Goal: Task Accomplishment & Management: Manage account settings

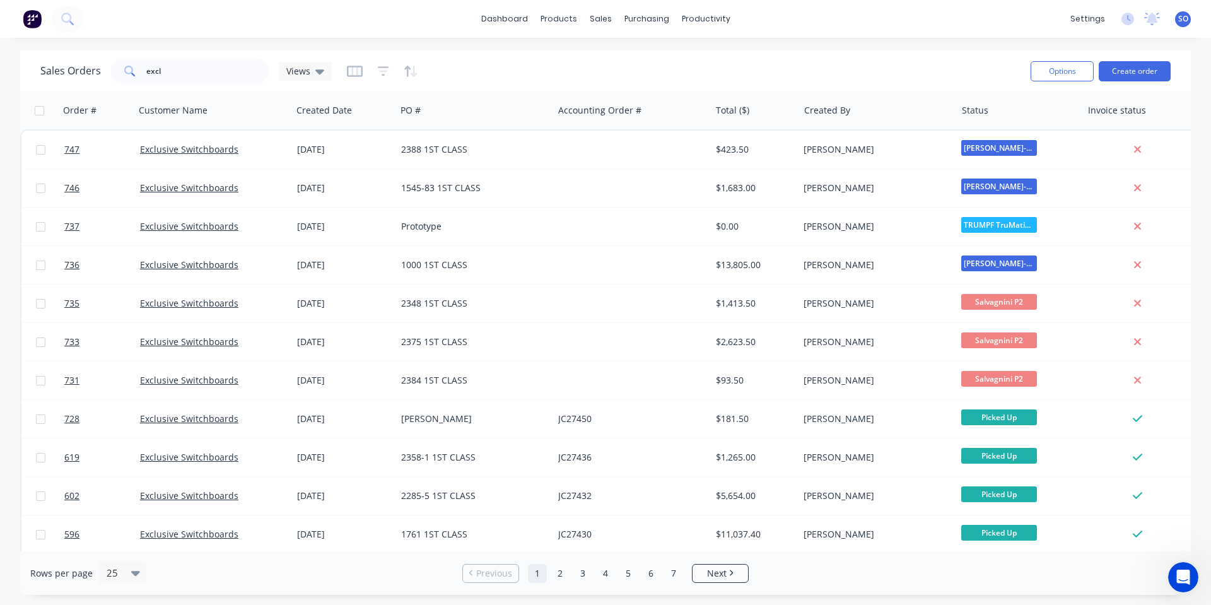
drag, startPoint x: 300, startPoint y: 27, endPoint x: 310, endPoint y: 40, distance: 15.8
click at [303, 28] on div "dashboard products sales purchasing productivity dashboard products Product Cat…" at bounding box center [605, 19] width 1211 height 38
click at [971, 65] on div "Sales Orders excl Views" at bounding box center [530, 70] width 980 height 31
click at [1126, 62] on button "Create order" at bounding box center [1135, 71] width 72 height 20
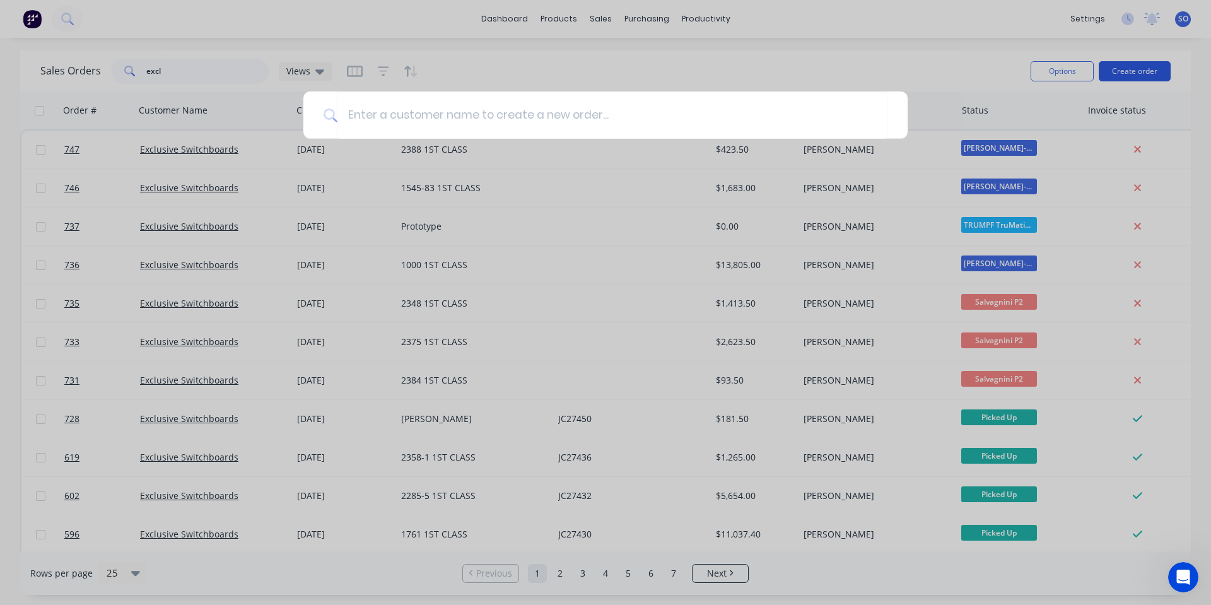
click at [1126, 69] on div at bounding box center [605, 302] width 1211 height 605
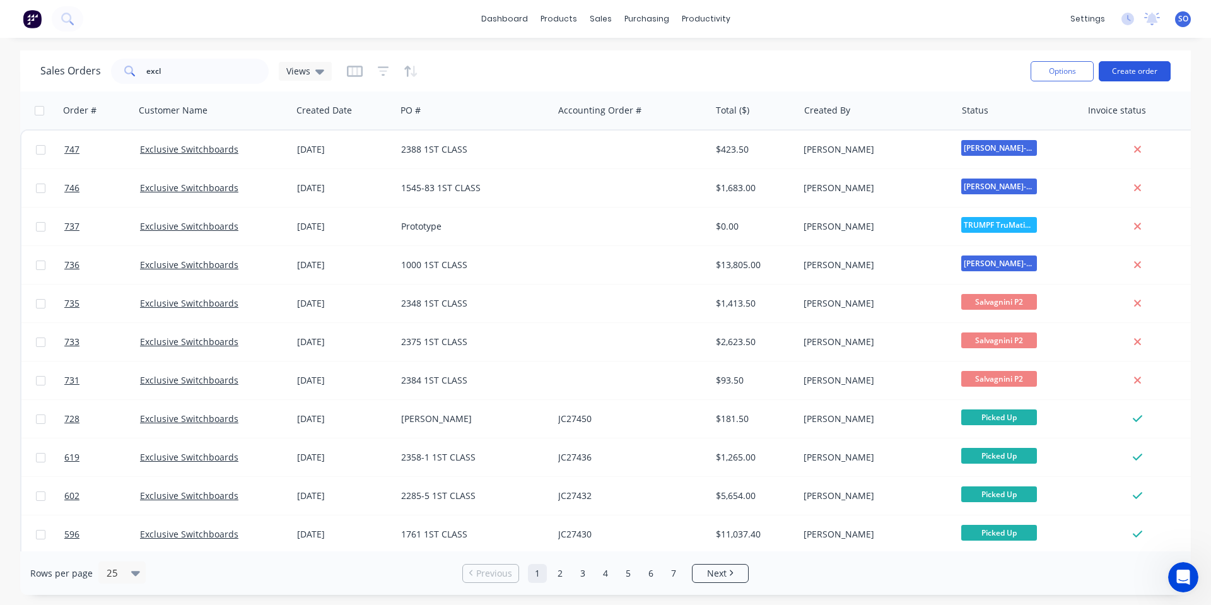
click at [1138, 69] on button "Create order" at bounding box center [1135, 71] width 72 height 20
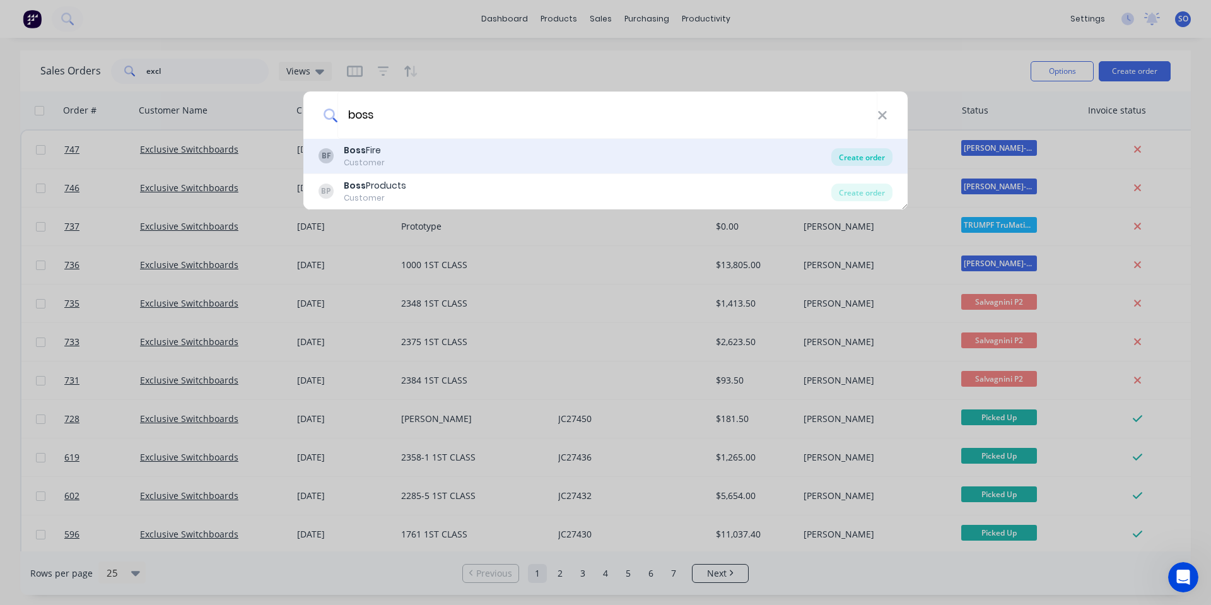
type input "boss"
click at [848, 157] on div "Create order" at bounding box center [861, 157] width 61 height 18
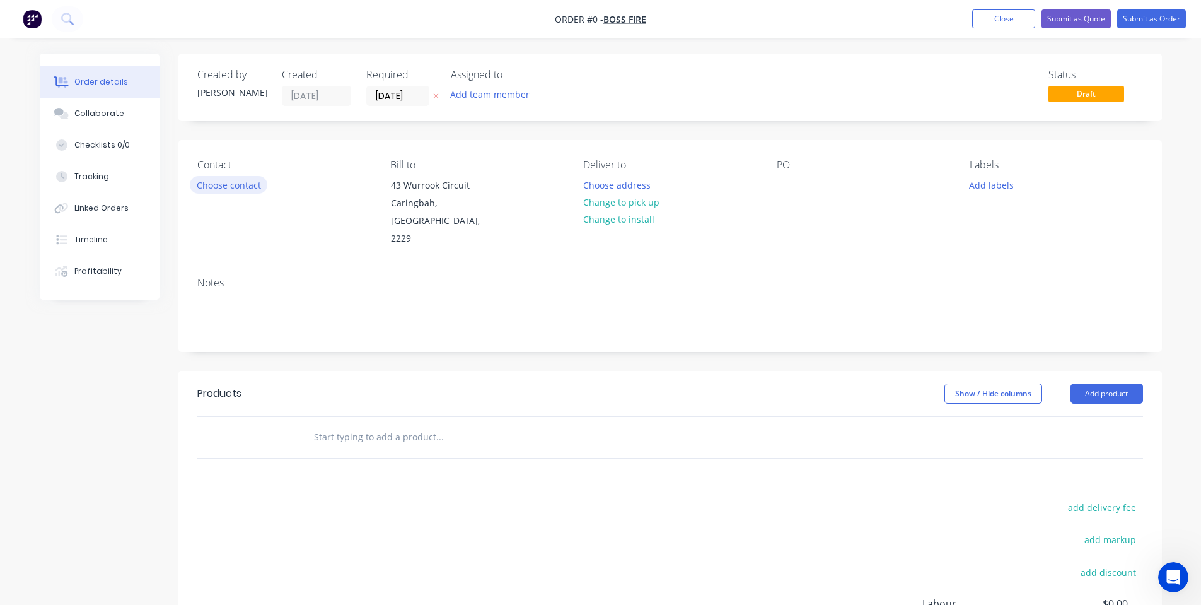
click at [238, 182] on button "Choose contact" at bounding box center [229, 184] width 78 height 17
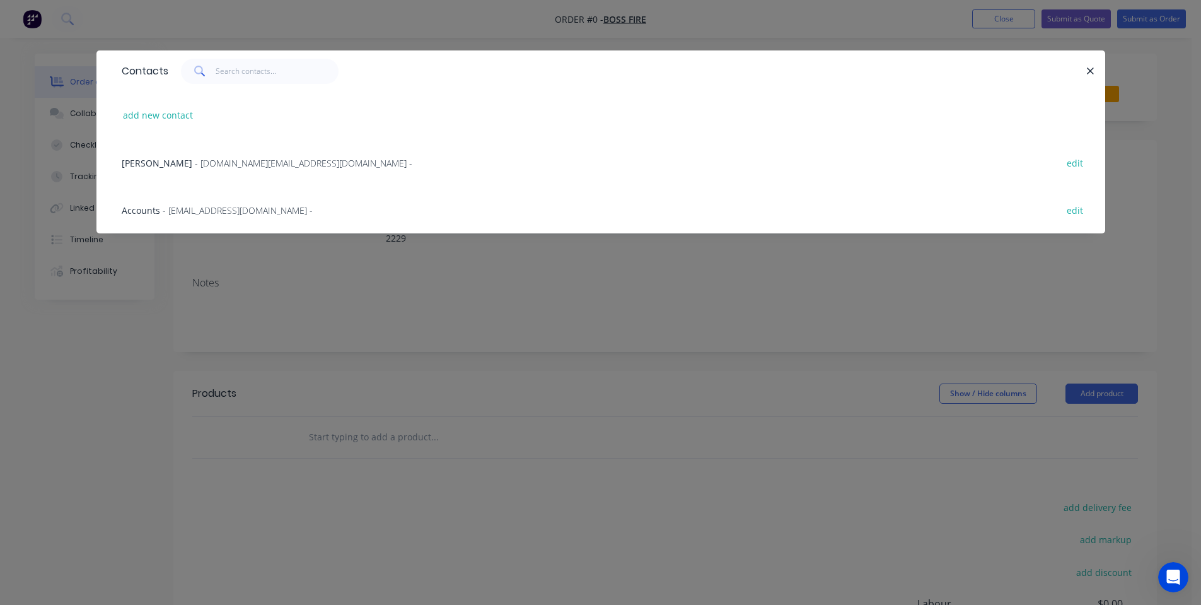
click at [233, 164] on span "- [DOMAIN_NAME][EMAIL_ADDRESS][DOMAIN_NAME] -" at bounding box center [304, 163] width 218 height 12
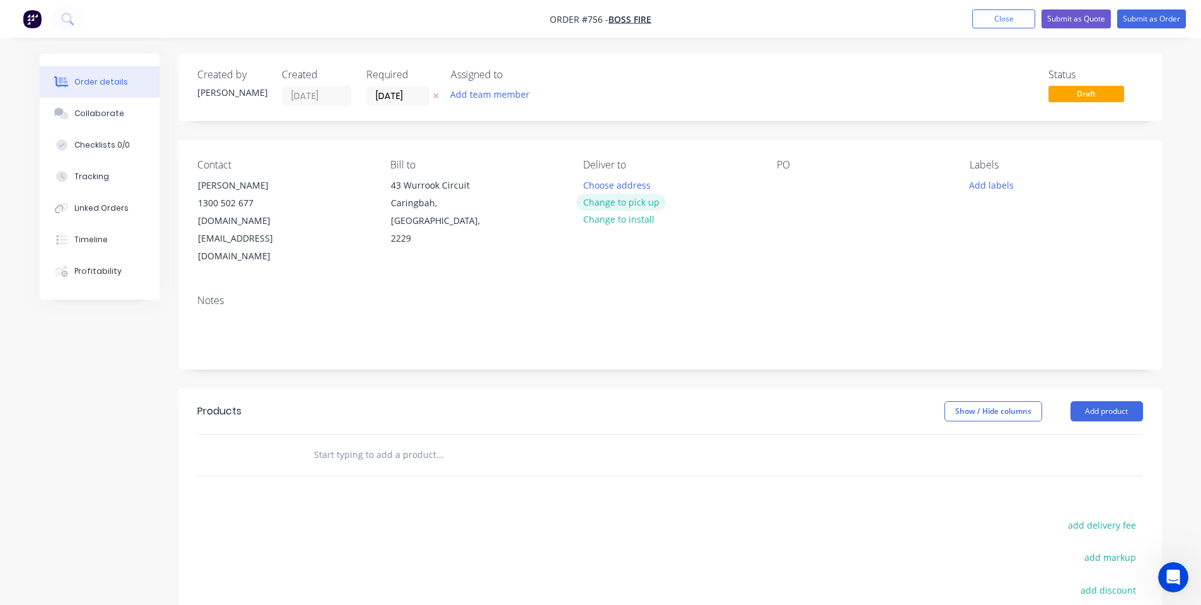
click at [653, 201] on button "Change to pick up" at bounding box center [621, 202] width 90 height 17
click at [619, 208] on button "Change to delivery" at bounding box center [622, 202] width 92 height 17
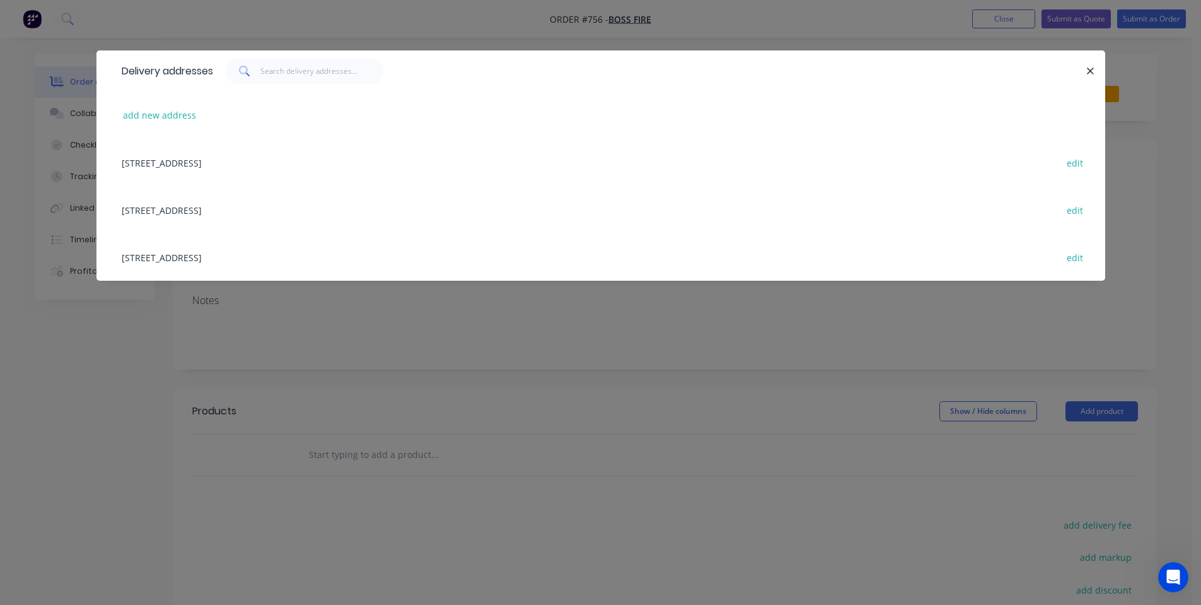
click at [334, 160] on div "[STREET_ADDRESS] edit" at bounding box center [600, 162] width 971 height 47
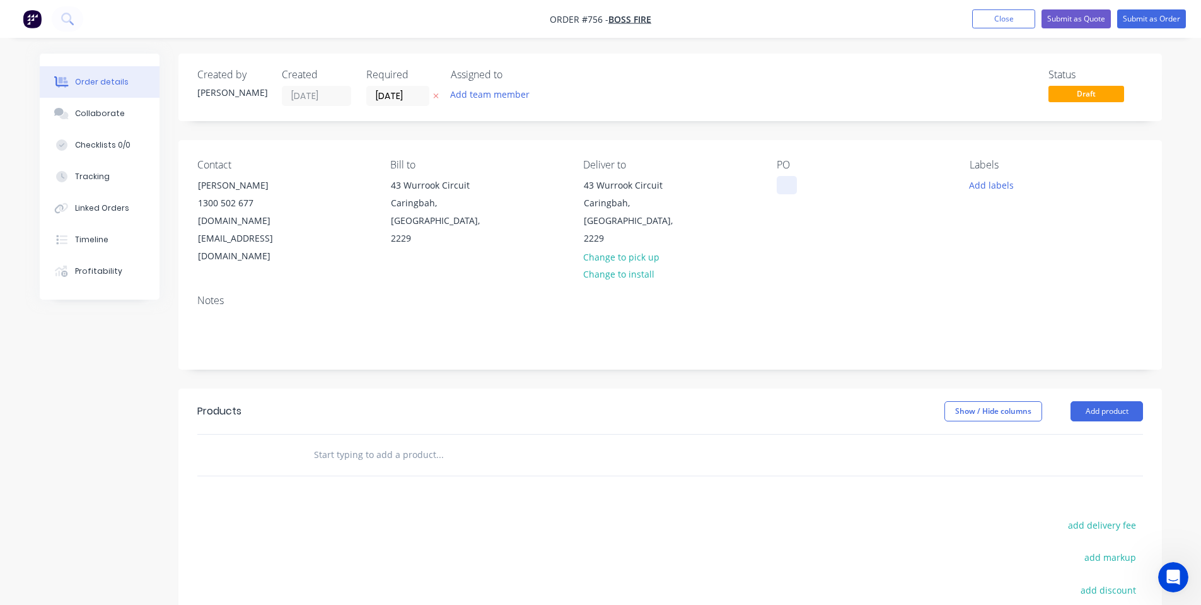
click at [781, 178] on div at bounding box center [787, 185] width 20 height 18
drag, startPoint x: 847, startPoint y: 237, endPoint x: 906, endPoint y: 209, distance: 65.5
click at [848, 237] on div "Contact Lara Sale [PHONE_NUMBER] [DOMAIN_NAME][EMAIL_ADDRESS][DOMAIN_NAME] Bill…" at bounding box center [670, 212] width 984 height 144
click at [984, 188] on button "Add labels" at bounding box center [992, 184] width 58 height 17
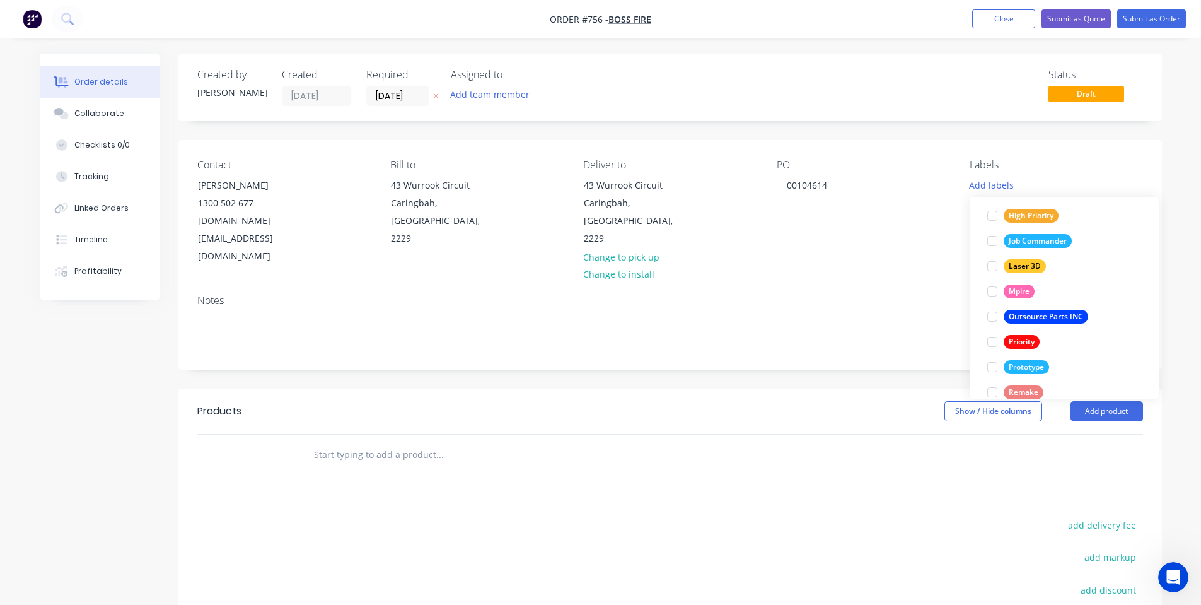
scroll to position [328, 0]
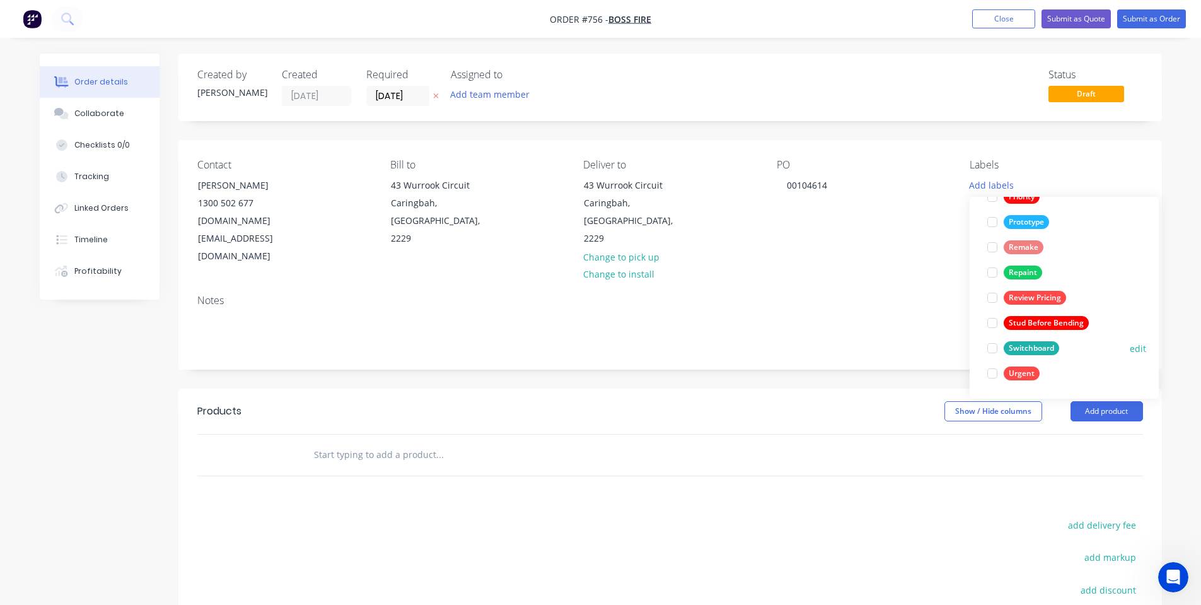
click at [1035, 346] on div "Switchboard" at bounding box center [1031, 348] width 55 height 14
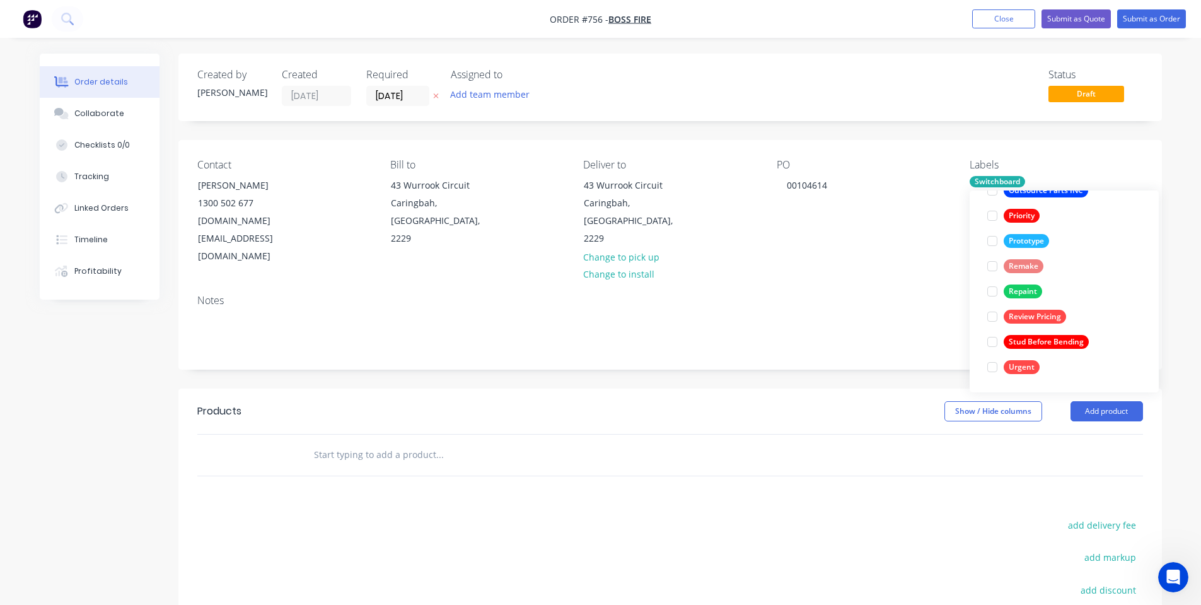
scroll to position [0, 0]
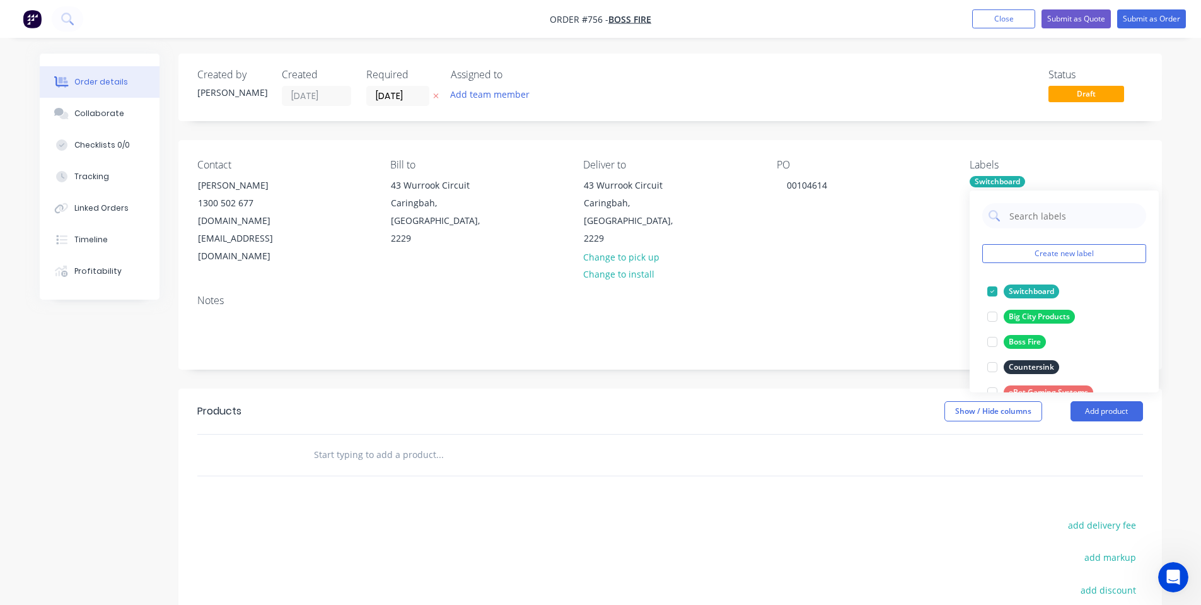
click at [822, 207] on div "PO 00104614" at bounding box center [863, 212] width 173 height 107
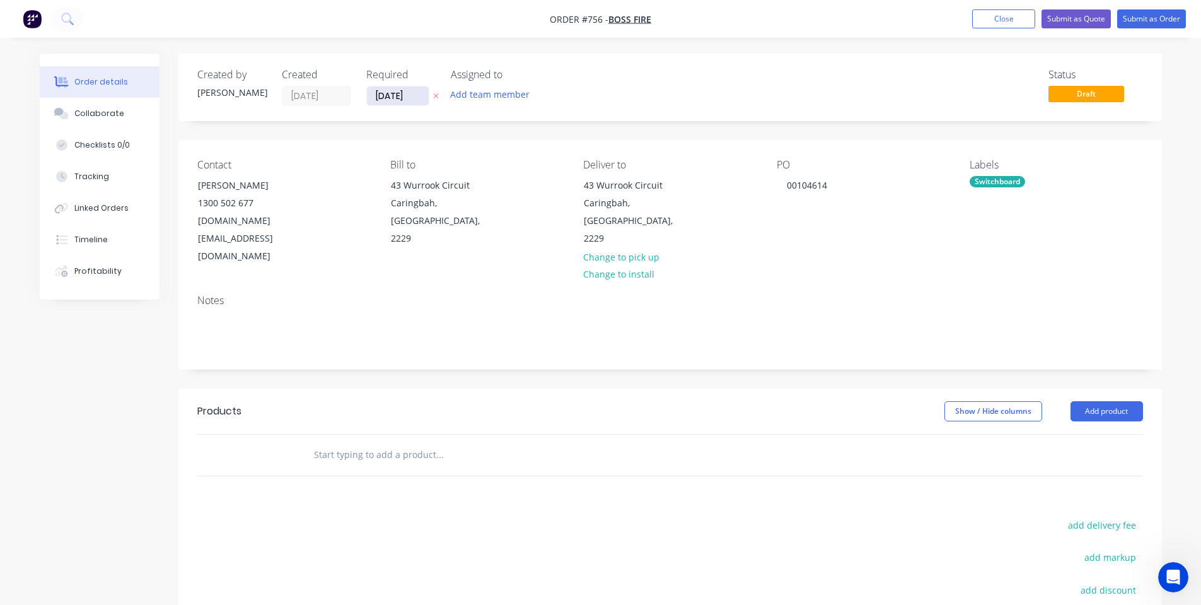
click at [388, 96] on input "[DATE]" at bounding box center [398, 95] width 62 height 19
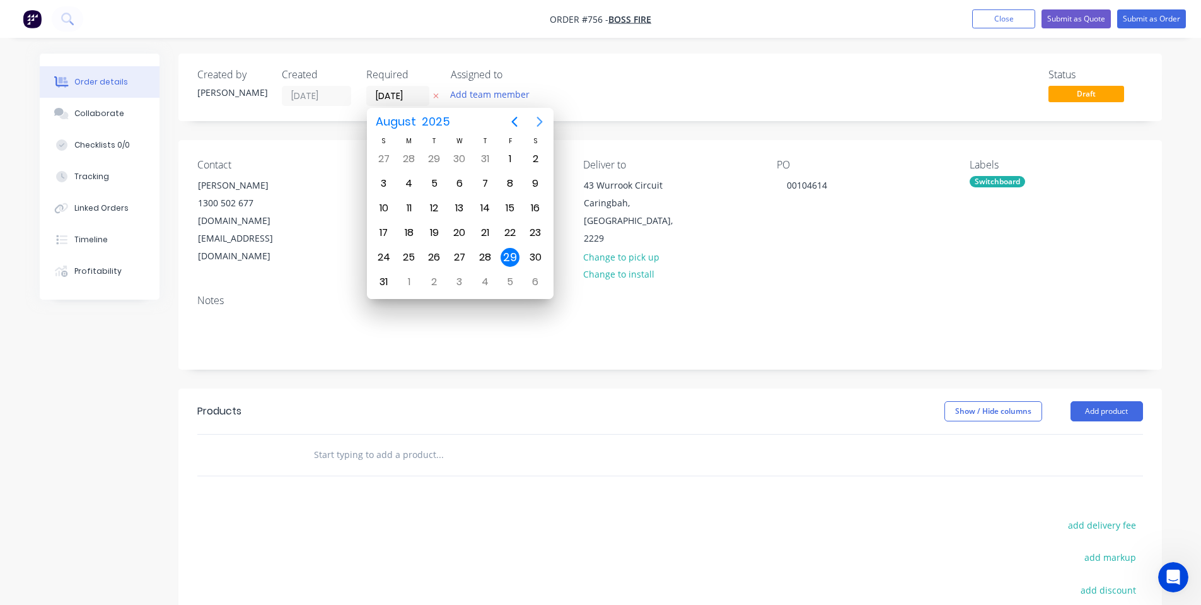
click at [537, 120] on icon "Next page" at bounding box center [539, 121] width 15 height 15
drag, startPoint x: 526, startPoint y: 174, endPoint x: 515, endPoint y: 178, distance: 11.4
click at [525, 175] on div "13" at bounding box center [535, 184] width 25 height 24
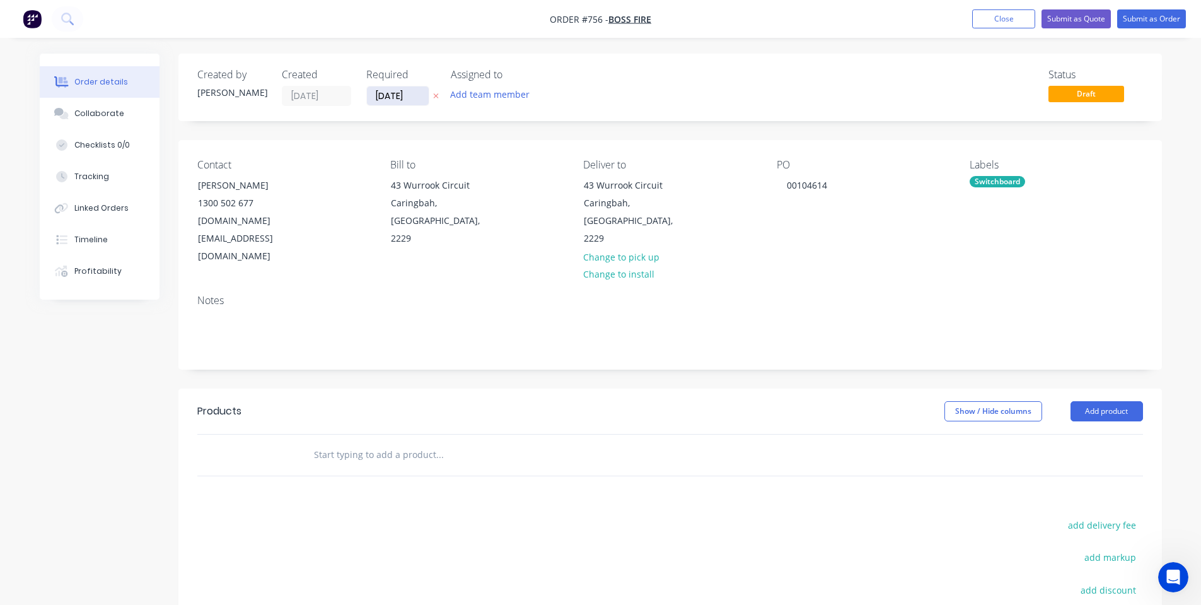
click at [395, 90] on input "[DATE]" at bounding box center [398, 95] width 62 height 19
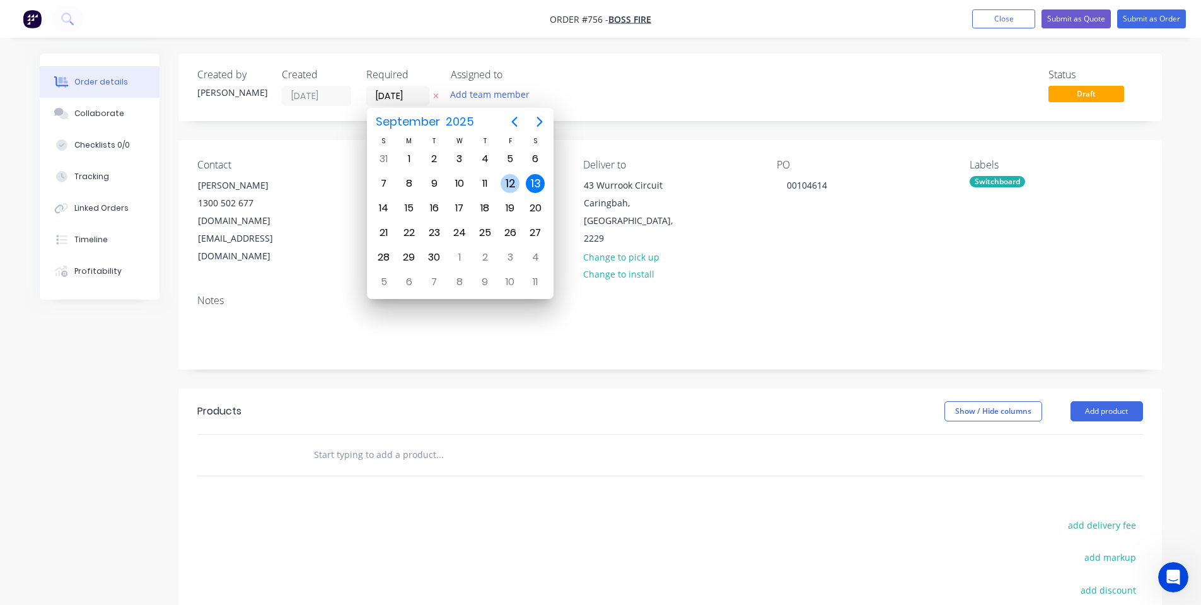
click at [513, 187] on div "12" at bounding box center [510, 183] width 19 height 19
type input "[DATE]"
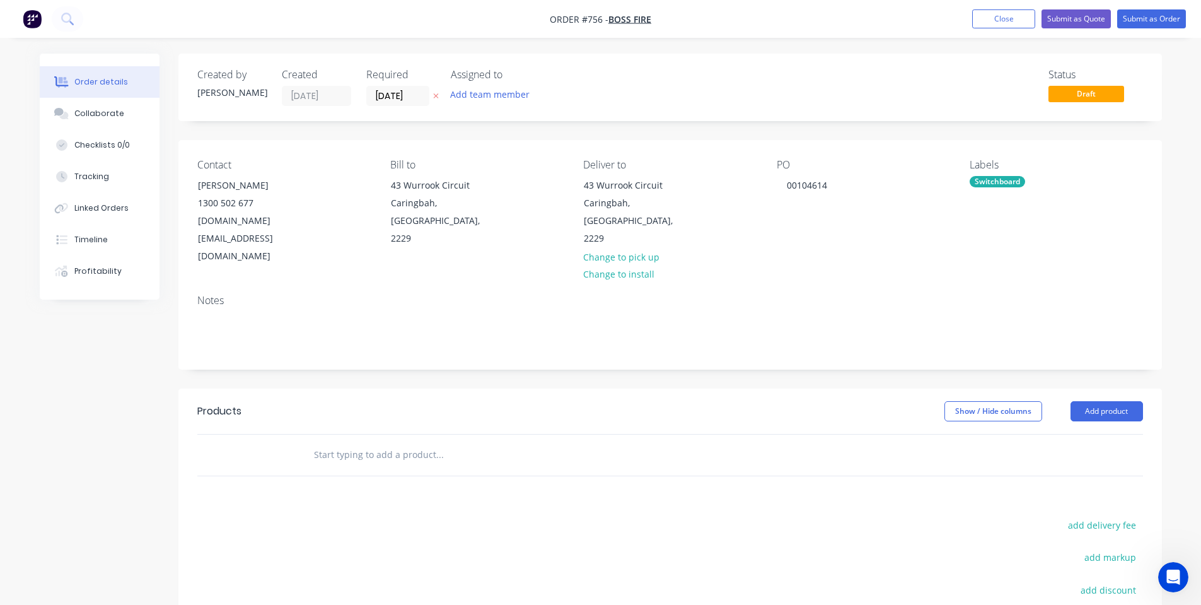
click at [615, 114] on div "Created by [PERSON_NAME] Created [DATE] Required [DATE] Assigned to Add team me…" at bounding box center [670, 87] width 984 height 67
click at [135, 108] on button "Collaborate" at bounding box center [100, 114] width 120 height 32
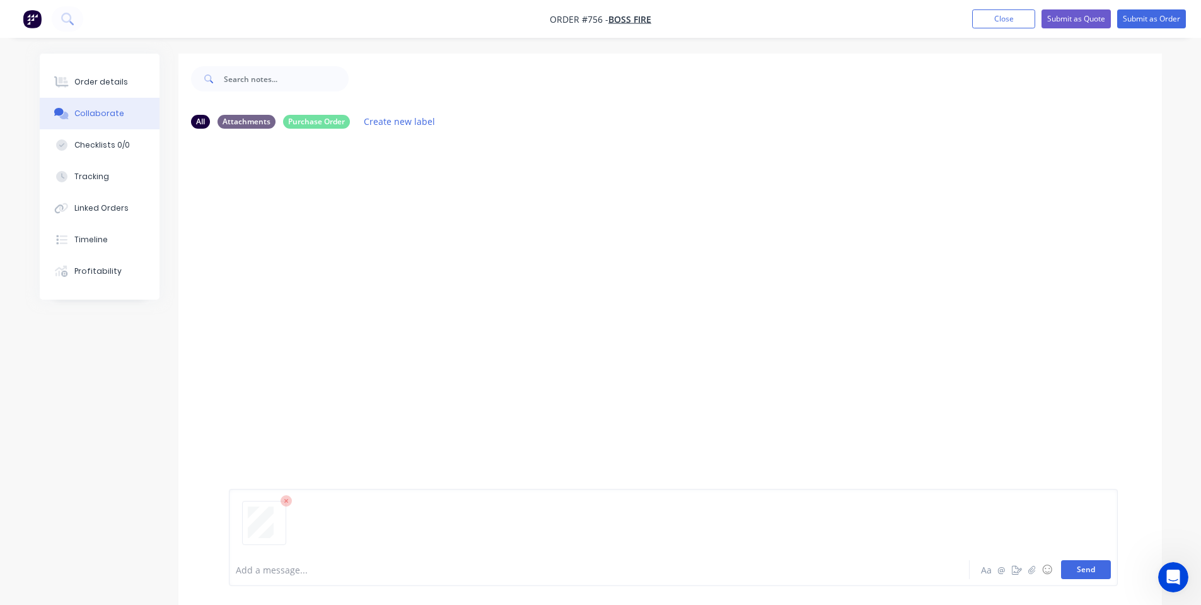
click at [1089, 568] on button "Send" at bounding box center [1086, 569] width 50 height 19
click at [105, 70] on button "Order details" at bounding box center [100, 82] width 120 height 32
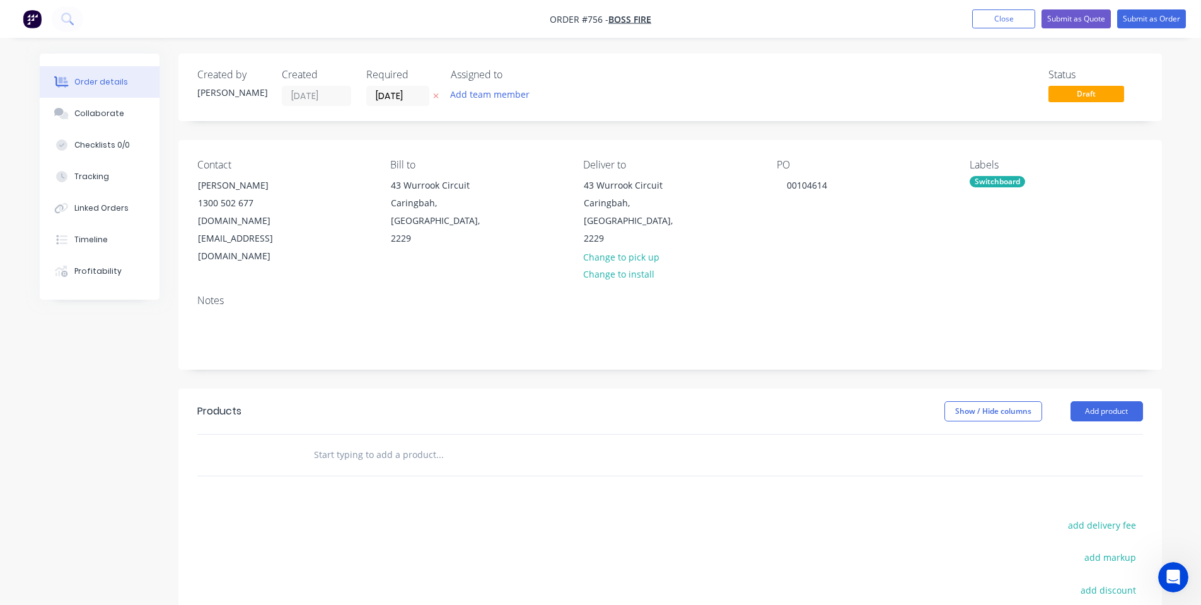
click at [382, 442] on input "text" at bounding box center [439, 454] width 252 height 25
click at [102, 126] on button "Collaborate" at bounding box center [100, 114] width 120 height 32
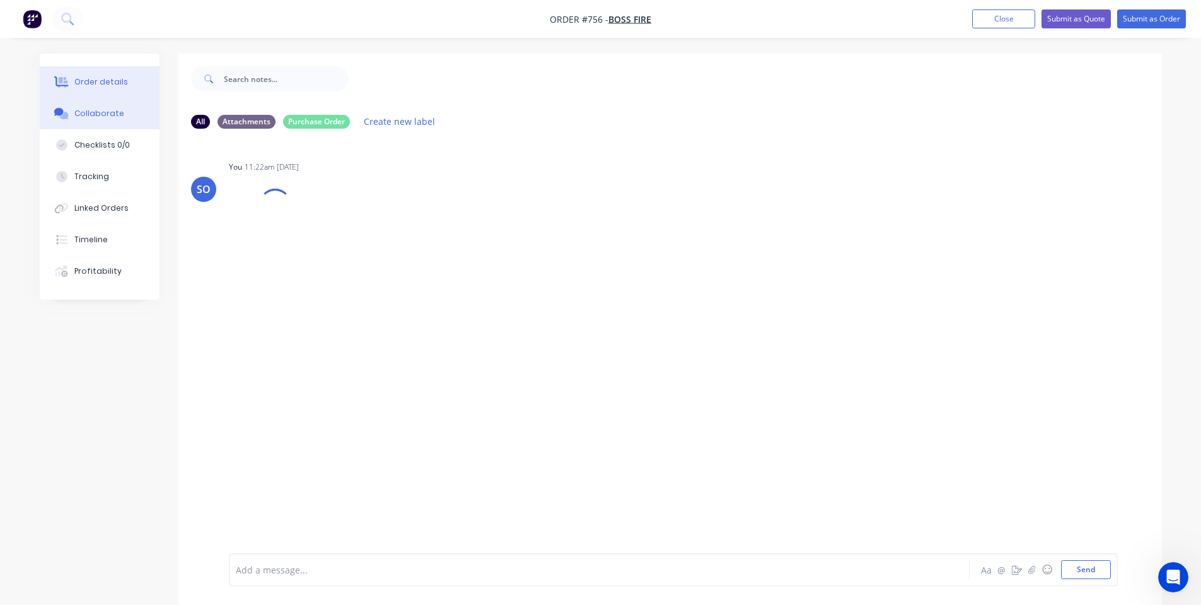
click at [109, 86] on div "Order details" at bounding box center [101, 81] width 54 height 11
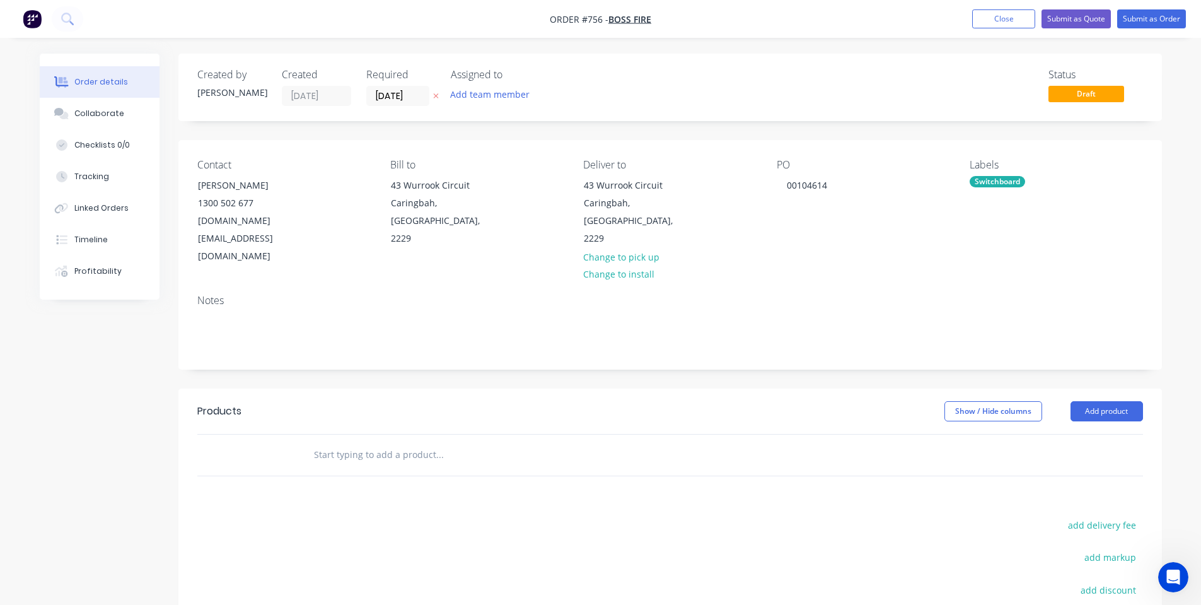
click at [330, 442] on input "text" at bounding box center [439, 454] width 252 height 25
click at [385, 442] on input "text" at bounding box center [439, 454] width 252 height 25
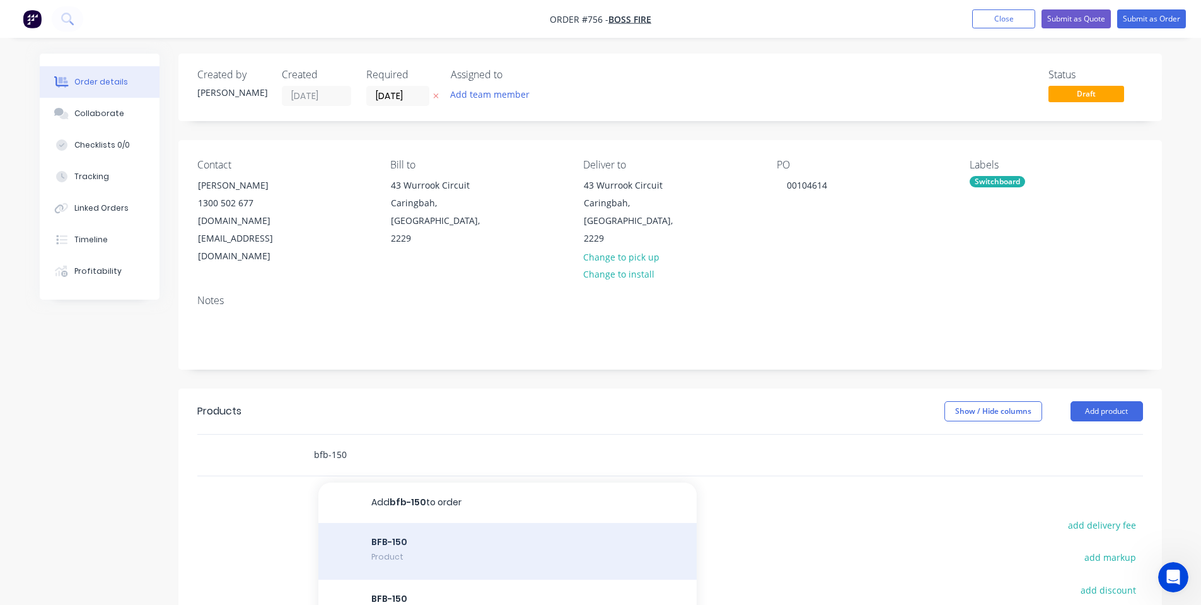
type input "bfb-150"
click at [409, 525] on div "BFB-150 Product" at bounding box center [507, 551] width 378 height 57
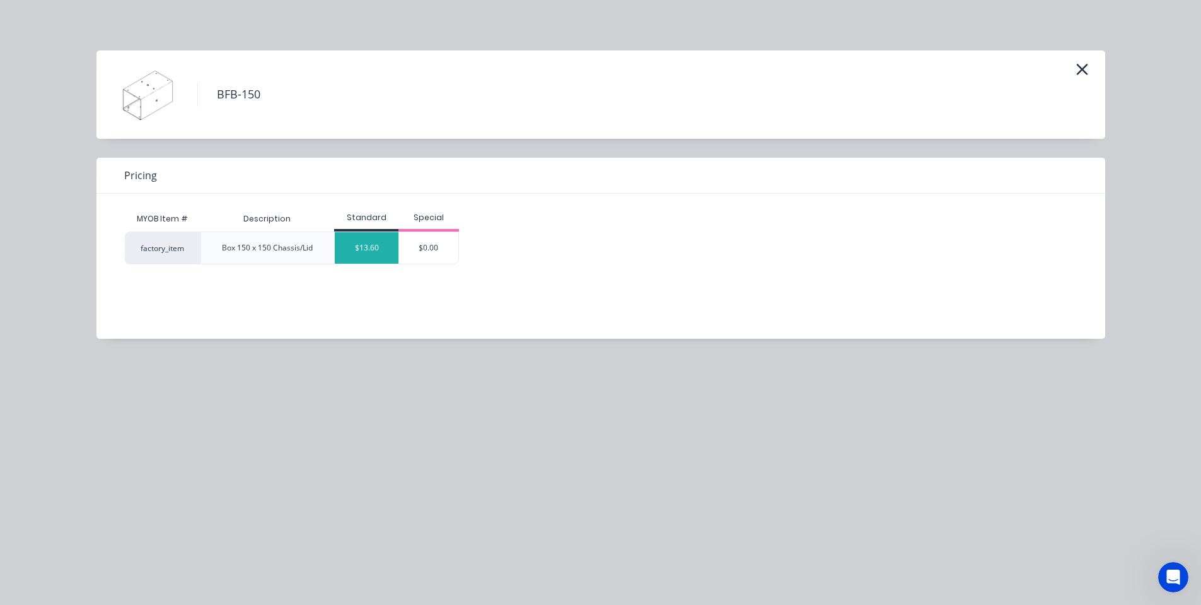
click at [383, 240] on div "$13.60" at bounding box center [367, 248] width 64 height 32
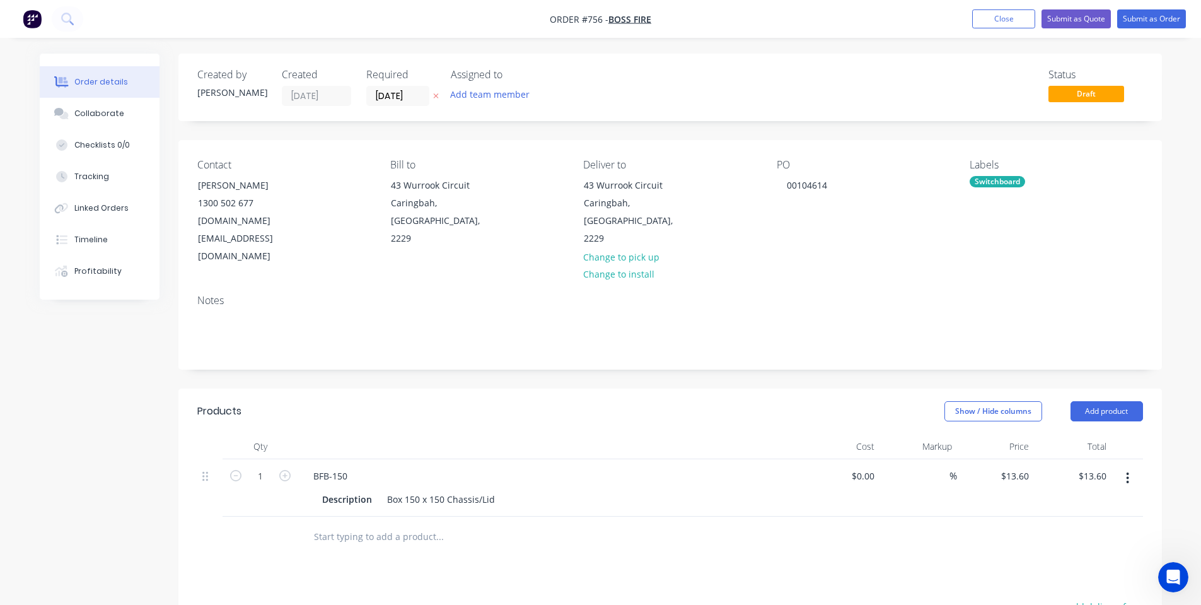
click at [353, 524] on input "text" at bounding box center [439, 536] width 252 height 25
type input "bfb-200"
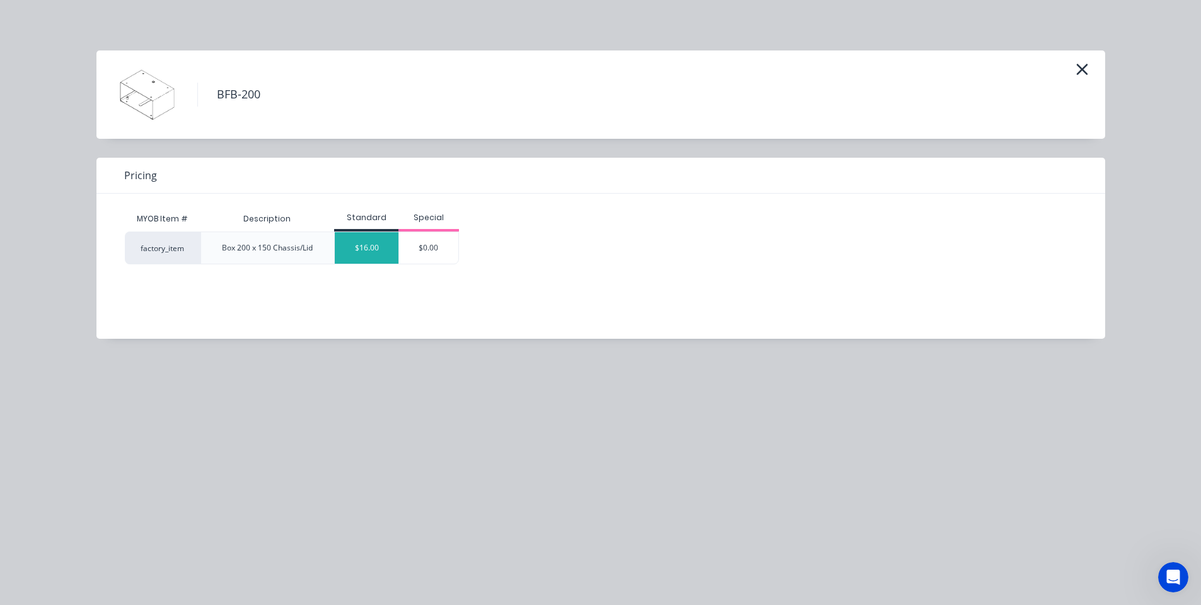
click at [369, 232] on div "$16.00" at bounding box center [367, 248] width 64 height 32
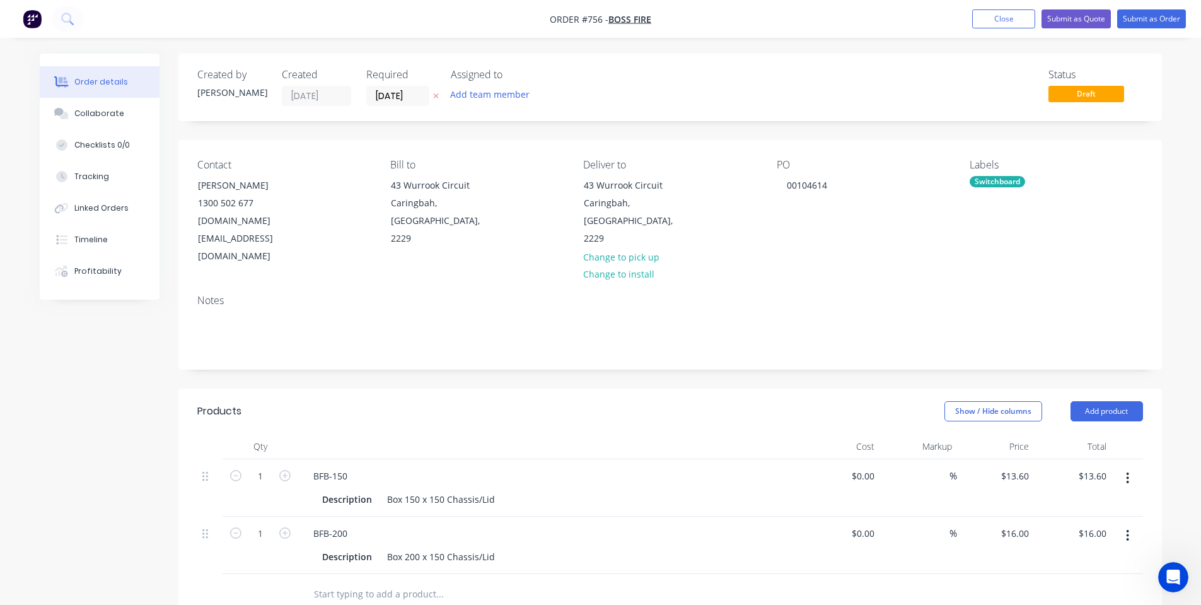
click at [357, 581] on input "text" at bounding box center [439, 593] width 252 height 25
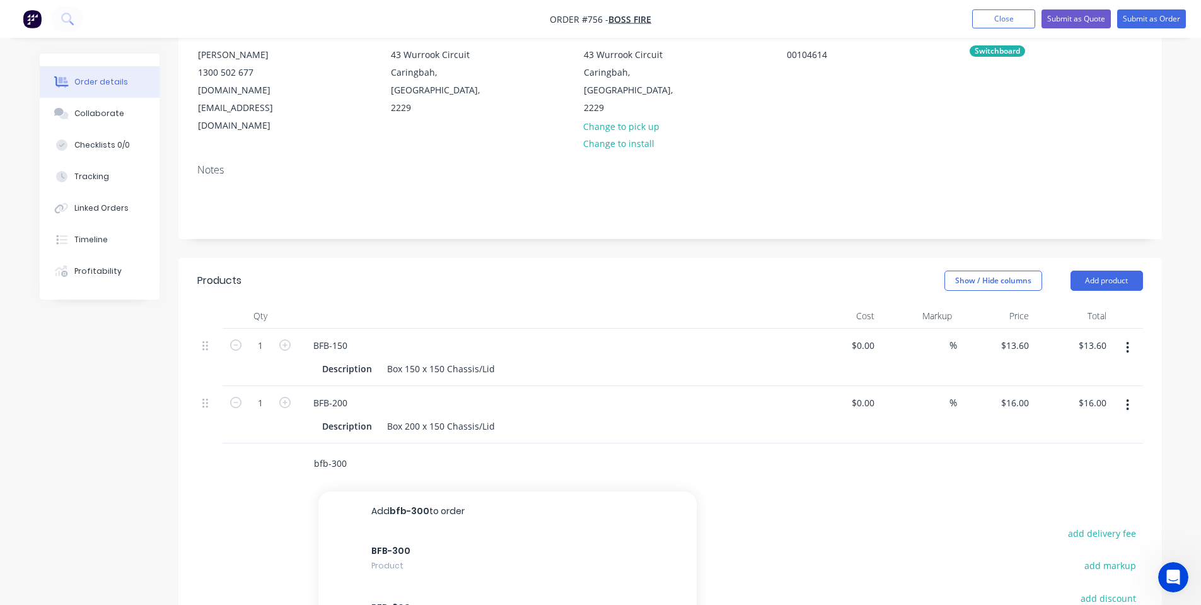
scroll to position [168, 0]
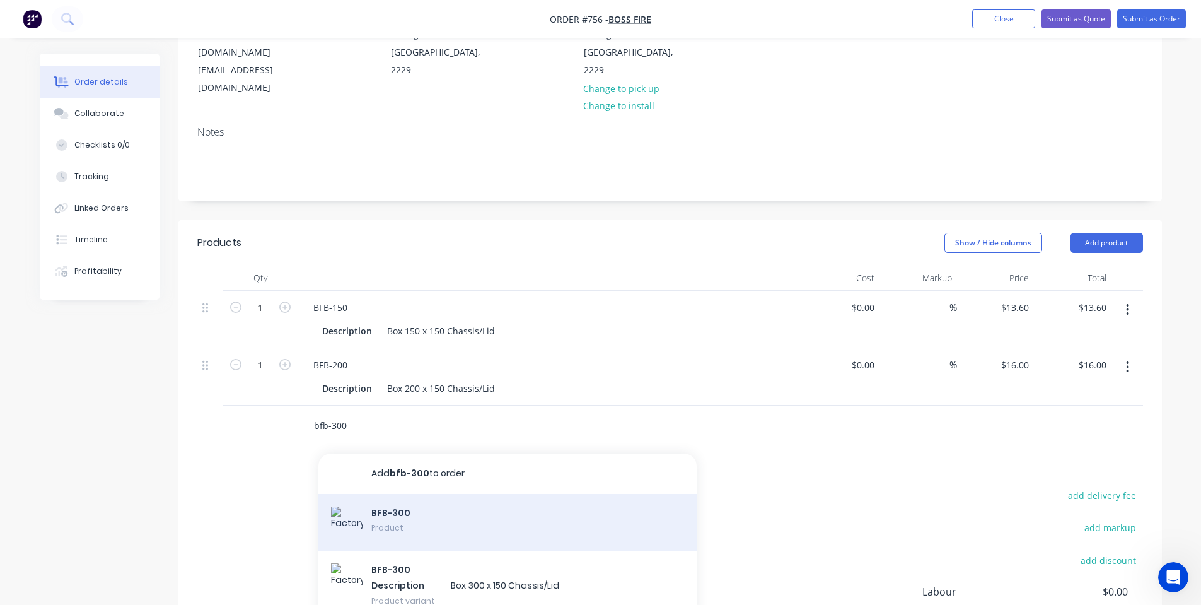
type input "bfb-300"
click at [455, 494] on div "BFB-300 Product" at bounding box center [507, 522] width 378 height 57
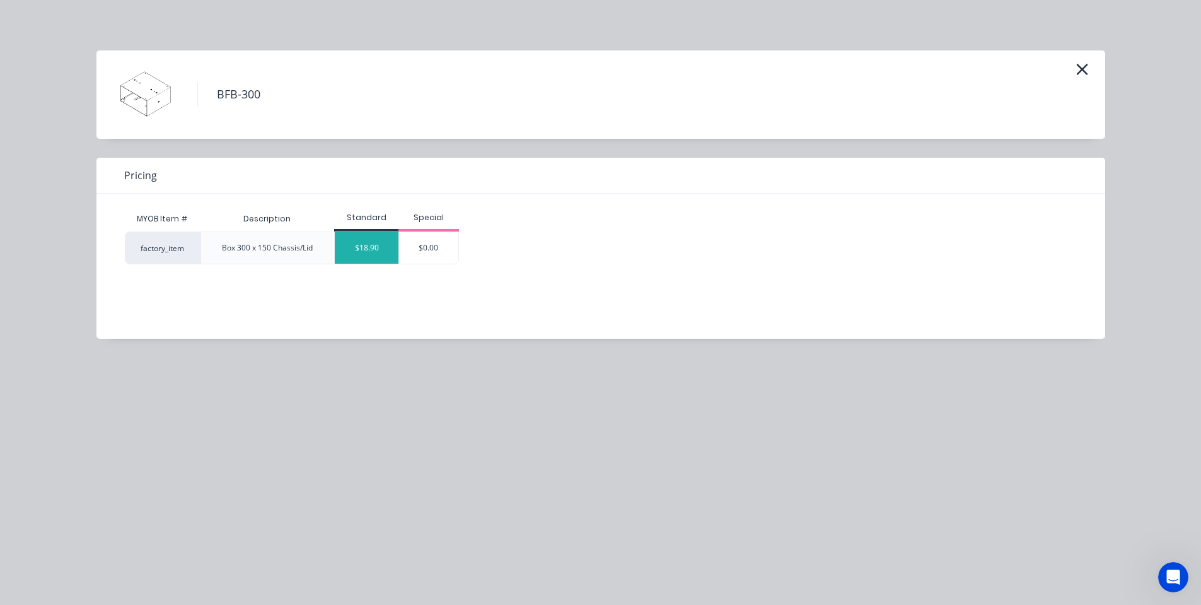
click at [357, 239] on div "$18.90" at bounding box center [367, 248] width 64 height 32
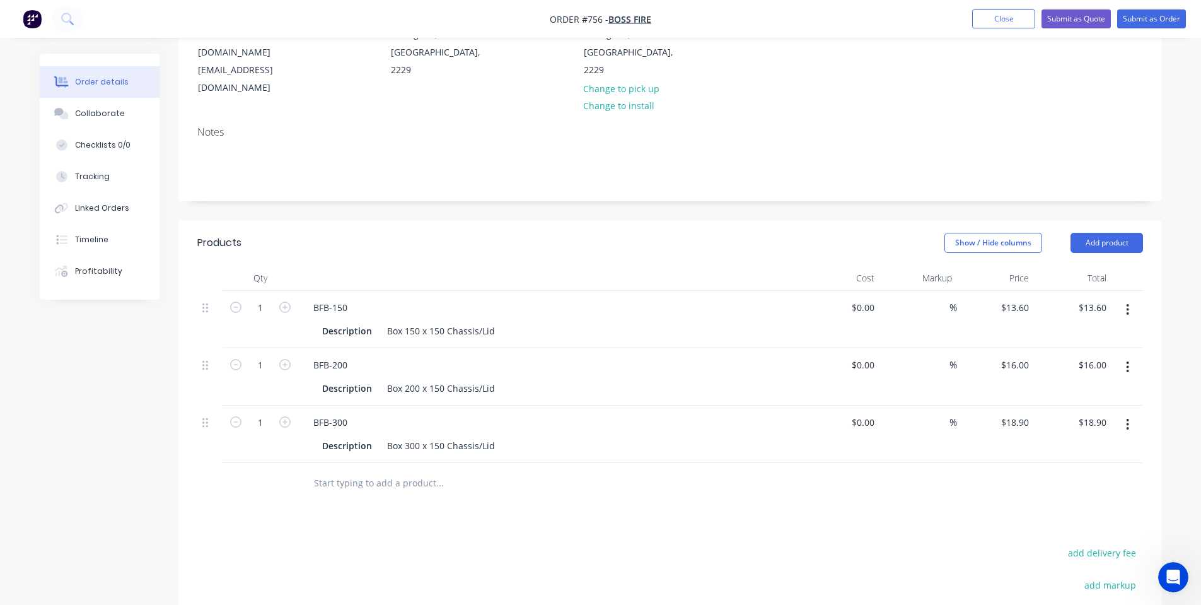
click at [348, 470] on input "text" at bounding box center [439, 482] width 252 height 25
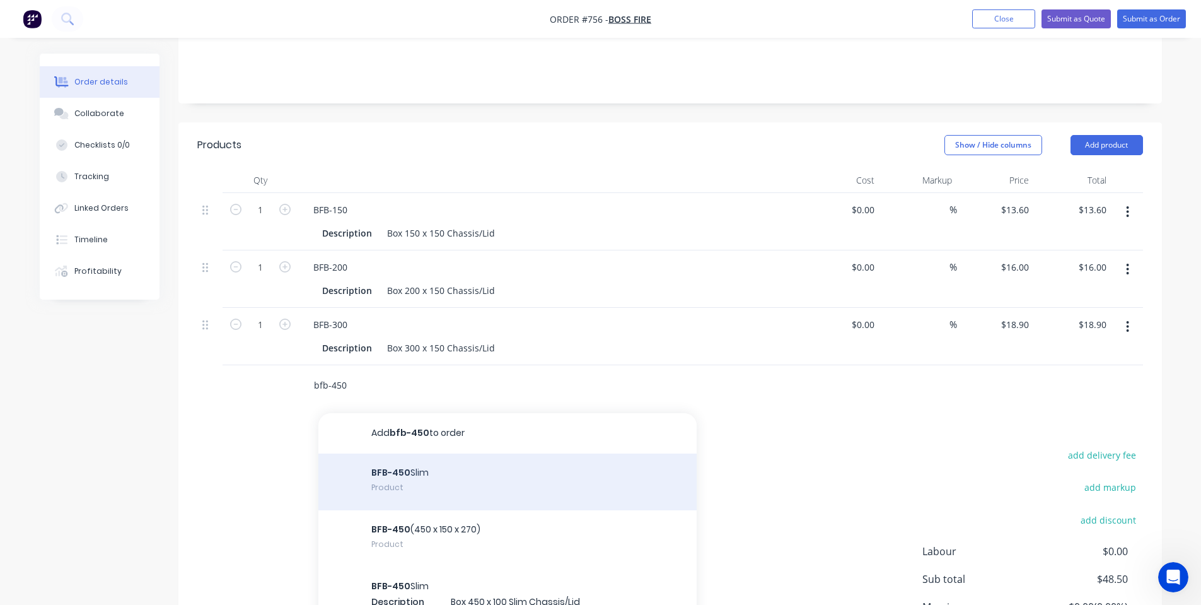
scroll to position [336, 0]
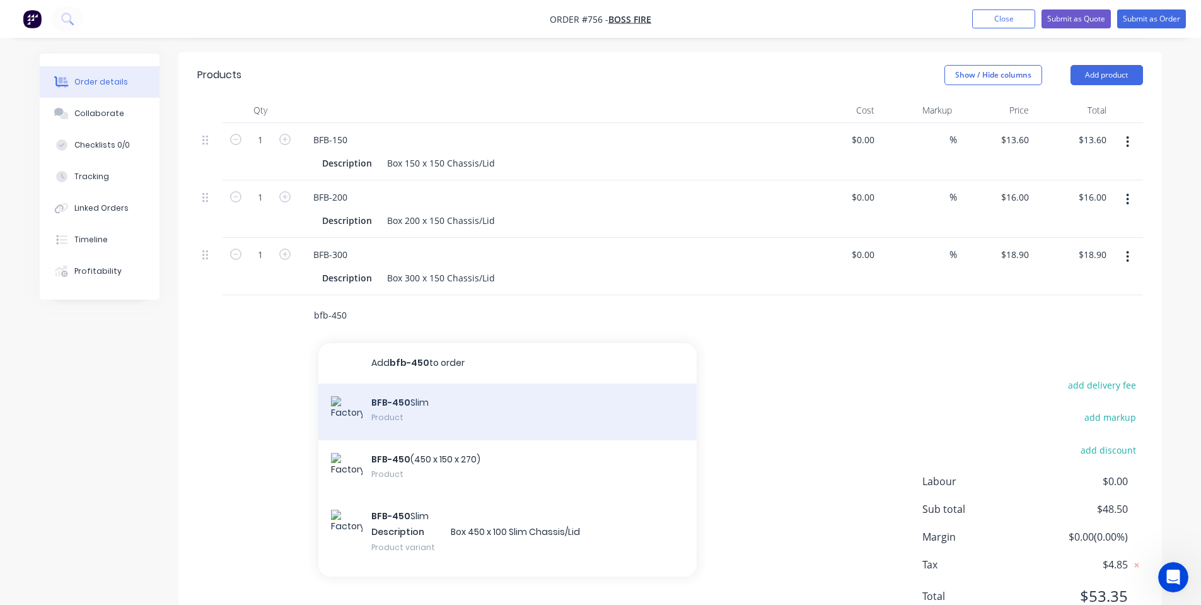
type input "bfb-450"
click at [484, 383] on div "BFB-450 Slim Product" at bounding box center [507, 411] width 378 height 57
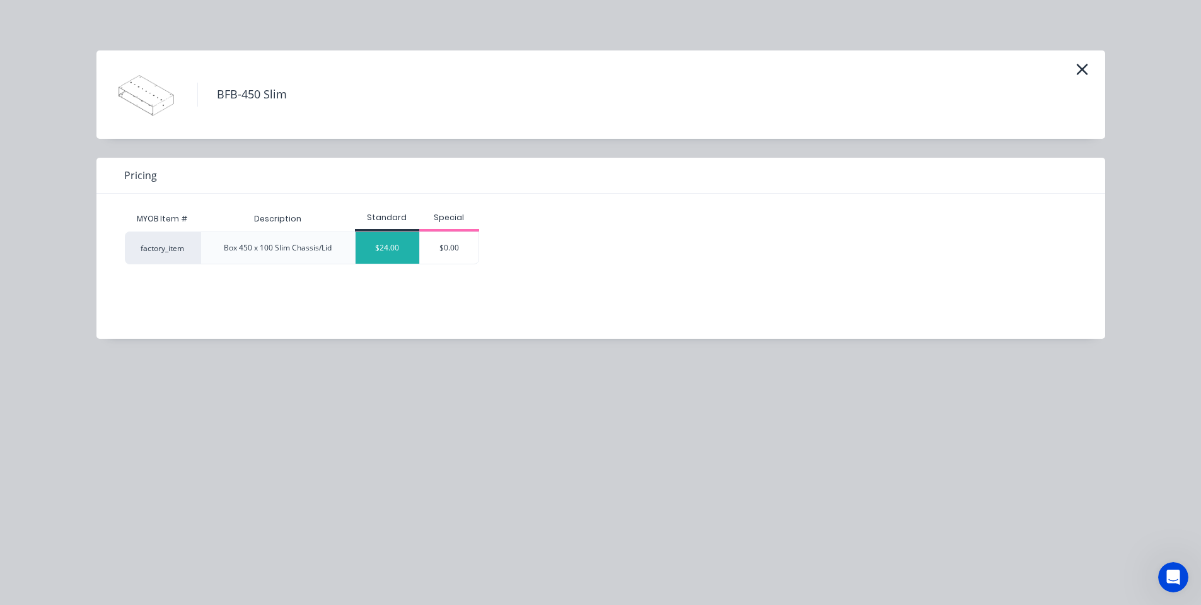
click at [392, 250] on div "$24.00" at bounding box center [388, 248] width 64 height 32
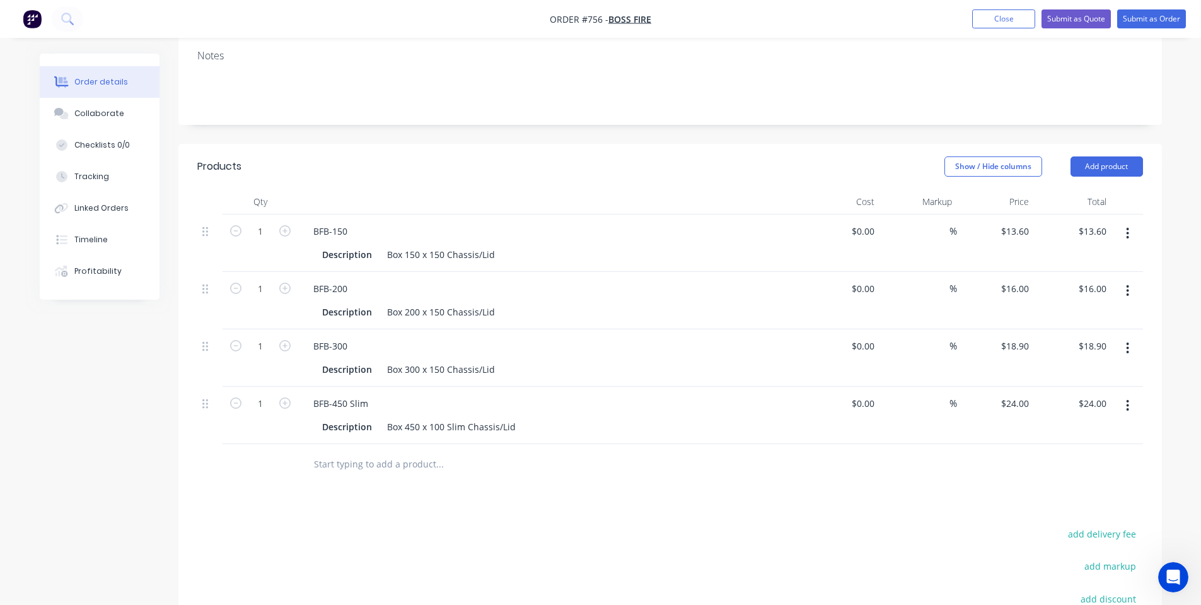
scroll to position [168, 0]
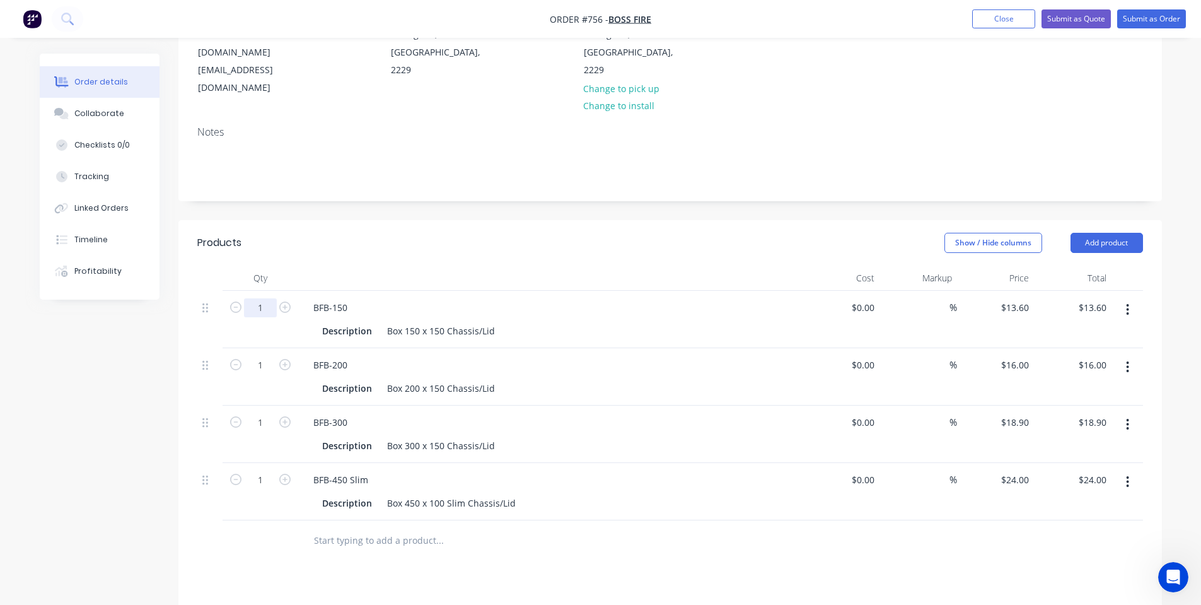
click at [262, 298] on input "1" at bounding box center [260, 307] width 33 height 19
type input "2"
type input "320"
type input "$4,352.00"
click at [266, 348] on div "1" at bounding box center [261, 376] width 76 height 57
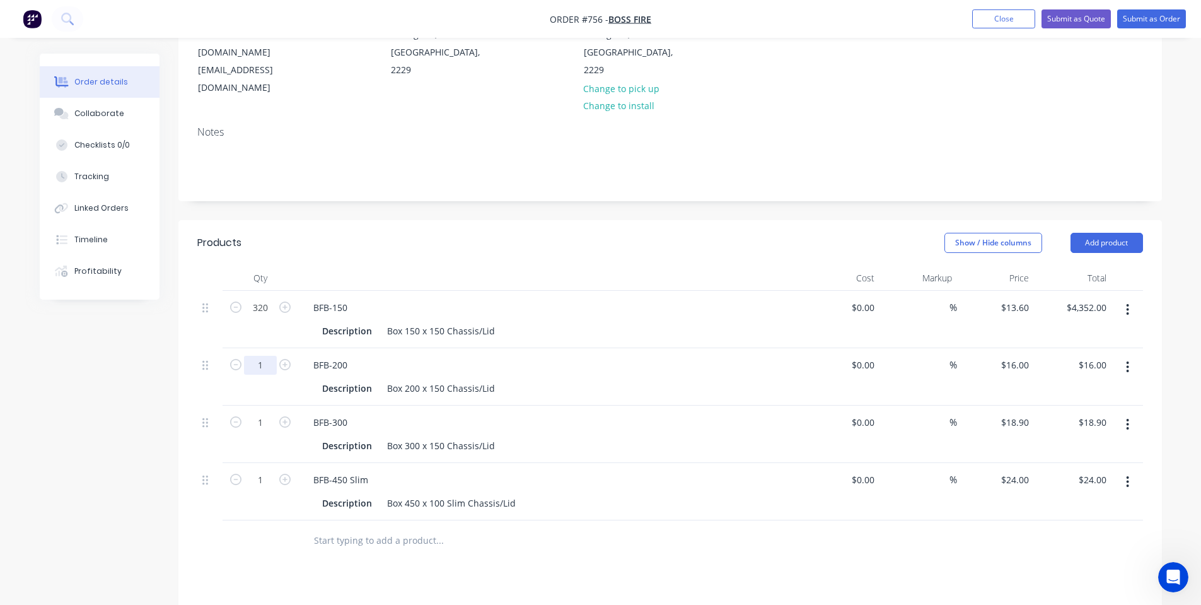
click at [262, 317] on input "1" at bounding box center [260, 307] width 33 height 19
type input "325"
type input "$5,200.00"
click at [266, 317] on input "1" at bounding box center [260, 307] width 33 height 19
type input "750"
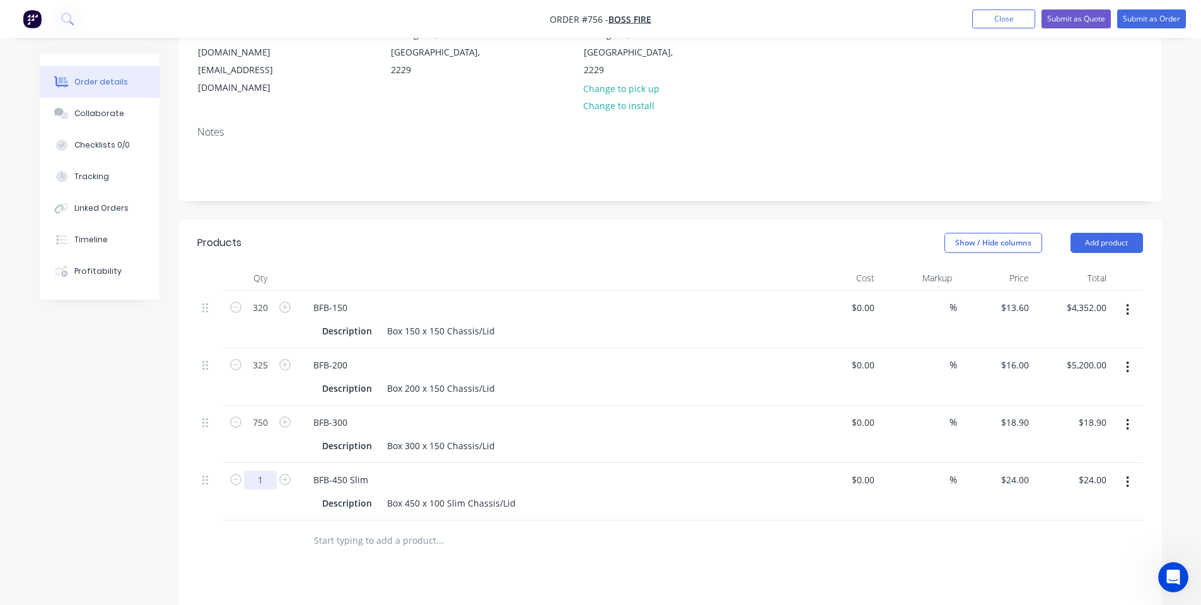
click at [261, 317] on input "1" at bounding box center [260, 307] width 33 height 19
type input "$14,175.00"
type input "80"
type input "$1,920.00"
click at [589, 220] on header "Products Show / Hide columns Add product" at bounding box center [670, 242] width 984 height 45
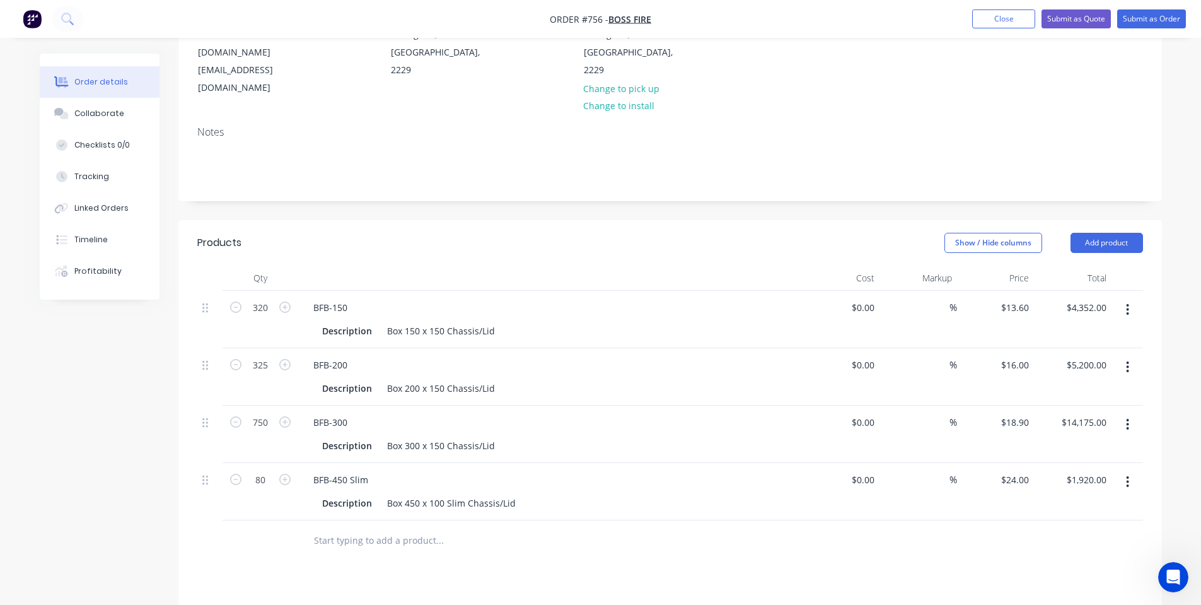
drag, startPoint x: 1109, startPoint y: 207, endPoint x: 1104, endPoint y: 222, distance: 15.4
click at [1108, 233] on button "Add product" at bounding box center [1107, 243] width 73 height 20
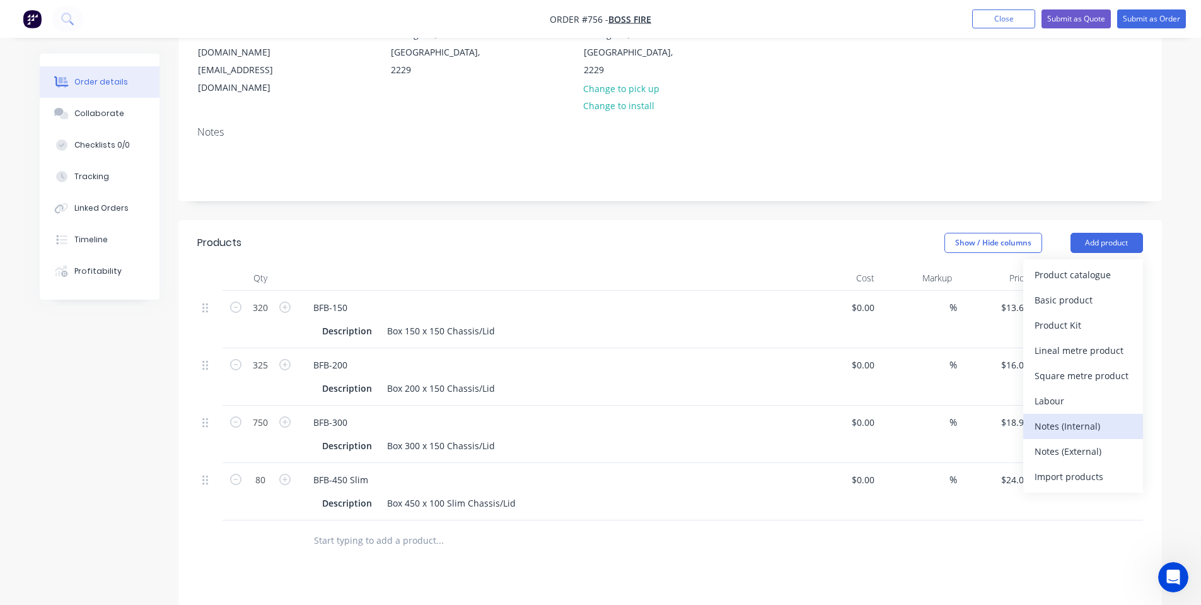
click at [1056, 417] on div "Notes (Internal)" at bounding box center [1083, 426] width 97 height 18
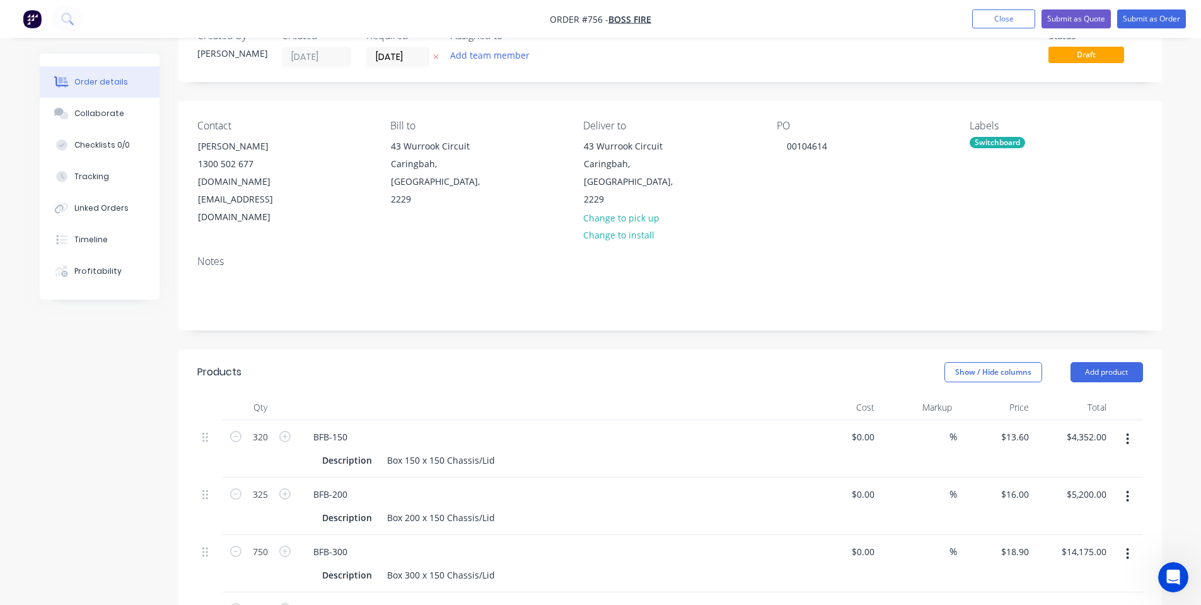
scroll to position [0, 0]
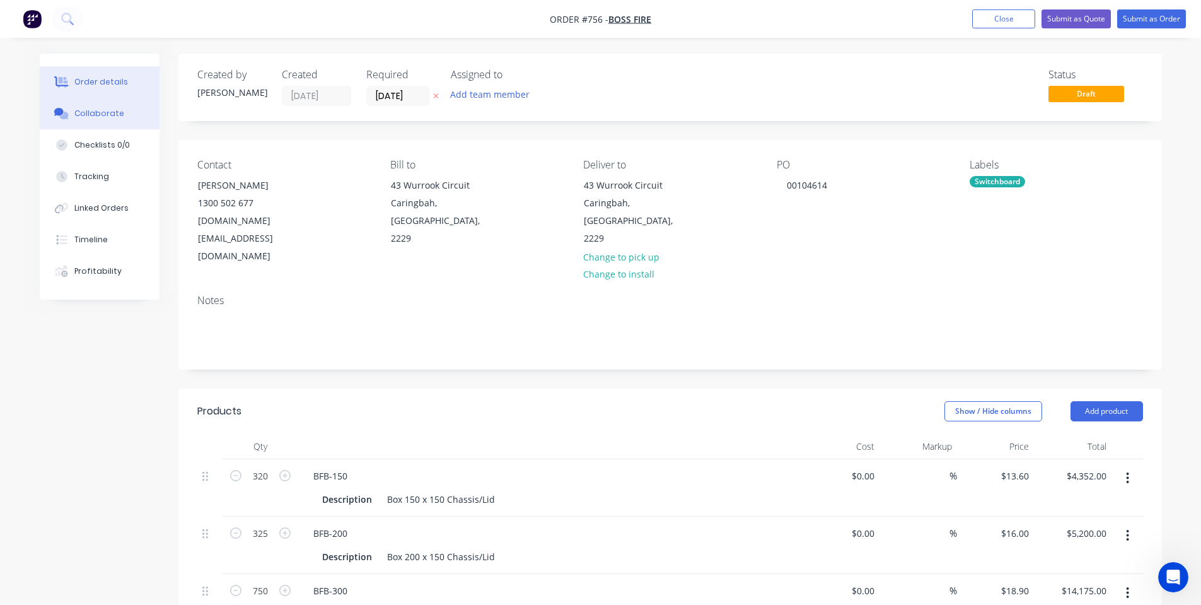
click at [74, 102] on button "Collaborate" at bounding box center [100, 114] width 120 height 32
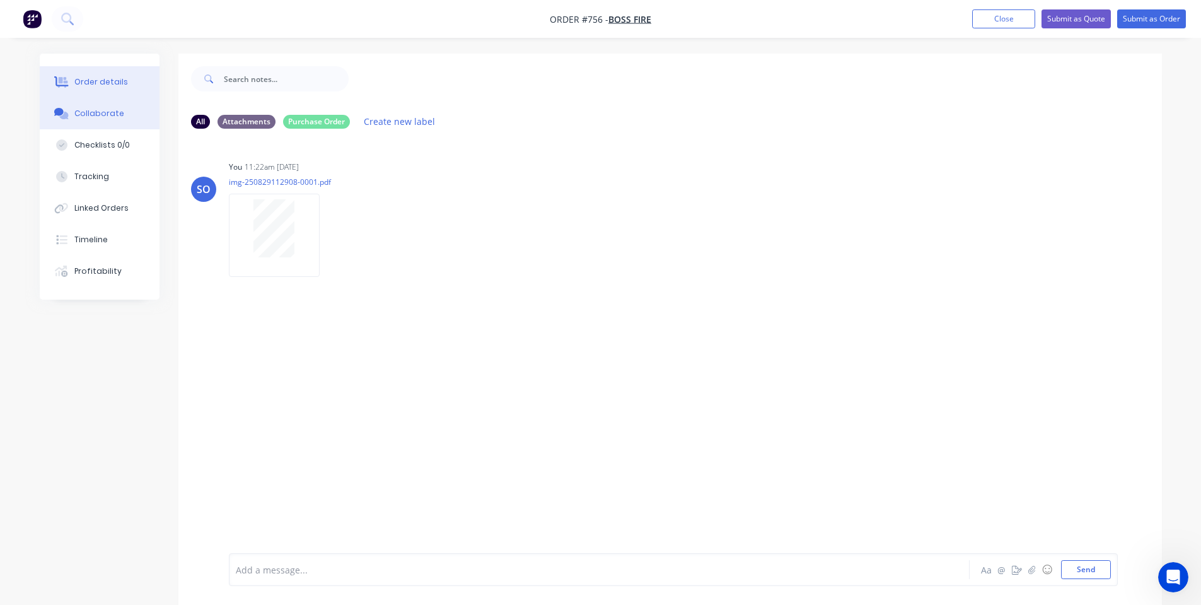
click at [79, 90] on button "Order details" at bounding box center [100, 82] width 120 height 32
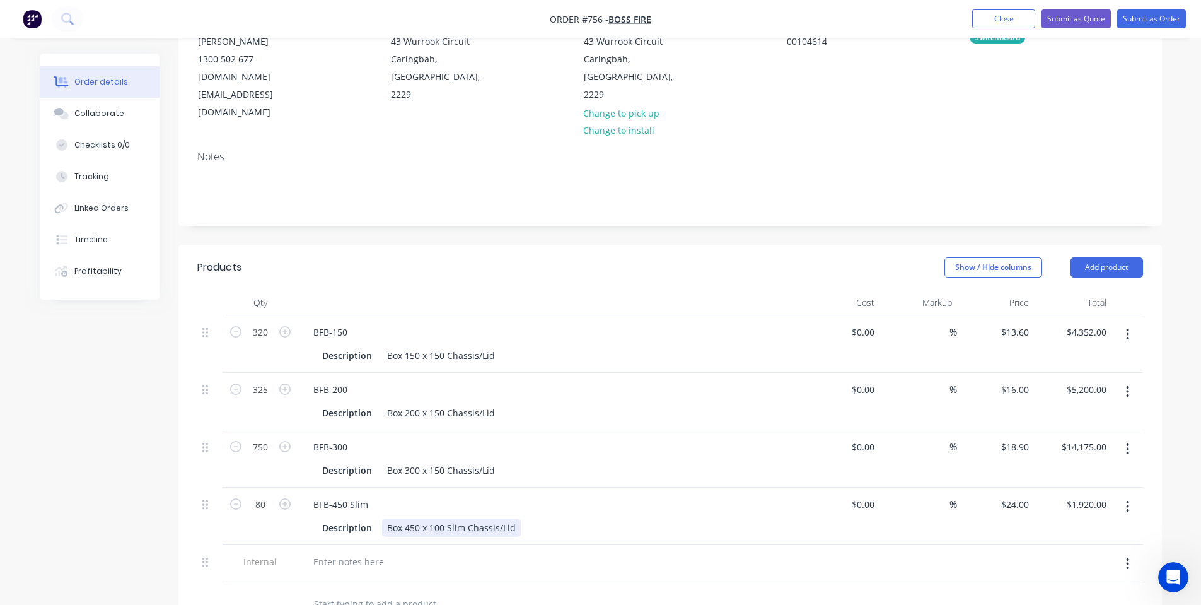
scroll to position [168, 0]
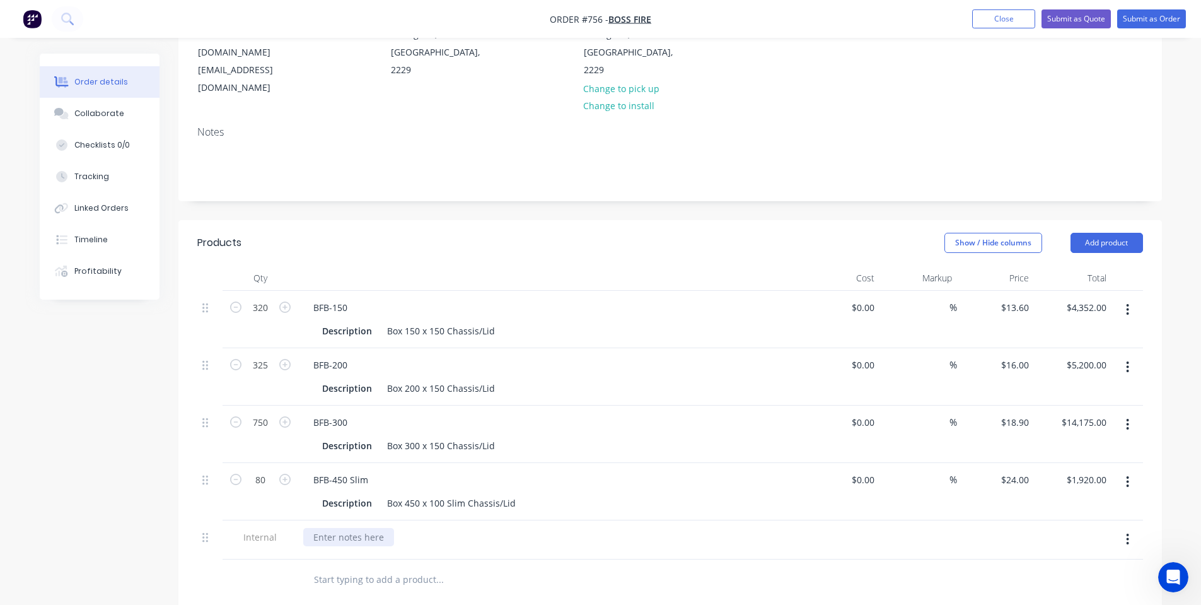
click at [363, 528] on div at bounding box center [348, 537] width 91 height 18
paste div
click at [1144, 13] on button "Submit as Order" at bounding box center [1151, 18] width 69 height 19
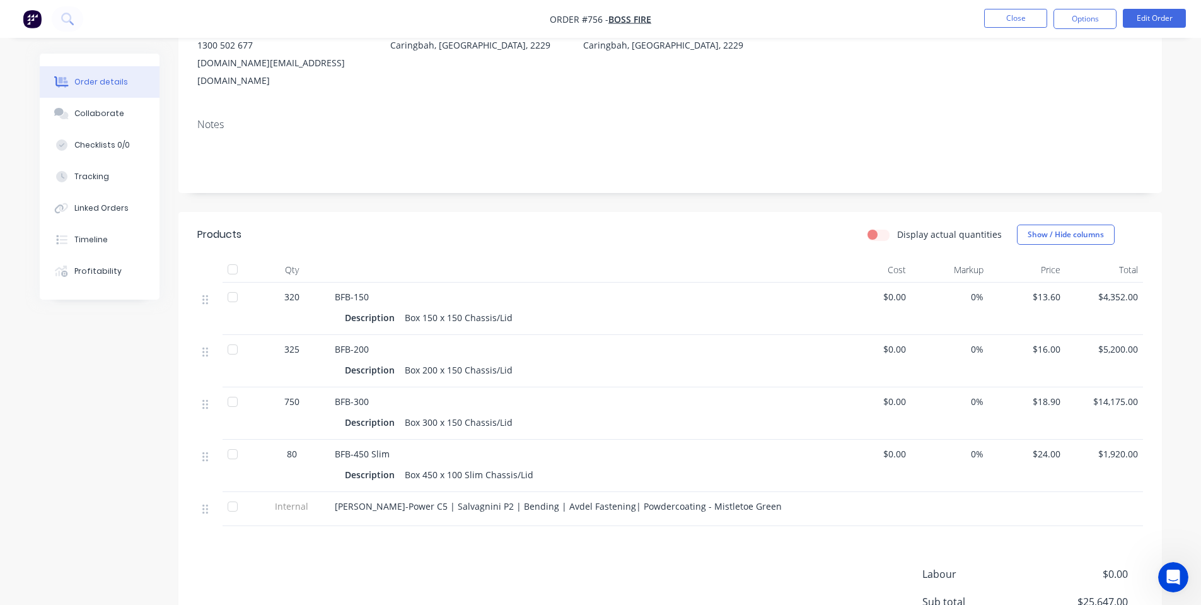
scroll to position [0, 0]
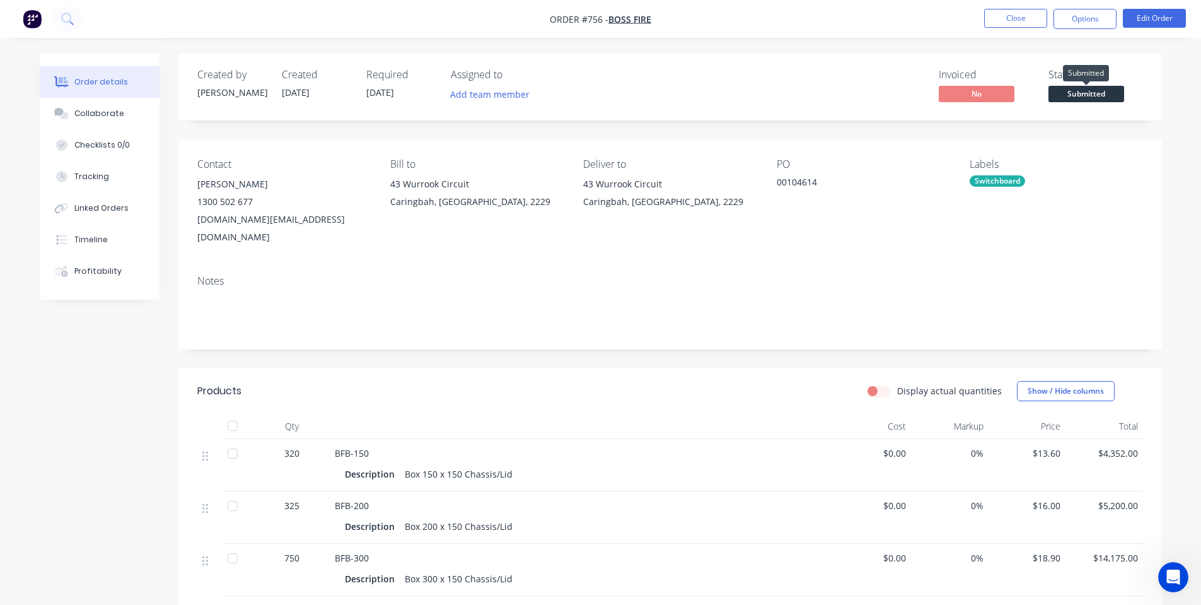
click at [1089, 98] on span "Submitted" at bounding box center [1087, 94] width 76 height 16
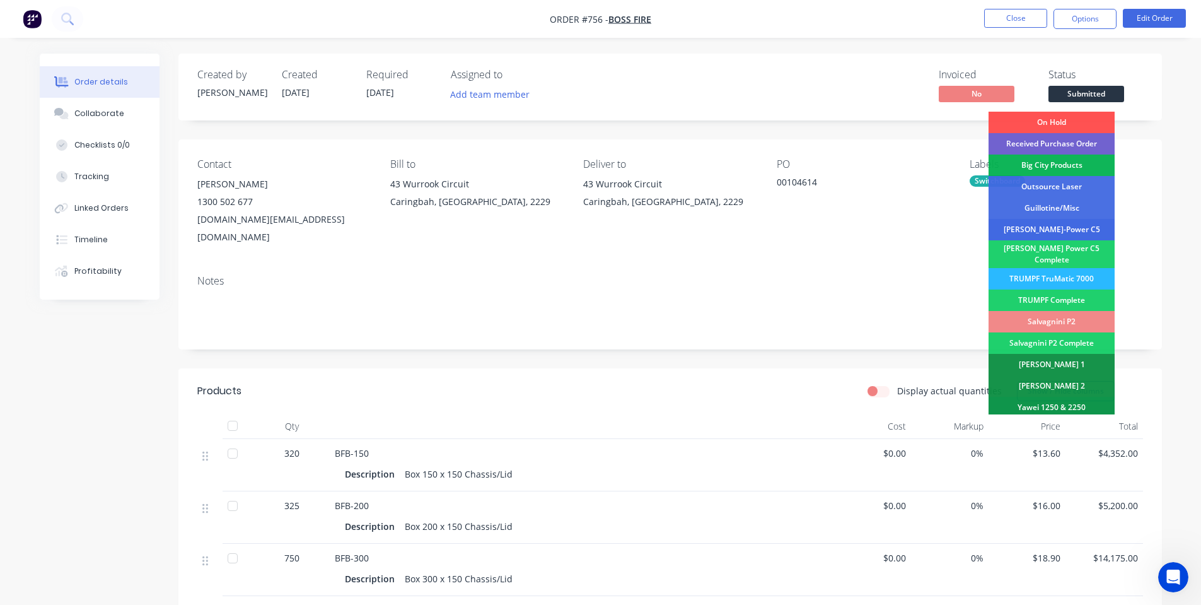
click at [1075, 223] on div "[PERSON_NAME]-Power C5" at bounding box center [1052, 229] width 126 height 21
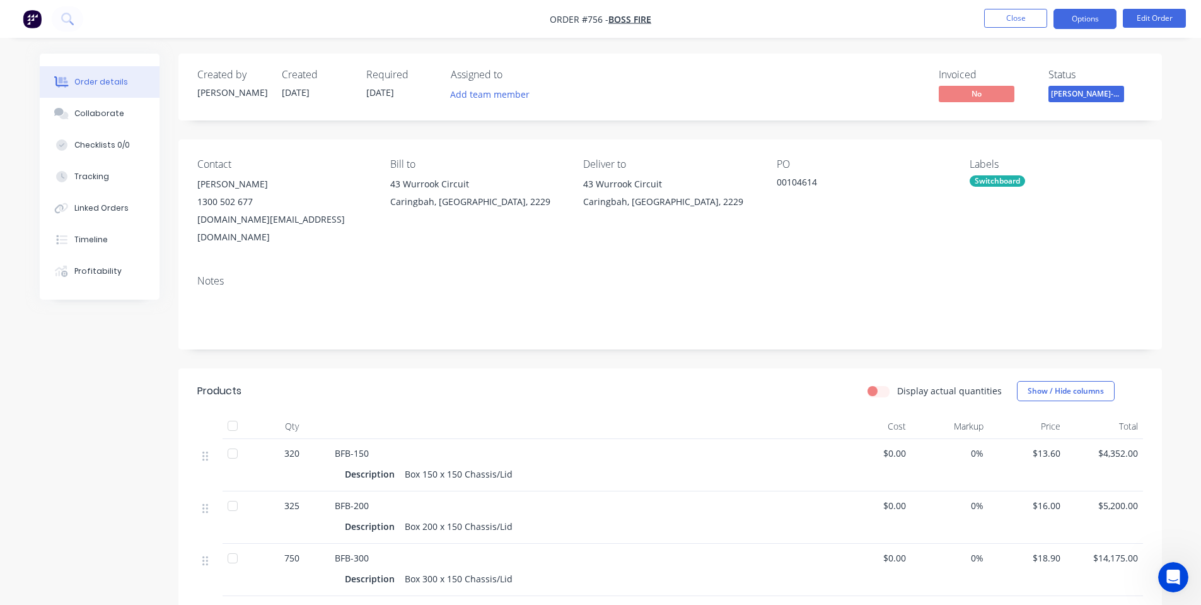
click at [1100, 13] on button "Options" at bounding box center [1085, 19] width 63 height 20
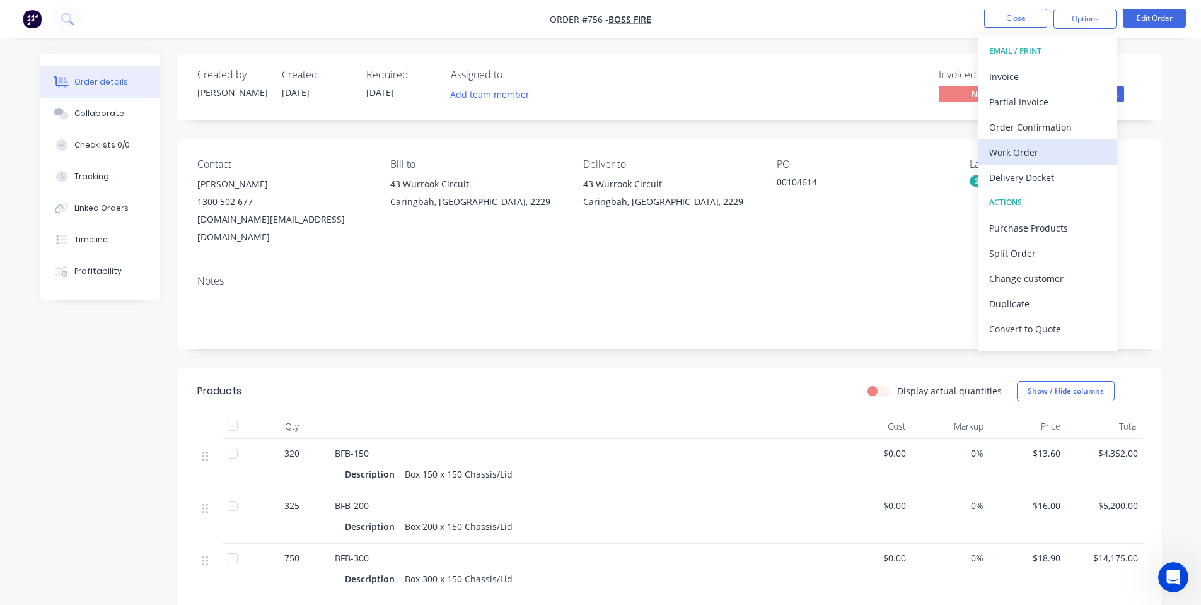
click at [1030, 153] on div "Work Order" at bounding box center [1047, 152] width 116 height 18
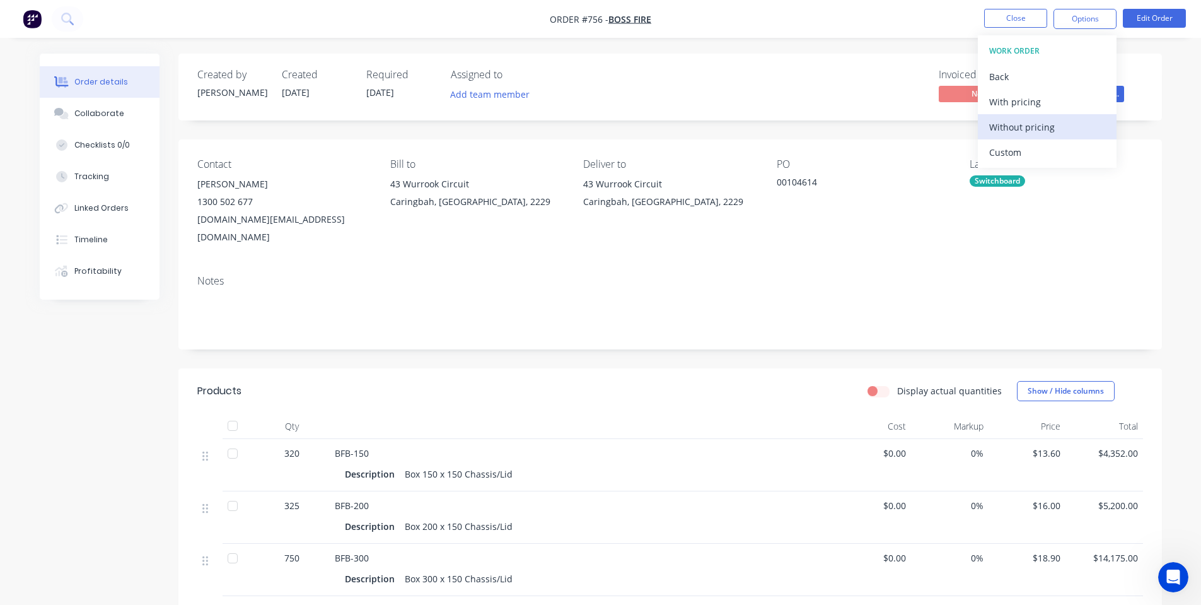
click at [1034, 125] on div "Without pricing" at bounding box center [1047, 127] width 116 height 18
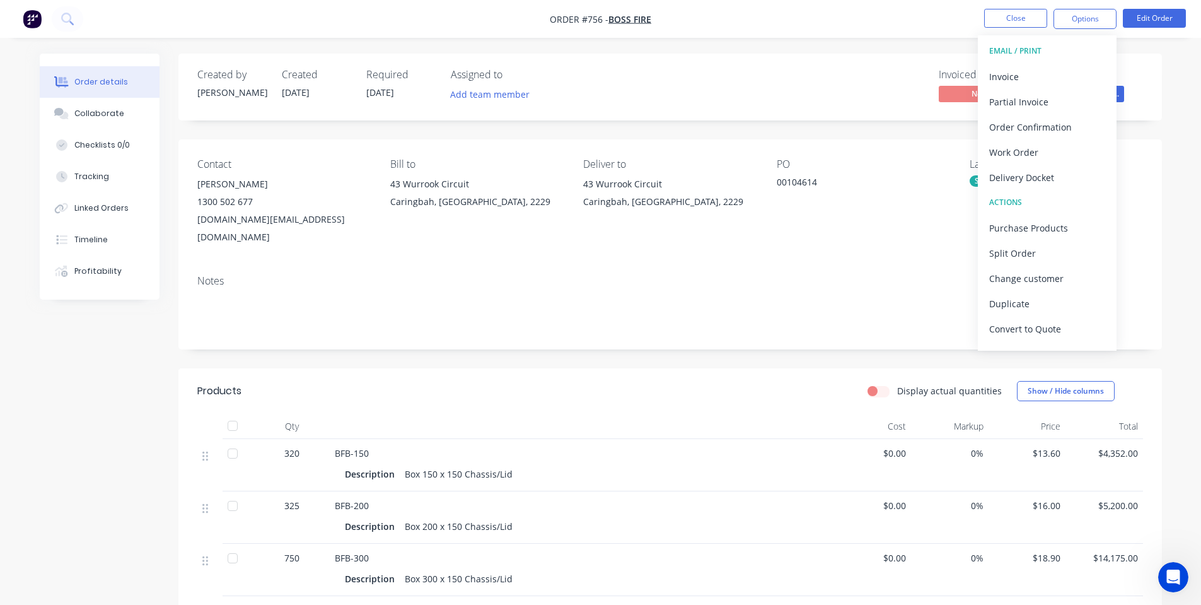
click at [979, 44] on button "EMAIL / PRINT" at bounding box center [1047, 50] width 139 height 25
click at [1002, 22] on button "Close" at bounding box center [1015, 18] width 63 height 19
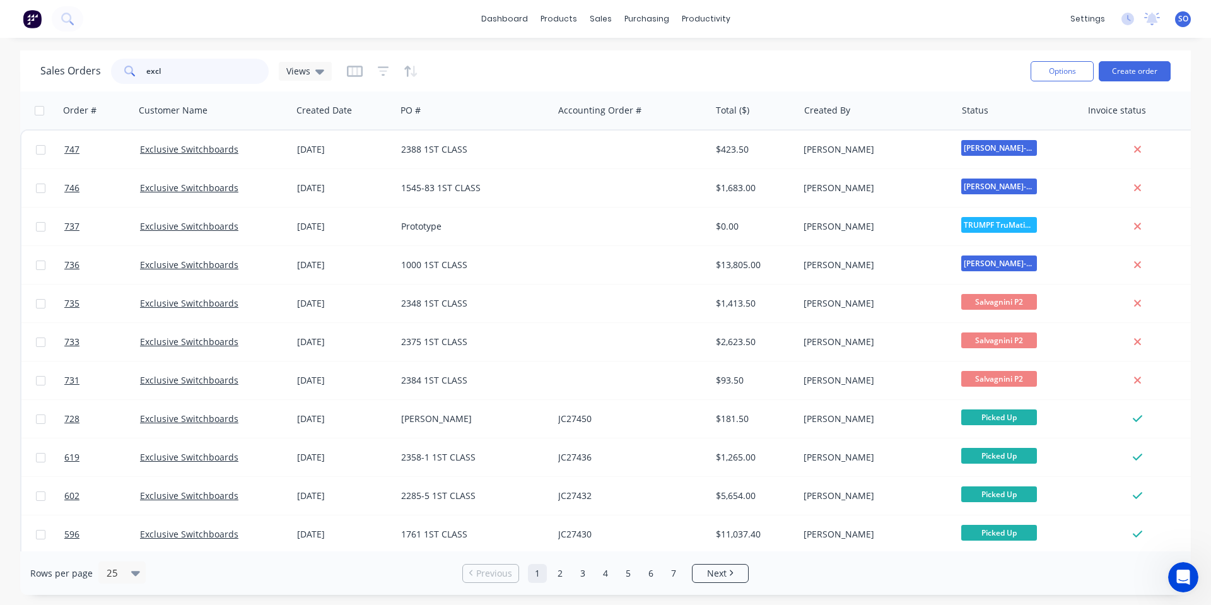
drag, startPoint x: 167, startPoint y: 64, endPoint x: 148, endPoint y: 65, distance: 19.0
click at [148, 65] on input "excl" at bounding box center [207, 71] width 123 height 25
type input "e"
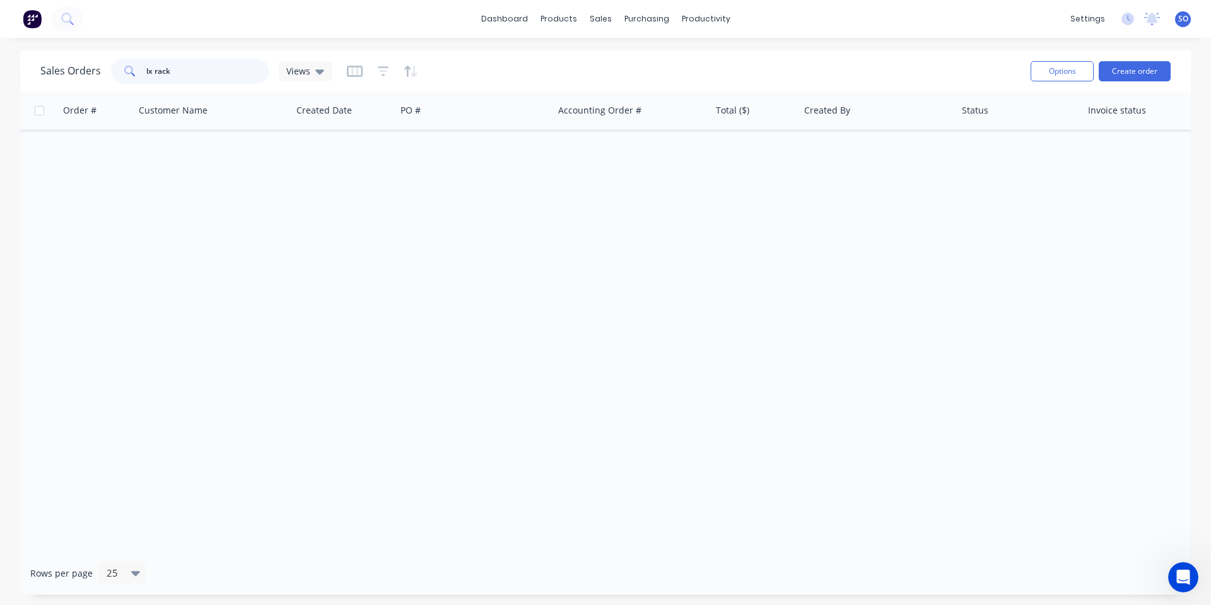
drag, startPoint x: 183, startPoint y: 69, endPoint x: 156, endPoint y: 61, distance: 27.5
click at [156, 61] on input "lx rack" at bounding box center [207, 71] width 123 height 25
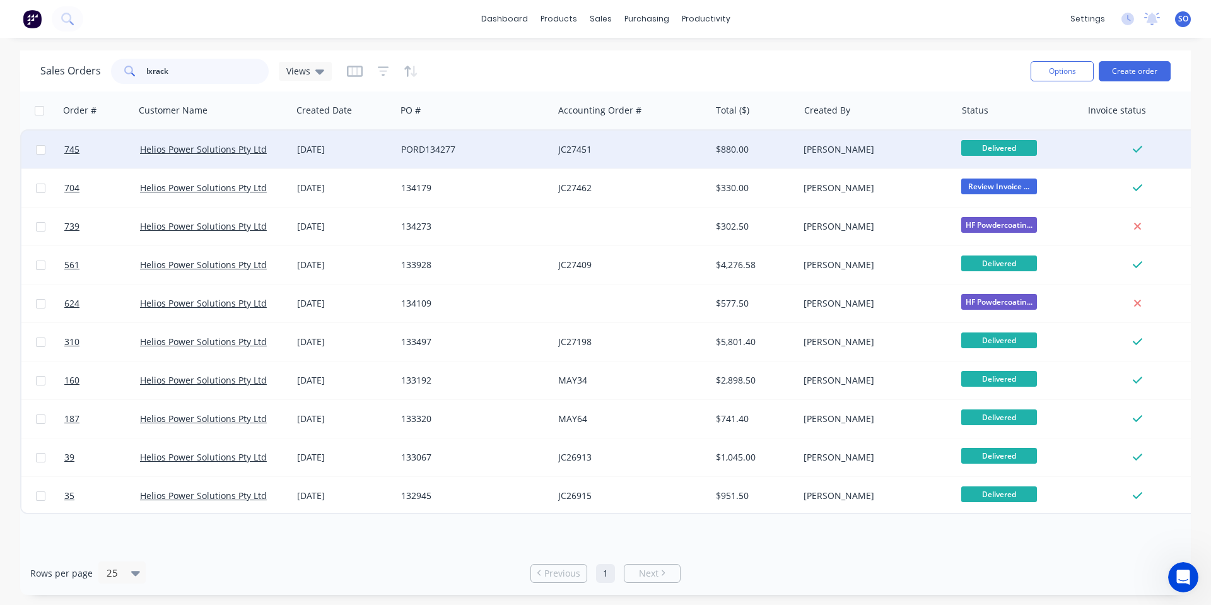
type input "lxrack"
click at [600, 146] on div "JC27451" at bounding box center [628, 149] width 140 height 13
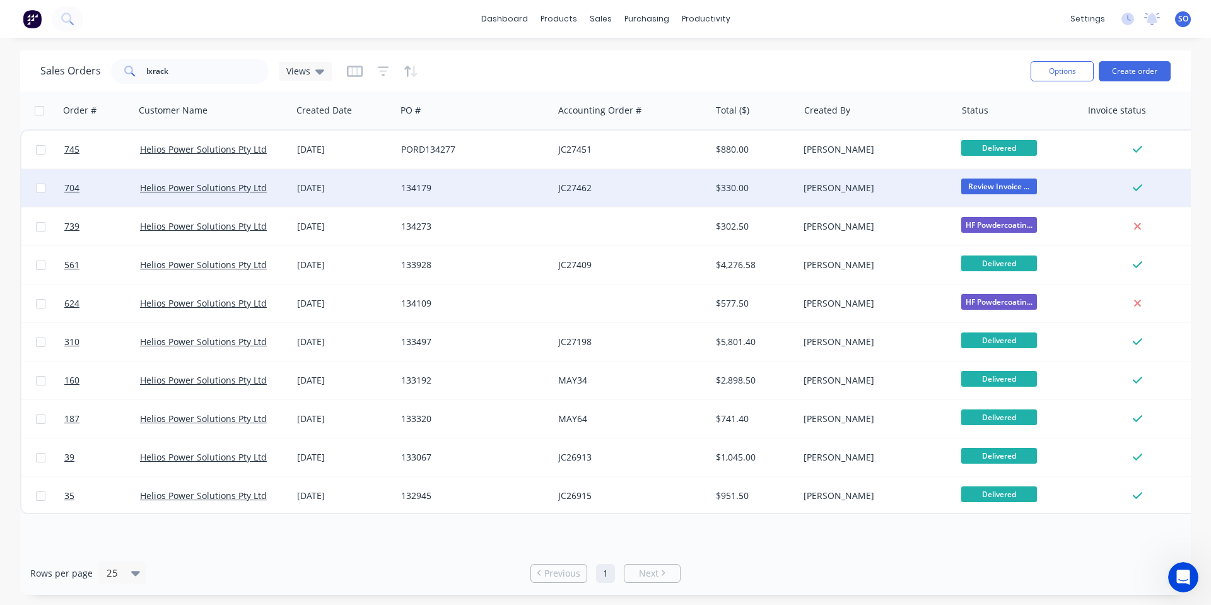
click at [363, 194] on div "[DATE]" at bounding box center [344, 188] width 104 height 38
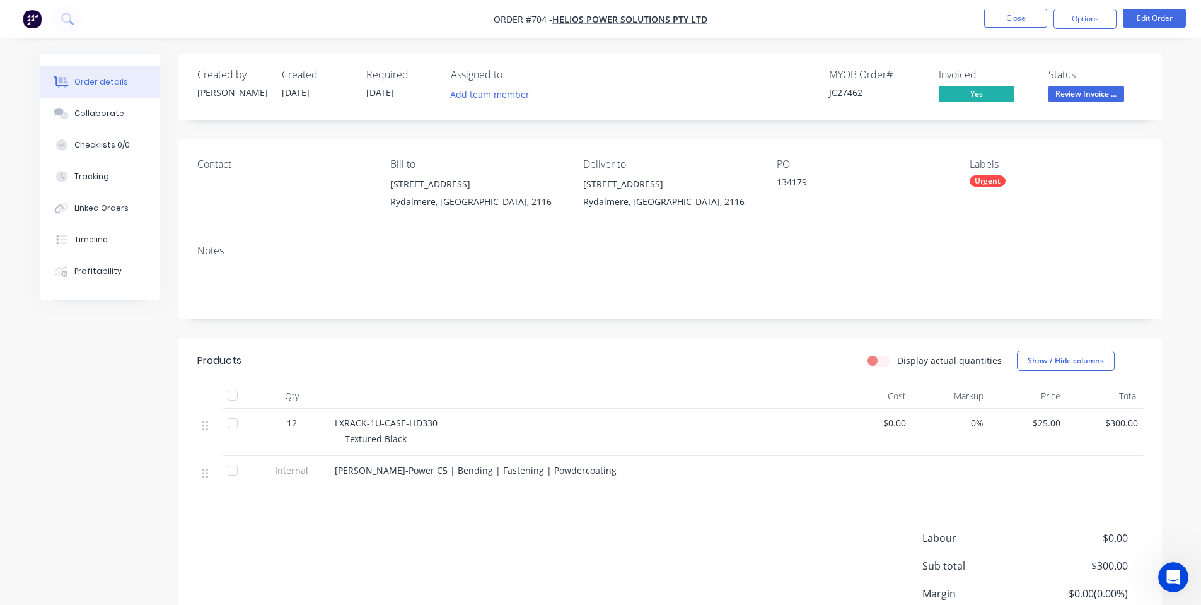
click at [564, 378] on header "Products Display actual quantities Show / Hide columns" at bounding box center [670, 360] width 984 height 45
click at [1011, 15] on button "Close" at bounding box center [1015, 18] width 63 height 19
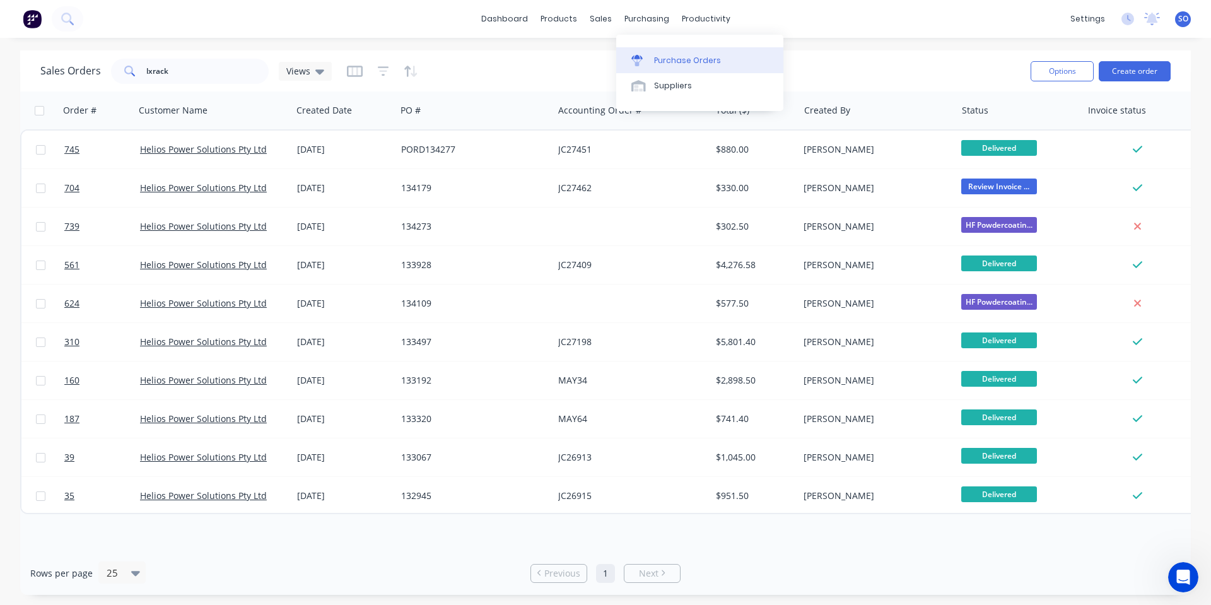
click at [650, 56] on div at bounding box center [640, 60] width 19 height 11
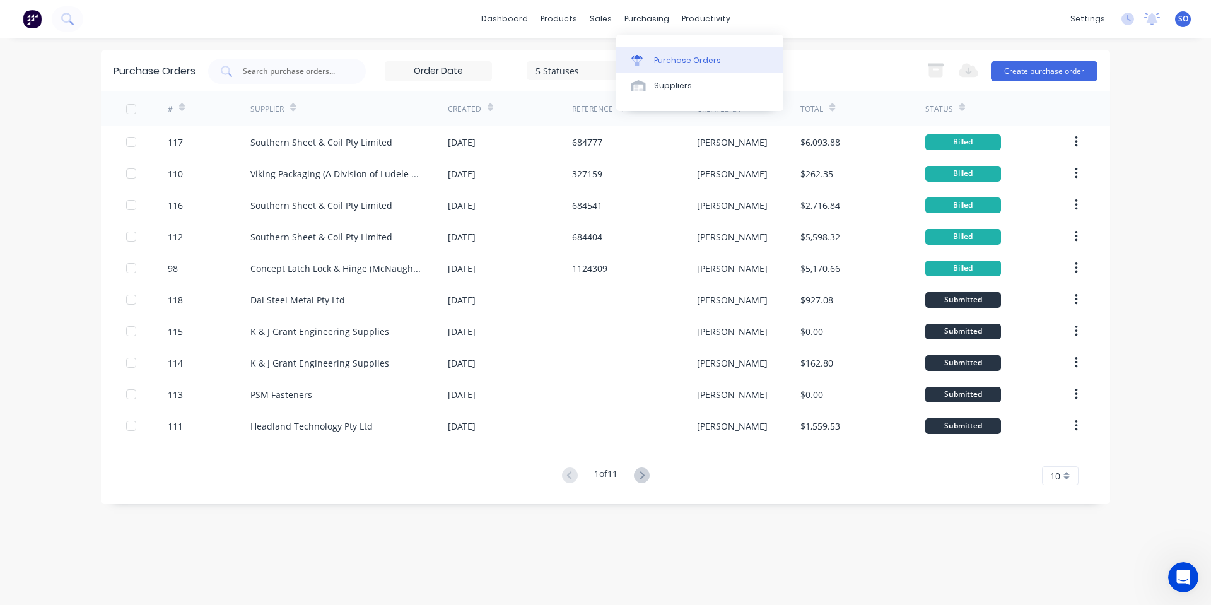
click at [669, 57] on div "Purchase Orders" at bounding box center [687, 60] width 67 height 11
click at [1049, 75] on button "Create purchase order" at bounding box center [1044, 71] width 107 height 20
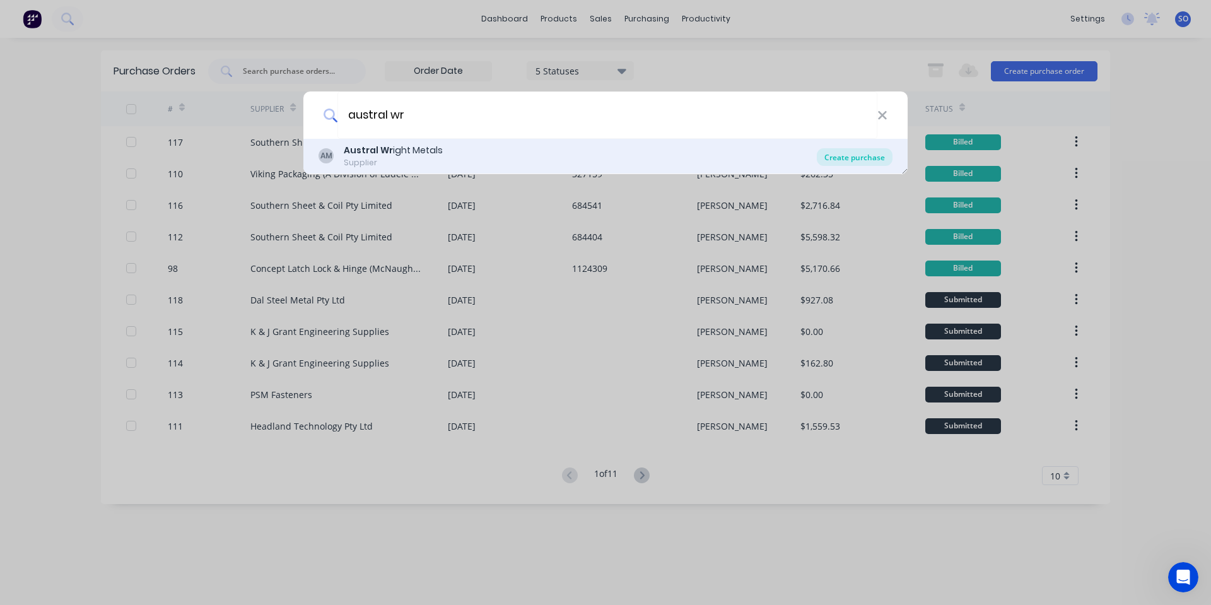
type input "austral wr"
click at [866, 151] on div "Create purchase" at bounding box center [855, 157] width 76 height 18
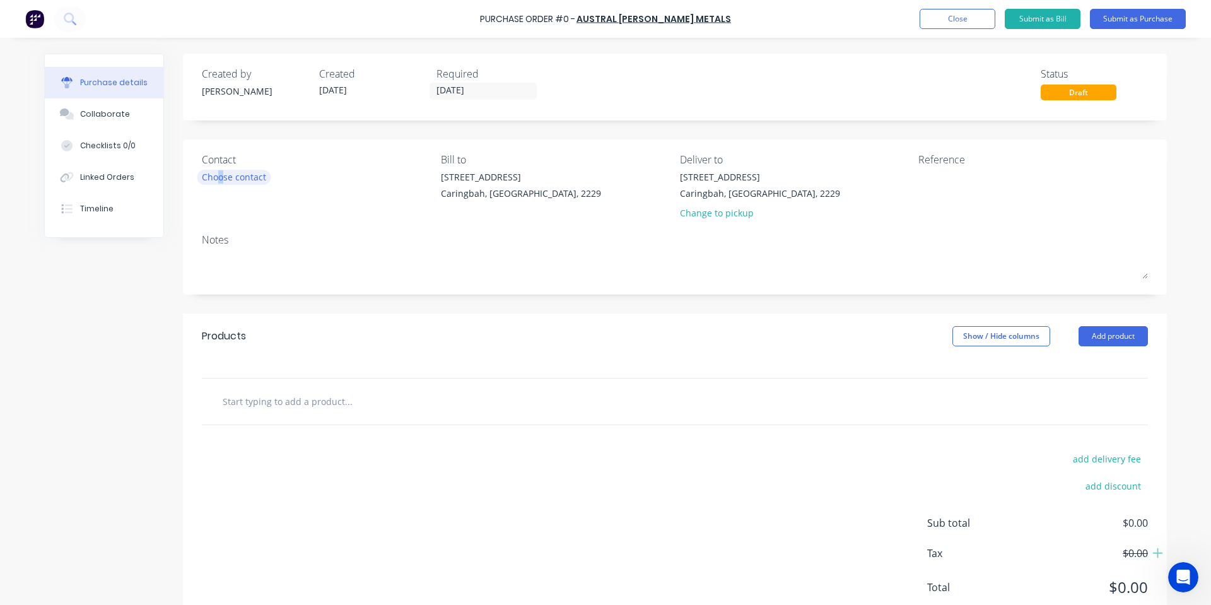
click at [216, 175] on div "Choose contact" at bounding box center [234, 176] width 64 height 13
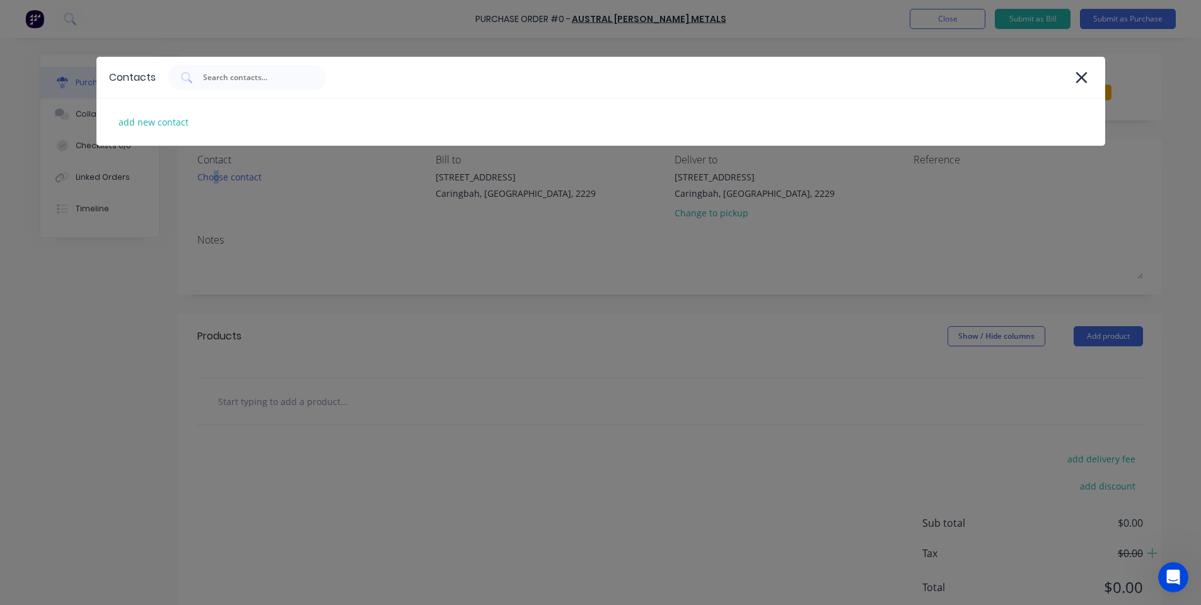
click at [341, 215] on div "Contacts add new contact" at bounding box center [600, 302] width 1201 height 605
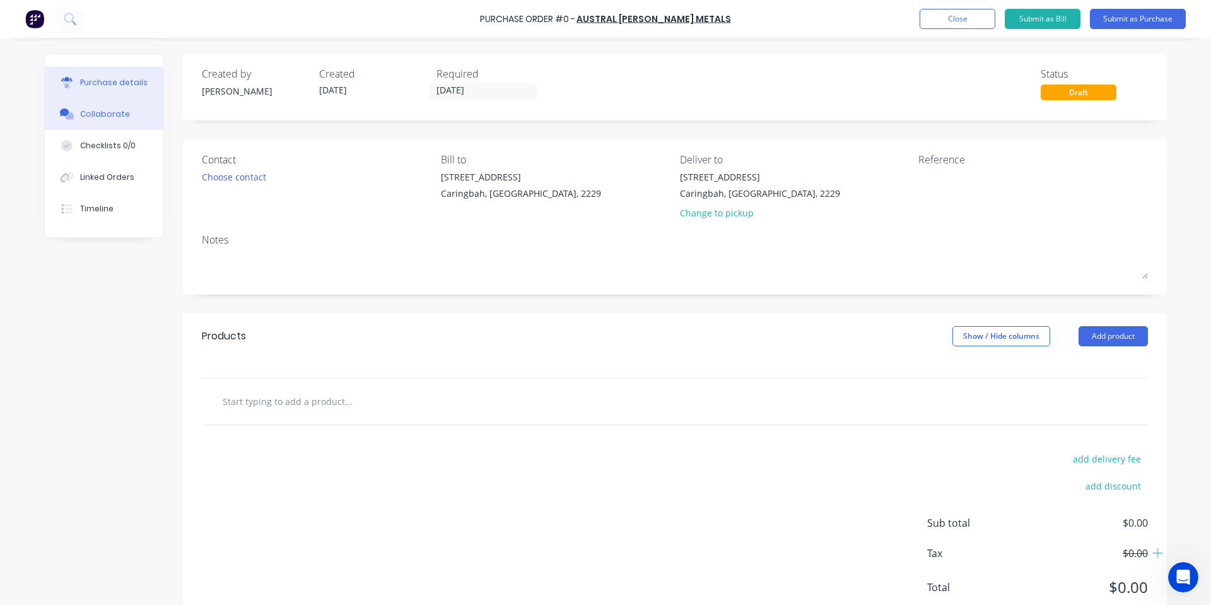
drag, startPoint x: 75, startPoint y: 108, endPoint x: 126, endPoint y: 101, distance: 51.5
click at [76, 108] on button "Collaborate" at bounding box center [104, 114] width 119 height 32
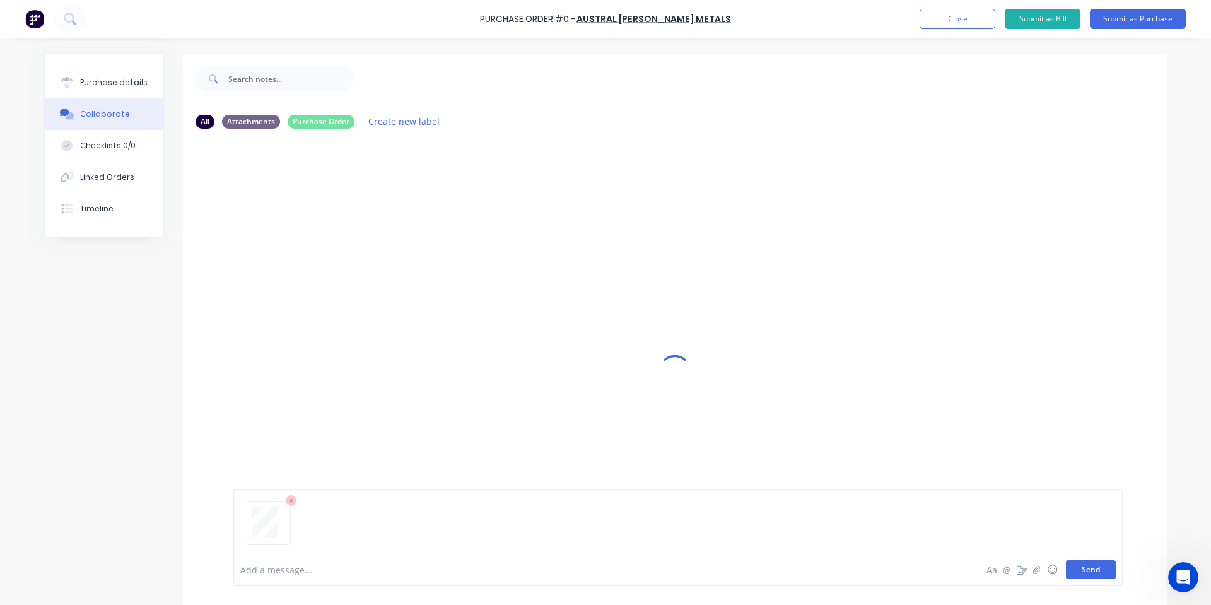
click at [1081, 567] on button "Send" at bounding box center [1091, 569] width 50 height 19
click at [424, 364] on div "SO You 01:53pm [DATE] salesQuote (7).pdf Labels Download Delete" at bounding box center [675, 346] width 984 height 414
click at [90, 85] on div "Purchase details" at bounding box center [113, 82] width 67 height 11
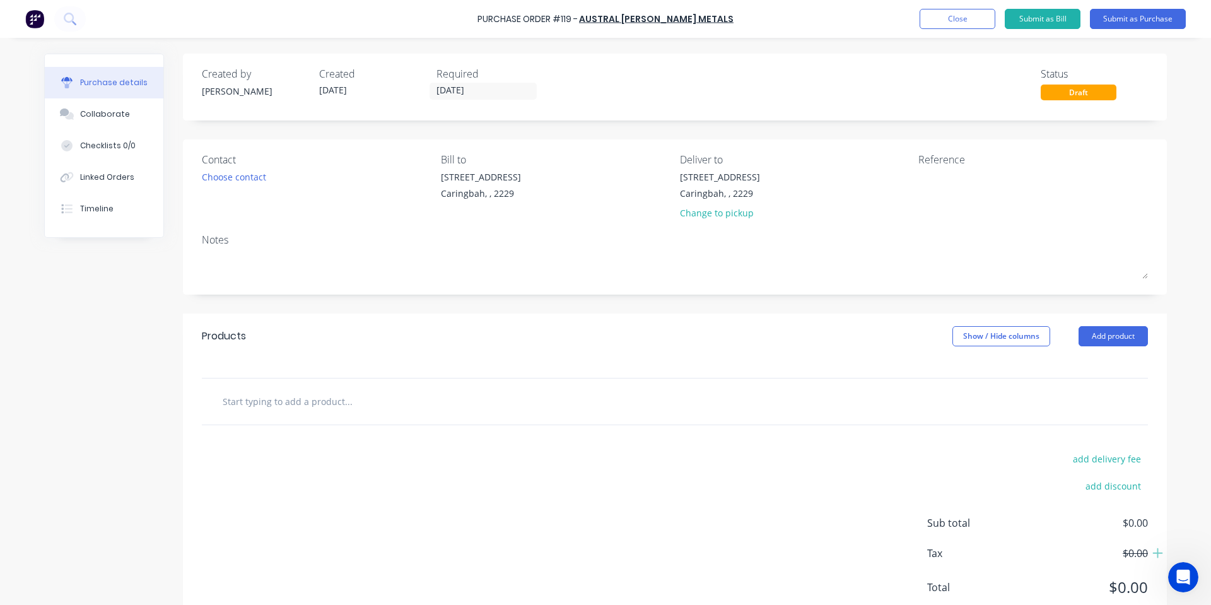
click at [472, 480] on div "add delivery fee add discount Sub total $0.00 Tax $0.00 Total $0.00" at bounding box center [675, 528] width 984 height 207
click at [271, 417] on div at bounding box center [675, 401] width 946 height 46
click at [272, 405] on input "text" at bounding box center [348, 400] width 252 height 25
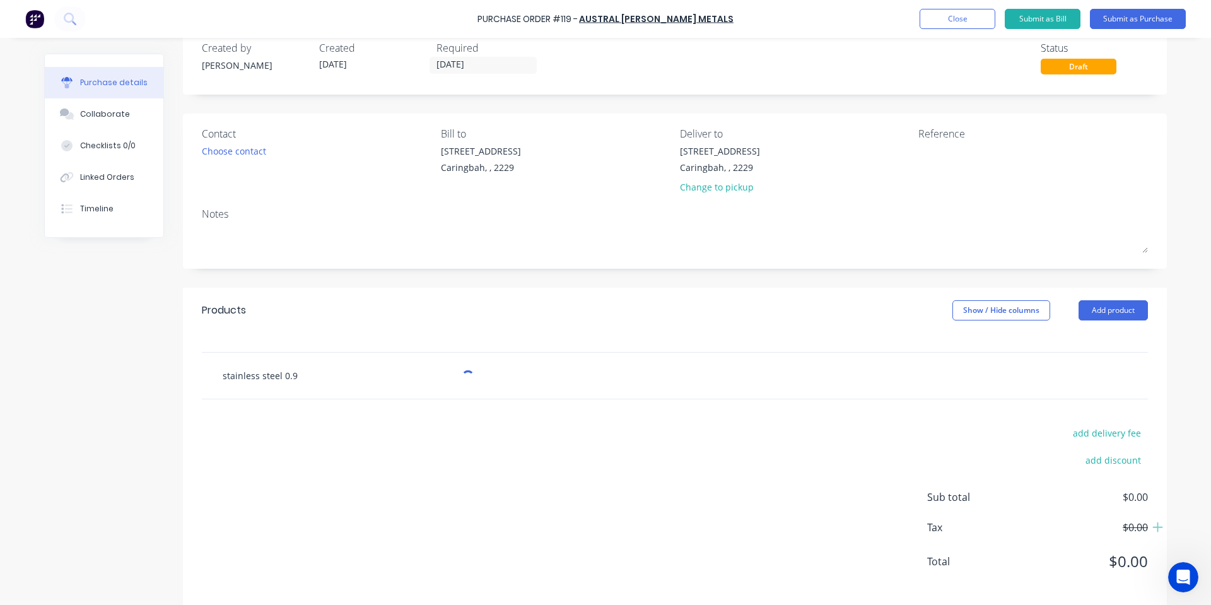
scroll to position [40, 0]
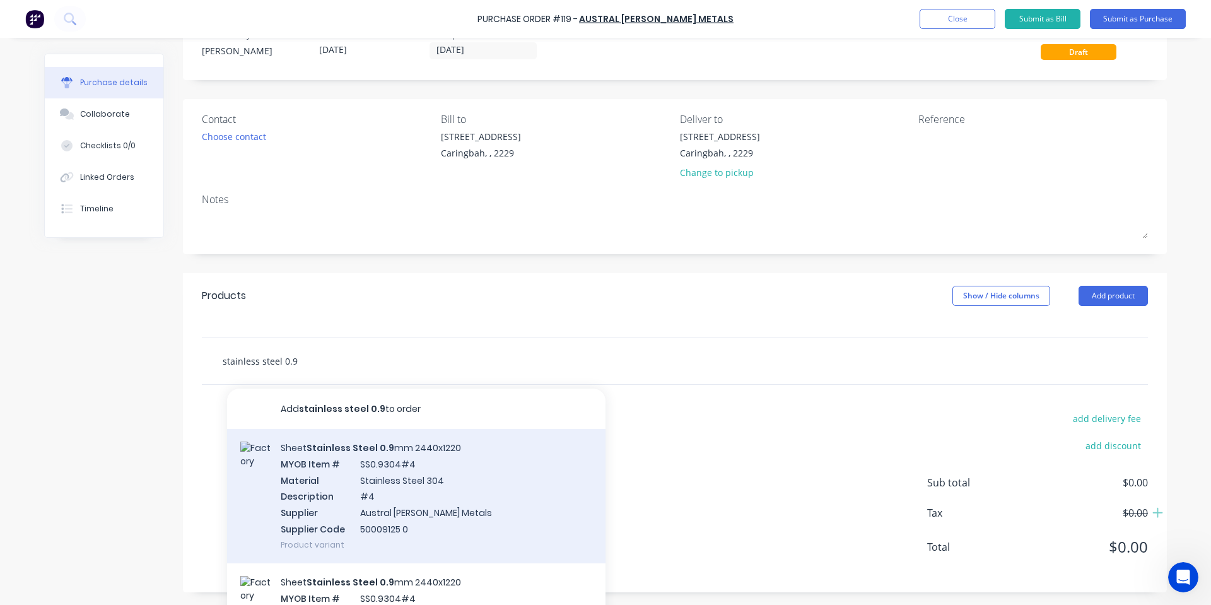
type input "stainless steel 0.9"
click at [487, 468] on div "Sheet Stainless Steel 0.9 mm 2440x1220 MYOB Item # SS0.9304#4 Material Stainles…" at bounding box center [416, 496] width 378 height 134
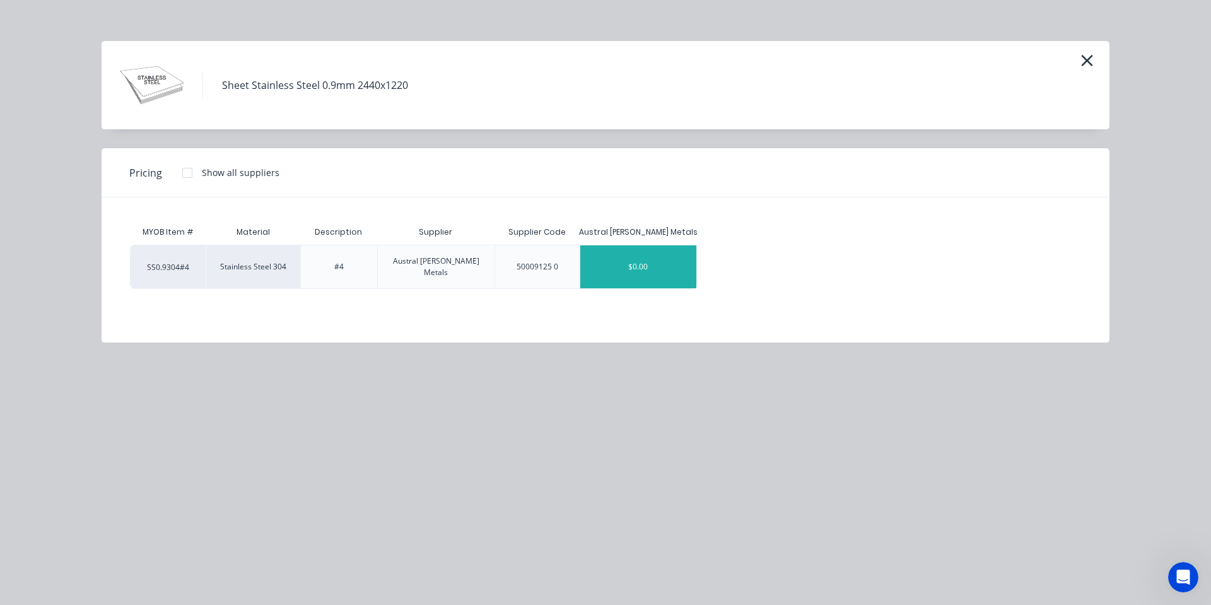
click at [612, 267] on div "$0.00" at bounding box center [638, 266] width 117 height 43
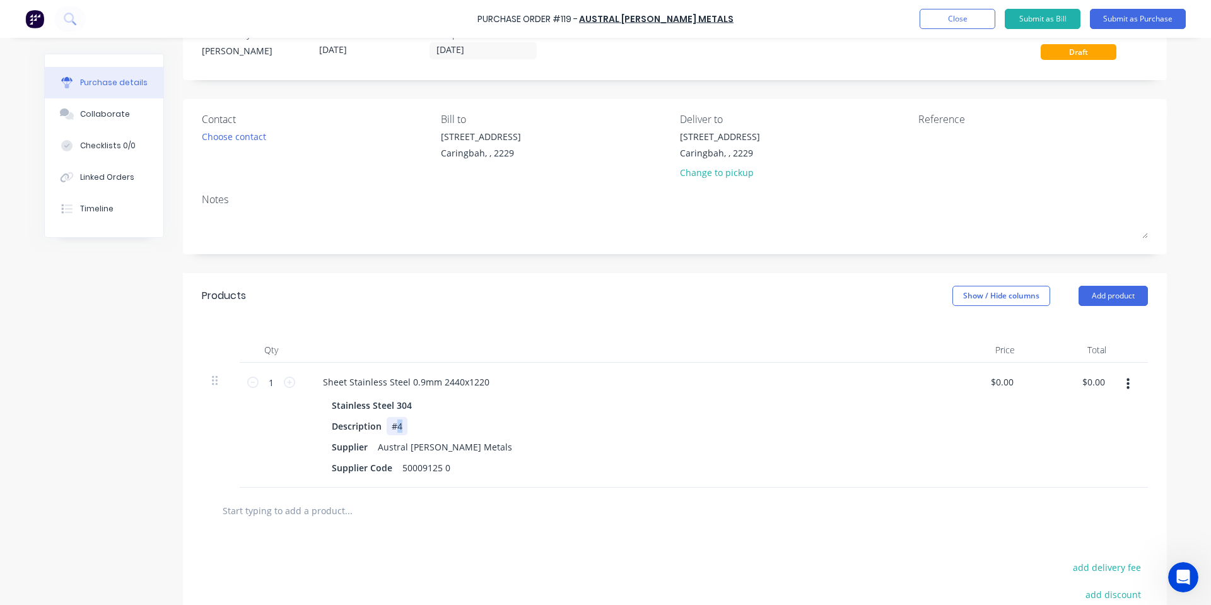
click at [394, 423] on div "#4" at bounding box center [397, 426] width 21 height 18
click at [482, 378] on div "Sheet Stainless Steel 0.9mm 2440x1220" at bounding box center [406, 382] width 187 height 18
click at [414, 383] on div "Sheet Stainless Steel 0.9mm 2440x1220" at bounding box center [406, 382] width 187 height 18
click at [563, 385] on div "Sheet Stainless Steel 1.0mm 2440x1220" at bounding box center [618, 382] width 610 height 18
drag, startPoint x: 446, startPoint y: 465, endPoint x: 261, endPoint y: 465, distance: 184.8
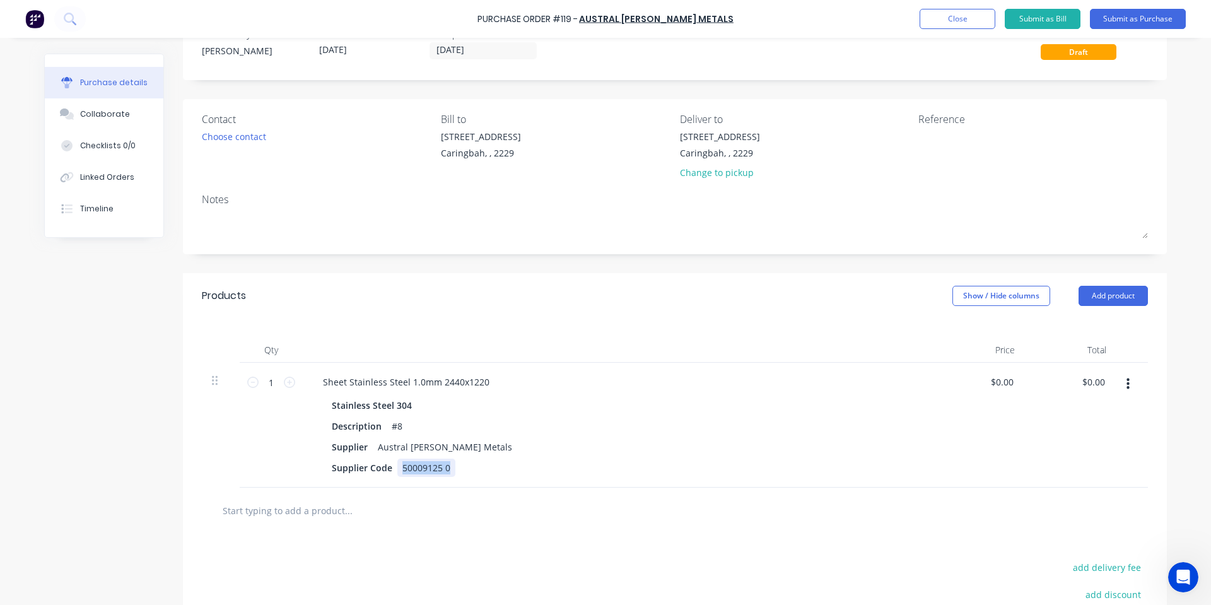
click at [245, 467] on div "1 1 Sheet Stainless Steel 1.0mm 2440x1220 Stainless Steel 304 Description #8 Su…" at bounding box center [675, 425] width 946 height 125
click at [594, 305] on div "Products Show / Hide columns Add product" at bounding box center [675, 295] width 984 height 45
click at [1003, 384] on input "0" at bounding box center [1007, 382] width 18 height 18
type input "$2,350.00"
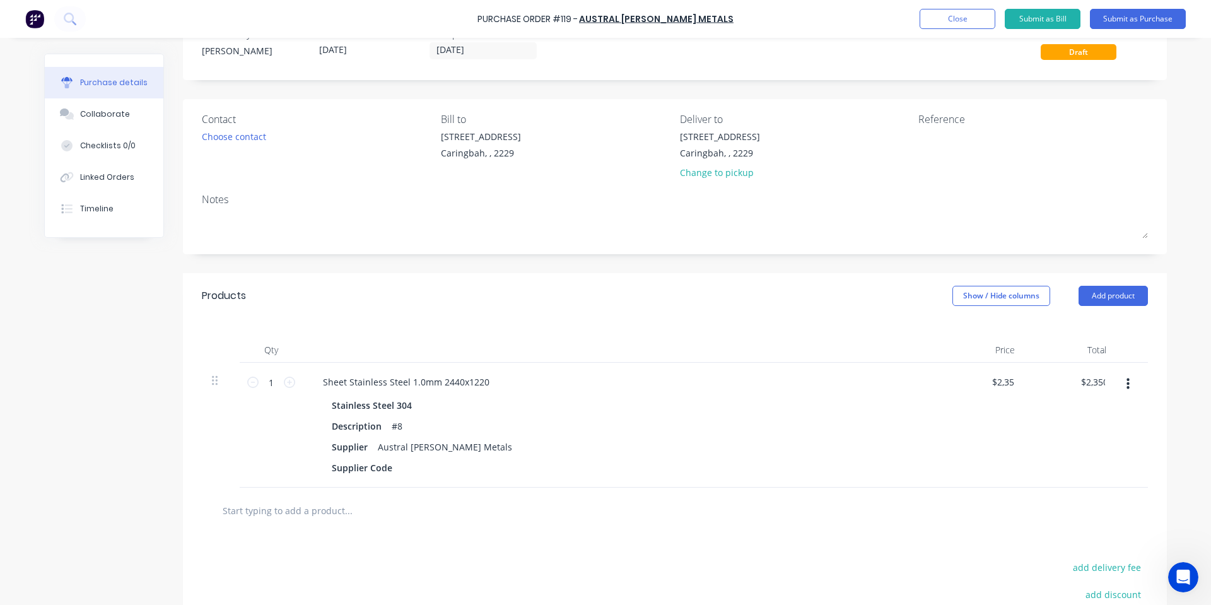
click at [861, 277] on div "Products Show / Hide columns Add product" at bounding box center [675, 295] width 984 height 45
click at [993, 377] on input "2350" at bounding box center [993, 382] width 46 height 18
click at [974, 376] on div "$2,350.00 $2,350.00" at bounding box center [978, 425] width 91 height 125
click at [974, 376] on div "2350 $2,350.00" at bounding box center [978, 425] width 91 height 125
type input "$235.00"
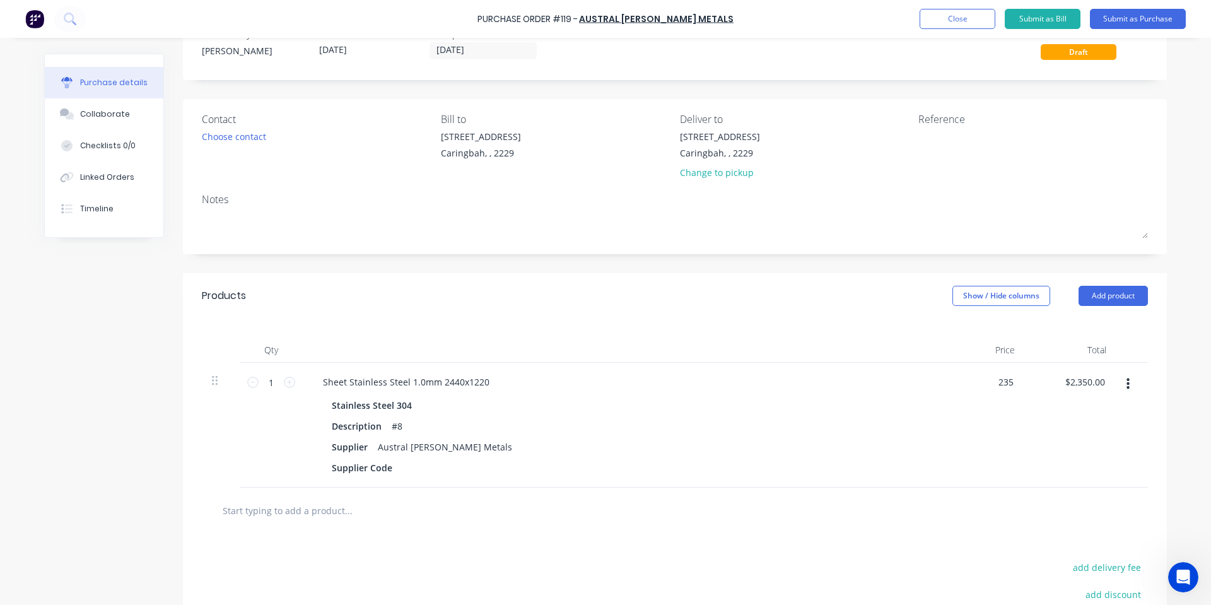
type input "$235.00"
click at [974, 376] on div "$235.00 235" at bounding box center [978, 425] width 91 height 125
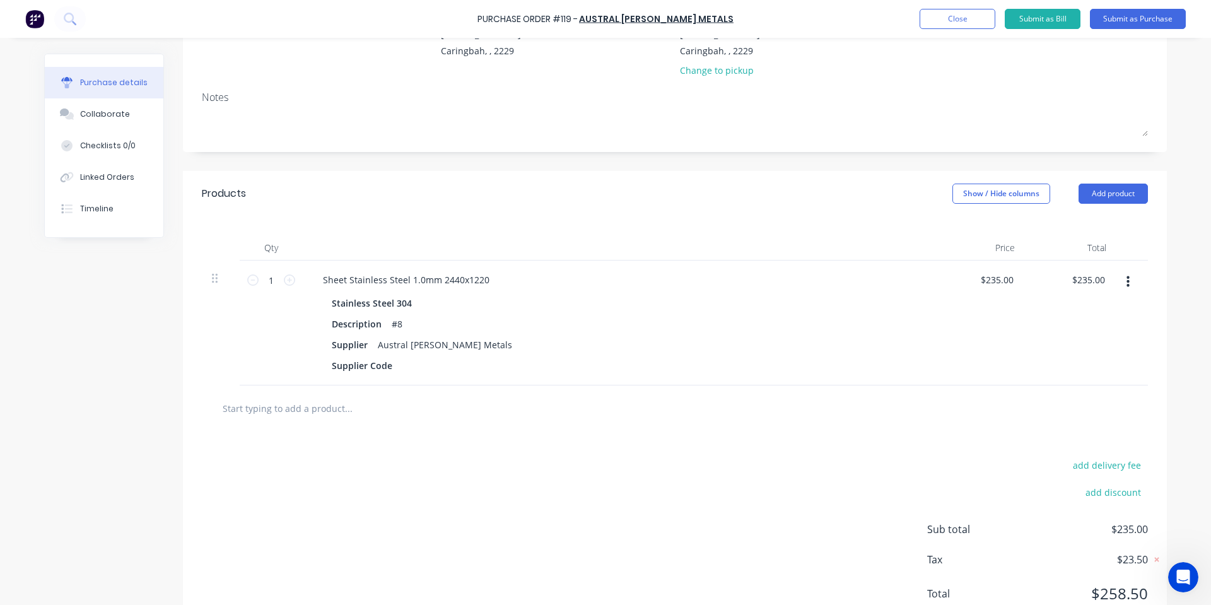
scroll to position [189, 0]
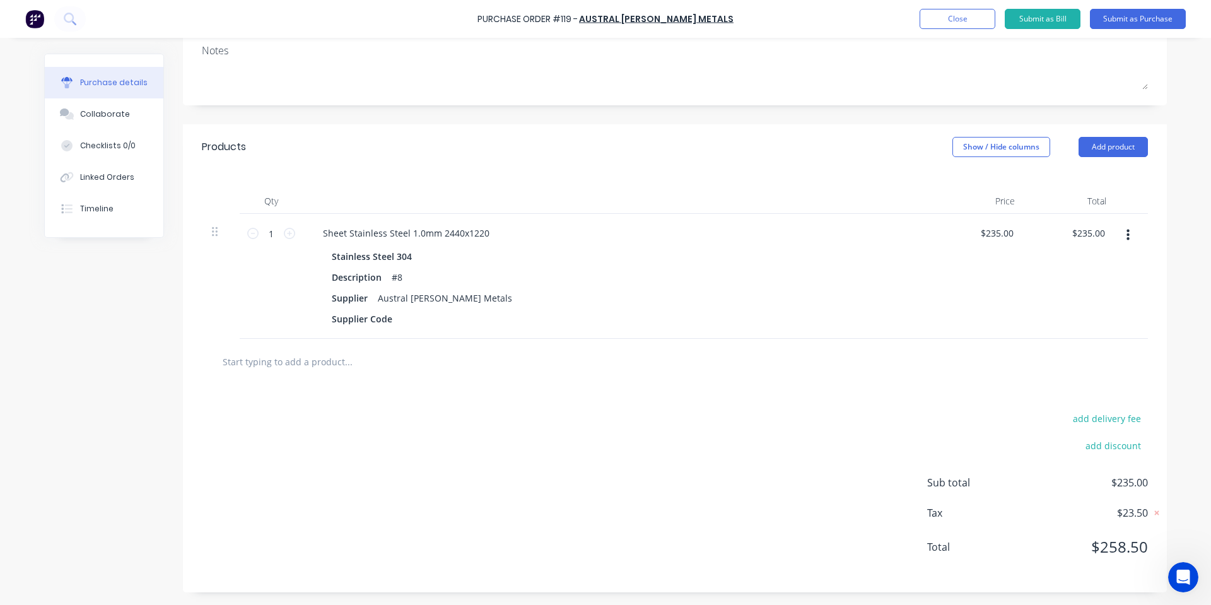
click at [836, 441] on div "add delivery fee add discount Sub total $235.00 Tax $23.50 Total $258.50" at bounding box center [675, 488] width 984 height 207
click at [1132, 151] on button "Add product" at bounding box center [1112, 147] width 69 height 20
click at [297, 344] on div at bounding box center [675, 362] width 946 height 46
click at [301, 356] on input "text" at bounding box center [348, 361] width 252 height 25
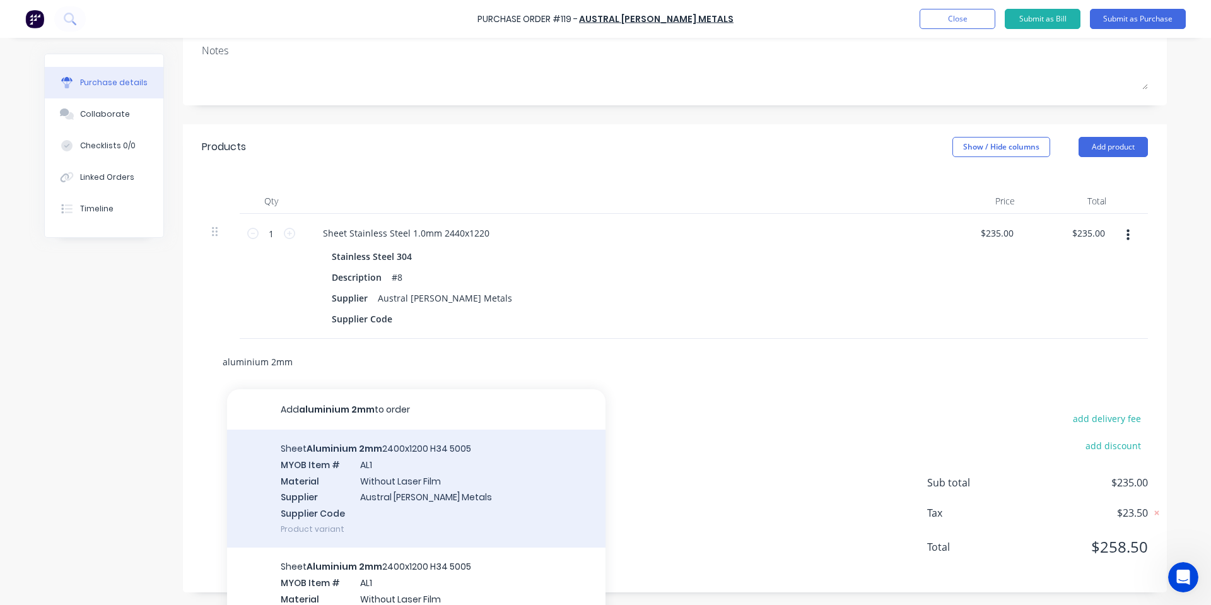
type input "aluminium 2mm"
click at [477, 469] on div "Sheet Aluminium 2mm 2400x1200 H34 5005 MYOB Item # AL1 Material Without Laser F…" at bounding box center [416, 488] width 378 height 118
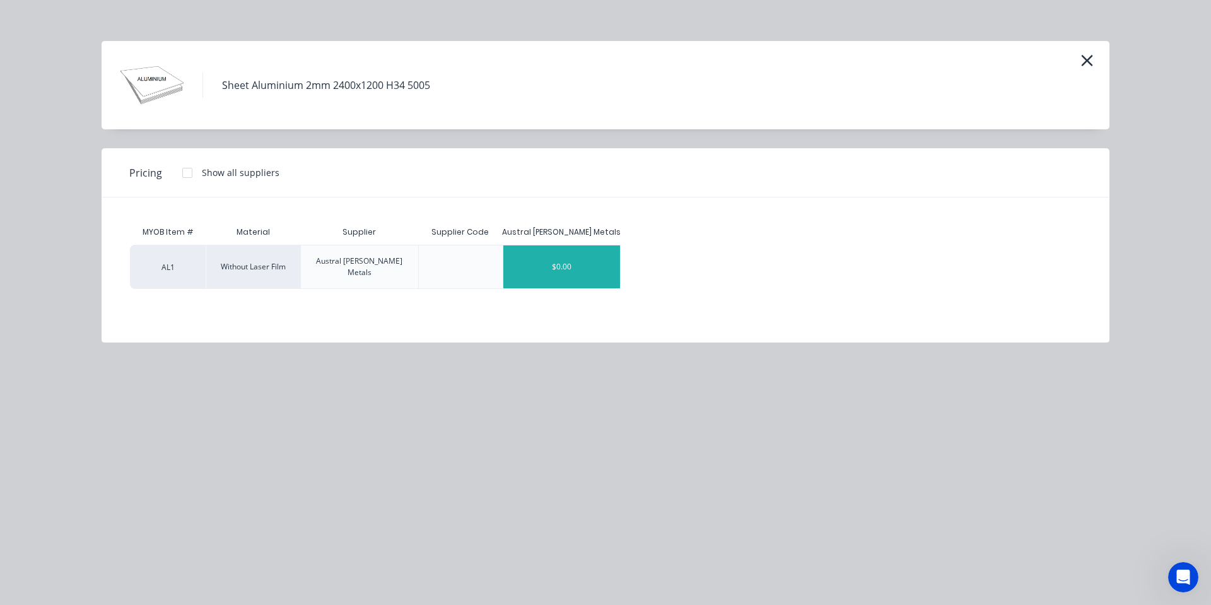
click at [539, 260] on div "$0.00" at bounding box center [561, 266] width 117 height 43
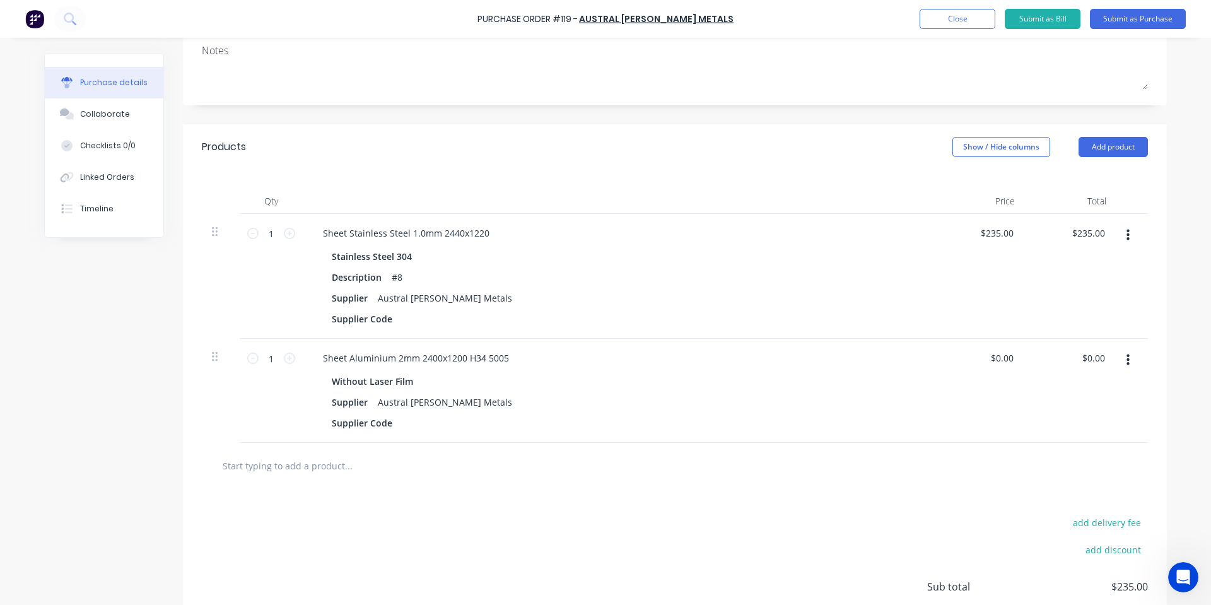
click at [392, 372] on div "Without Laser Film" at bounding box center [375, 381] width 86 height 18
drag, startPoint x: 479, startPoint y: 353, endPoint x: 472, endPoint y: 354, distance: 7.1
click at [472, 354] on div "Sheet Aluminium 2mm 2400x1200 H34 5005" at bounding box center [416, 358] width 206 height 18
click at [495, 356] on div "Sheet Aluminium 2mm 2400x1200 H32 5005" at bounding box center [416, 358] width 206 height 18
click at [495, 357] on div "Sheet Aluminium 2mm 2400x1200 H32 5005" at bounding box center [416, 358] width 206 height 18
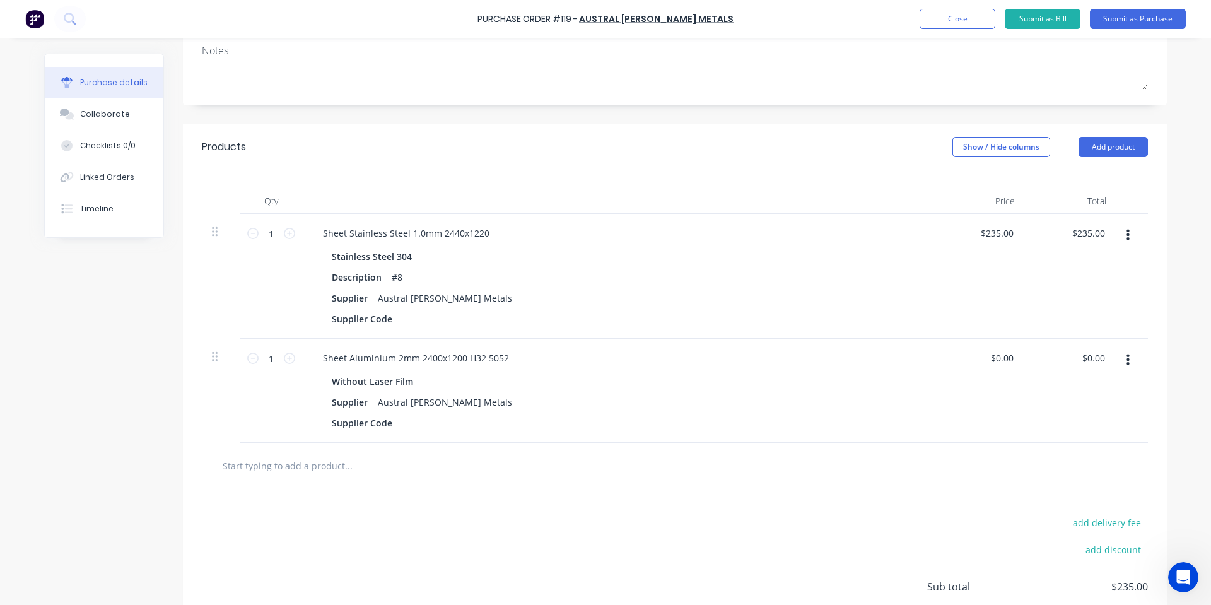
click at [476, 383] on div "Without Laser Film" at bounding box center [618, 381] width 573 height 18
click at [262, 356] on input "1" at bounding box center [271, 358] width 25 height 19
type input "8"
click at [987, 352] on div "$0.00 $0.00" at bounding box center [1001, 358] width 29 height 18
click at [984, 353] on div "0 $0.00" at bounding box center [978, 391] width 91 height 104
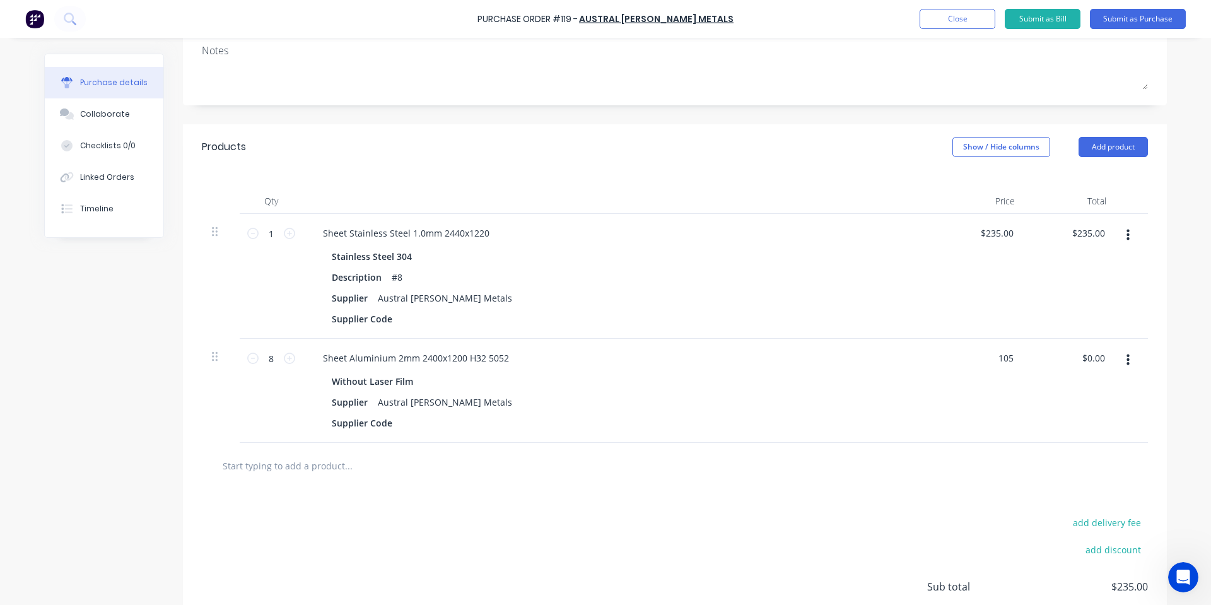
type input "$105.00"
type input "$840.00"
drag, startPoint x: 912, startPoint y: 375, endPoint x: 963, endPoint y: 404, distance: 58.7
click at [952, 392] on div "8 8 Sheet Aluminium 2mm 2400x1200 H32 5052 Without Laser Film Supplier Austral …" at bounding box center [675, 391] width 946 height 104
click at [963, 405] on div "$105.00 $105.00" at bounding box center [978, 391] width 91 height 104
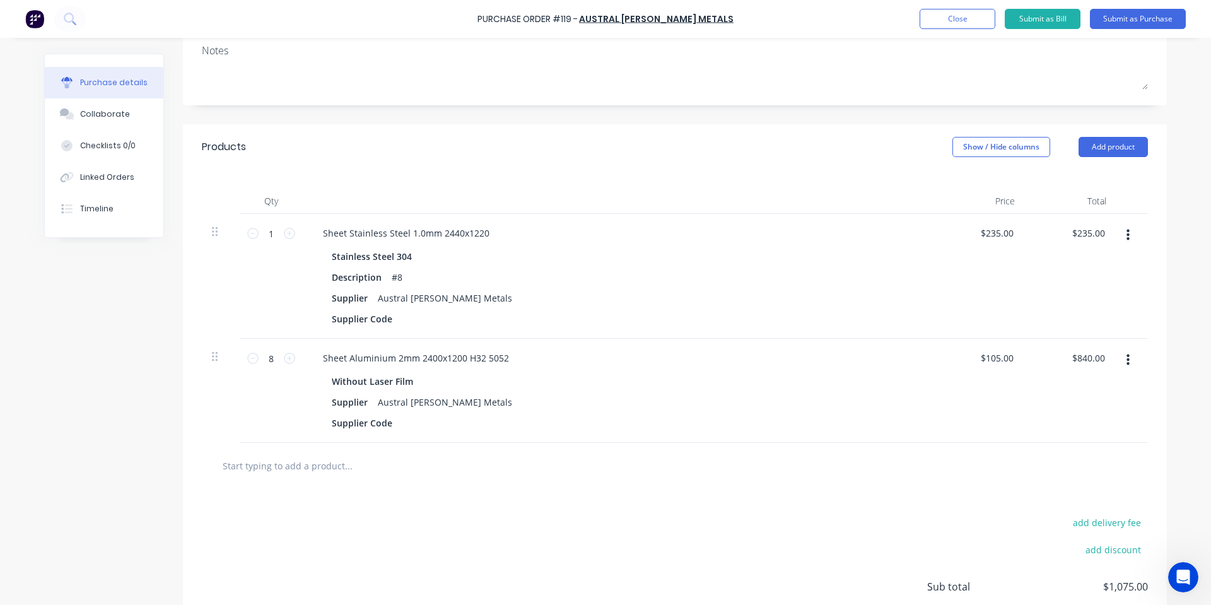
click at [923, 469] on div at bounding box center [675, 465] width 926 height 25
click at [317, 465] on input "text" at bounding box center [348, 465] width 252 height 25
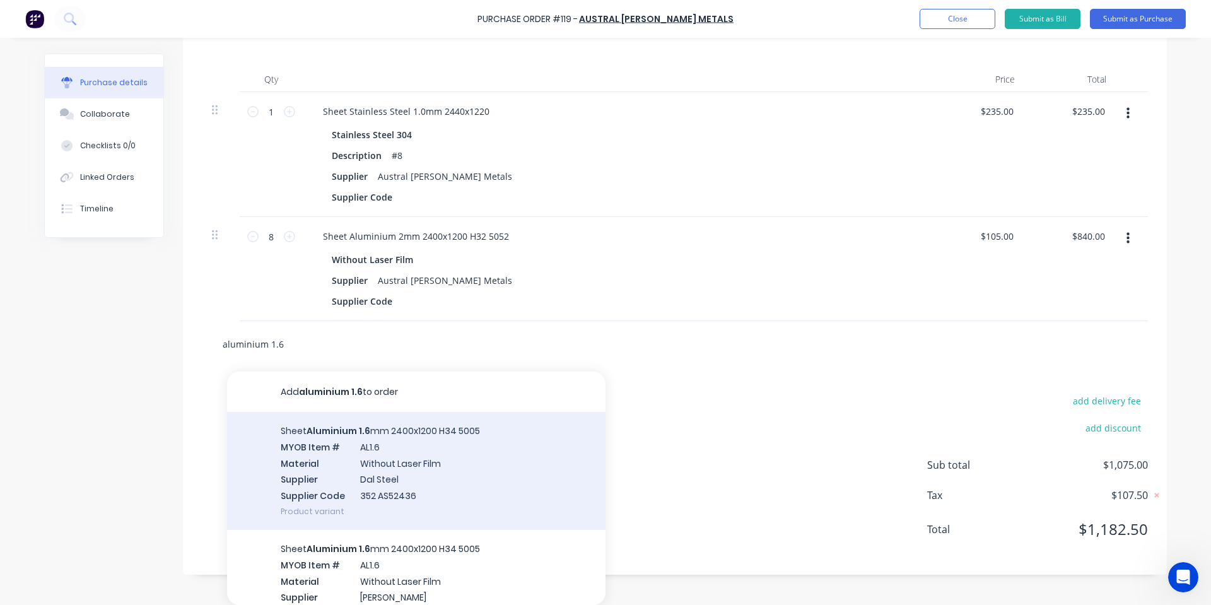
scroll to position [168, 0]
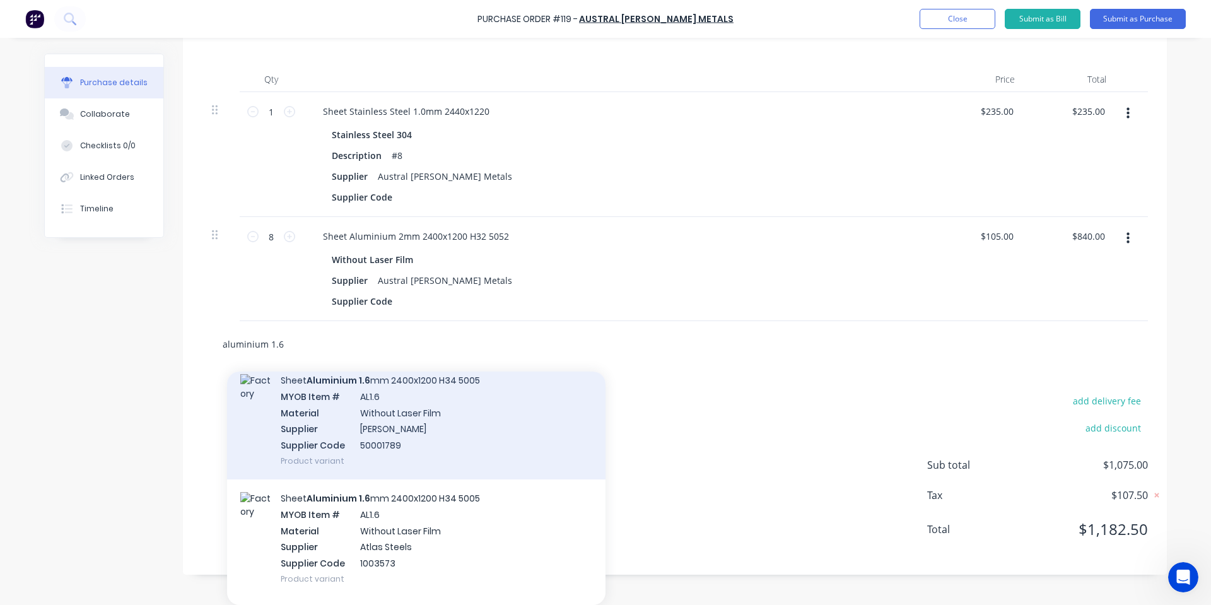
type input "aluminium 1.6"
click at [463, 422] on div "Sheet Aluminium 1.6 mm 2400x1200 H34 5005 MYOB Item # AL1.6 Material Without La…" at bounding box center [416, 420] width 378 height 118
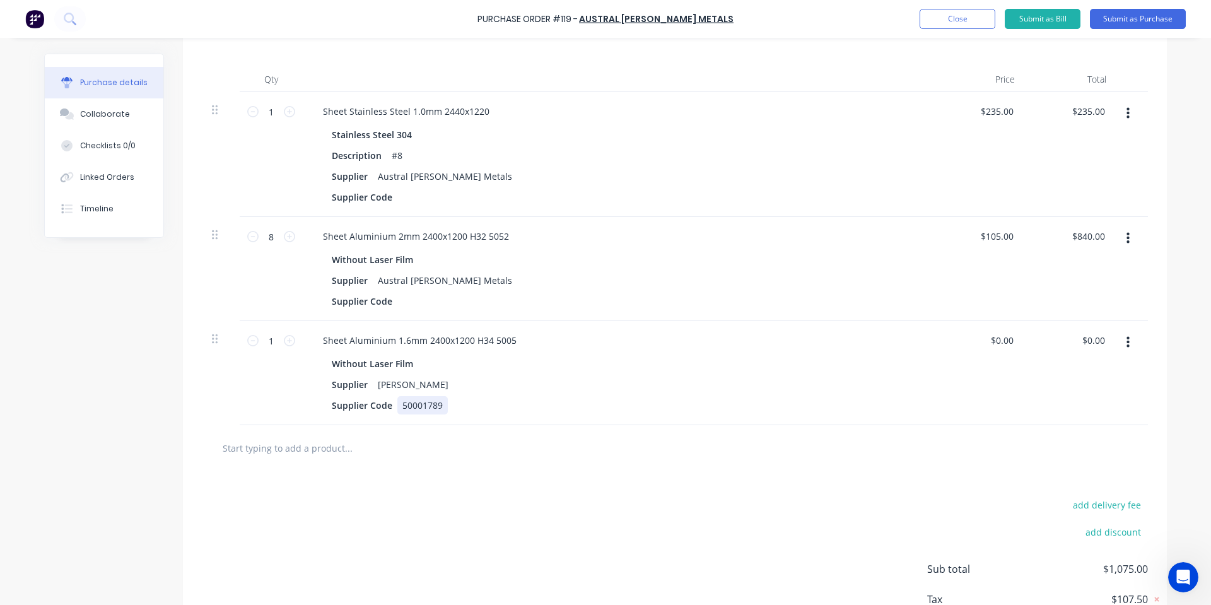
click at [460, 416] on div "Sheet Aluminium 1.6mm 2400x1200 H34 5005 Without Laser Film Supplier Austral [P…" at bounding box center [618, 373] width 631 height 104
click at [513, 432] on div at bounding box center [675, 448] width 946 height 46
click at [402, 301] on div at bounding box center [406, 301] width 19 height 18
click at [402, 194] on div at bounding box center [406, 197] width 19 height 18
click at [219, 190] on div at bounding box center [221, 154] width 38 height 125
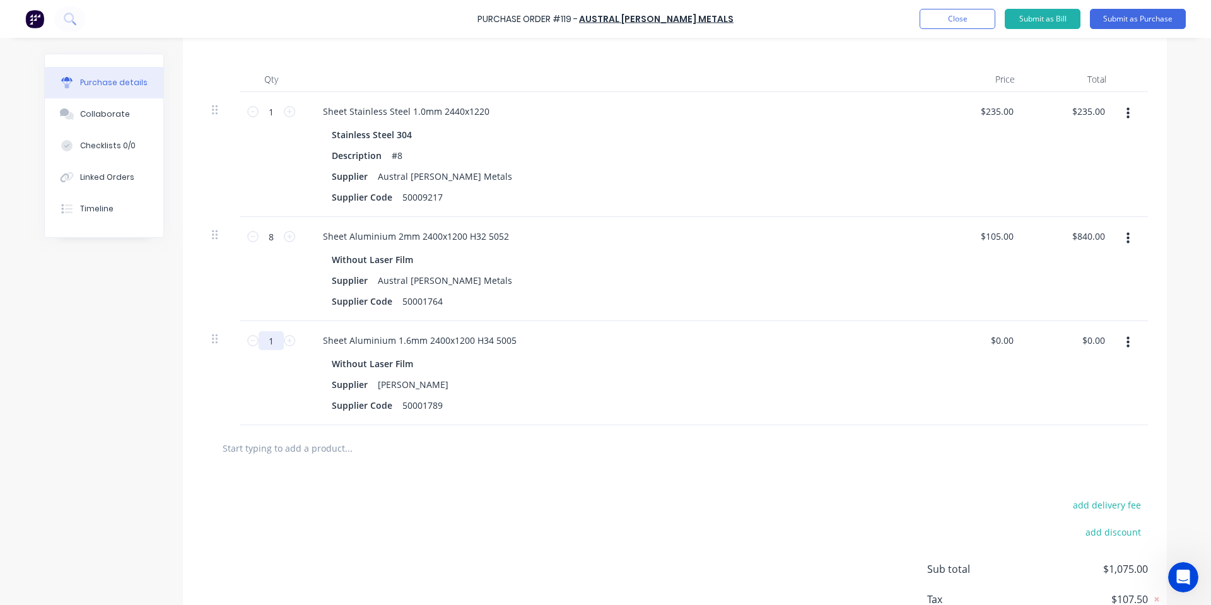
click at [262, 342] on input "1" at bounding box center [271, 340] width 25 height 19
type input "5"
click at [399, 535] on div "add delivery fee add discount Sub total $1,075.00 Tax $107.50 Total $1,182.50" at bounding box center [675, 574] width 984 height 207
click at [252, 444] on input "text" at bounding box center [348, 447] width 252 height 25
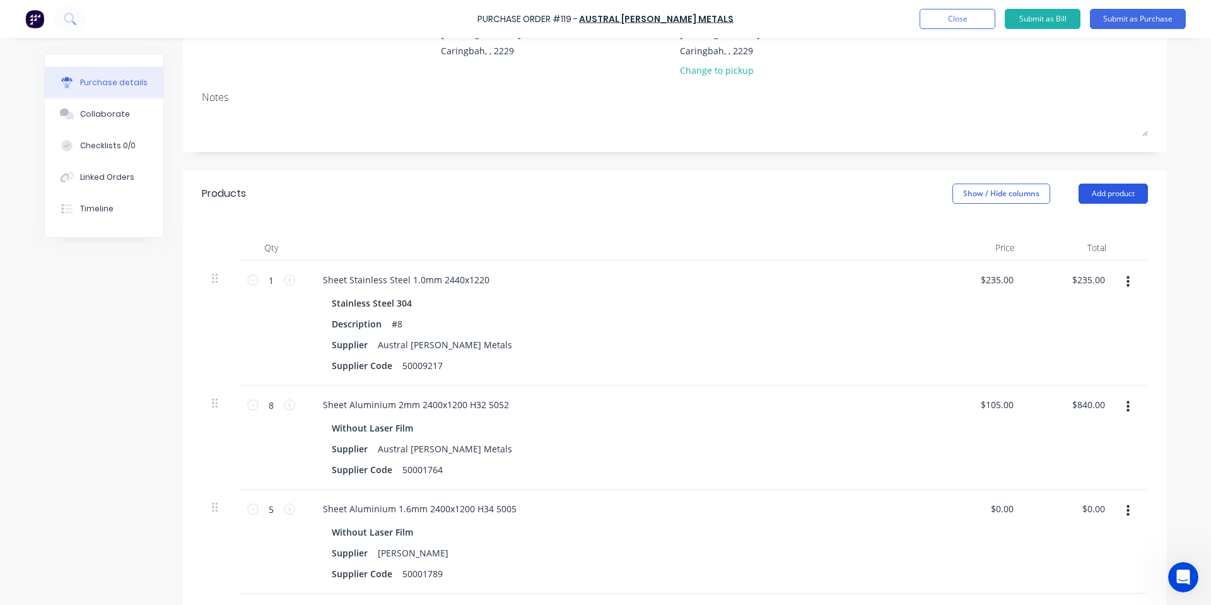
click at [1095, 184] on button "Add product" at bounding box center [1112, 194] width 69 height 20
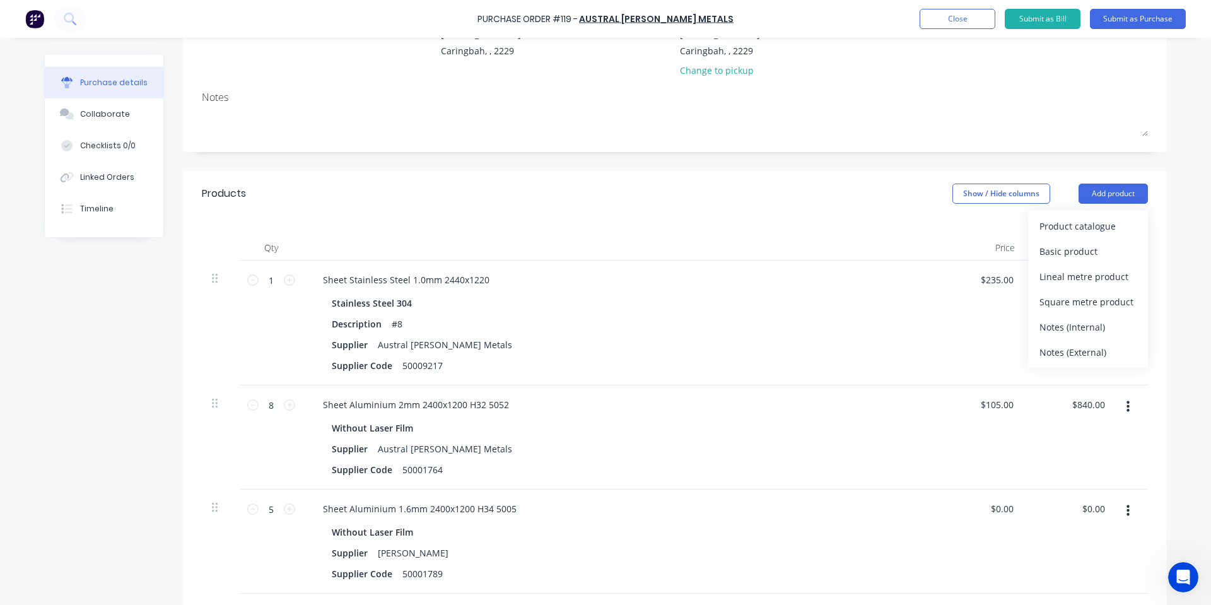
scroll to position [311, 0]
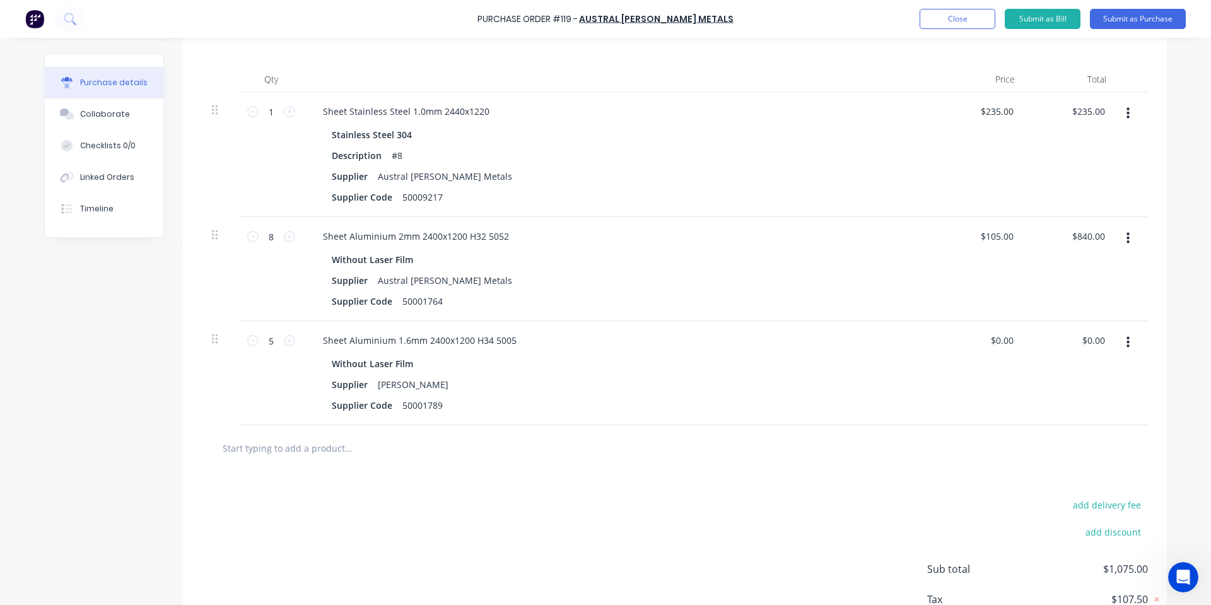
click at [341, 455] on input "text" at bounding box center [348, 447] width 252 height 25
click at [341, 437] on input "text" at bounding box center [348, 447] width 252 height 25
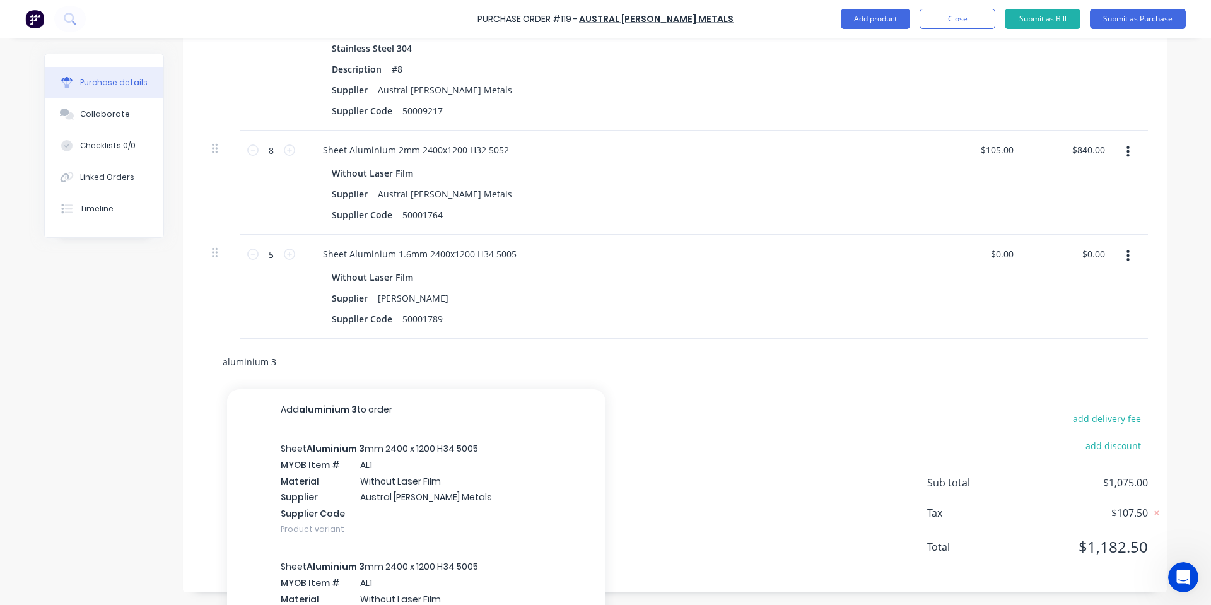
scroll to position [415, 0]
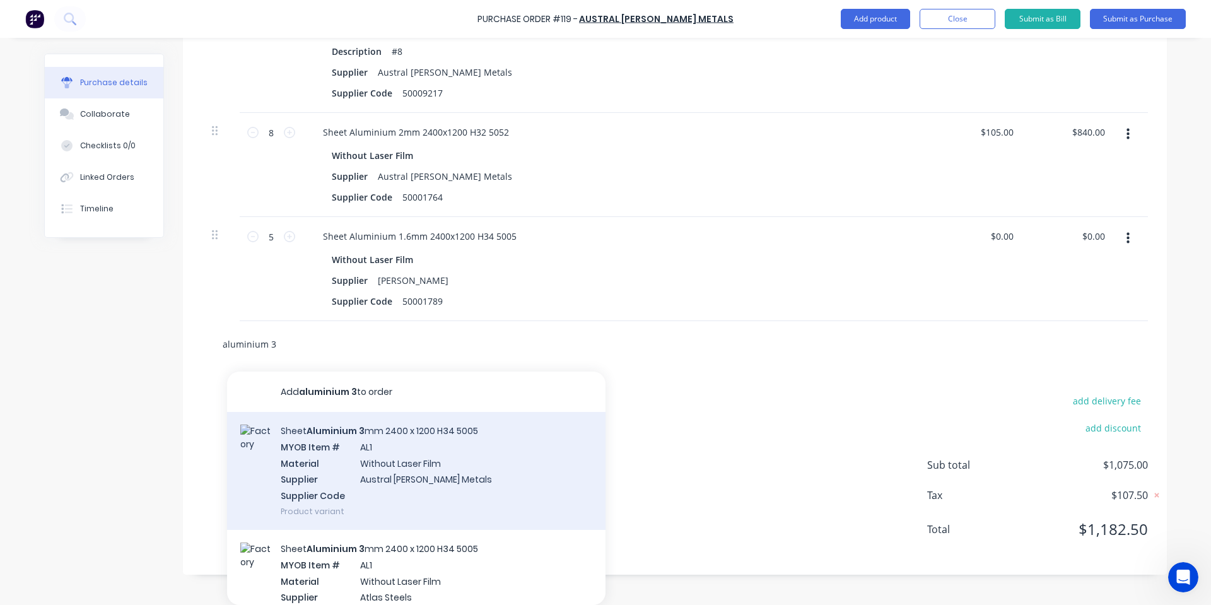
type input "aluminium 3"
click at [516, 440] on div "Sheet Aluminium 3 mm 2400 x 1200 H34 5005 MYOB Item # AL1 Material Without Lase…" at bounding box center [416, 471] width 378 height 118
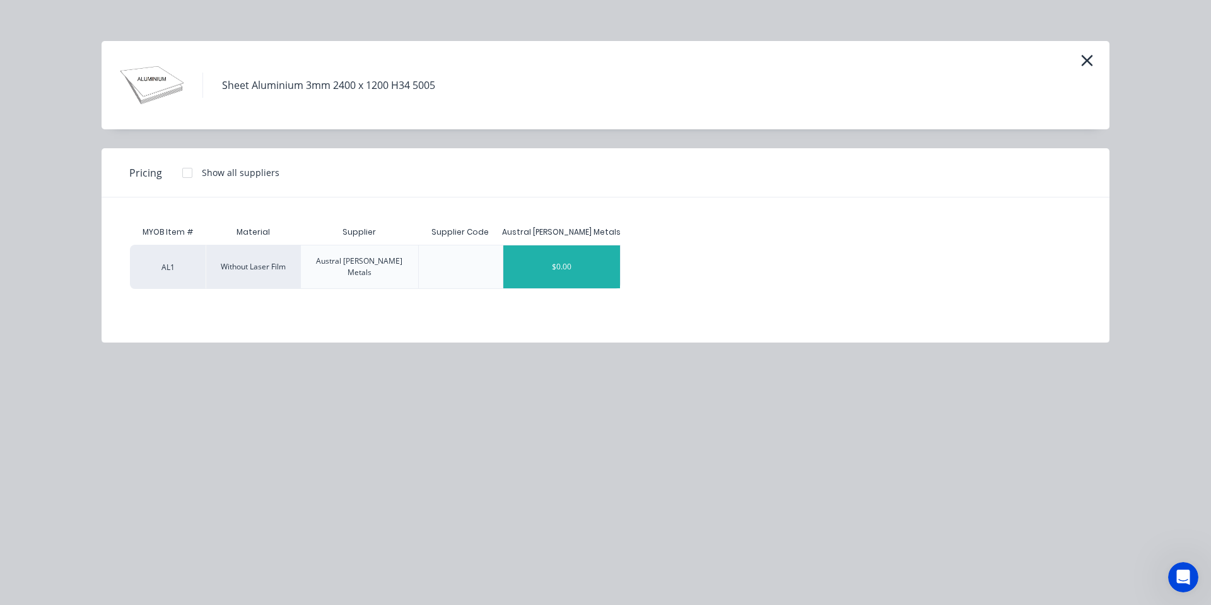
click at [559, 252] on div "$0.00" at bounding box center [561, 266] width 117 height 43
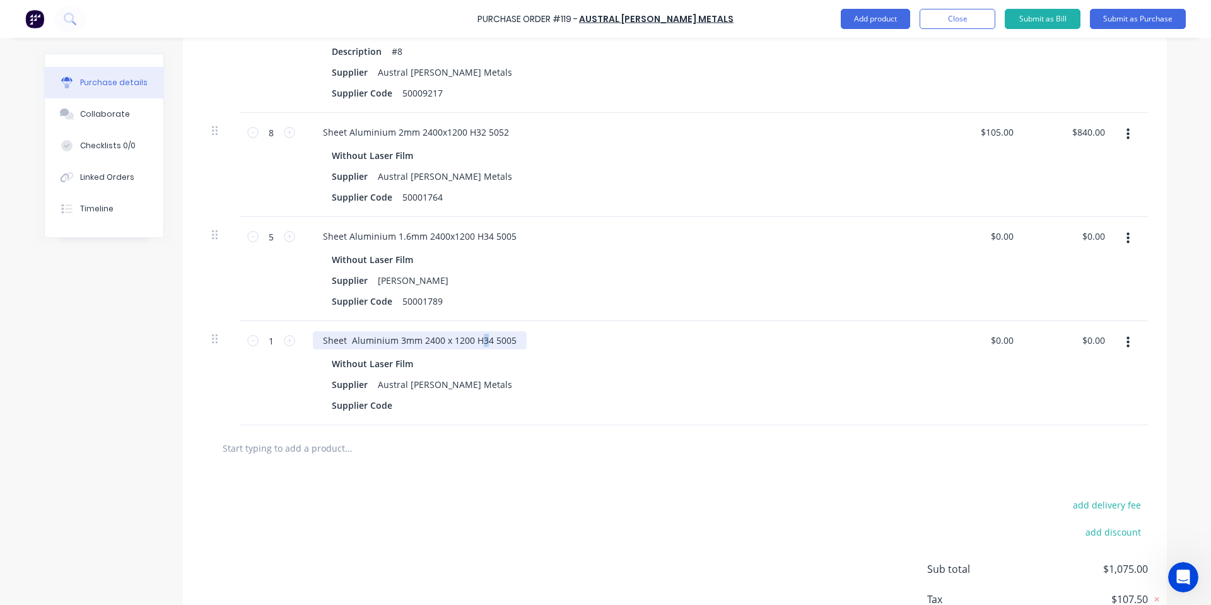
click at [479, 339] on div "Sheet Aluminium 3mm 2400 x 1200 H34 5005" at bounding box center [420, 340] width 214 height 18
click at [481, 339] on div "Sheet Aluminium 3mm 2400 x 1200 H34 5005" at bounding box center [420, 340] width 214 height 18
click at [485, 341] on div "Sheet Aluminium 3mm 2400 x 1200 H34 5005" at bounding box center [420, 340] width 214 height 18
drag, startPoint x: 508, startPoint y: 341, endPoint x: 498, endPoint y: 341, distance: 9.5
click at [498, 341] on div "Sheet Aluminium 3mm 2400 x 1200 H32 5005" at bounding box center [420, 340] width 214 height 18
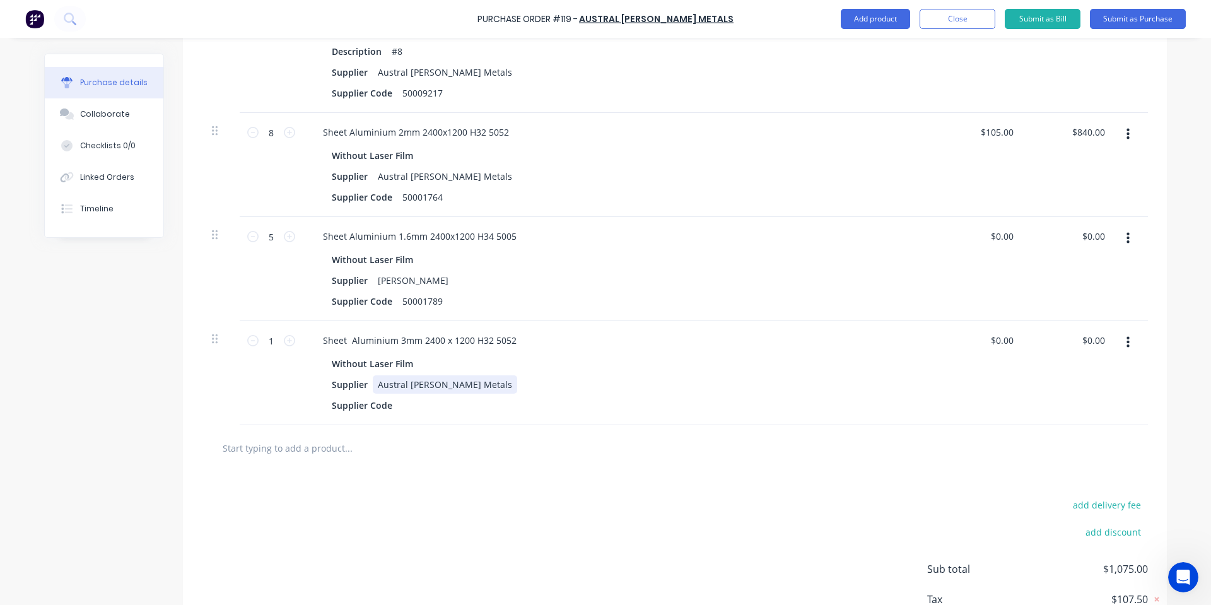
drag, startPoint x: 491, startPoint y: 382, endPoint x: 481, endPoint y: 382, distance: 10.1
click at [490, 382] on div "Supplier Austral [PERSON_NAME] Metals" at bounding box center [616, 384] width 578 height 18
click at [429, 404] on div "Supplier Code" at bounding box center [616, 405] width 578 height 18
click at [479, 534] on div "add delivery fee add discount Sub total $1,075.00 Tax $107.50 Total $1,182.50" at bounding box center [675, 574] width 984 height 207
drag, startPoint x: 388, startPoint y: 352, endPoint x: 172, endPoint y: 359, distance: 217.0
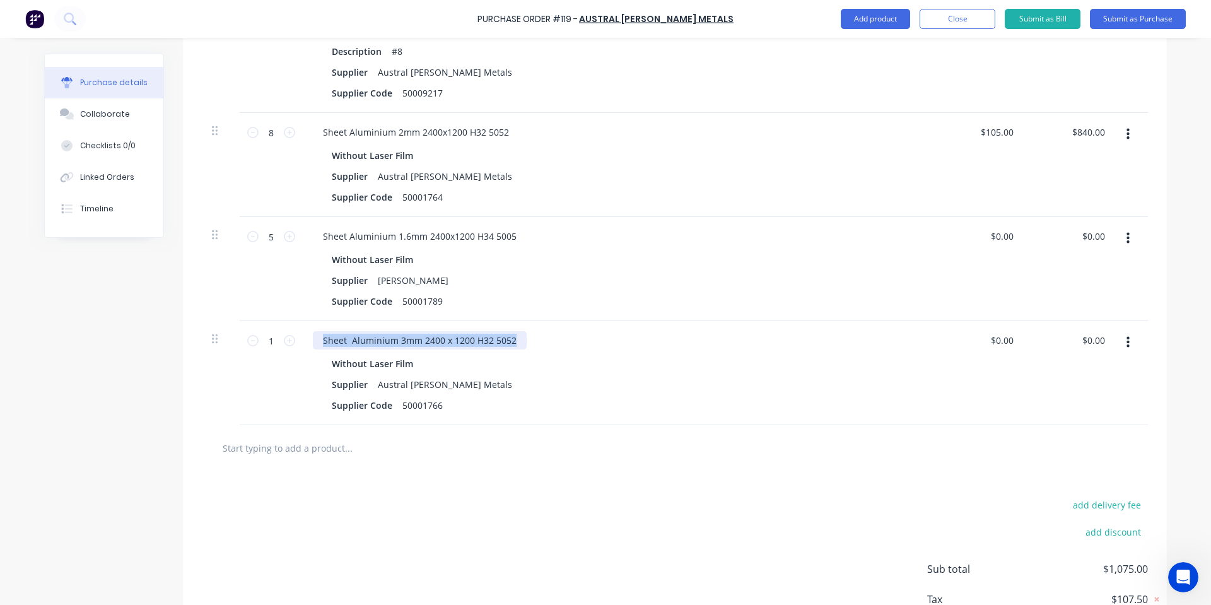
click at [172, 359] on div "Created by [PERSON_NAME] Created [DATE] Required [DATE] Status Draft Contact Ch…" at bounding box center [605, 159] width 1122 height 1040
copy div "Sheet Aluminium 3mm 2400 x 1200 H32 5052"
click at [282, 443] on input "text" at bounding box center [348, 447] width 252 height 25
paste input "Sheet Aluminium 3mm 2400 x 1200 H32 5052"
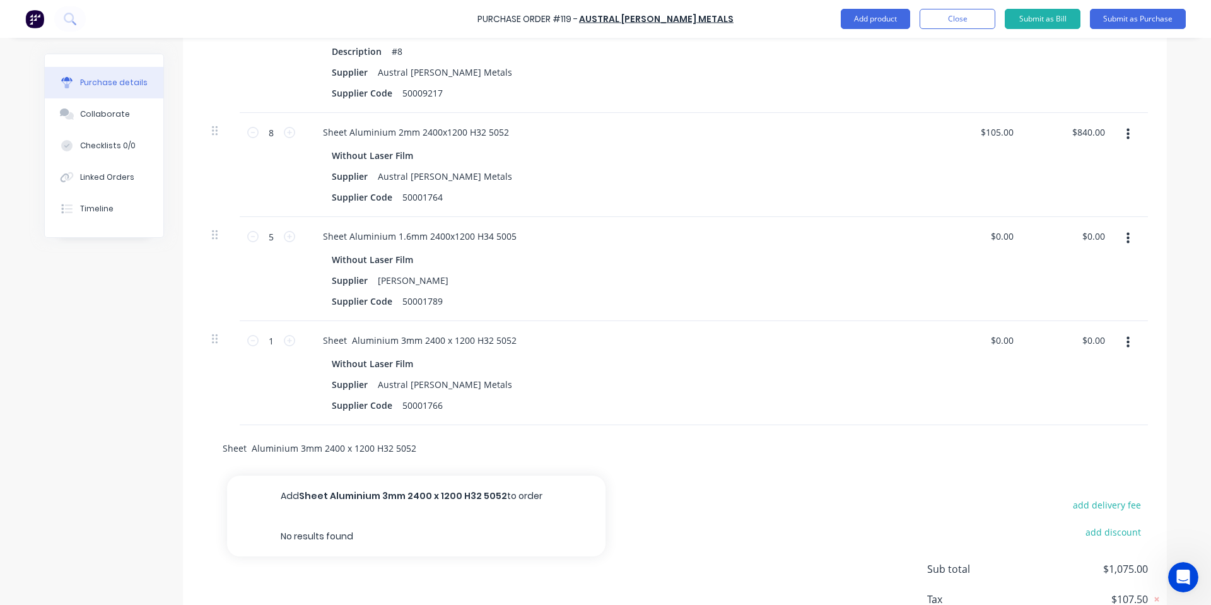
click at [296, 446] on input "Sheet Aluminium 3mm 2400 x 1200 H32 5052" at bounding box center [348, 447] width 252 height 25
drag, startPoint x: 429, startPoint y: 449, endPoint x: 378, endPoint y: 447, distance: 51.1
click at [378, 447] on input "Sheet Aluminium 1.6mm 2400 x 1200 H32 5052" at bounding box center [348, 447] width 252 height 25
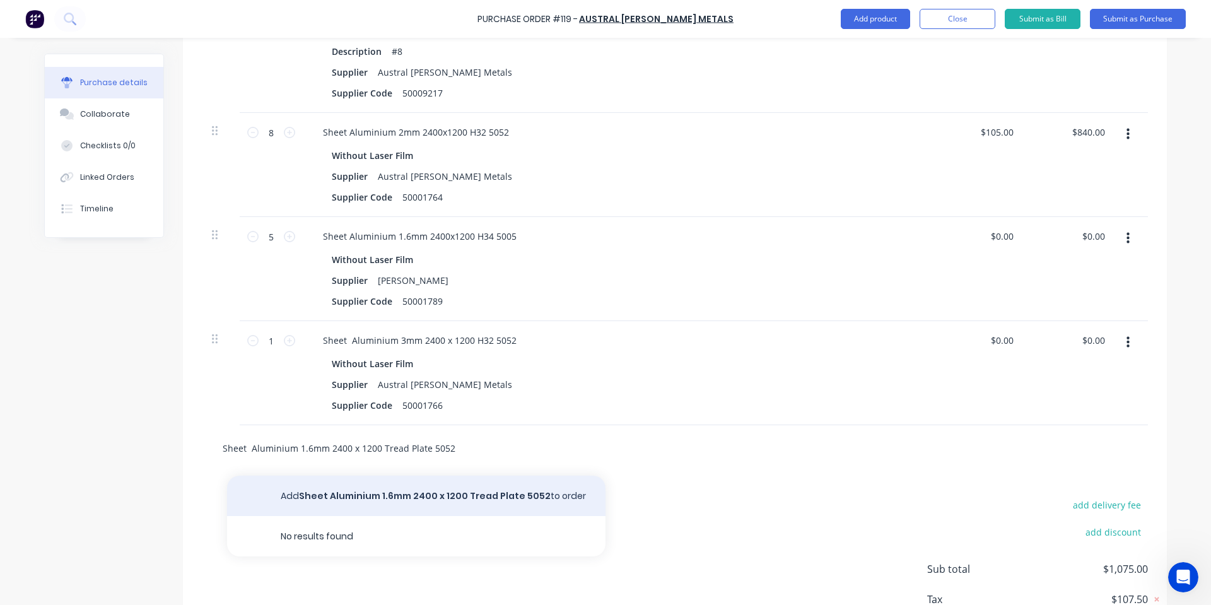
type input "Sheet Aluminium 1.6mm 2400 x 1200 Tread Plate 5052"
click at [474, 491] on button "Add Sheet Aluminium 1.6mm 2400 x 1200 Tread Plate 5052 to order" at bounding box center [416, 495] width 378 height 40
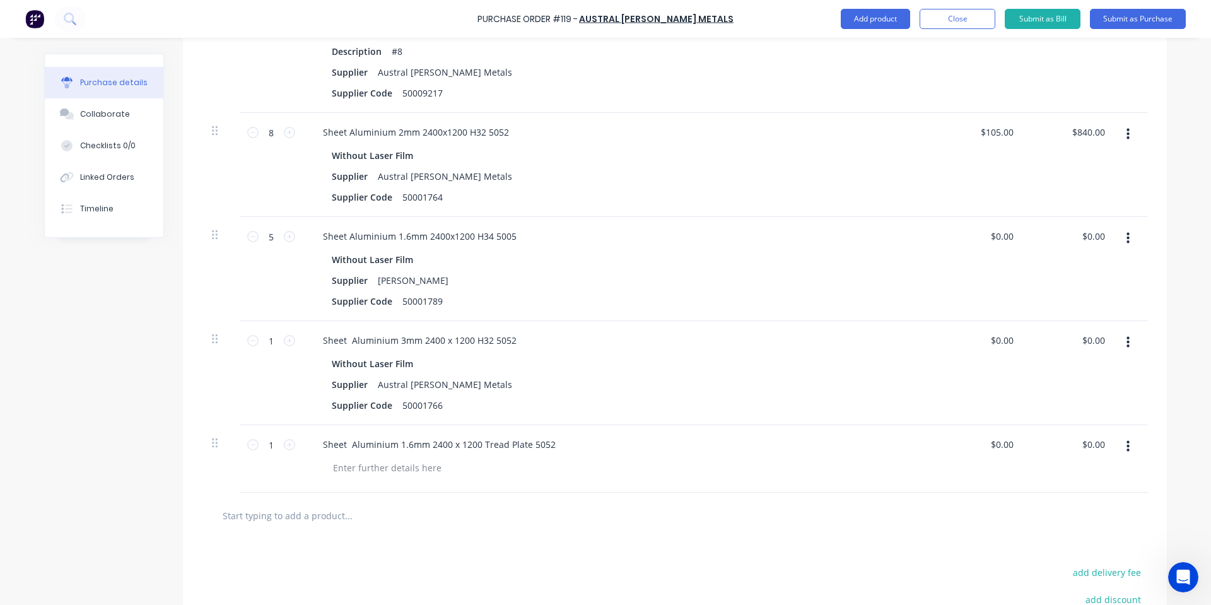
click at [449, 465] on div at bounding box center [623, 467] width 600 height 18
click at [411, 467] on div at bounding box center [387, 467] width 129 height 18
click at [417, 525] on input "text" at bounding box center [348, 515] width 252 height 25
drag, startPoint x: 376, startPoint y: 470, endPoint x: 219, endPoint y: 476, distance: 157.2
click at [219, 476] on div "1 1 Sheet Aluminium 1.6mm 2400 x 1200 Tread Plate 5052 50001782 $0.00 $0.00 $0.…" at bounding box center [675, 458] width 946 height 67
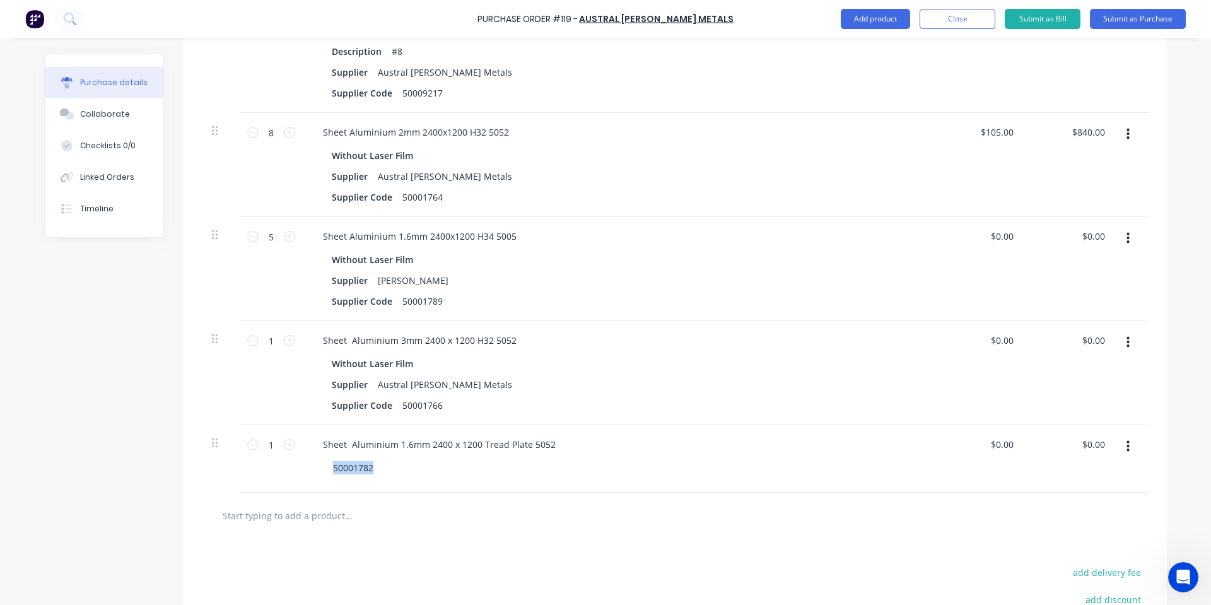
click at [430, 511] on input "text" at bounding box center [348, 515] width 252 height 25
click at [314, 504] on input "text" at bounding box center [348, 515] width 252 height 25
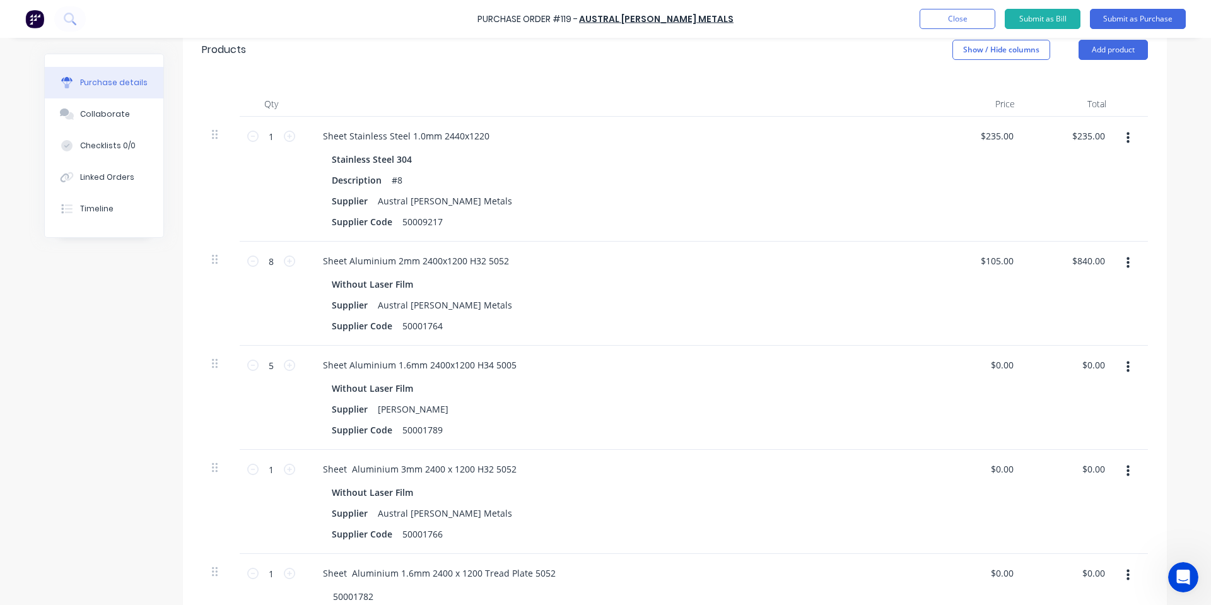
scroll to position [247, 0]
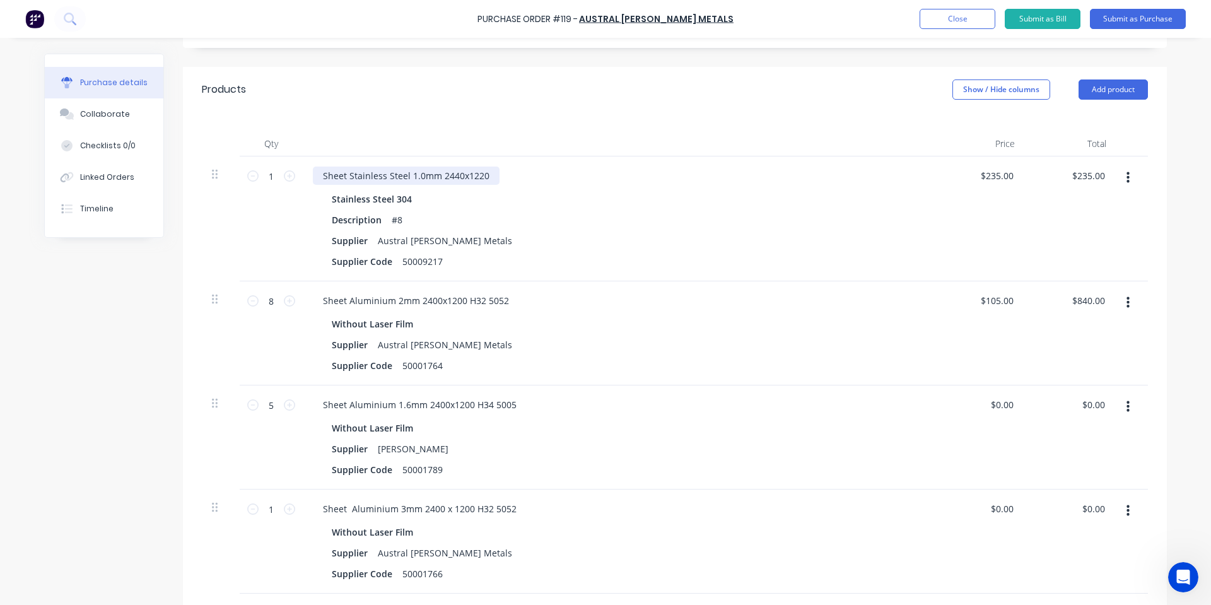
type input "stainless steel 1.5"
drag, startPoint x: 456, startPoint y: 175, endPoint x: 413, endPoint y: 195, distance: 47.1
click at [436, 180] on div "Sheet Stainless Steel 1.0mm 2440x1220" at bounding box center [406, 175] width 187 height 18
click at [418, 196] on div "Stainless Steel 304" at bounding box center [618, 199] width 573 height 18
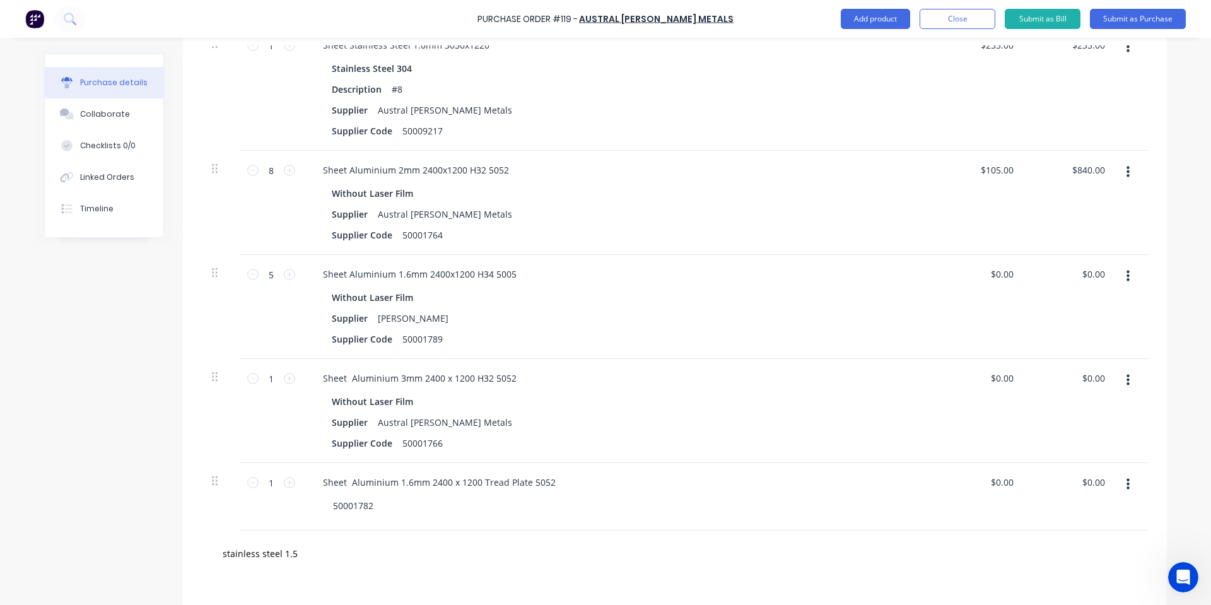
scroll to position [415, 0]
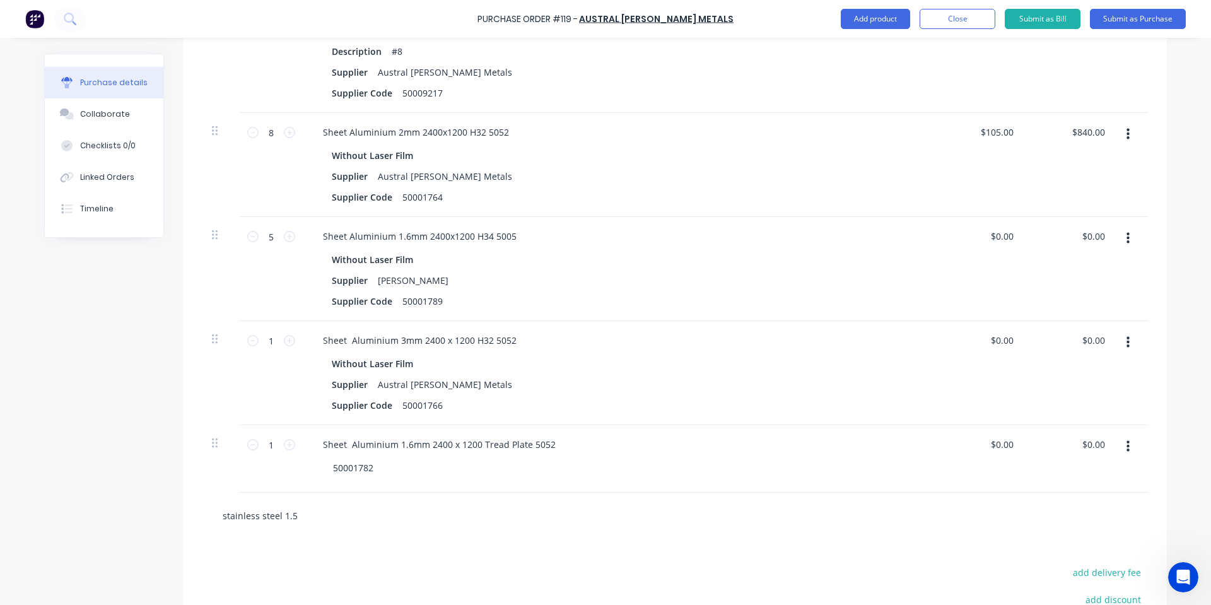
click at [307, 507] on input "stainless steel 1.5" at bounding box center [348, 515] width 252 height 25
drag, startPoint x: 305, startPoint y: 515, endPoint x: 301, endPoint y: 521, distance: 7.7
click at [303, 520] on input "stainless steel 1.5" at bounding box center [348, 515] width 252 height 25
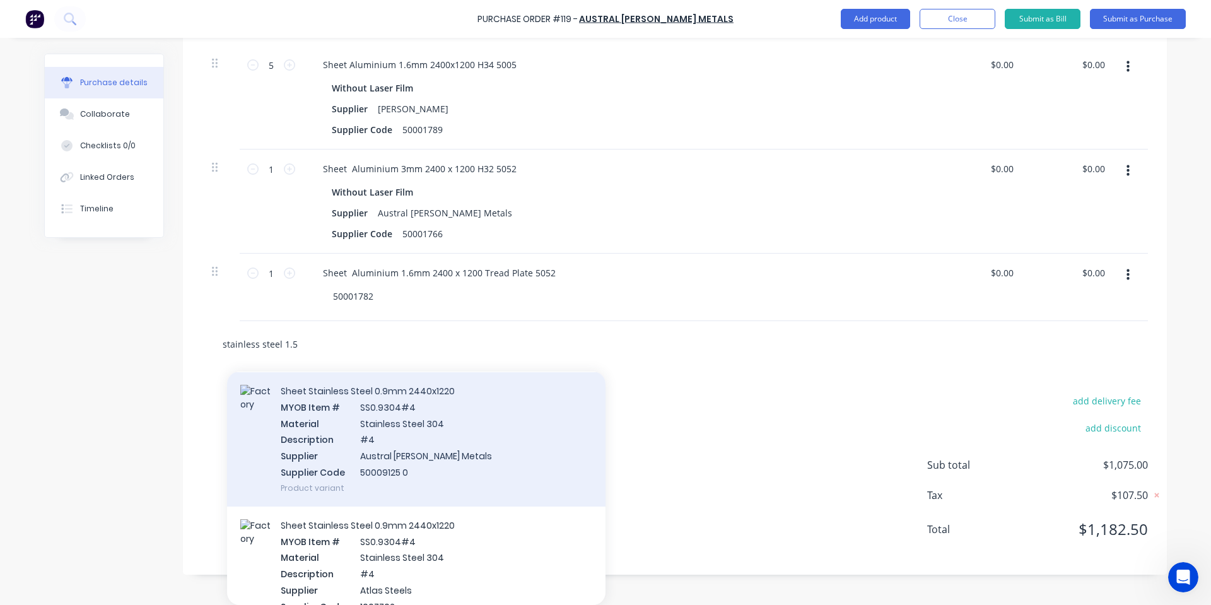
scroll to position [0, 0]
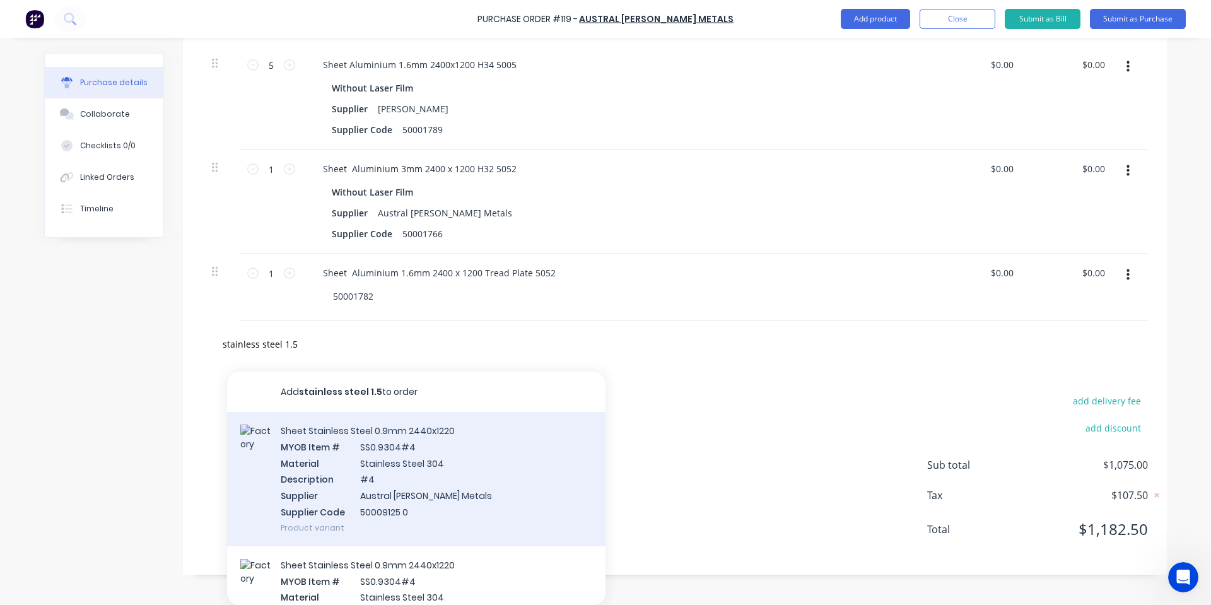
click at [453, 464] on div "Sheet Stainless Steel 0.9mm 2440x1220 MYOB Item # SS0.9304#4 Material Stainless…" at bounding box center [416, 479] width 378 height 134
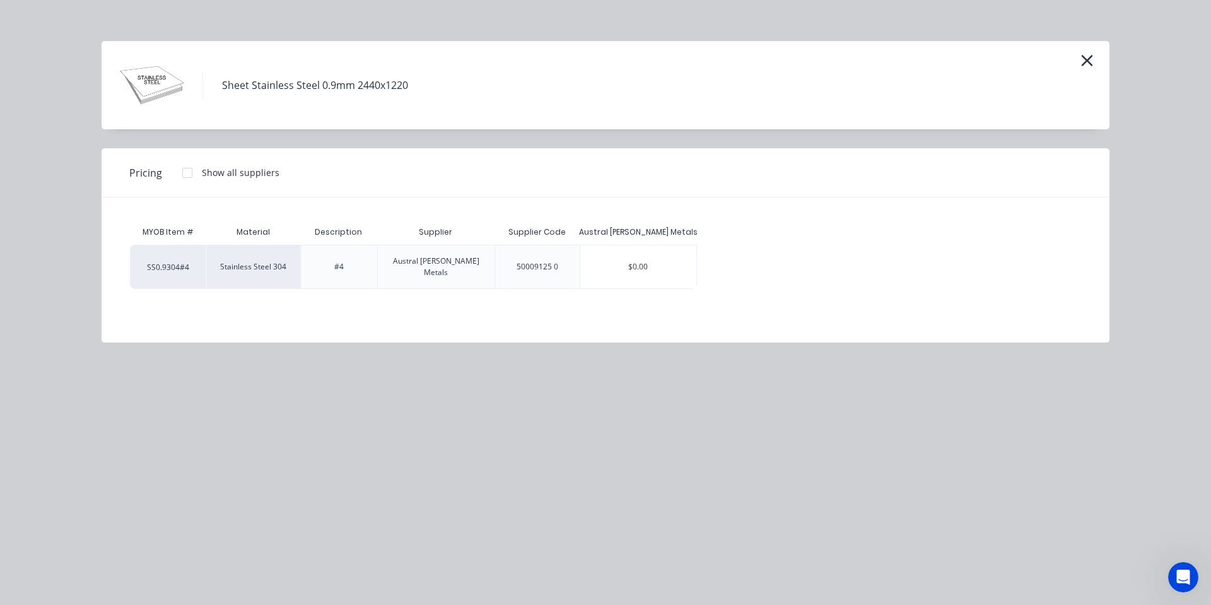
click at [638, 262] on div "$0.00" at bounding box center [638, 266] width 117 height 43
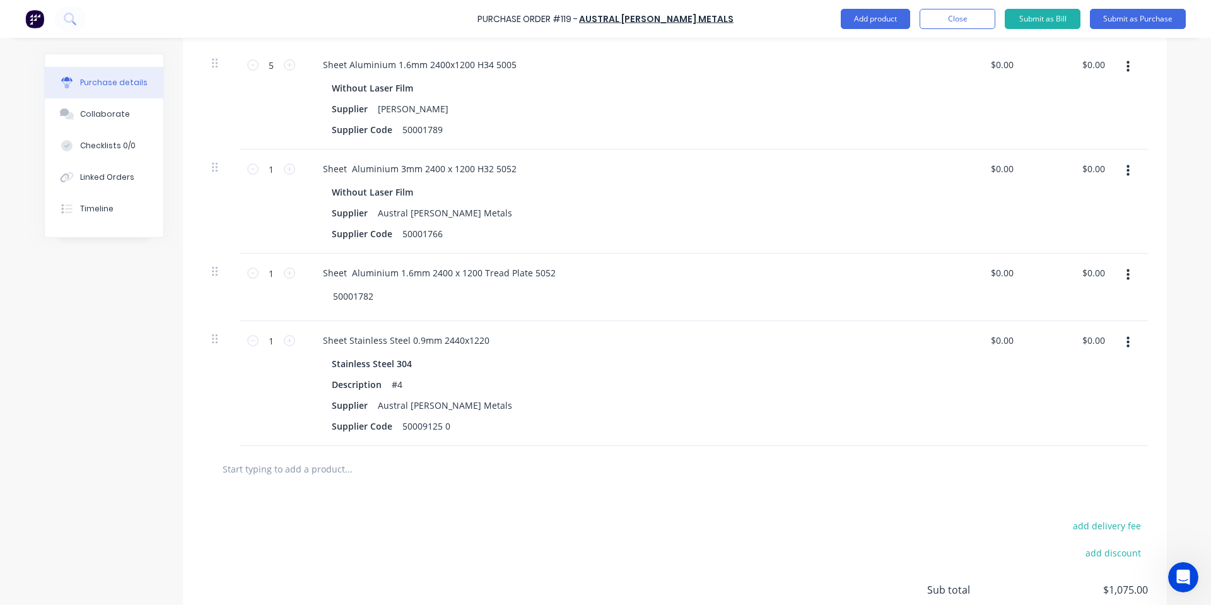
scroll to position [586, 0]
click at [402, 361] on div "Stainless Steel 304" at bounding box center [374, 363] width 85 height 18
drag, startPoint x: 406, startPoint y: 335, endPoint x: 403, endPoint y: 341, distance: 6.5
click at [415, 337] on div "Sheet Stainless Steel 0.9mm 2440x1220" at bounding box center [406, 340] width 187 height 18
drag, startPoint x: 450, startPoint y: 476, endPoint x: 451, endPoint y: 448, distance: 27.8
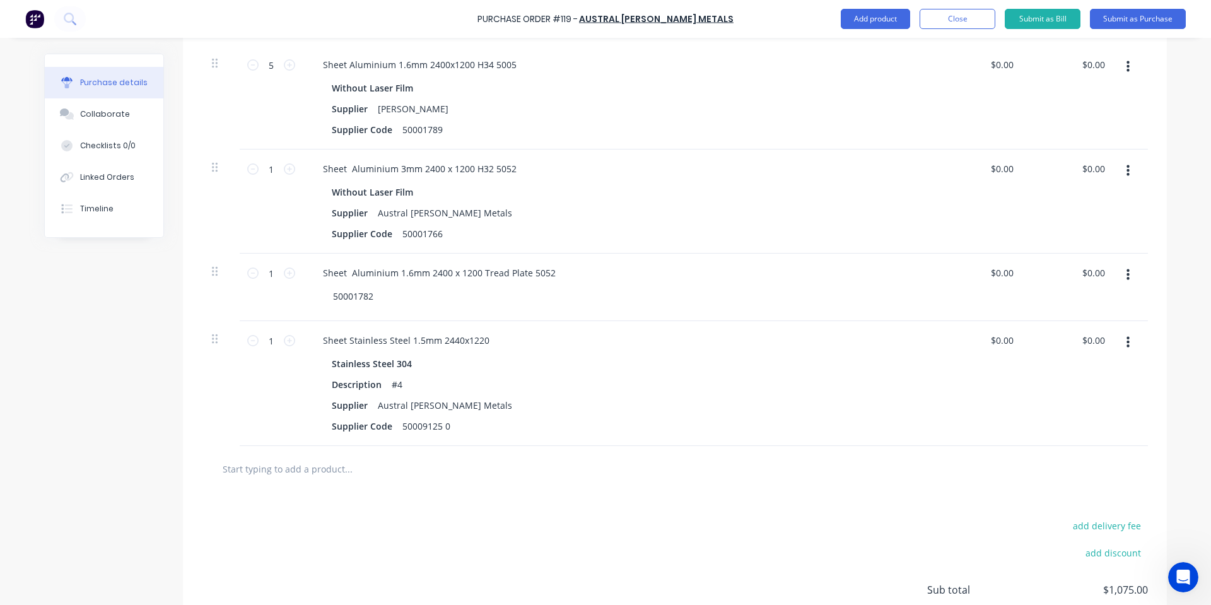
click at [452, 475] on input "text" at bounding box center [348, 468] width 252 height 25
drag, startPoint x: 447, startPoint y: 423, endPoint x: 364, endPoint y: 428, distance: 83.4
click at [364, 428] on div "Supplier Code 50009125 0" at bounding box center [616, 426] width 578 height 18
click at [489, 332] on div "Sheet Stainless Steel 1.5mm 2440x1220" at bounding box center [406, 340] width 187 height 18
drag, startPoint x: 438, startPoint y: 423, endPoint x: 386, endPoint y: 427, distance: 52.5
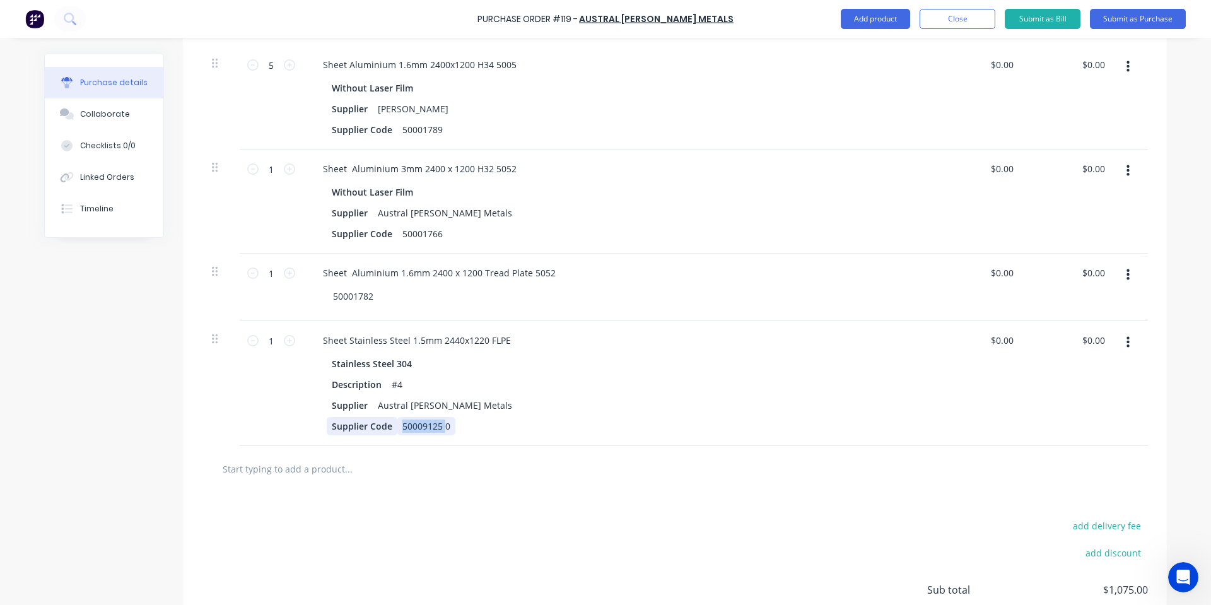
click at [386, 427] on div "Supplier Code 50009125 0" at bounding box center [616, 426] width 578 height 18
click at [397, 502] on div "add delivery fee add discount Sub total $1,075.00 Tax $107.50 Total $1,182.50" at bounding box center [675, 595] width 984 height 207
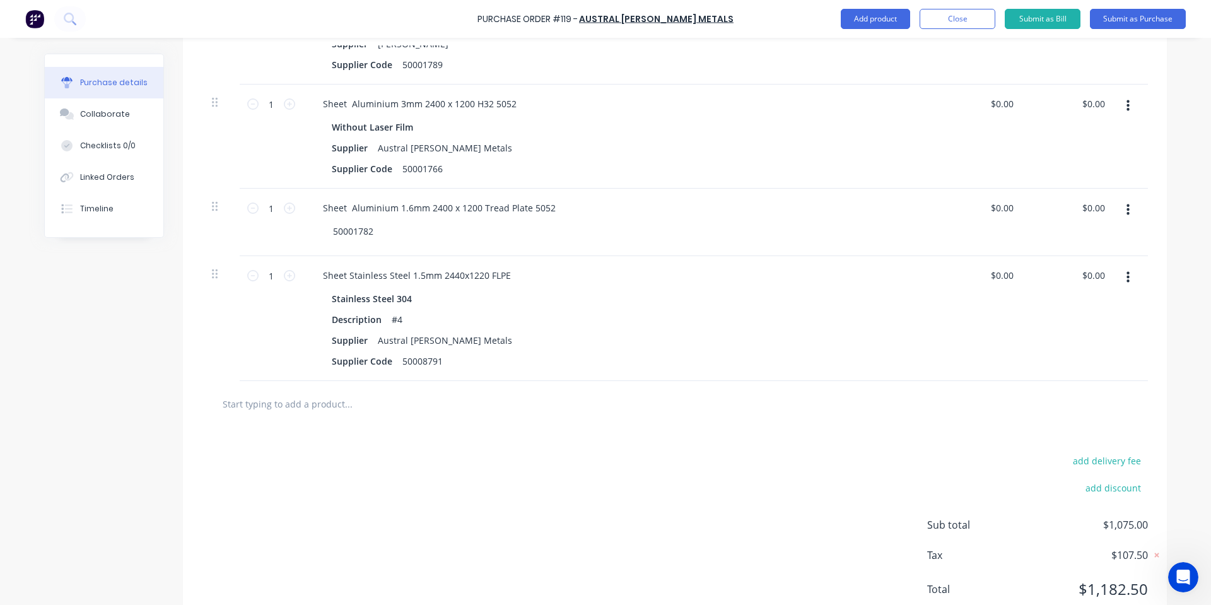
scroll to position [694, 0]
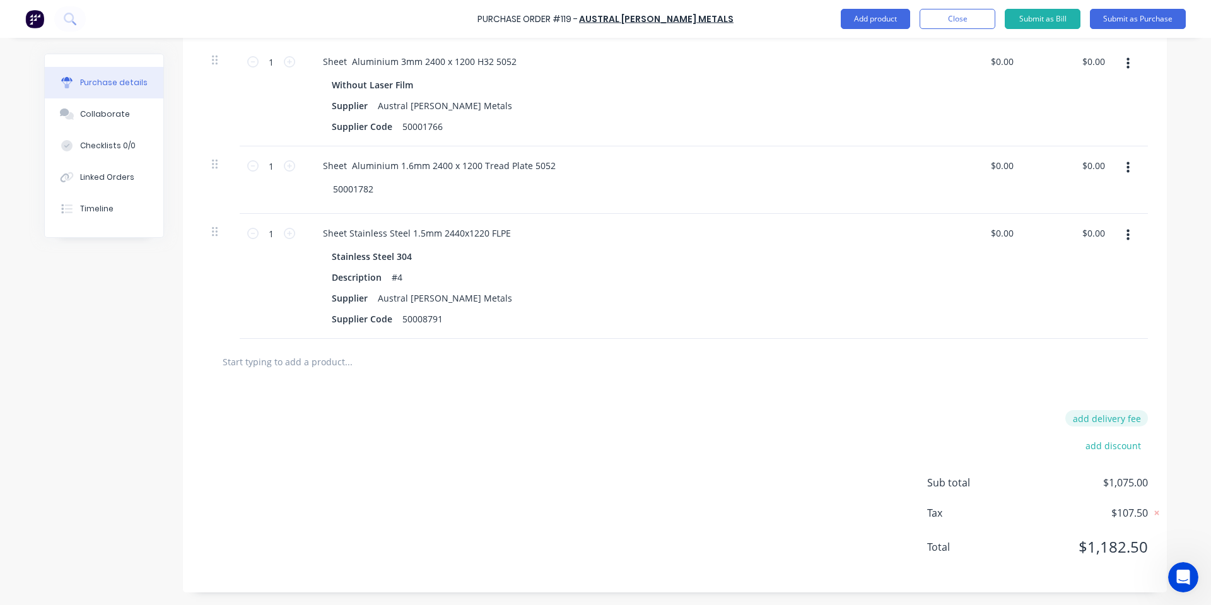
click at [1102, 420] on button "add delivery fee" at bounding box center [1106, 418] width 83 height 16
type input "$85.00"
click at [737, 391] on div "Delivery fee $85.00 add discount Sub total $1,075.00 Tax $107.50 Total $1,182.50" at bounding box center [675, 490] width 984 height 210
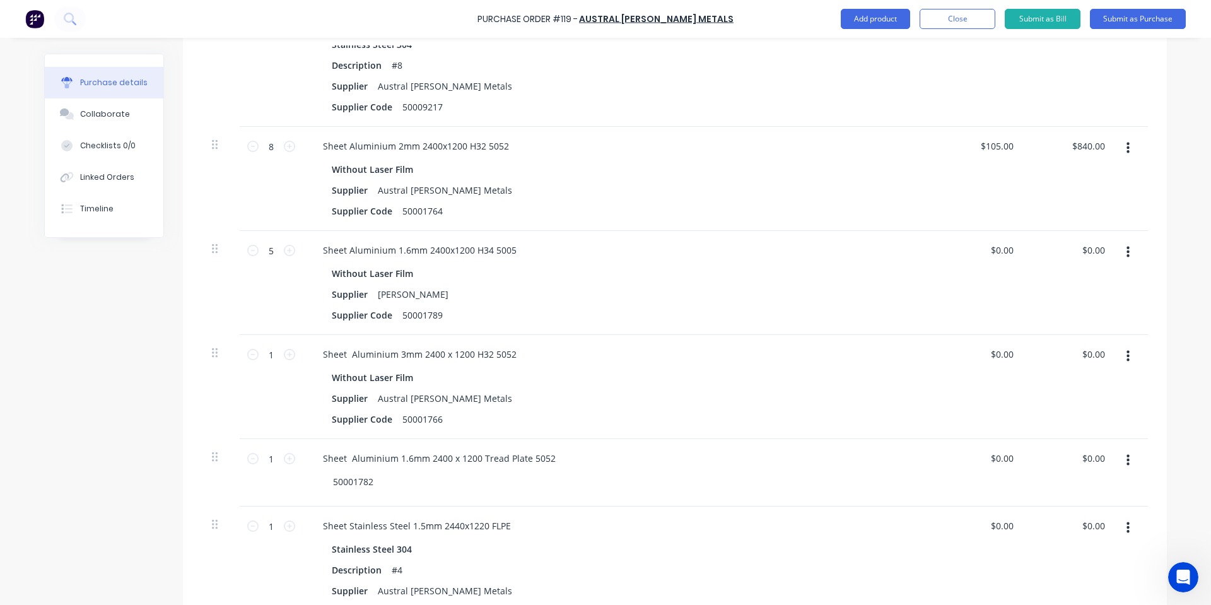
scroll to position [358, 0]
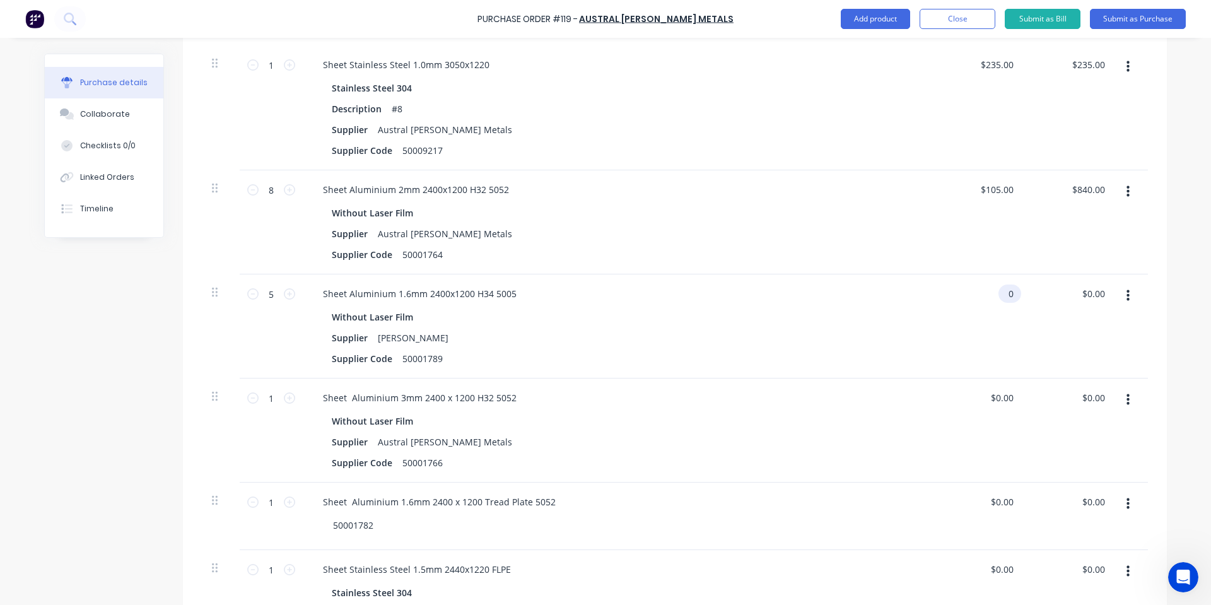
click at [1006, 293] on input "0" at bounding box center [1007, 293] width 18 height 18
click at [1001, 298] on input "084" at bounding box center [1004, 293] width 21 height 18
type input "$84.00"
type input "$420.00"
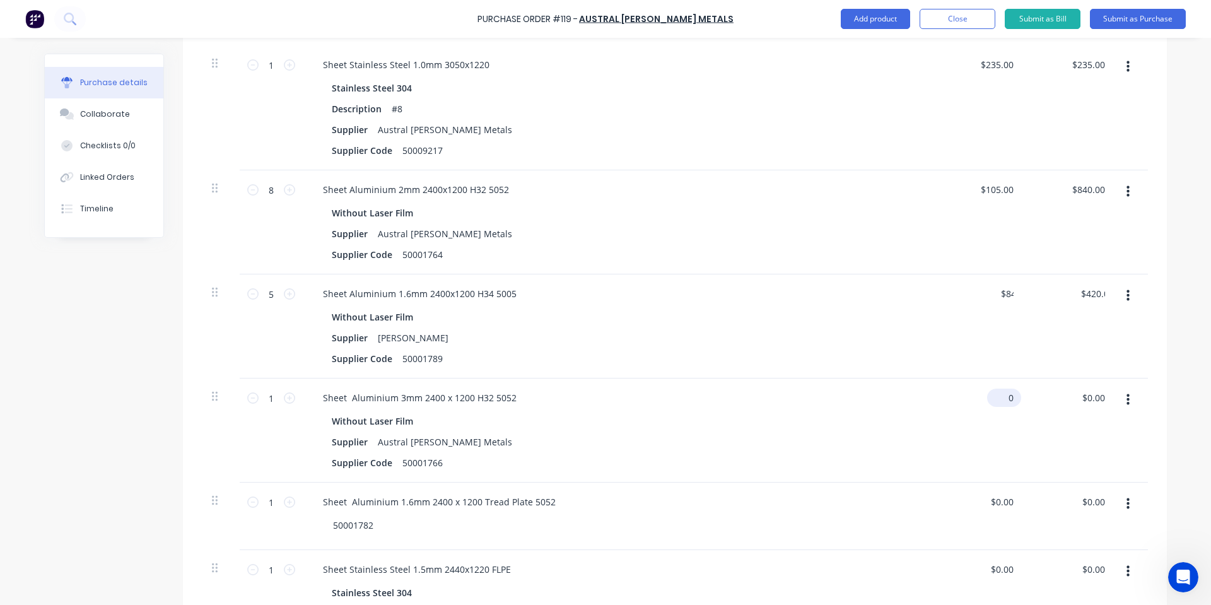
click at [998, 396] on input "0" at bounding box center [1001, 397] width 29 height 18
type input "$164.00"
click at [994, 494] on input "0.00" at bounding box center [1004, 502] width 24 height 18
click at [1000, 499] on input "0.00" at bounding box center [1004, 502] width 24 height 18
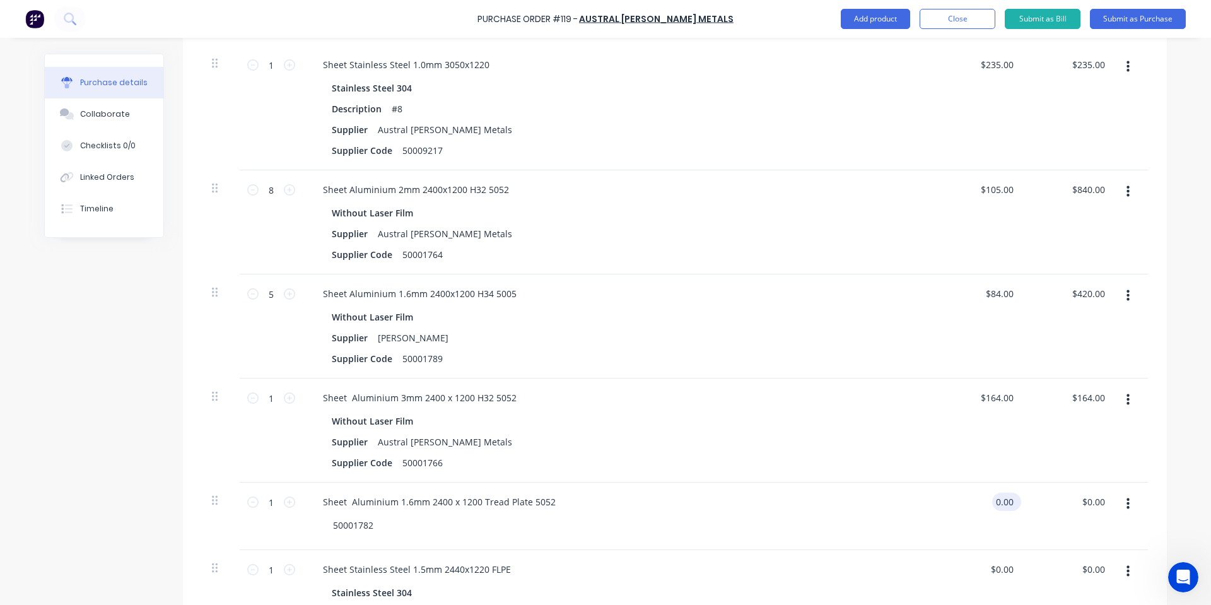
click at [1000, 499] on input "0.00" at bounding box center [1004, 502] width 24 height 18
type input "$91.00"
click at [944, 506] on div "$91.00 91" at bounding box center [978, 515] width 91 height 67
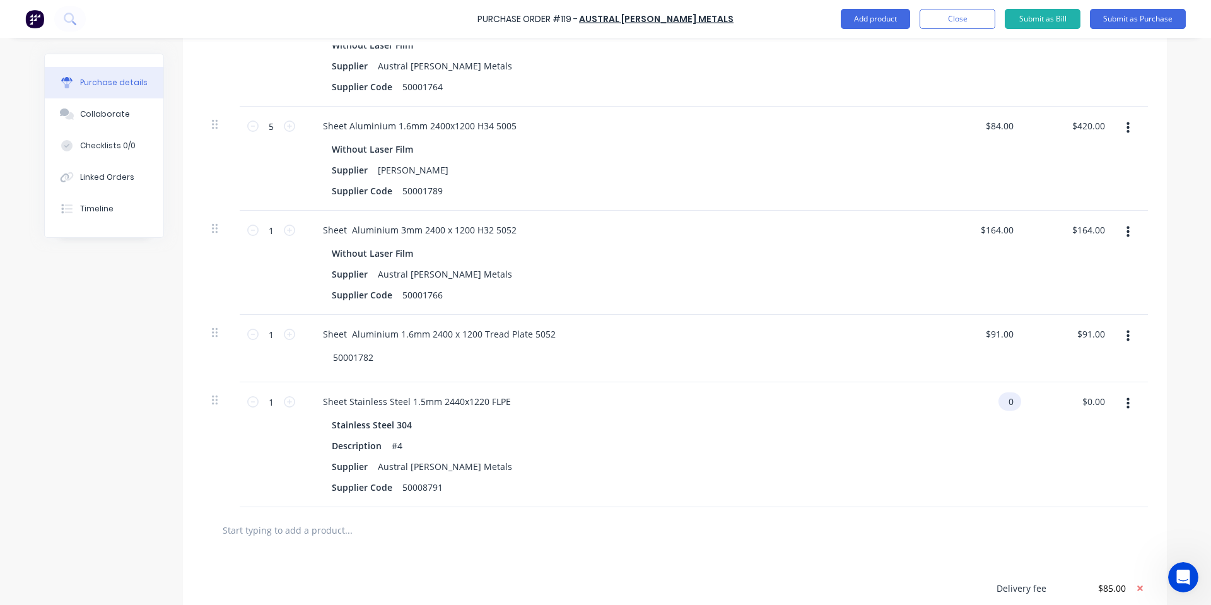
click at [1005, 401] on input "0" at bounding box center [1007, 401] width 18 height 18
type input "$165.00"
click at [923, 428] on div "Sheet Stainless Steel 1.5mm 2440x1220 FLPE Stainless Steel 304 Description #4 S…" at bounding box center [618, 444] width 631 height 125
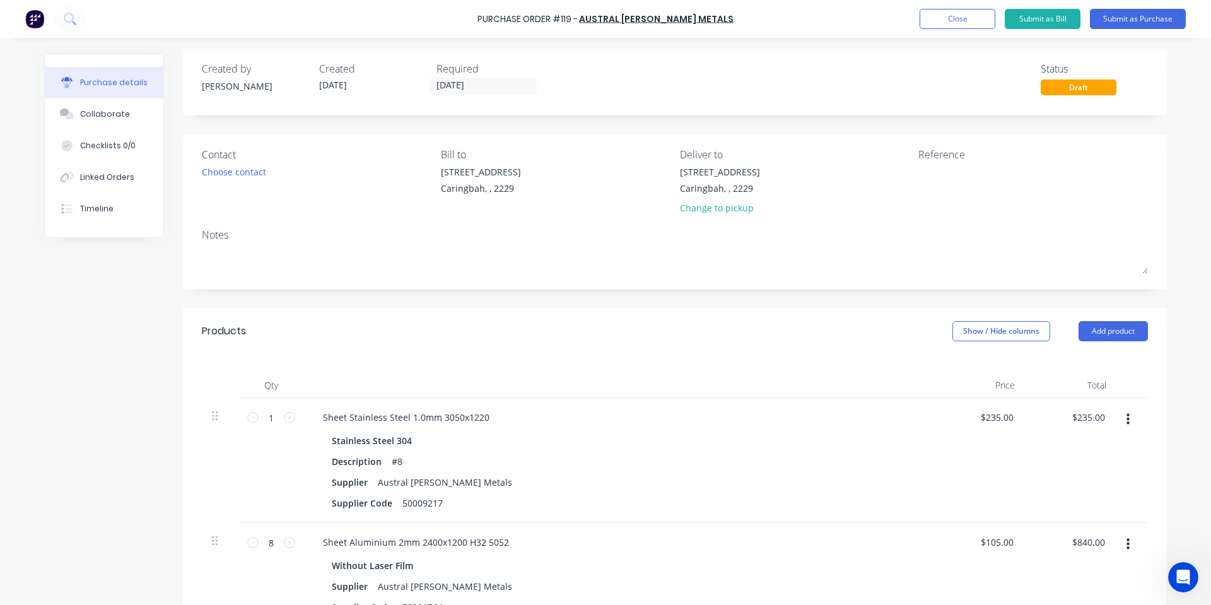
scroll to position [0, 0]
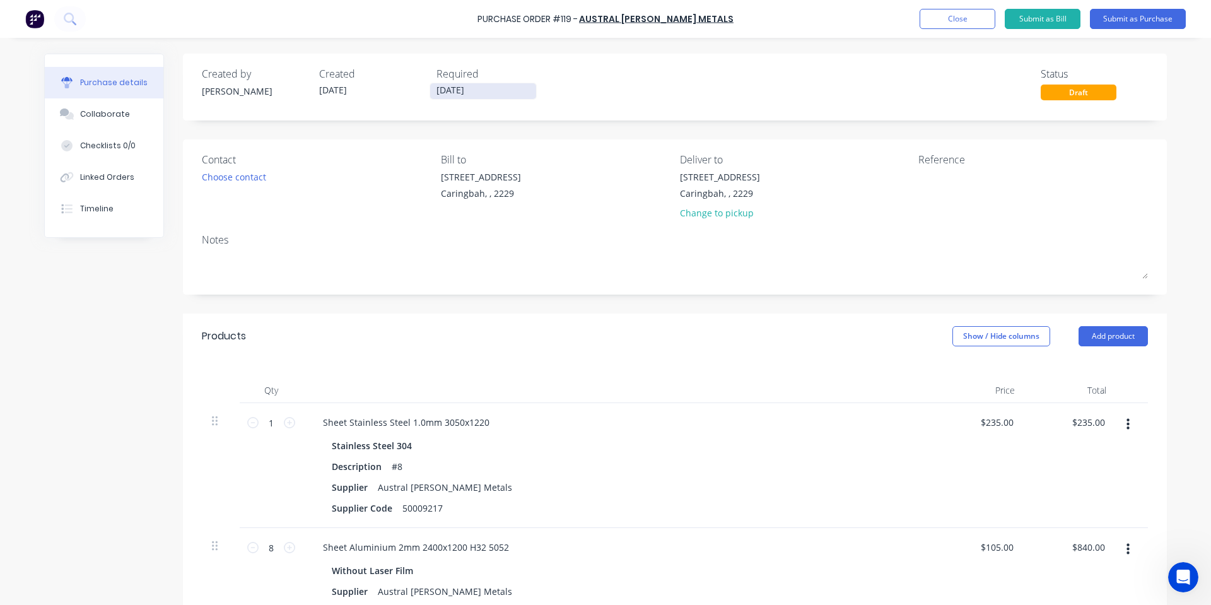
click at [474, 96] on div "Created by [PERSON_NAME] Created [DATE] Required [DATE] Status Draft" at bounding box center [675, 87] width 984 height 67
click at [474, 90] on input "[DATE]" at bounding box center [483, 91] width 106 height 16
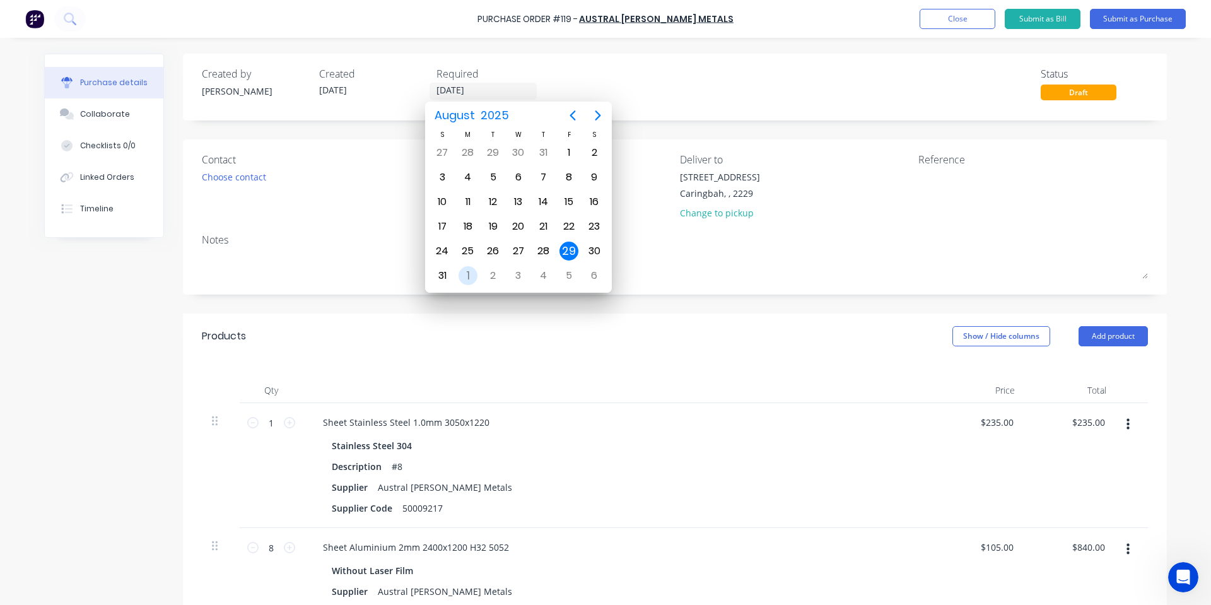
click at [472, 274] on div "1" at bounding box center [467, 275] width 19 height 19
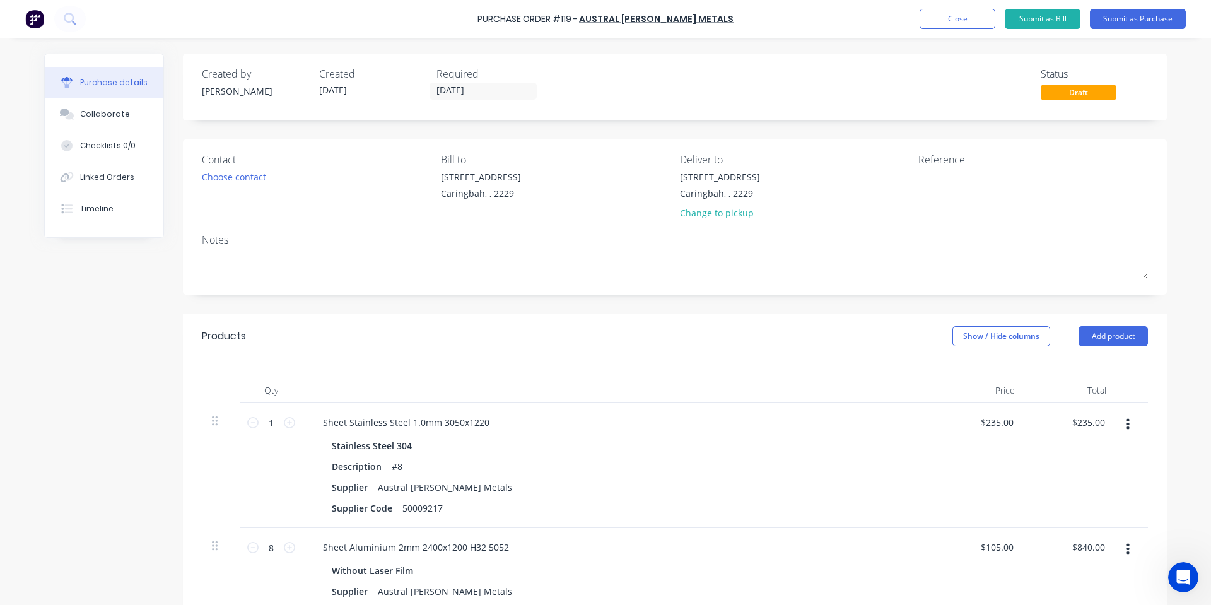
type input "[DATE]"
click at [1116, 8] on div "Purchase Order #119 - Austral [PERSON_NAME] Metals Add product Close Submit as …" at bounding box center [605, 19] width 1211 height 38
click at [1116, 21] on button "Submit as Purchase" at bounding box center [1138, 19] width 96 height 20
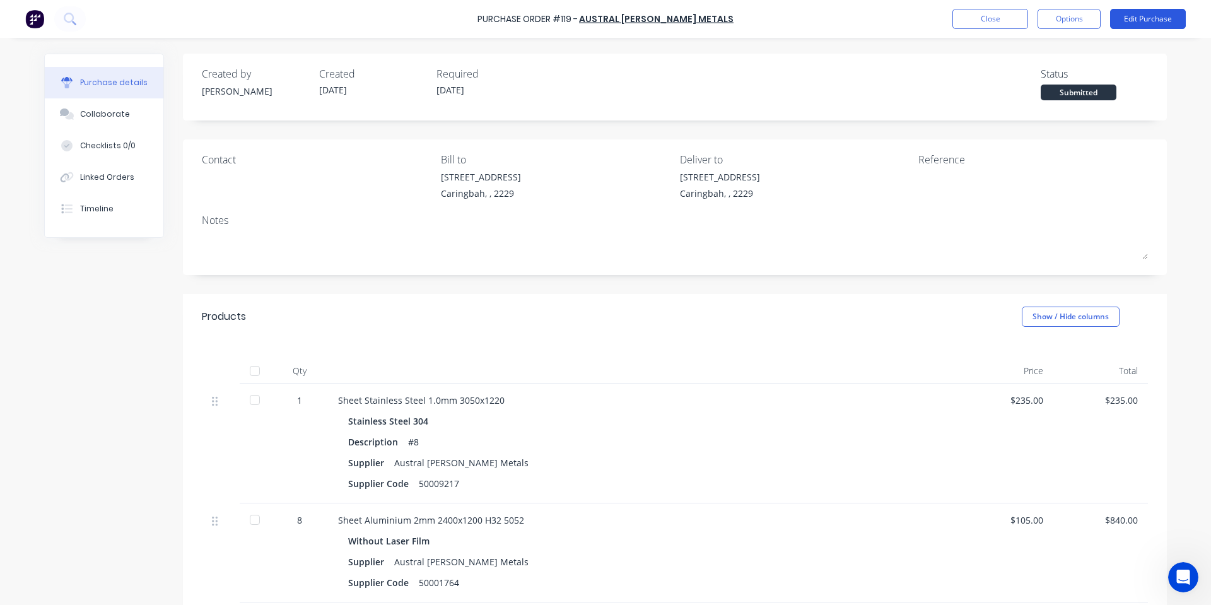
click at [1131, 21] on button "Edit Purchase" at bounding box center [1148, 19] width 76 height 20
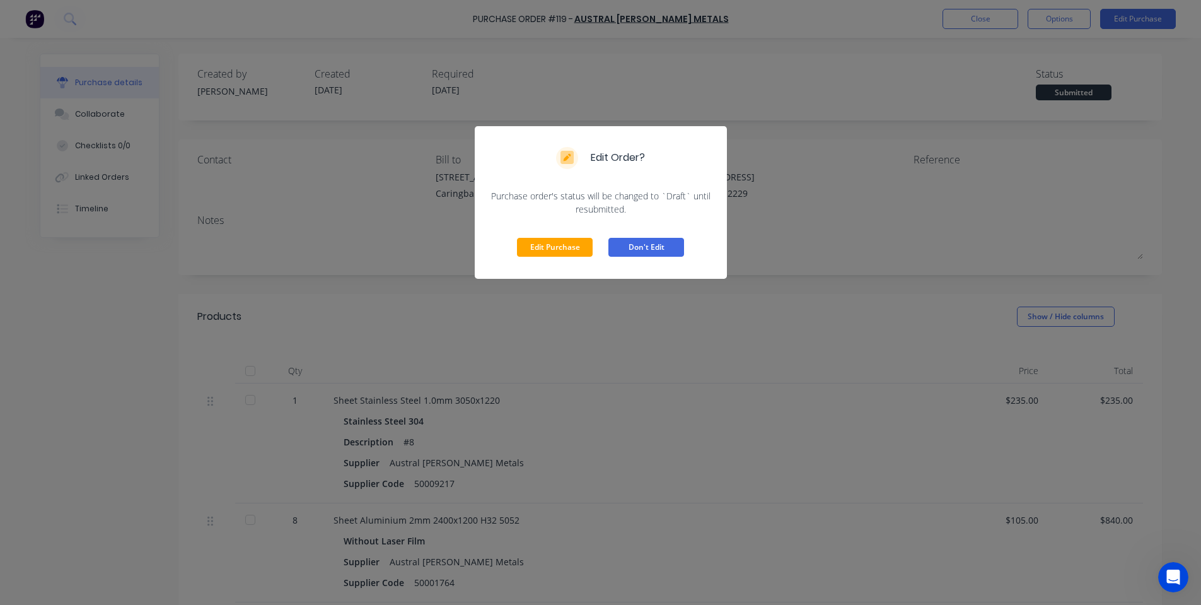
click at [643, 246] on button "Don't Edit" at bounding box center [647, 247] width 76 height 19
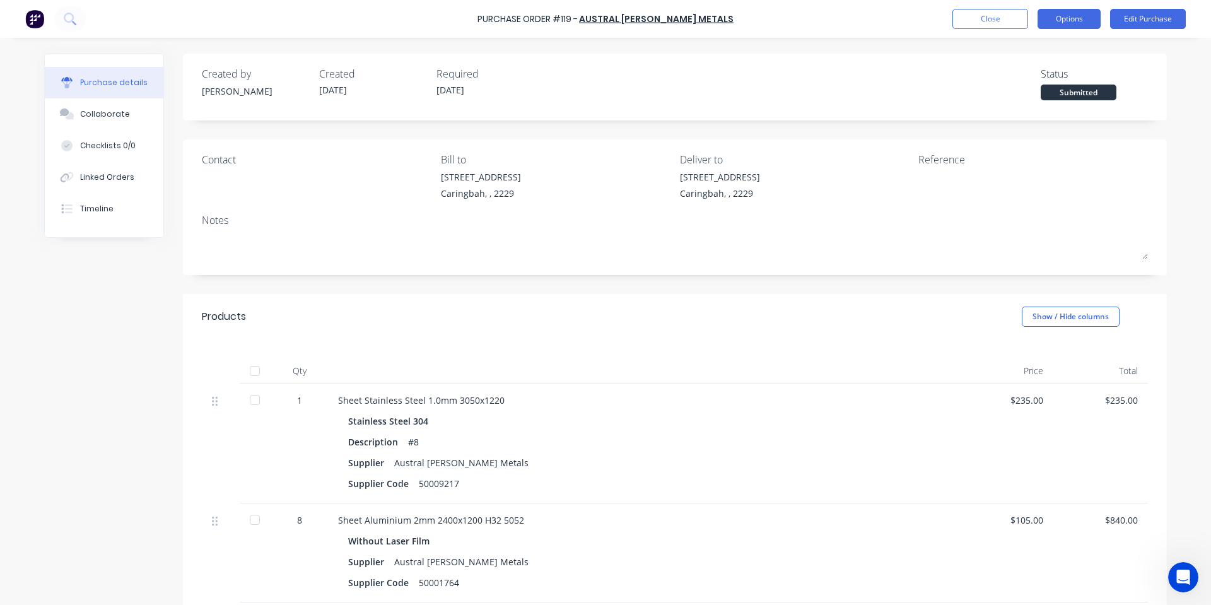
click at [1041, 21] on button "Options" at bounding box center [1068, 19] width 63 height 20
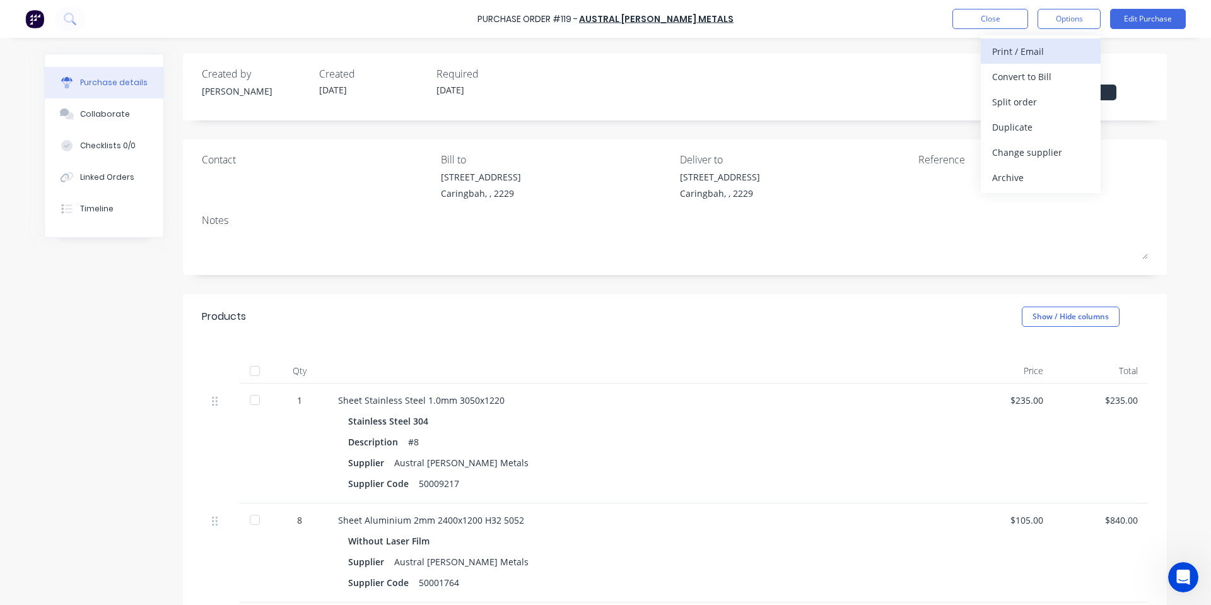
click at [1030, 54] on div "Print / Email" at bounding box center [1040, 51] width 97 height 18
click at [1029, 81] on div "With pricing" at bounding box center [1040, 76] width 97 height 18
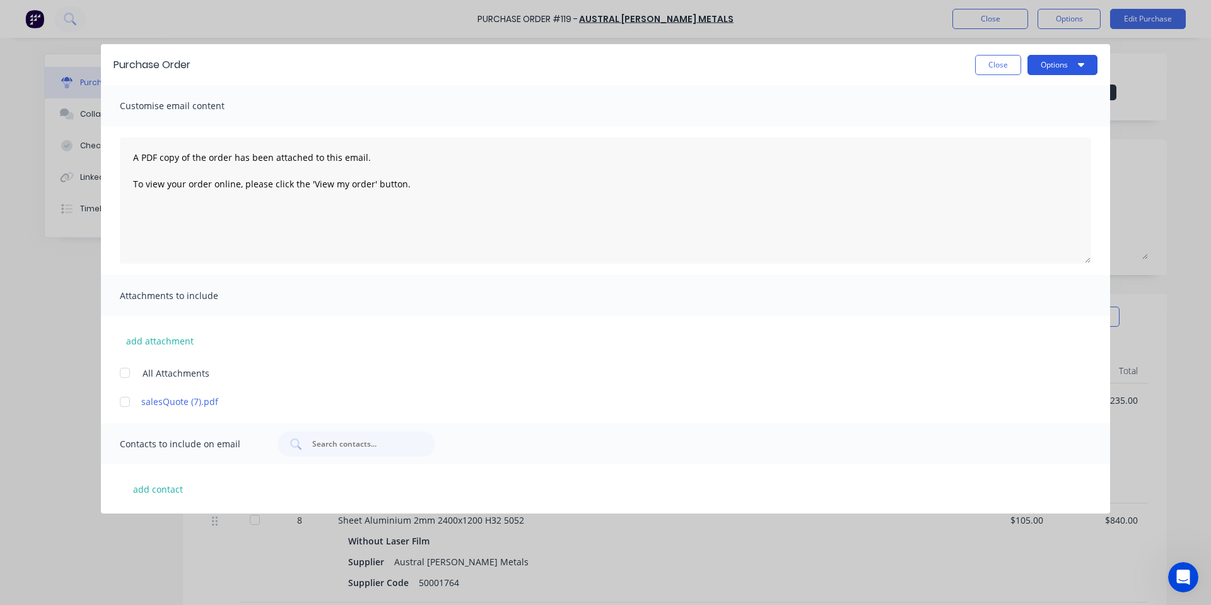
click at [1071, 61] on button "Options" at bounding box center [1062, 65] width 70 height 20
click at [1032, 100] on div "Print" at bounding box center [1037, 97] width 97 height 18
drag, startPoint x: 983, startPoint y: 78, endPoint x: 988, endPoint y: 61, distance: 17.0
click at [985, 71] on div "Purchase Order Close Options Print Email" at bounding box center [605, 64] width 1009 height 41
click at [989, 61] on button "Close" at bounding box center [998, 65] width 46 height 20
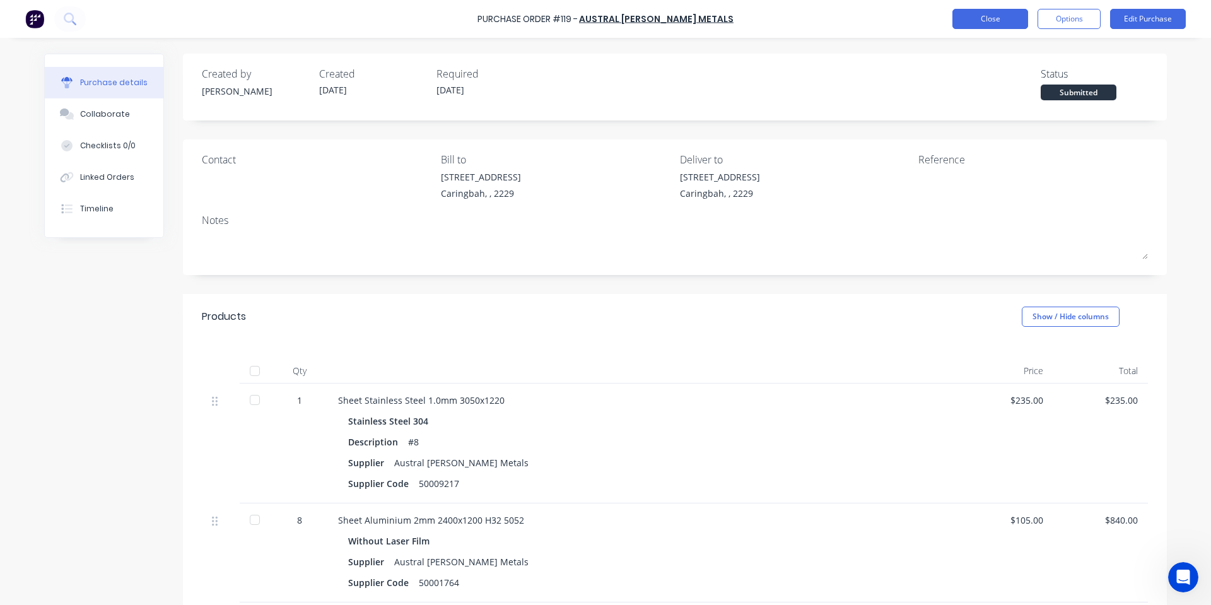
click at [990, 13] on button "Close" at bounding box center [990, 19] width 76 height 20
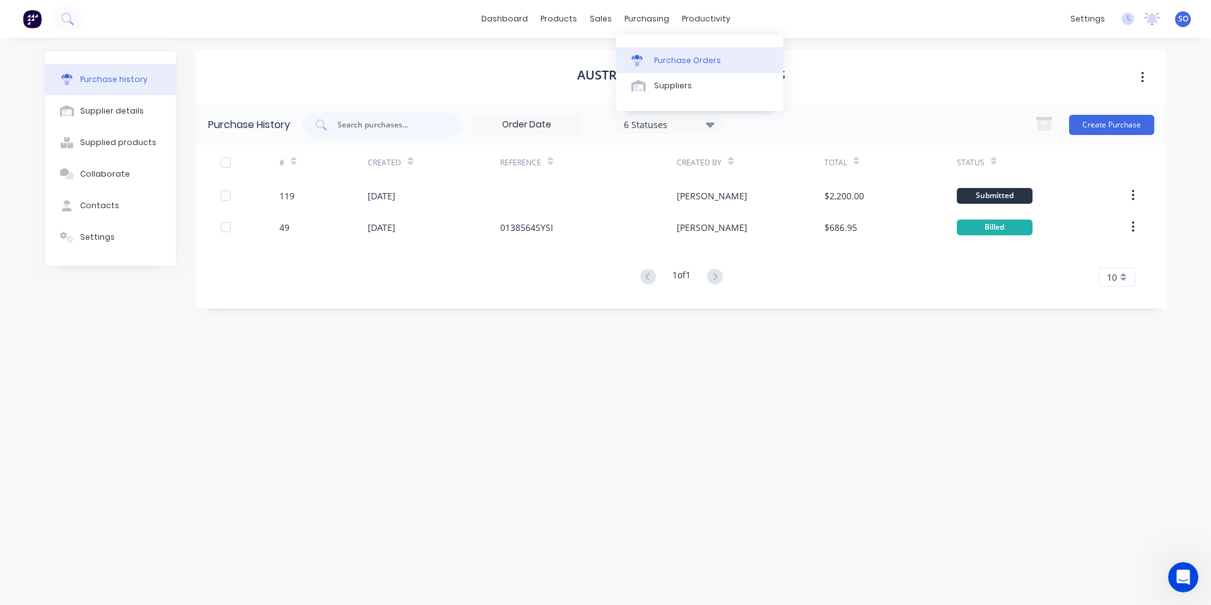
click at [660, 60] on div "Purchase Orders" at bounding box center [687, 60] width 67 height 11
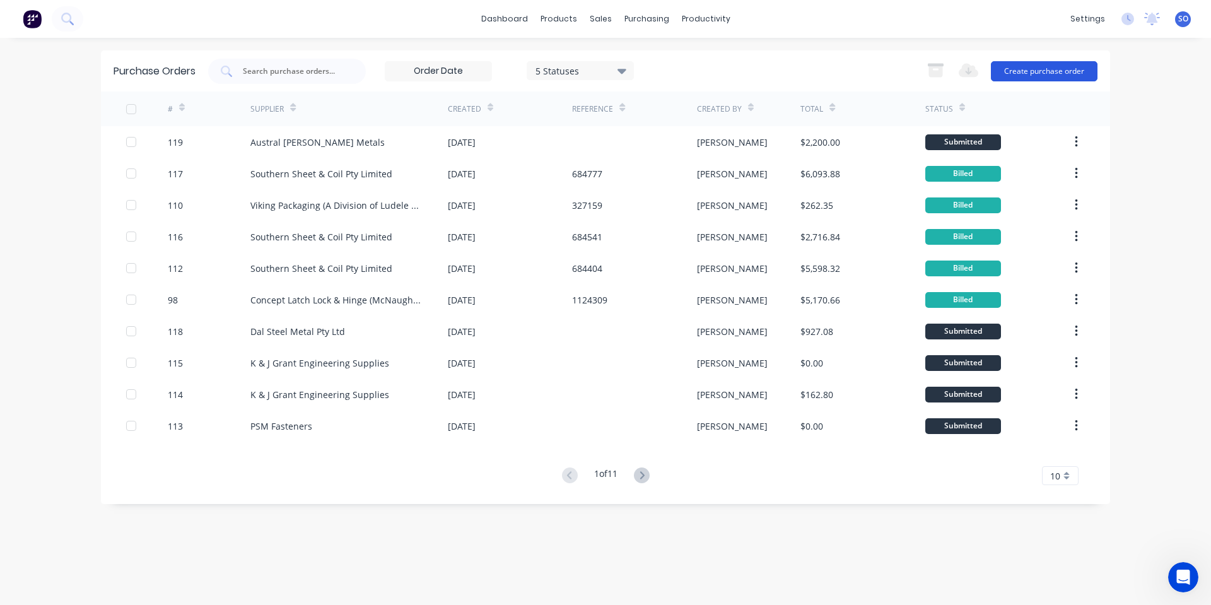
click at [1094, 74] on button "Create purchase order" at bounding box center [1044, 71] width 107 height 20
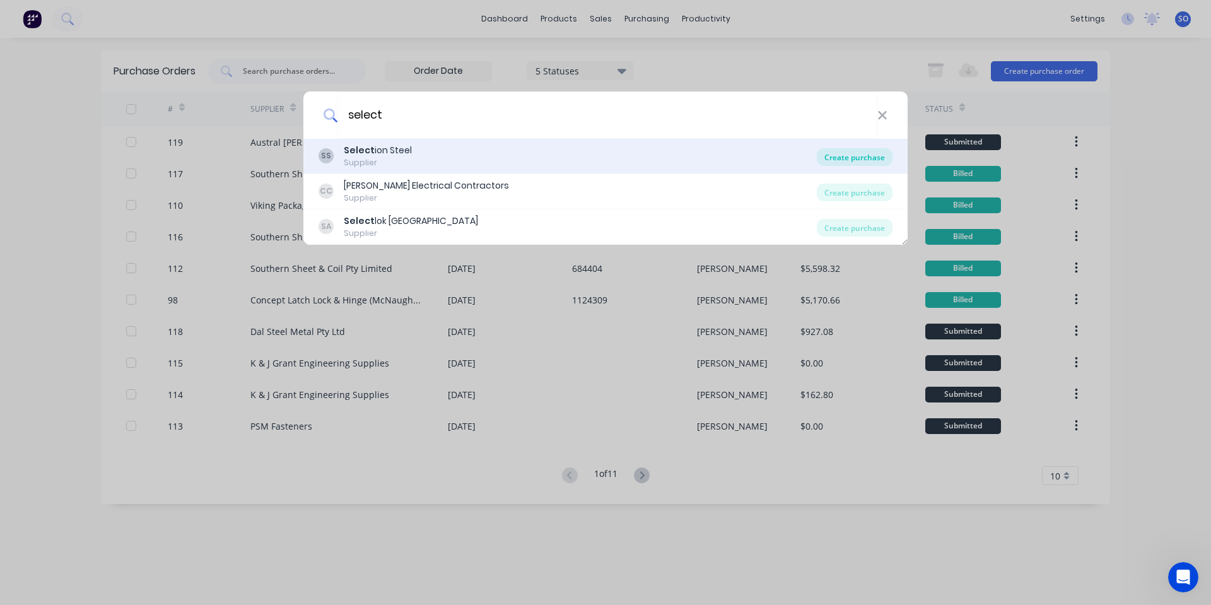
type input "select"
click at [854, 151] on div "Create purchase" at bounding box center [855, 157] width 76 height 18
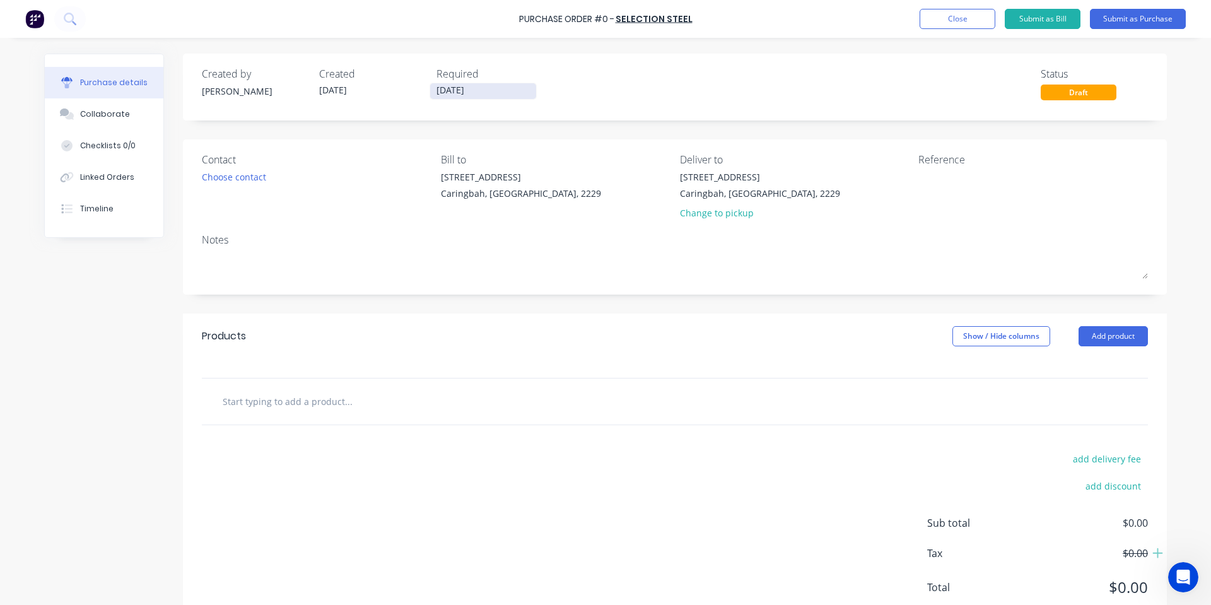
click at [458, 88] on input "[DATE]" at bounding box center [483, 91] width 106 height 16
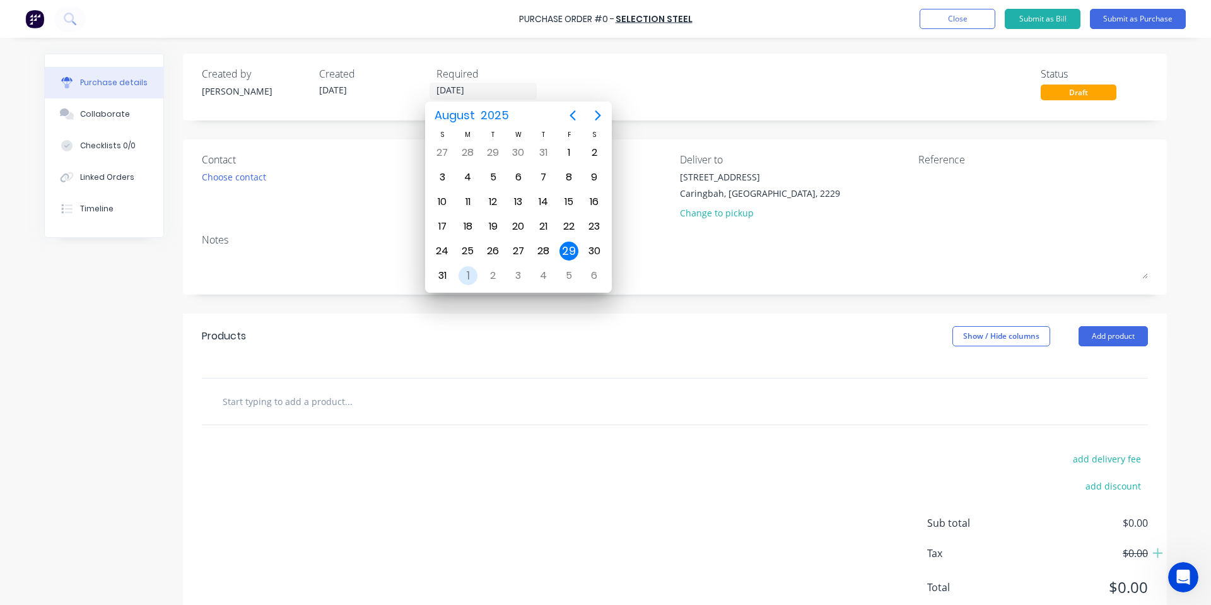
click at [467, 272] on div "1" at bounding box center [467, 275] width 19 height 19
type input "[DATE]"
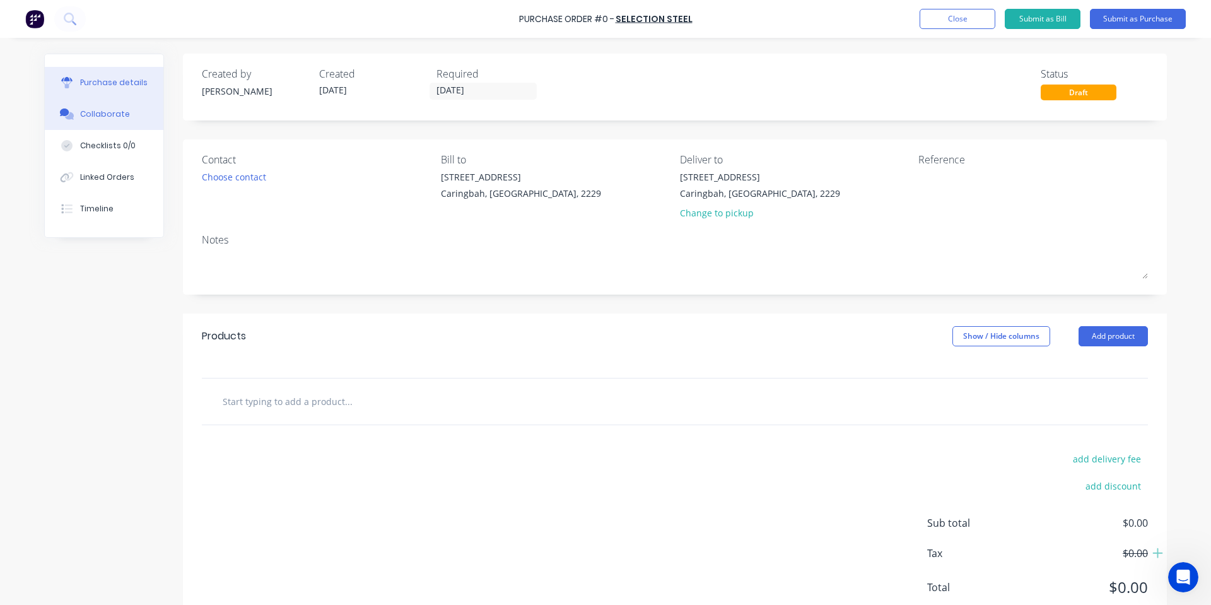
click at [83, 108] on div "Collaborate" at bounding box center [105, 113] width 50 height 11
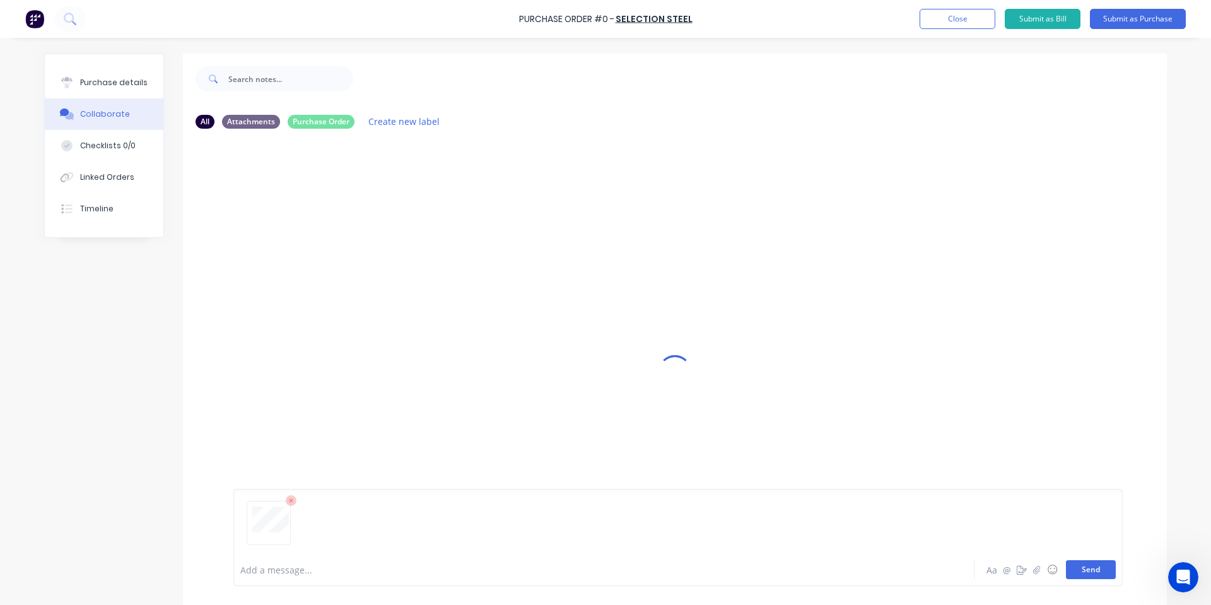
click at [1078, 568] on button "Send" at bounding box center [1091, 569] width 50 height 19
click at [122, 91] on button "Purchase details" at bounding box center [104, 83] width 119 height 32
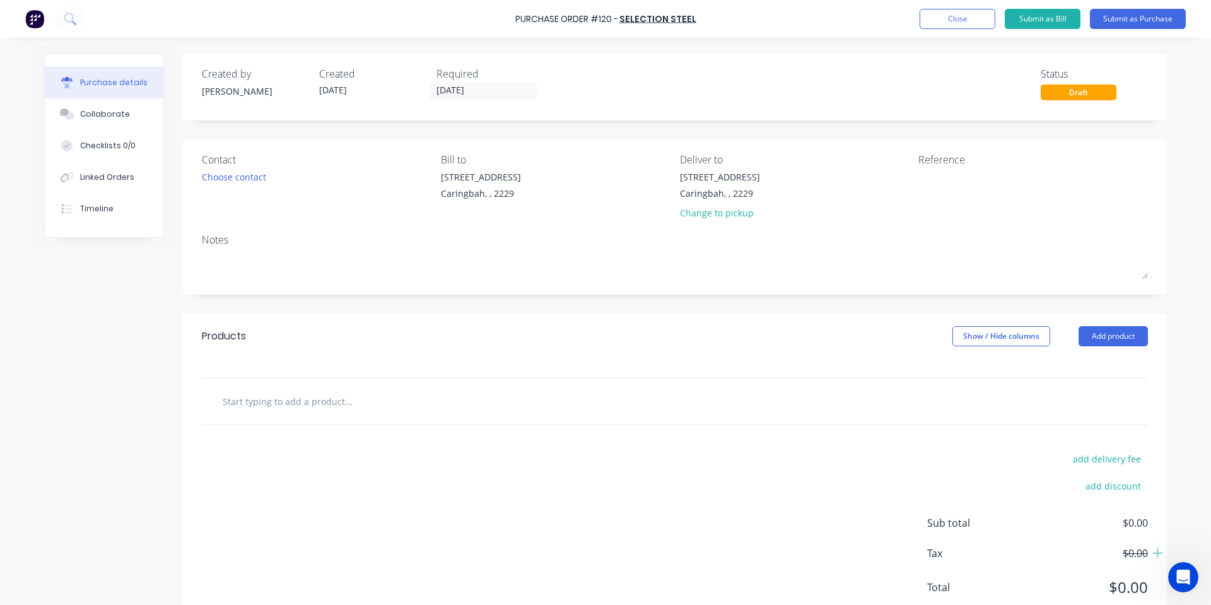
click at [305, 409] on input "text" at bounding box center [348, 400] width 252 height 25
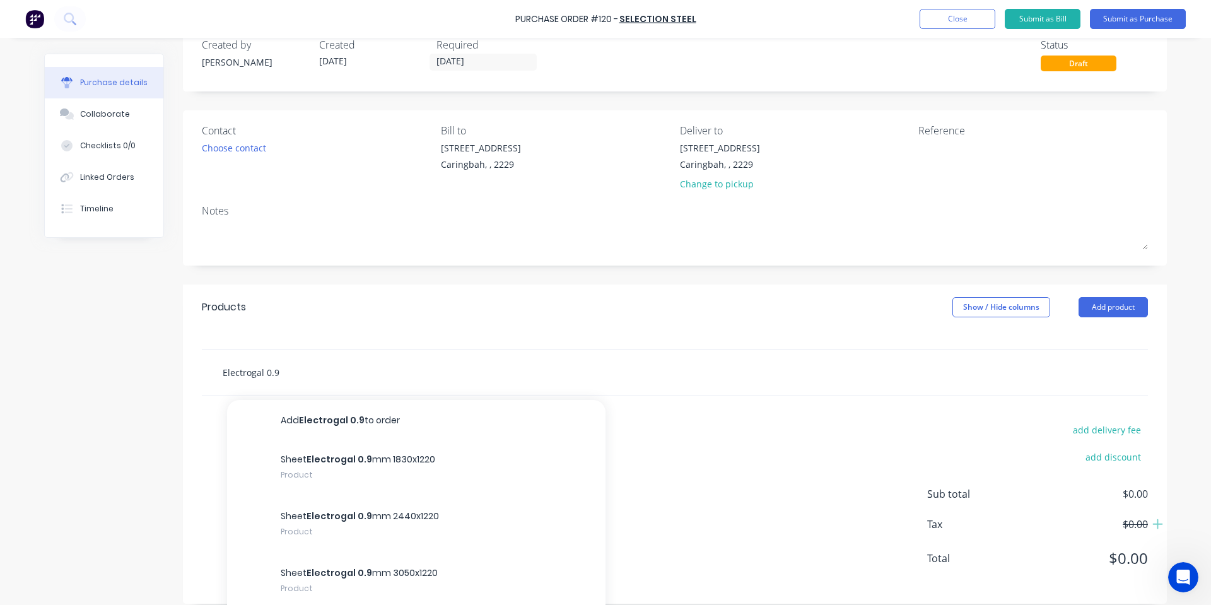
scroll to position [57, 0]
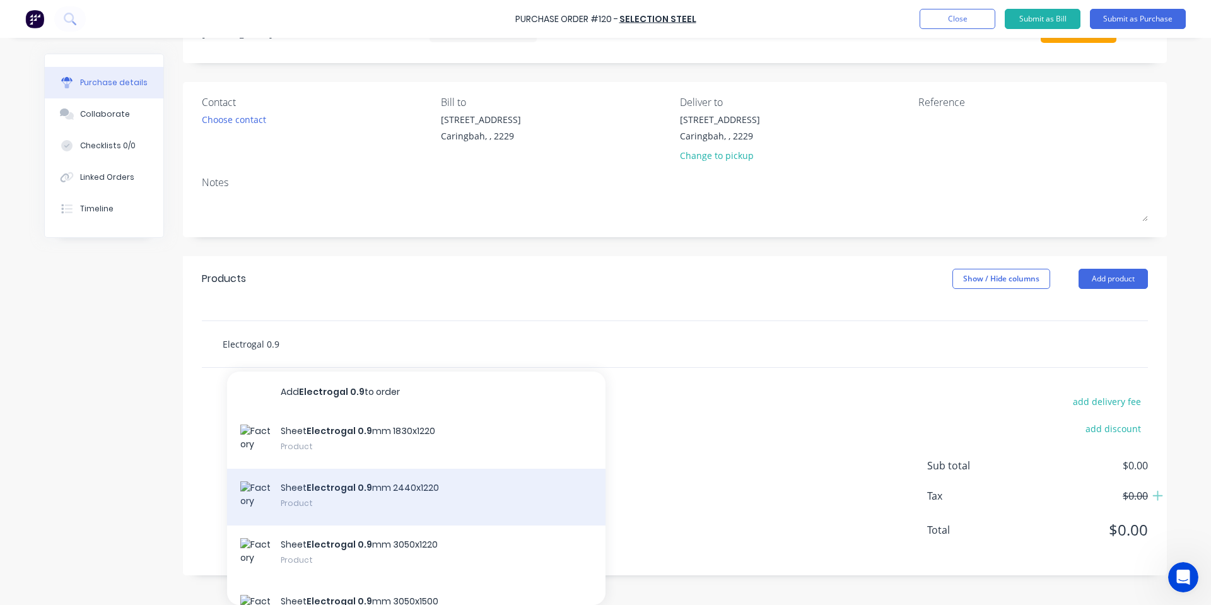
type input "Electrogal 0.9"
click at [386, 493] on div "Sheet Electrogal 0.9 mm 2440x1220 Product" at bounding box center [416, 497] width 378 height 57
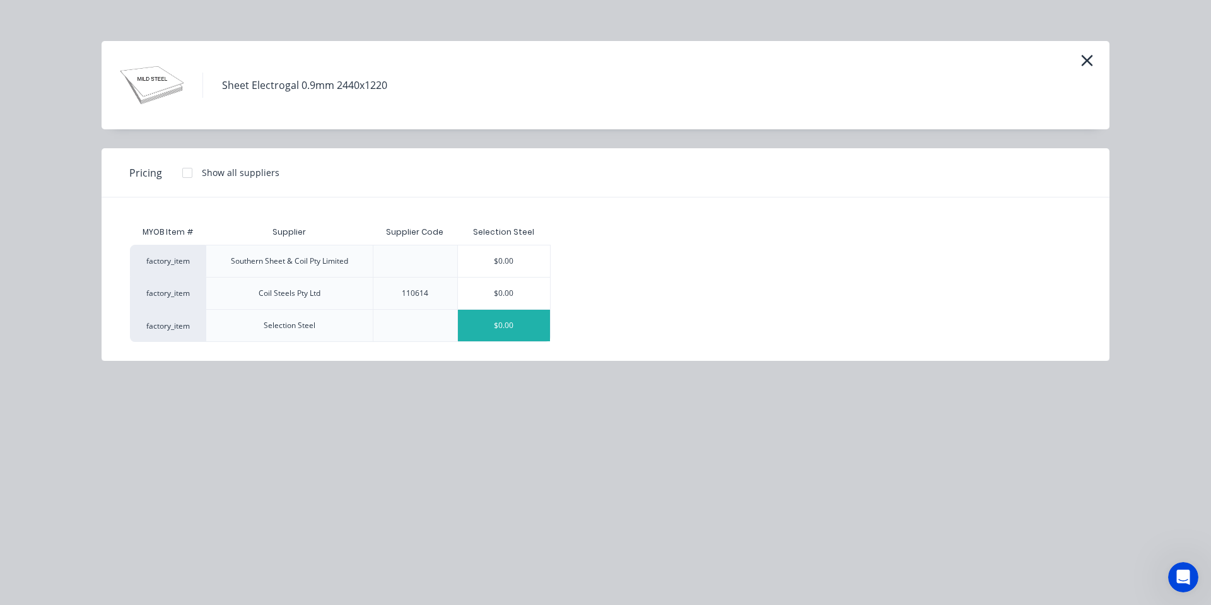
click at [502, 333] on div "$0.00" at bounding box center [504, 326] width 92 height 32
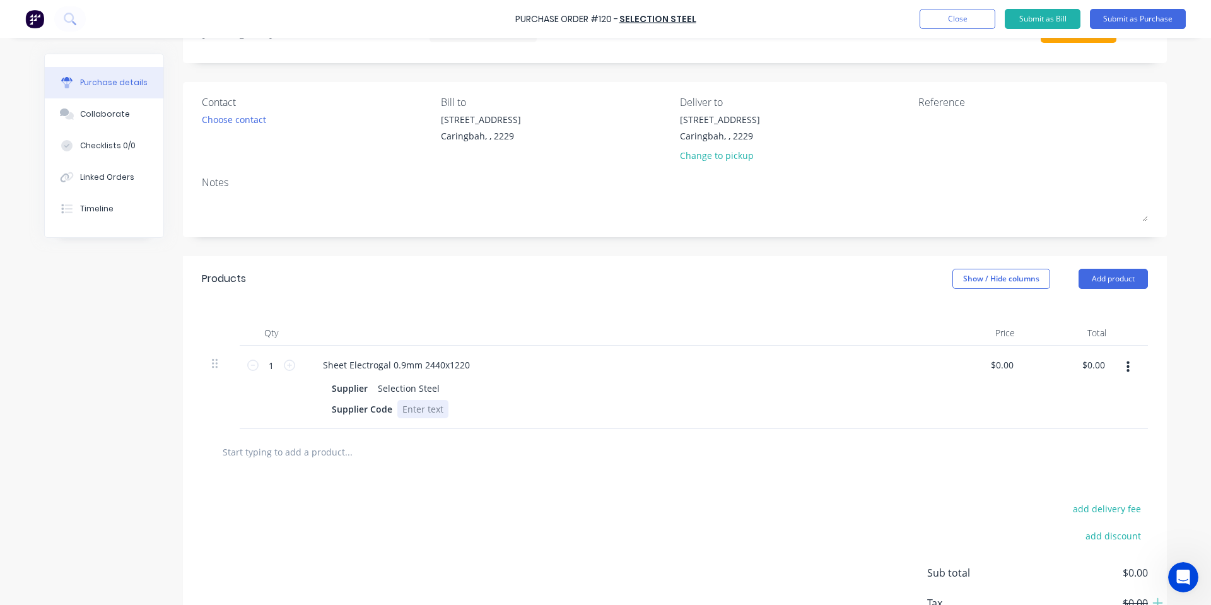
click at [428, 407] on div at bounding box center [422, 409] width 51 height 18
click at [268, 363] on input "1" at bounding box center [271, 365] width 25 height 19
type input "141"
click at [1005, 364] on input "0" at bounding box center [1001, 365] width 29 height 18
drag, startPoint x: 1000, startPoint y: 363, endPoint x: 1017, endPoint y: 368, distance: 17.8
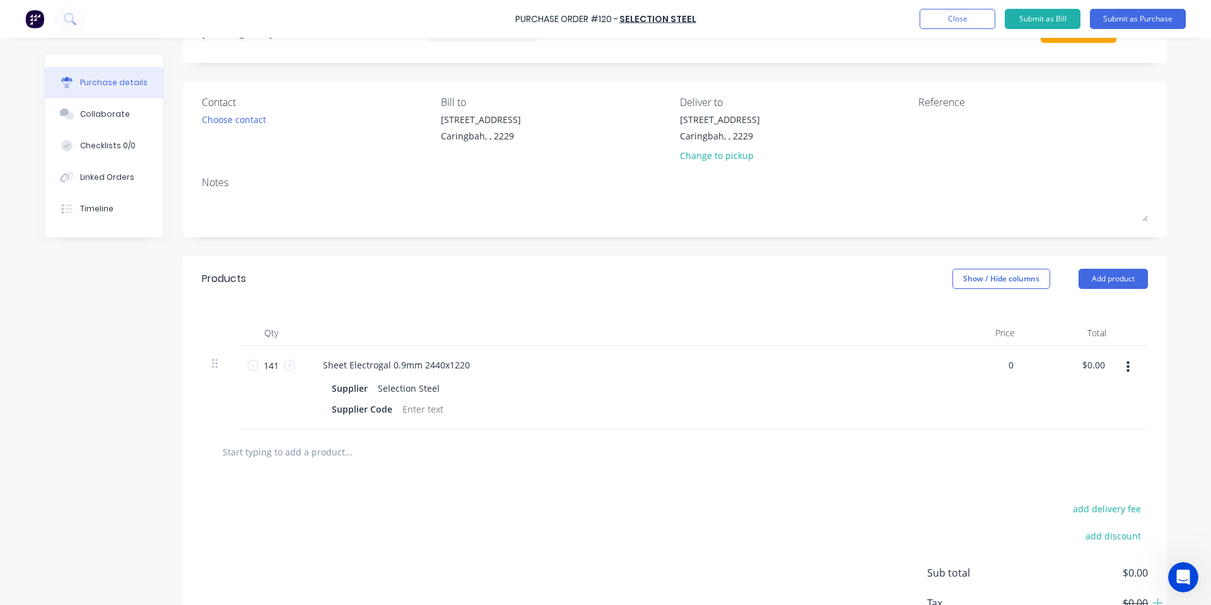
click at [1017, 368] on div "0 0" at bounding box center [978, 387] width 91 height 83
type input "$37.78"
type input "$5,326.98"
click at [563, 235] on div "Contact Choose contact [PERSON_NAME] to [STREET_ADDRESS], , 2229 Deliver to [ST…" at bounding box center [675, 159] width 984 height 155
click at [305, 442] on input "text" at bounding box center [348, 451] width 252 height 25
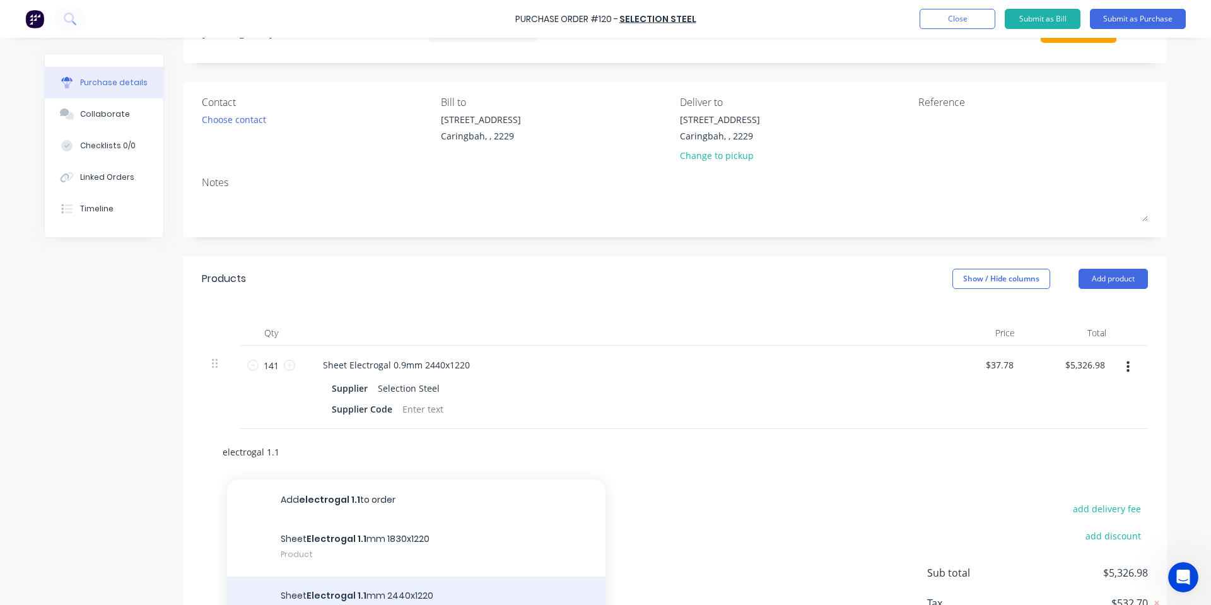
type input "electrogal 1.1"
click at [396, 597] on div "Sheet Electrogal 1.1 mm 2440x1220 Product" at bounding box center [416, 604] width 378 height 57
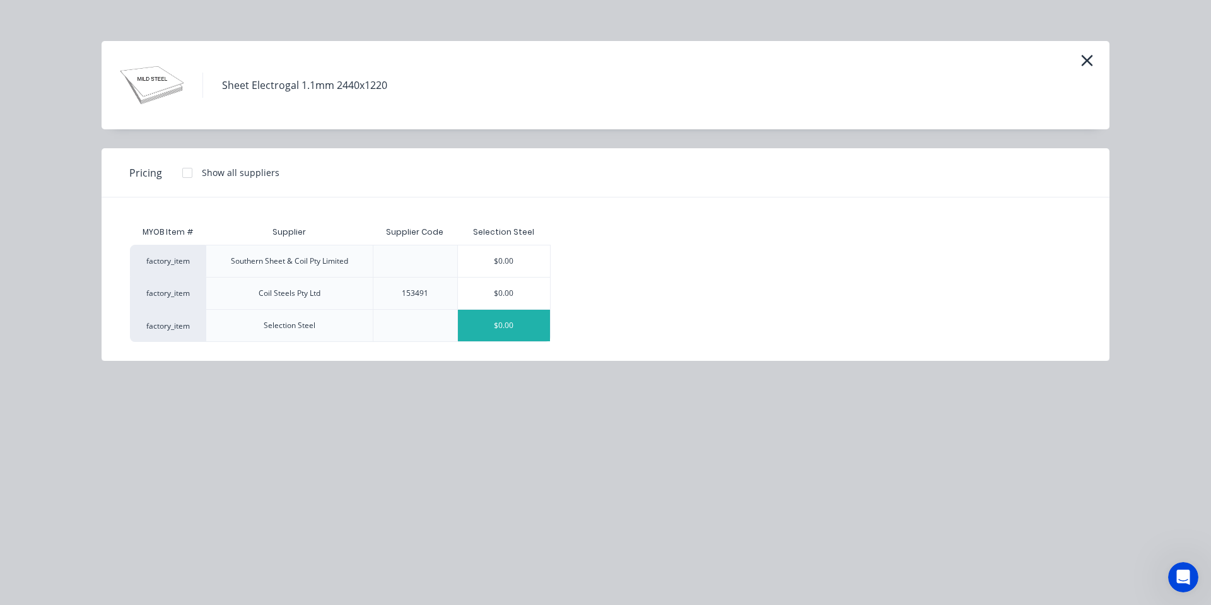
click at [510, 329] on div "$0.00" at bounding box center [504, 326] width 92 height 32
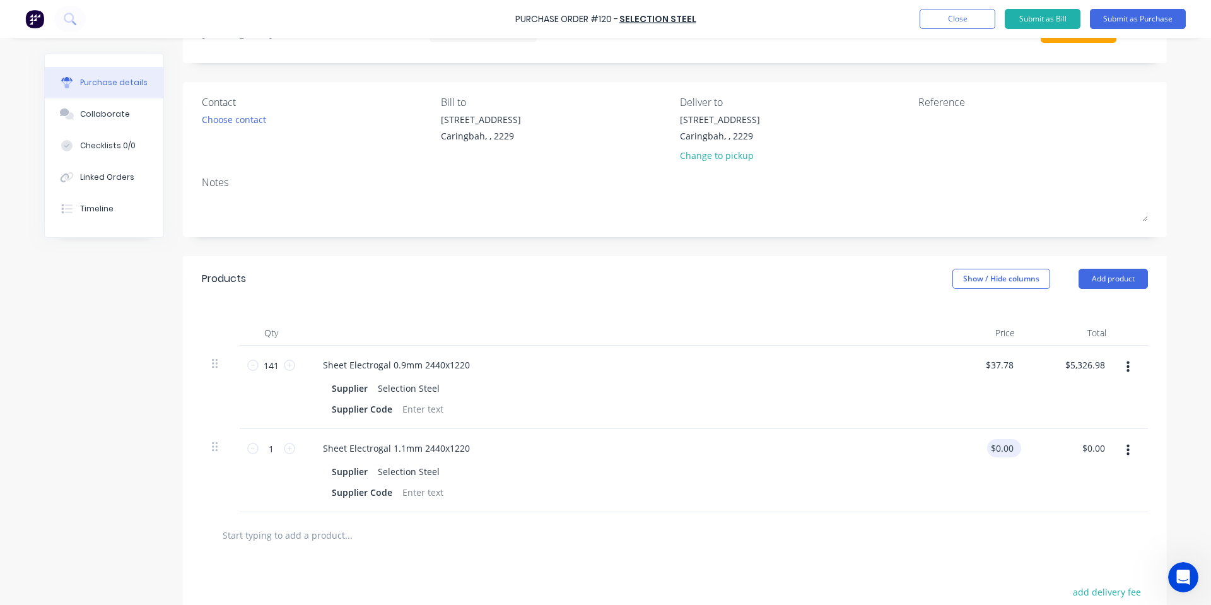
type input "0"
click at [1008, 455] on input "0" at bounding box center [1001, 448] width 29 height 18
type input "$45.82"
click at [264, 445] on input "1" at bounding box center [271, 448] width 25 height 19
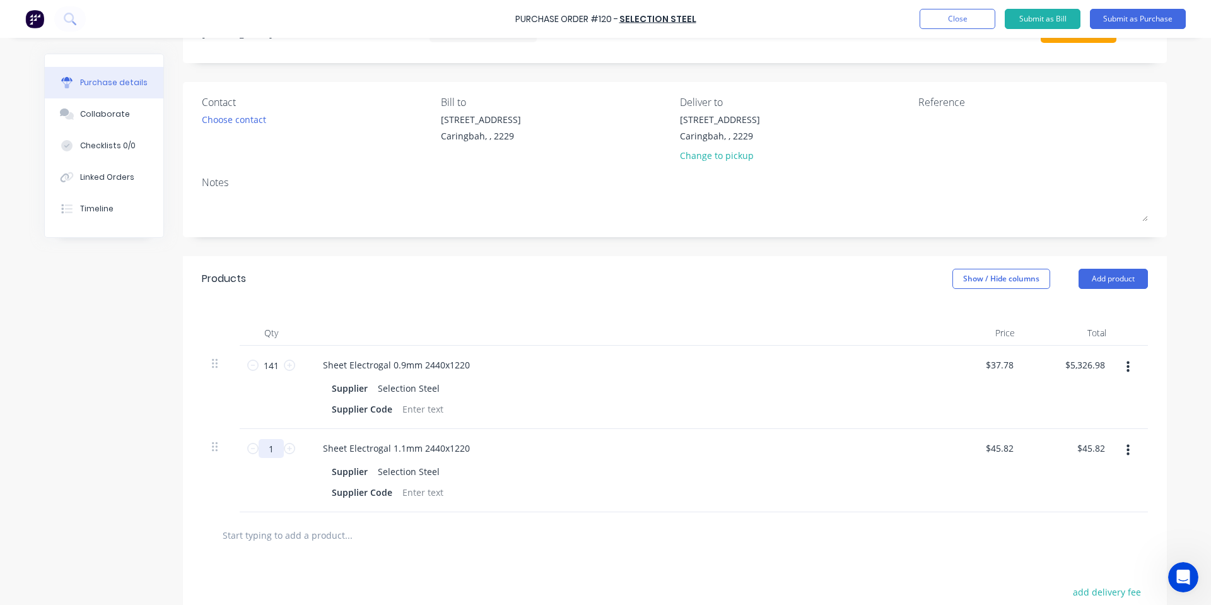
type input "3"
type input "$137.46"
type input "39"
type input "$1,786.98"
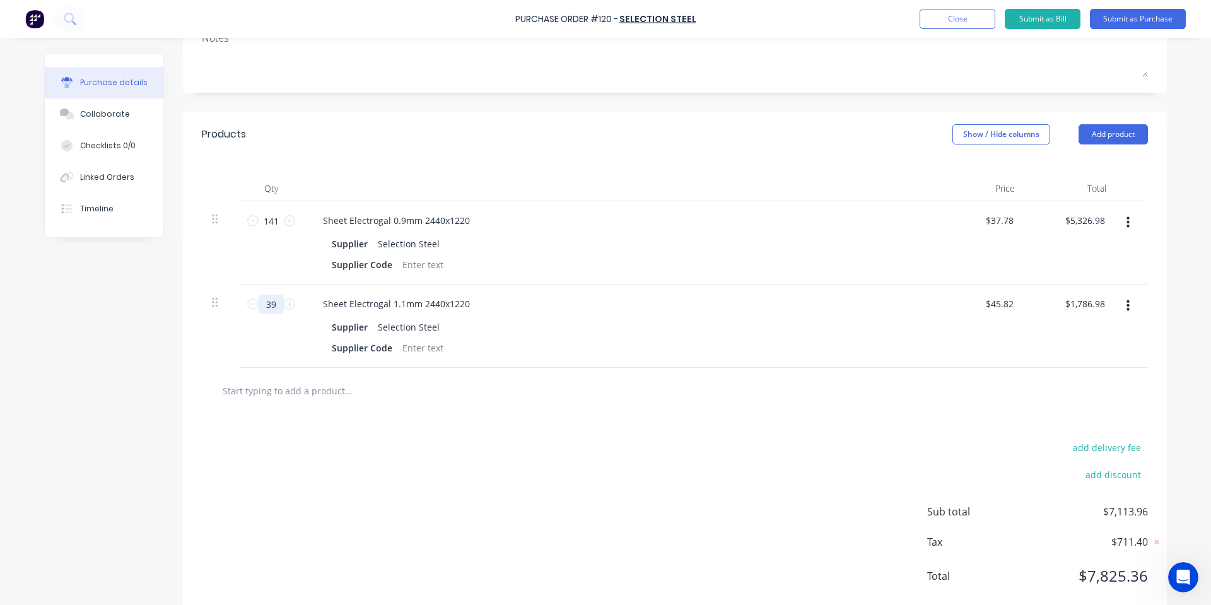
scroll to position [226, 0]
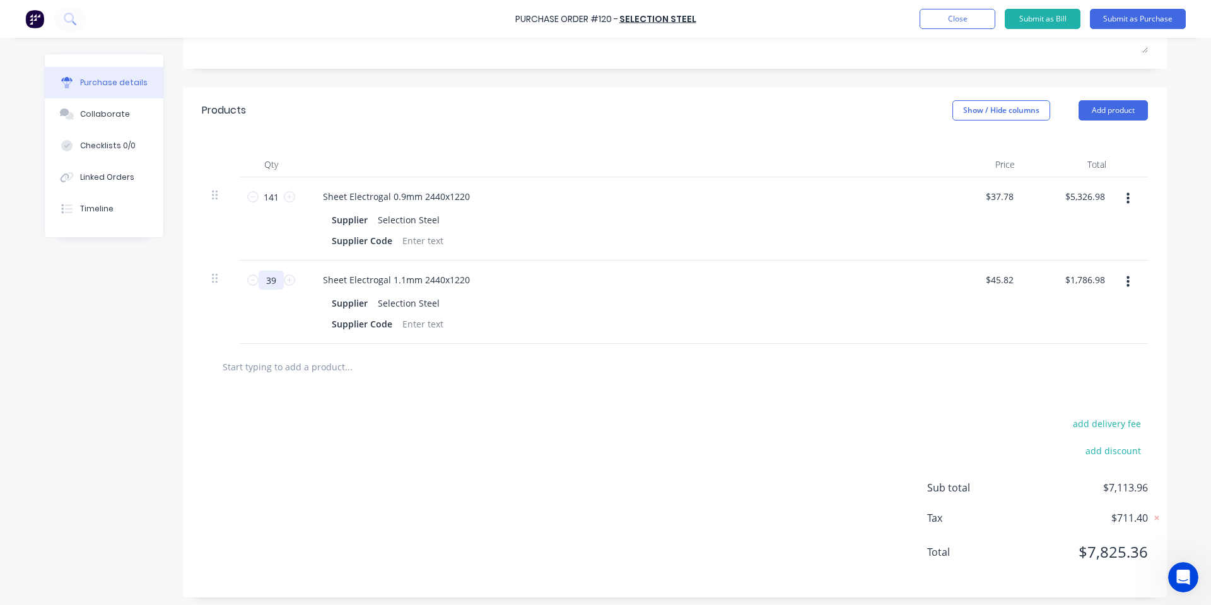
type input "39"
click at [320, 368] on input "text" at bounding box center [348, 366] width 252 height 25
type input "r"
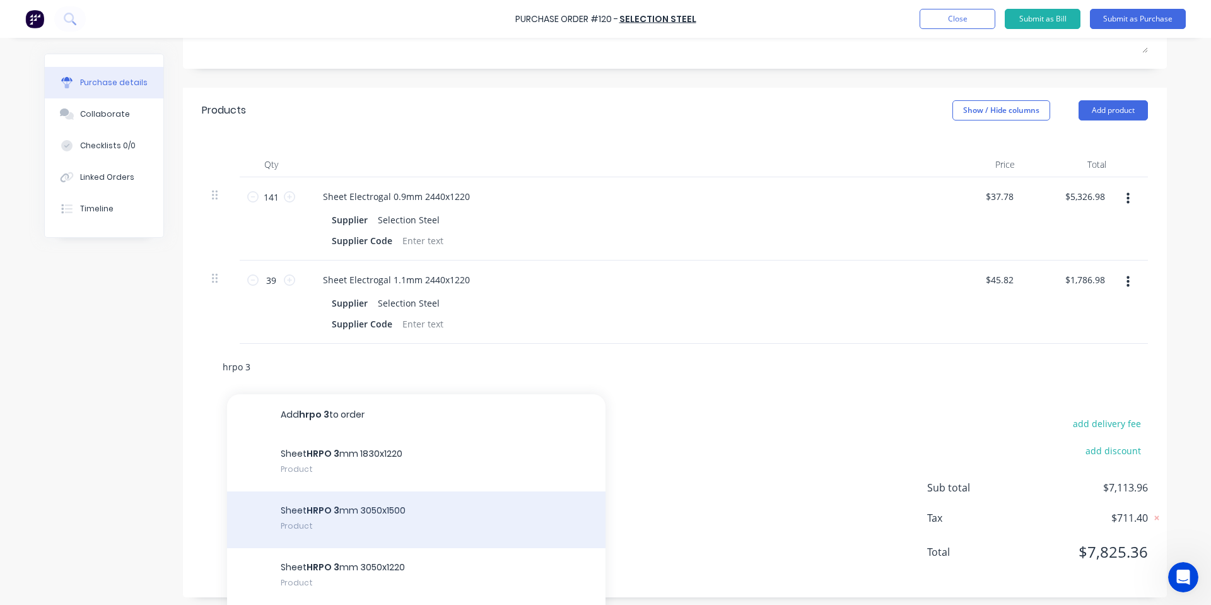
scroll to position [168, 0]
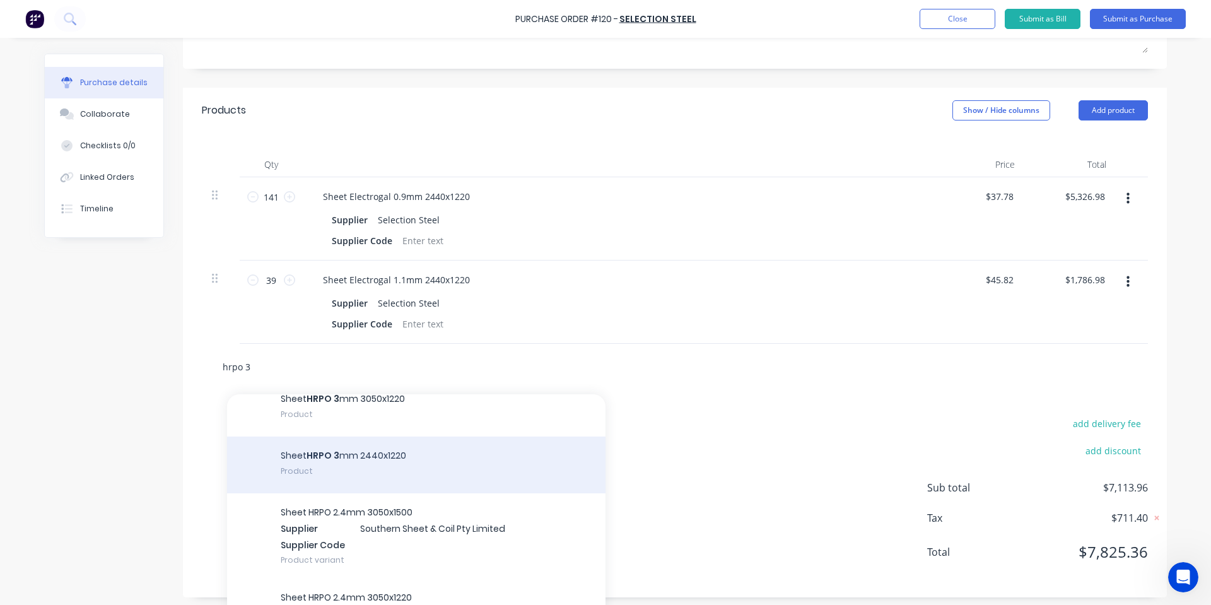
type input "hrpo 3"
click at [439, 469] on div "Sheet HRPO 3 mm 2440x1220 Product" at bounding box center [416, 464] width 378 height 57
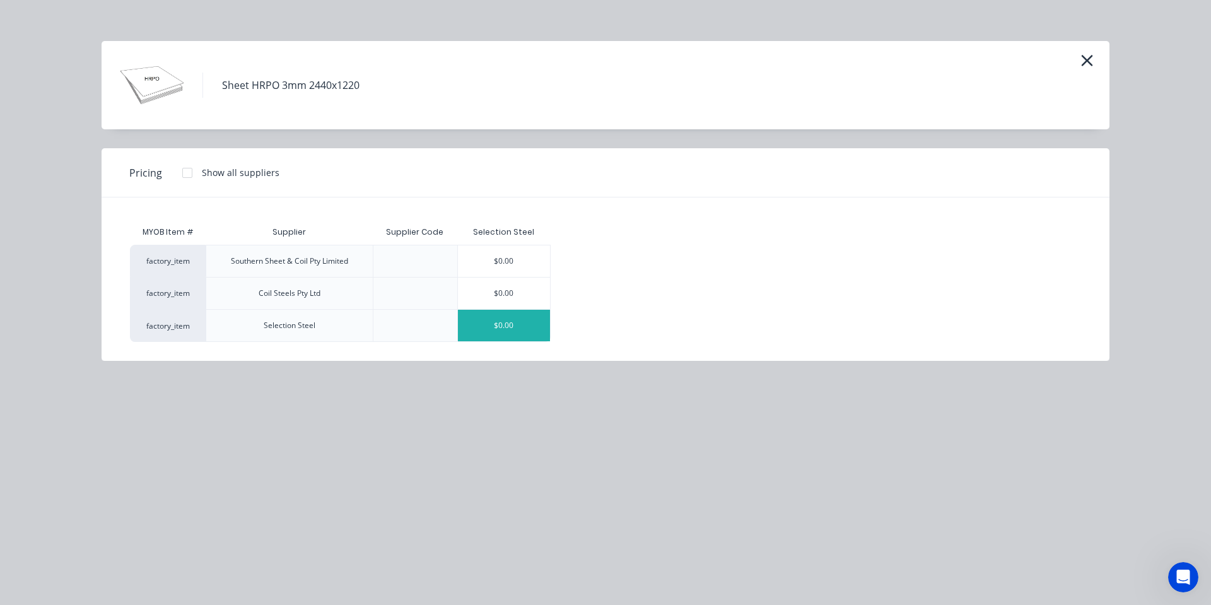
click at [510, 330] on div "$0.00" at bounding box center [504, 326] width 92 height 32
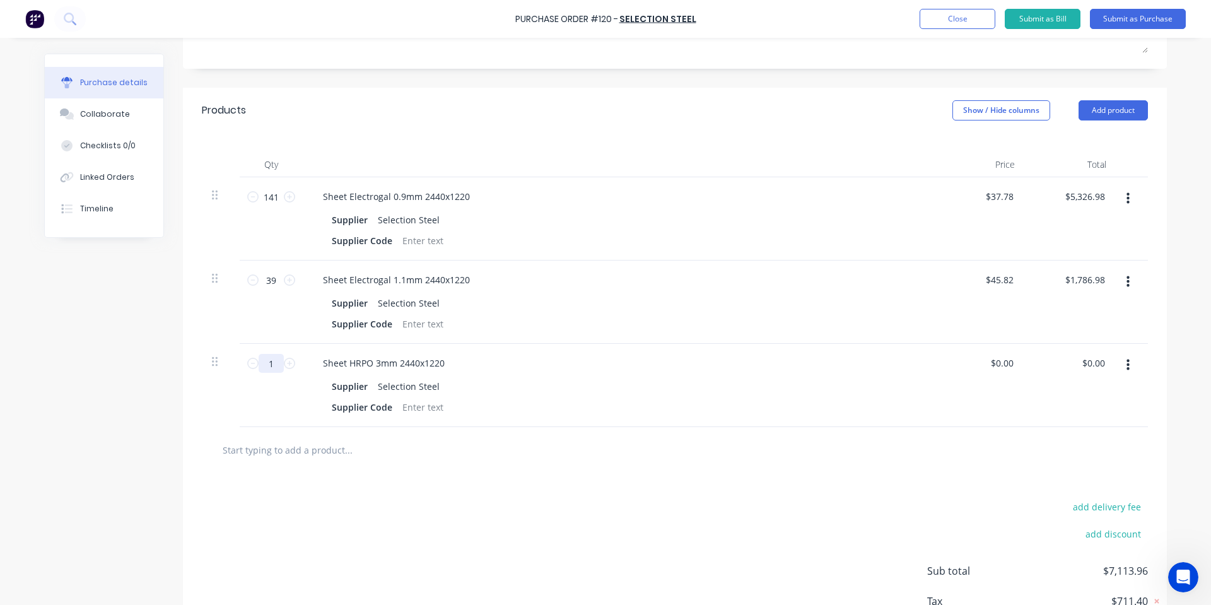
click at [261, 361] on input "1" at bounding box center [271, 363] width 25 height 19
type input "15"
click at [990, 359] on div "0 $0.00" at bounding box center [978, 385] width 91 height 83
type input "$111.11"
type input "$1,666.65"
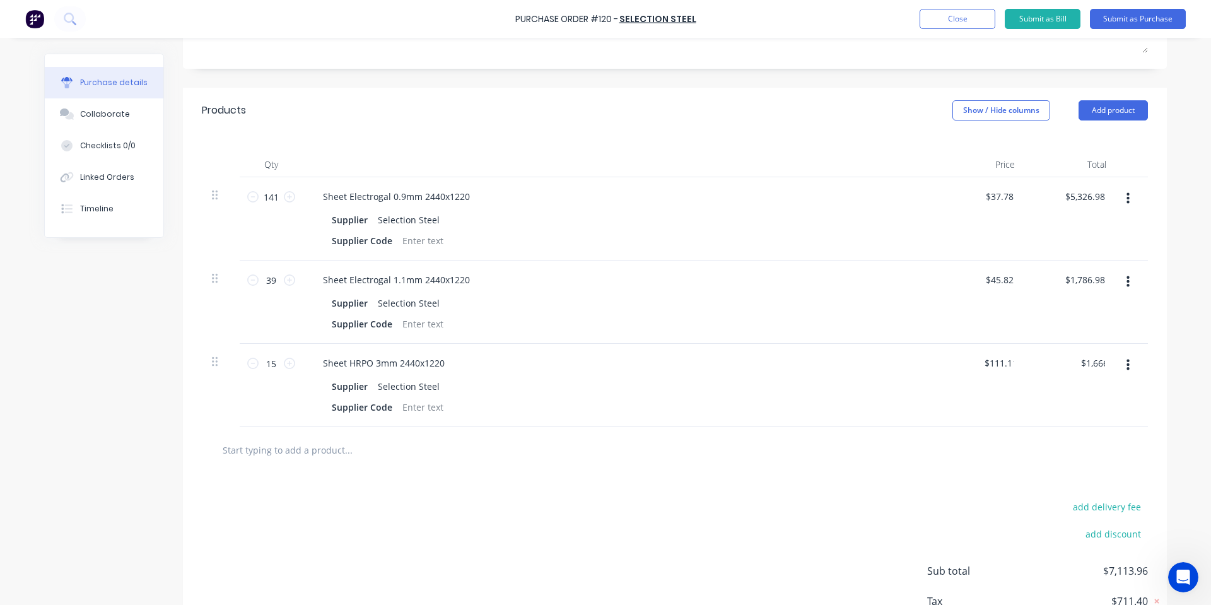
click at [901, 452] on div at bounding box center [675, 449] width 926 height 25
click at [274, 455] on input "text" at bounding box center [348, 449] width 252 height 25
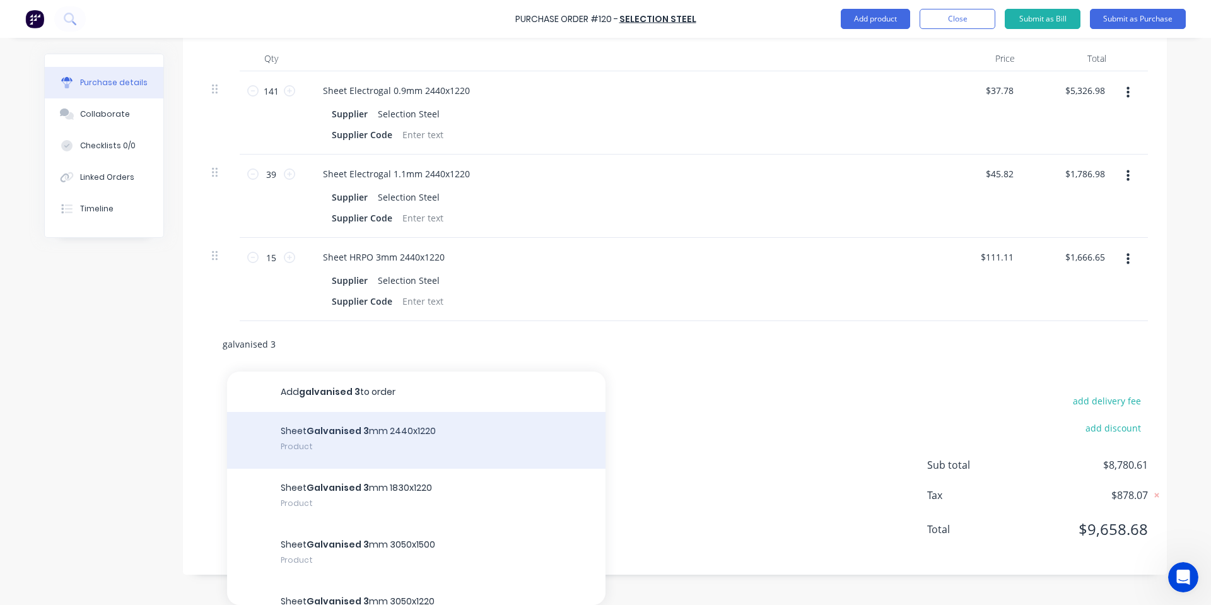
type input "galvanised 3"
click at [306, 451] on div "Sheet Galvanised 3 mm 2440x1220 Product" at bounding box center [416, 440] width 378 height 57
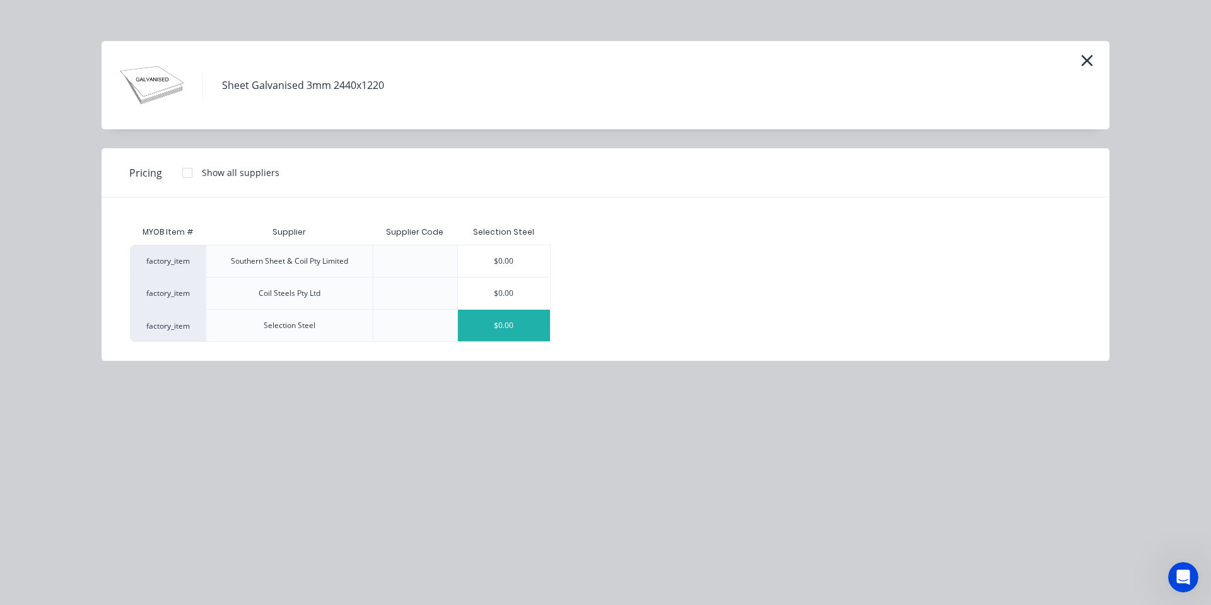
click at [532, 328] on div "$0.00" at bounding box center [504, 326] width 92 height 32
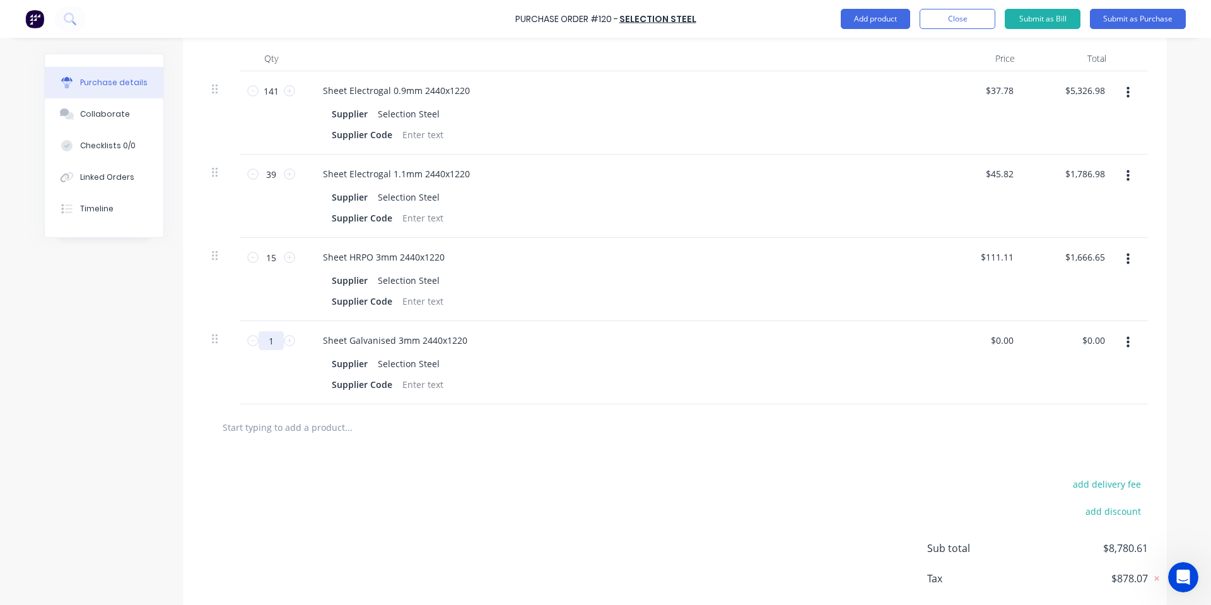
click at [269, 336] on input "1" at bounding box center [271, 340] width 25 height 19
type input "19"
click at [682, 331] on div "Sheet Galvanised 3mm 2440x1220" at bounding box center [618, 340] width 610 height 18
click at [1009, 338] on input "0" at bounding box center [1001, 340] width 29 height 18
type input "$125.36"
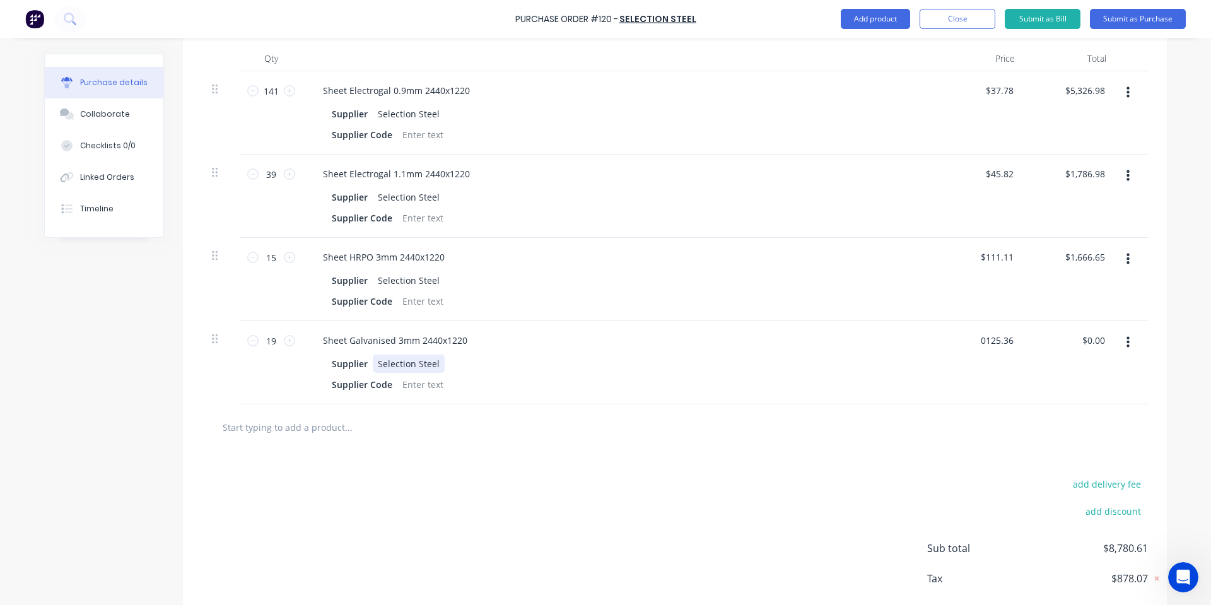
type input "$2,381.84"
click at [904, 367] on div "Supplier Selection Steel Supplier Code" at bounding box center [618, 373] width 610 height 39
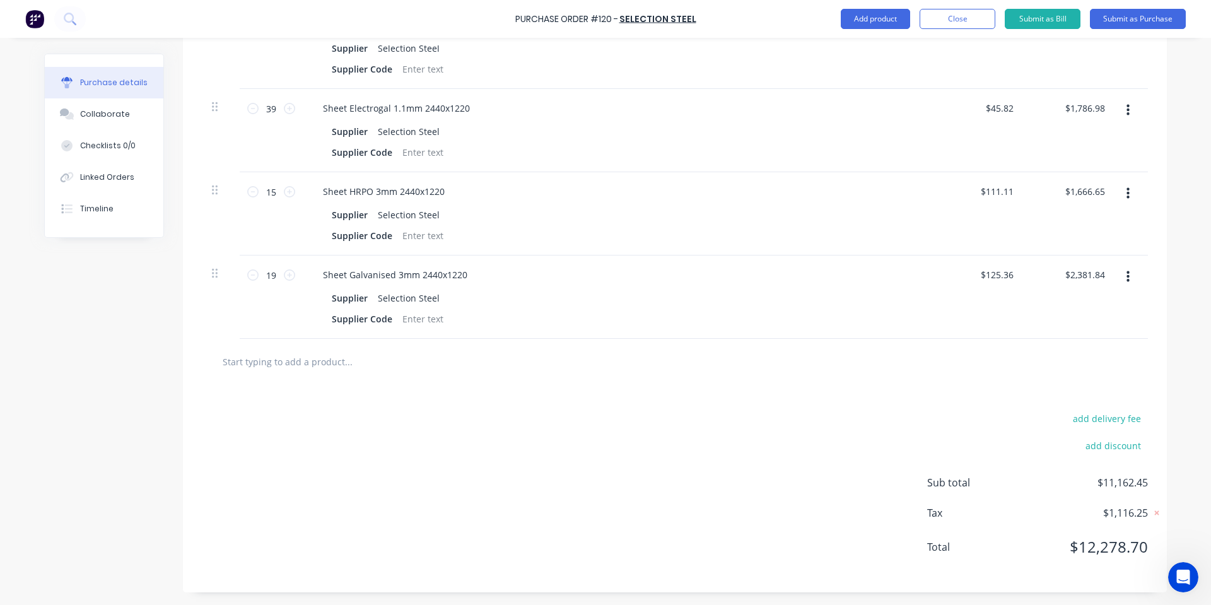
click at [322, 519] on div "add delivery fee add discount Sub total $11,162.45 Tax $1,116.25 Total $12,278.…" at bounding box center [675, 488] width 984 height 207
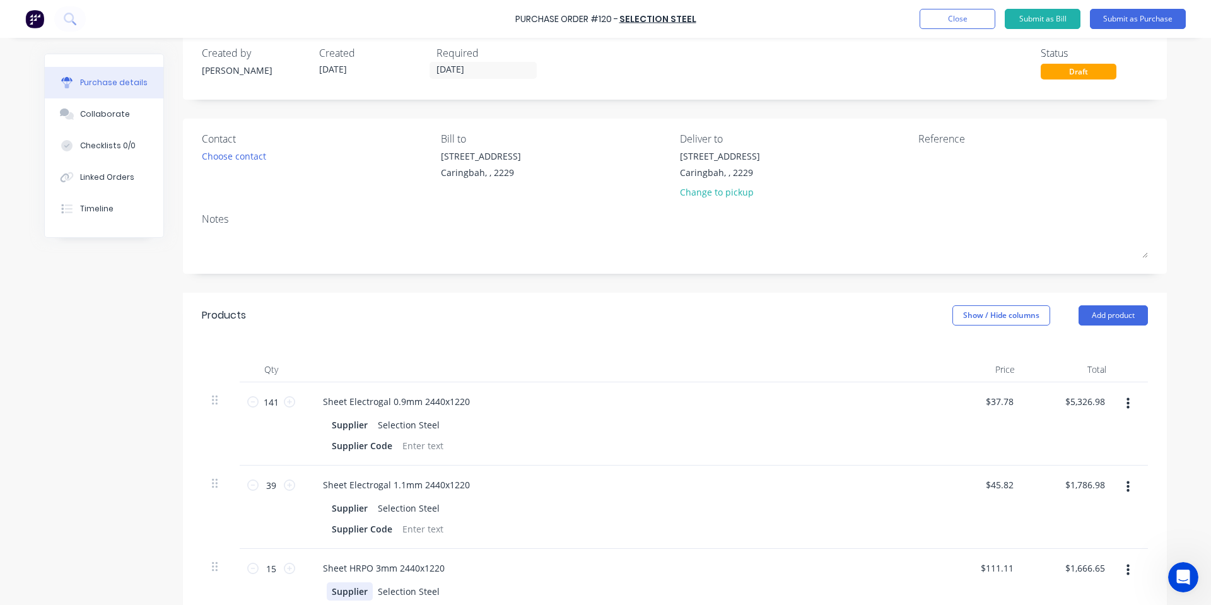
scroll to position [0, 0]
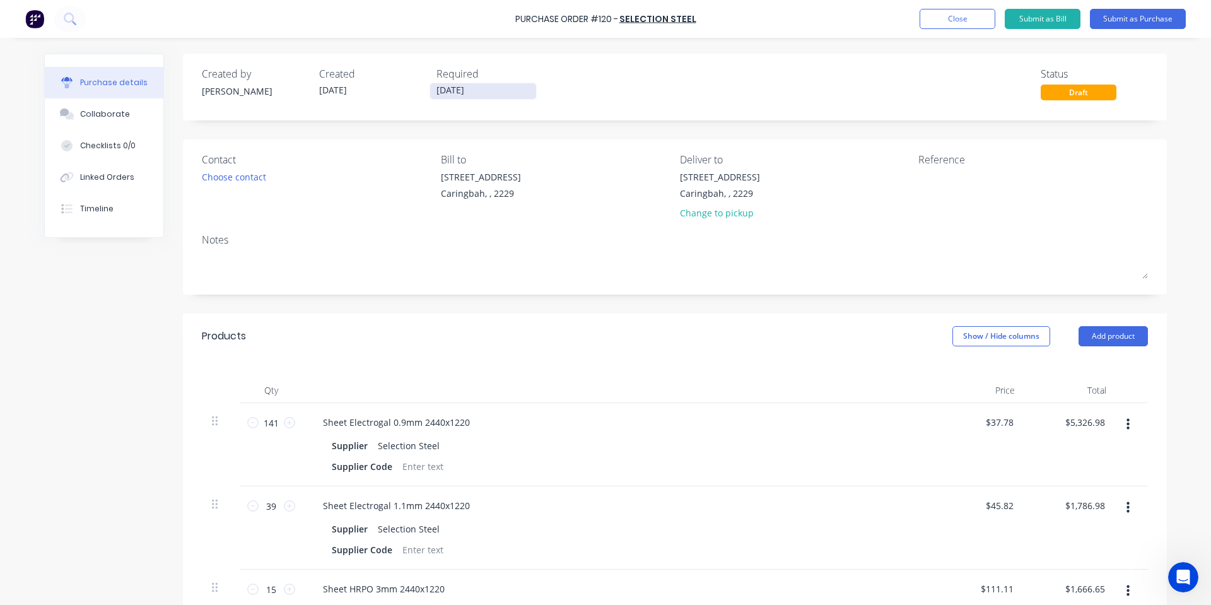
click at [458, 86] on input "[DATE]" at bounding box center [483, 91] width 106 height 16
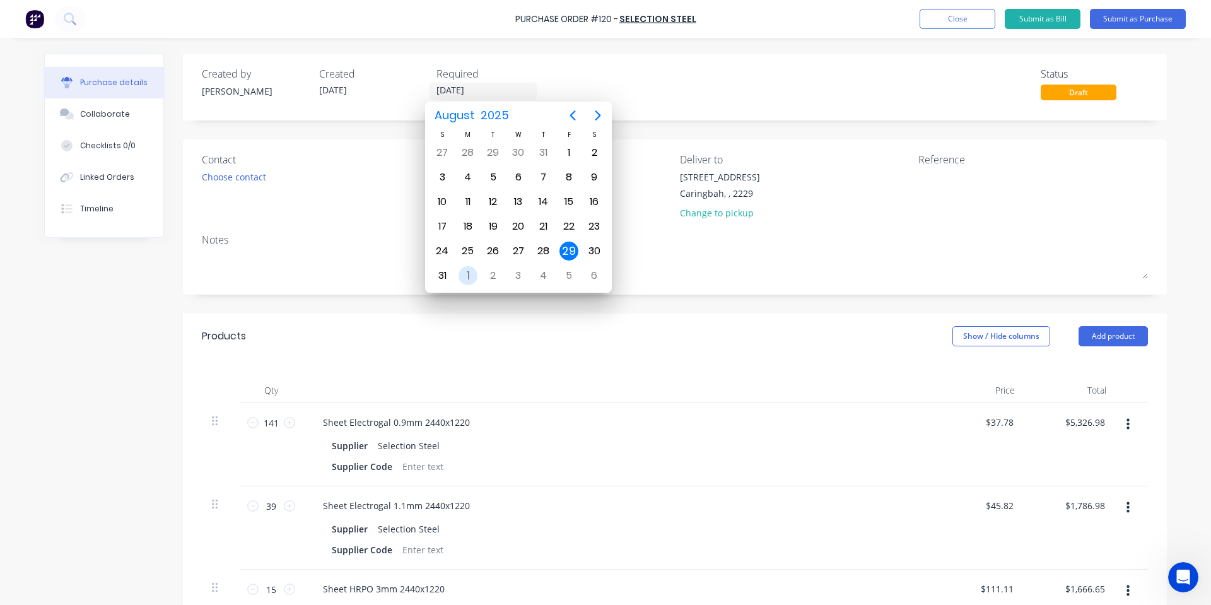
click at [468, 281] on div "1" at bounding box center [467, 275] width 19 height 19
type input "[DATE]"
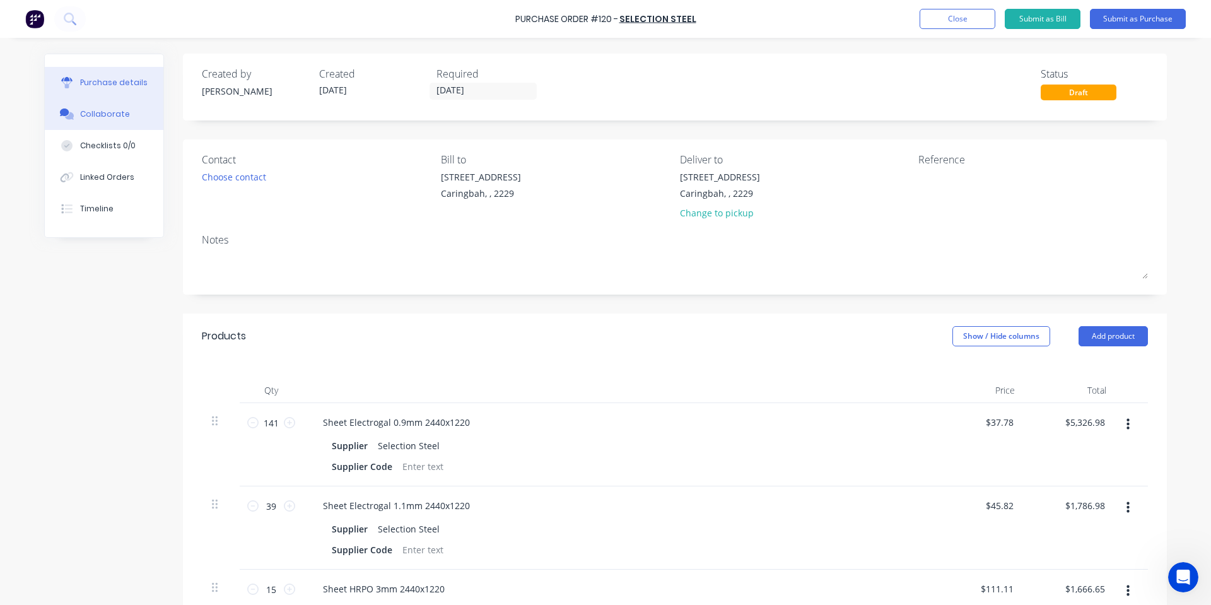
click at [86, 120] on button "Collaborate" at bounding box center [104, 114] width 119 height 32
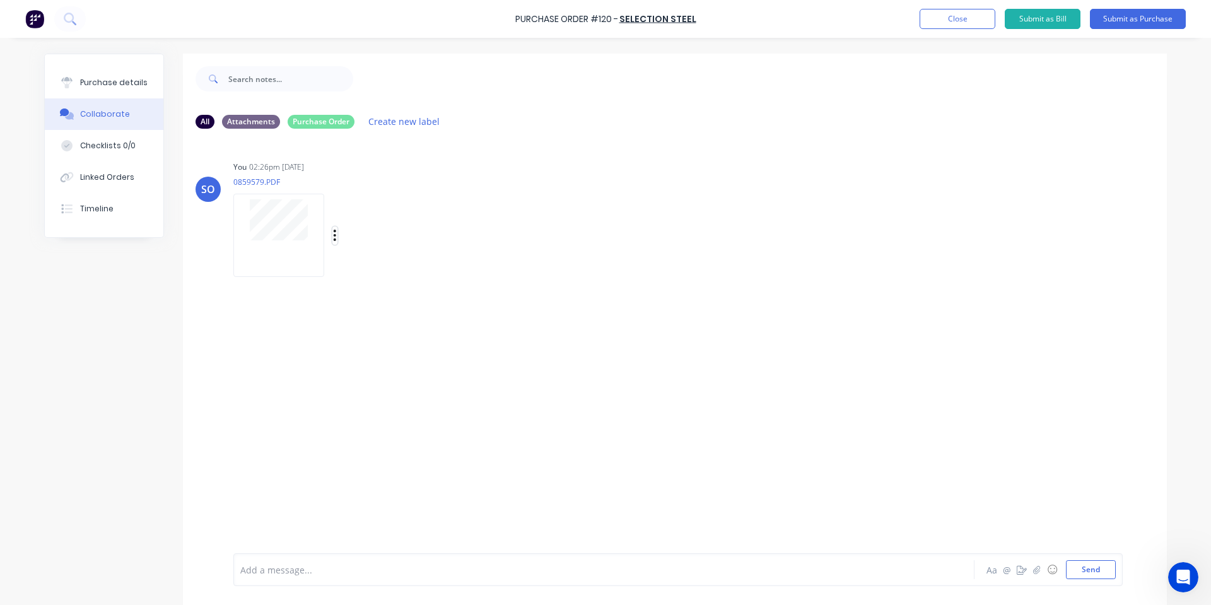
click at [333, 230] on icon "button" at bounding box center [335, 235] width 4 height 15
click at [279, 344] on div "SO You 02:26pm [DATE] 0859579.PDF Labels Download Delete" at bounding box center [675, 346] width 984 height 414
drag, startPoint x: 76, startPoint y: 88, endPoint x: 160, endPoint y: 73, distance: 85.3
click at [76, 88] on button "Purchase details" at bounding box center [104, 83] width 119 height 32
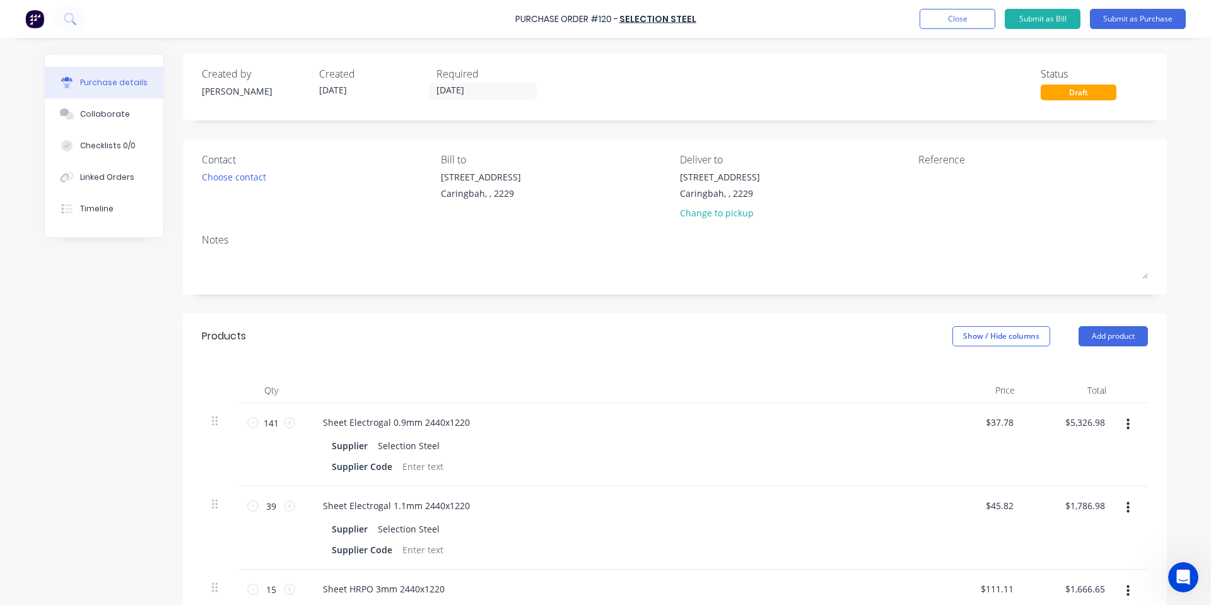
click at [1147, 8] on div "Purchase Order #120 - Selection Steel Add product Close Submit as Bill Submit a…" at bounding box center [605, 19] width 1211 height 38
click at [1147, 11] on button "Submit as Purchase" at bounding box center [1138, 19] width 96 height 20
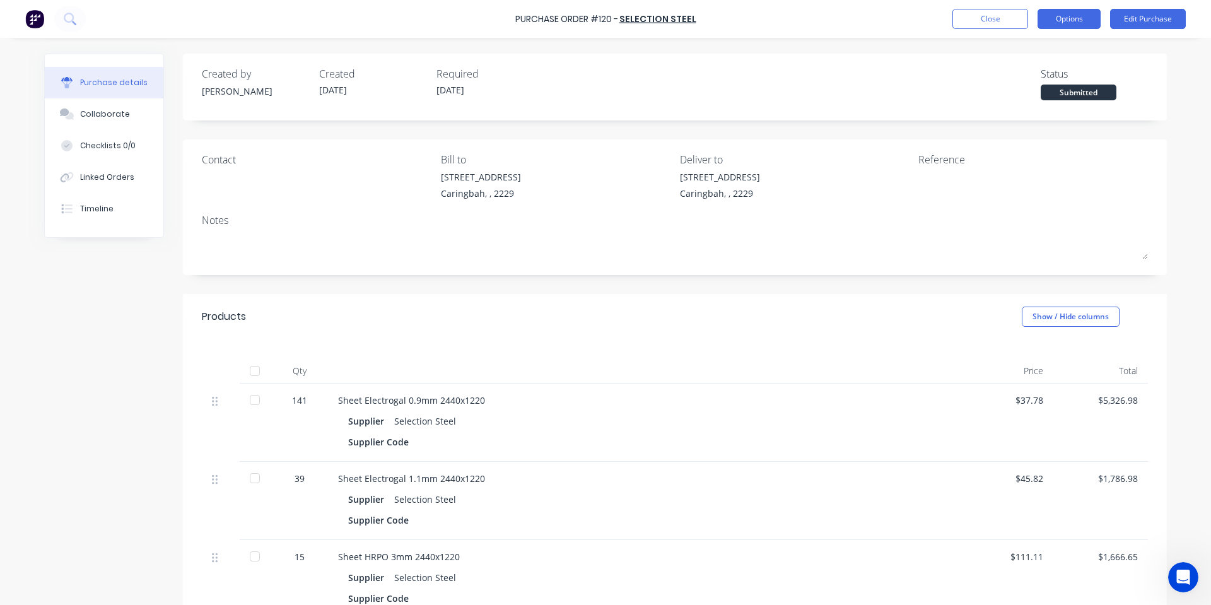
click at [1064, 24] on button "Options" at bounding box center [1068, 19] width 63 height 20
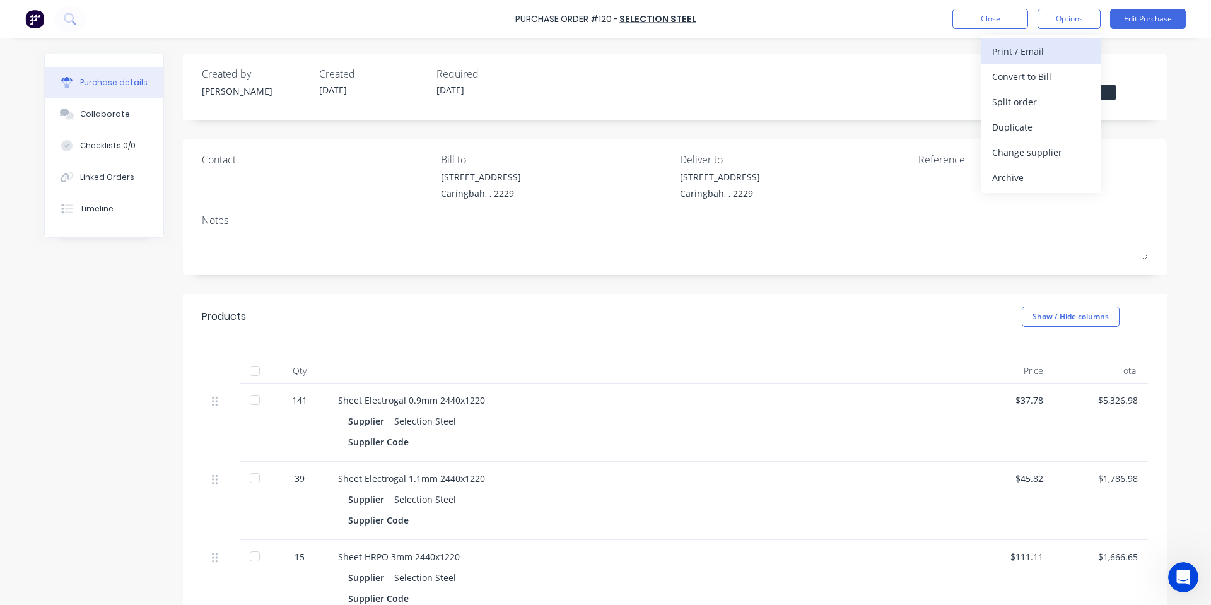
click at [1039, 45] on div "Print / Email" at bounding box center [1040, 51] width 97 height 18
click at [1022, 73] on div "With pricing" at bounding box center [1040, 76] width 97 height 18
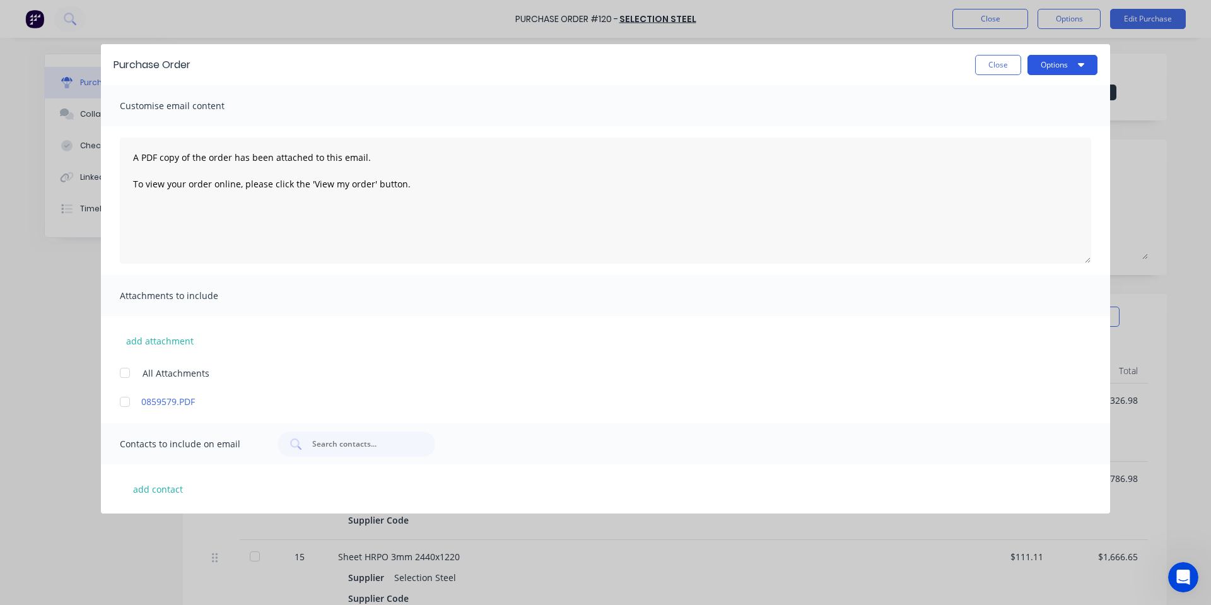
click at [1061, 67] on button "Options" at bounding box center [1062, 65] width 70 height 20
click at [1044, 88] on div "Print" at bounding box center [1037, 97] width 97 height 18
click at [972, 66] on div "Close Options Print Email" at bounding box center [650, 65] width 894 height 20
click at [975, 57] on button "Close" at bounding box center [998, 65] width 46 height 20
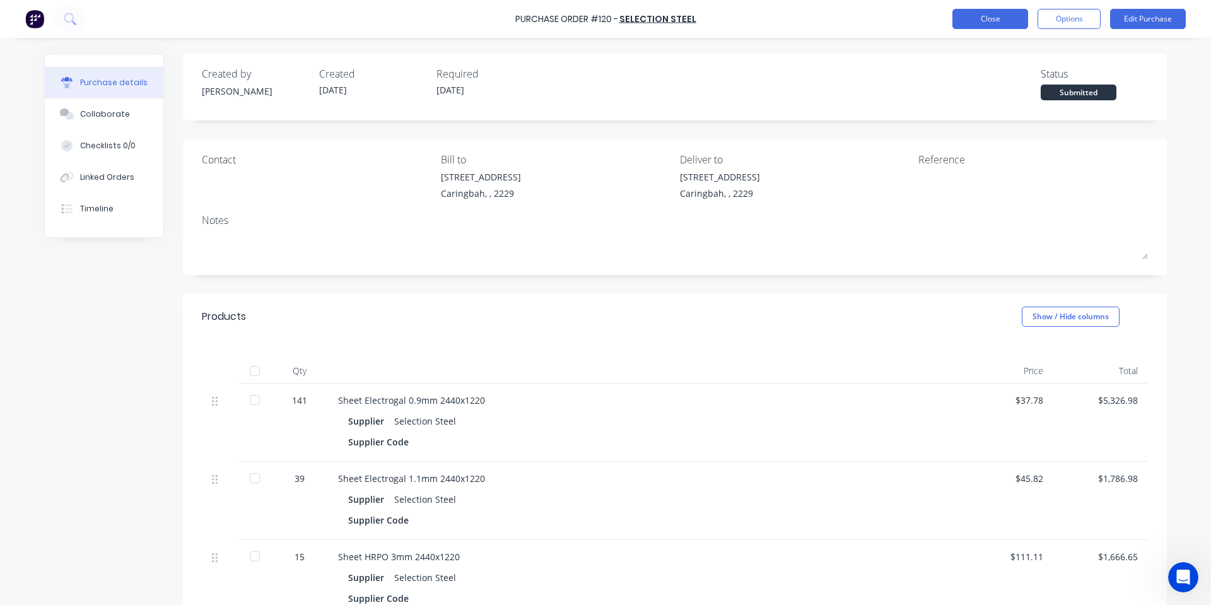
click at [979, 12] on button "Close" at bounding box center [990, 19] width 76 height 20
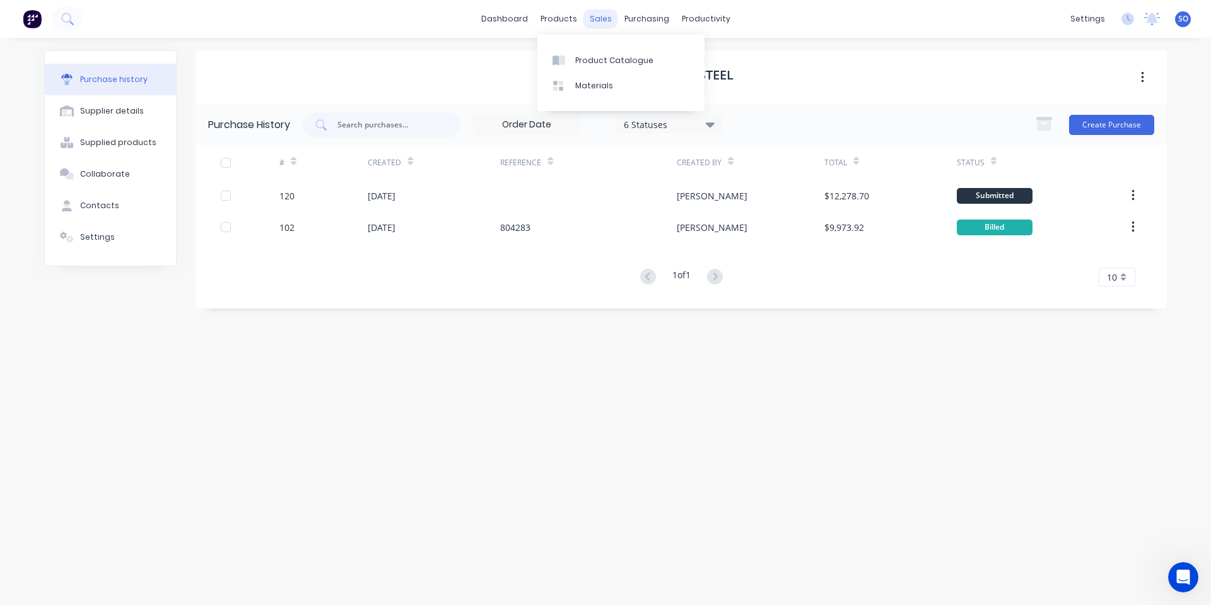
click at [614, 19] on div "sales" at bounding box center [600, 18] width 35 height 19
click at [615, 52] on link "Sales Orders" at bounding box center [666, 59] width 167 height 25
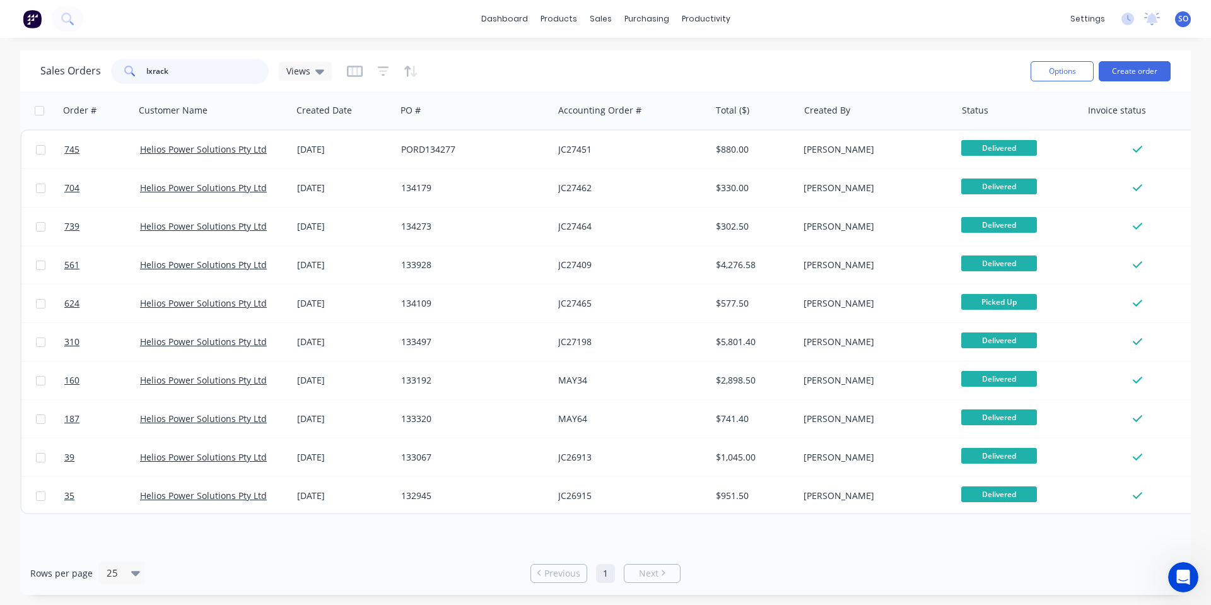
drag, startPoint x: 122, startPoint y: 80, endPoint x: 168, endPoint y: 96, distance: 48.9
click at [0, 106] on div "Sales Orders lxrack Views Options Create order Order # Customer Name Created Da…" at bounding box center [605, 322] width 1211 height 544
type input "700"
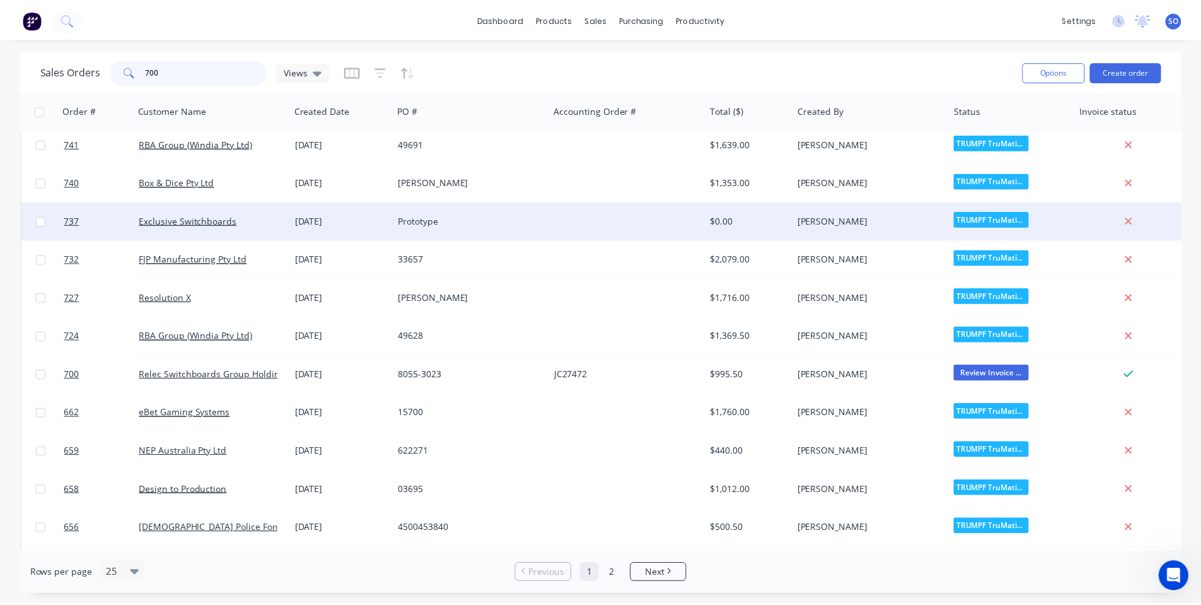
scroll to position [168, 0]
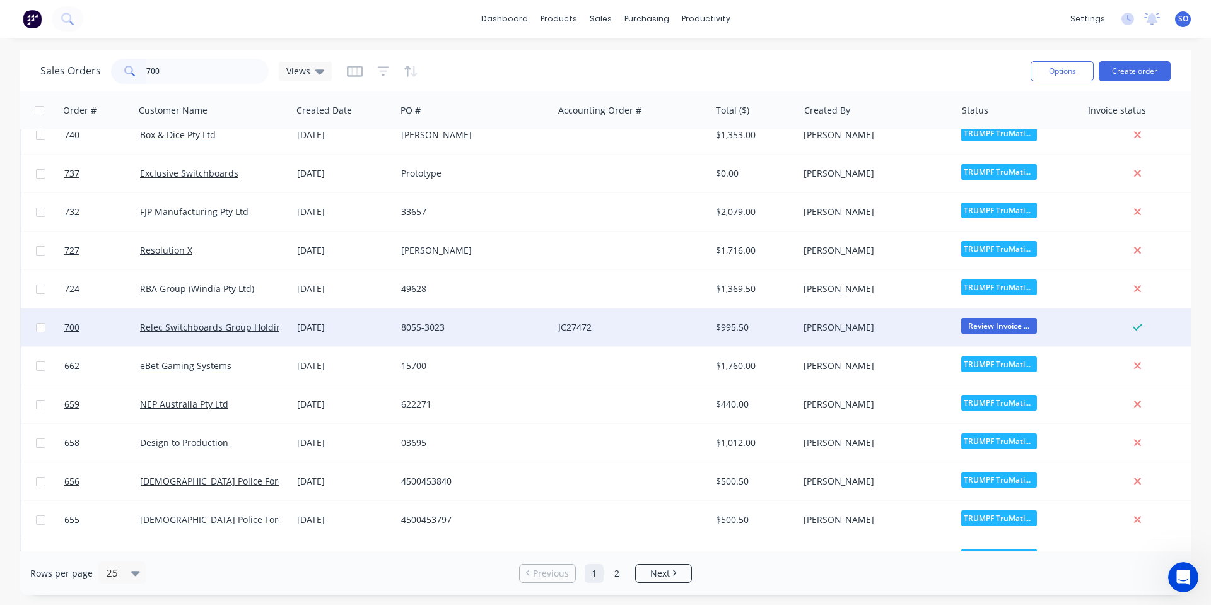
click at [331, 325] on div "[DATE]" at bounding box center [344, 327] width 94 height 13
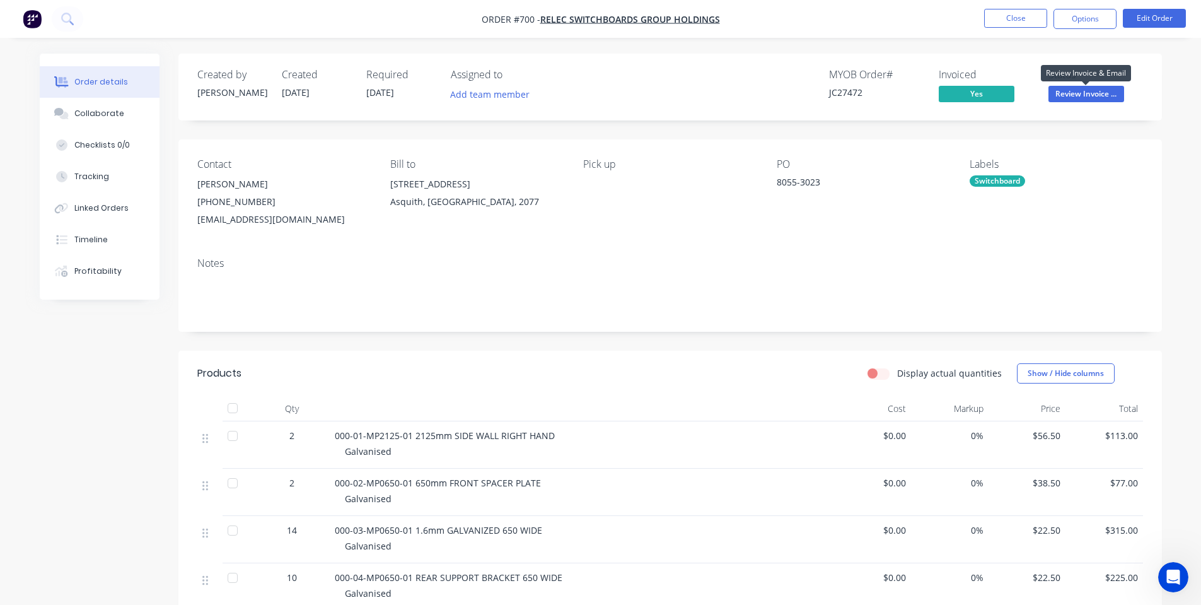
drag, startPoint x: 1119, startPoint y: 96, endPoint x: 1105, endPoint y: 105, distance: 16.4
click at [1119, 95] on span "Review Invoice ..." at bounding box center [1087, 94] width 76 height 16
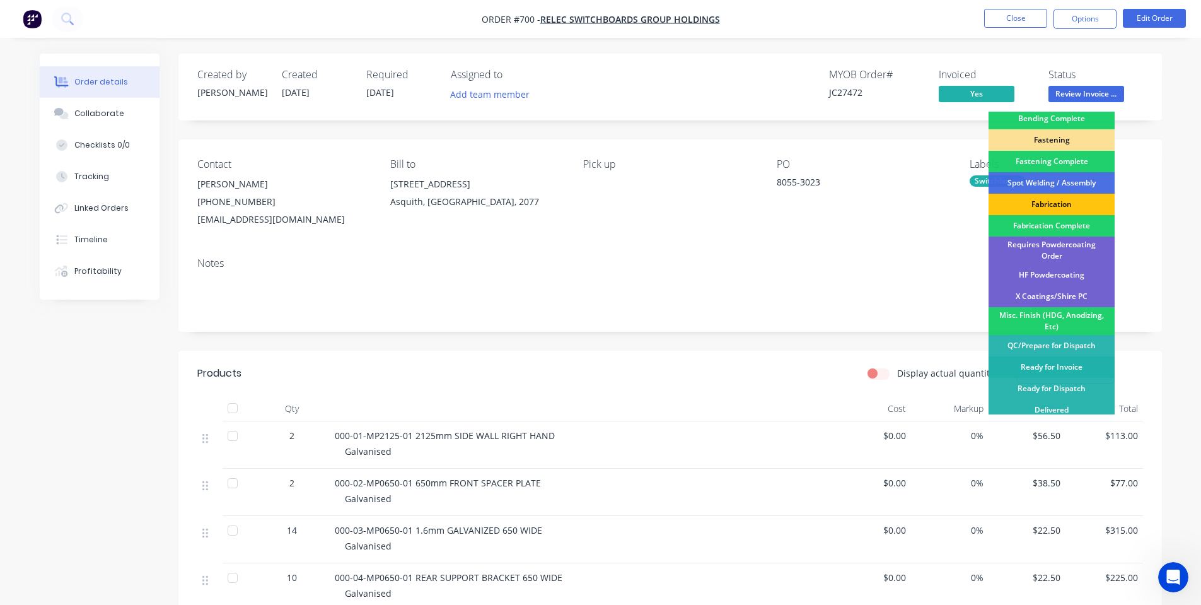
scroll to position [353, 0]
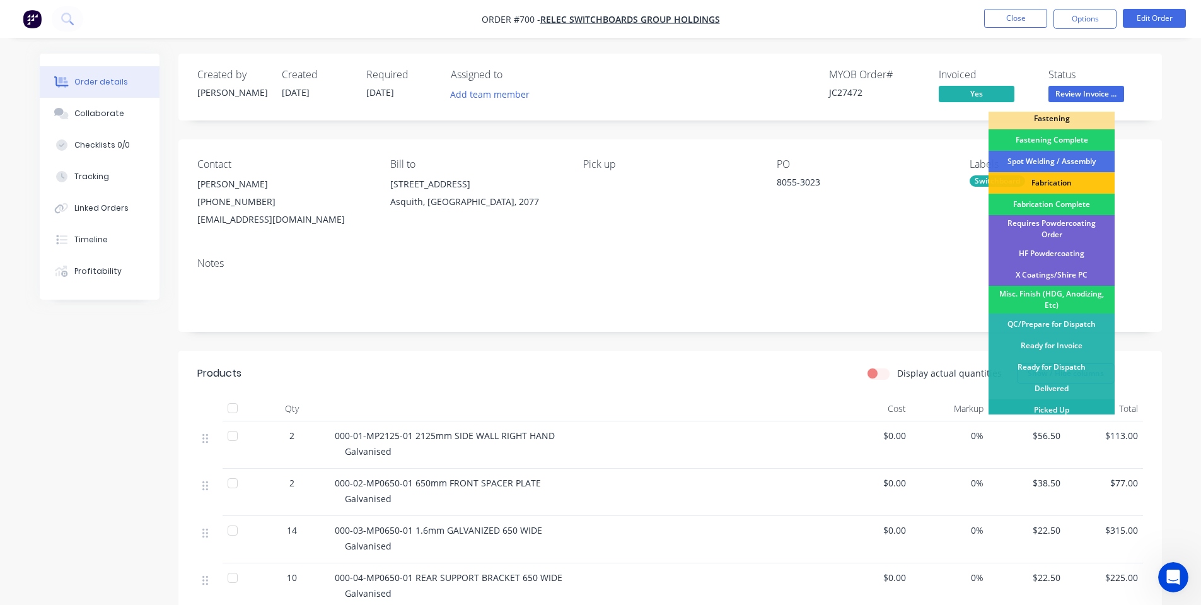
click at [1039, 405] on div "Picked Up" at bounding box center [1052, 409] width 126 height 21
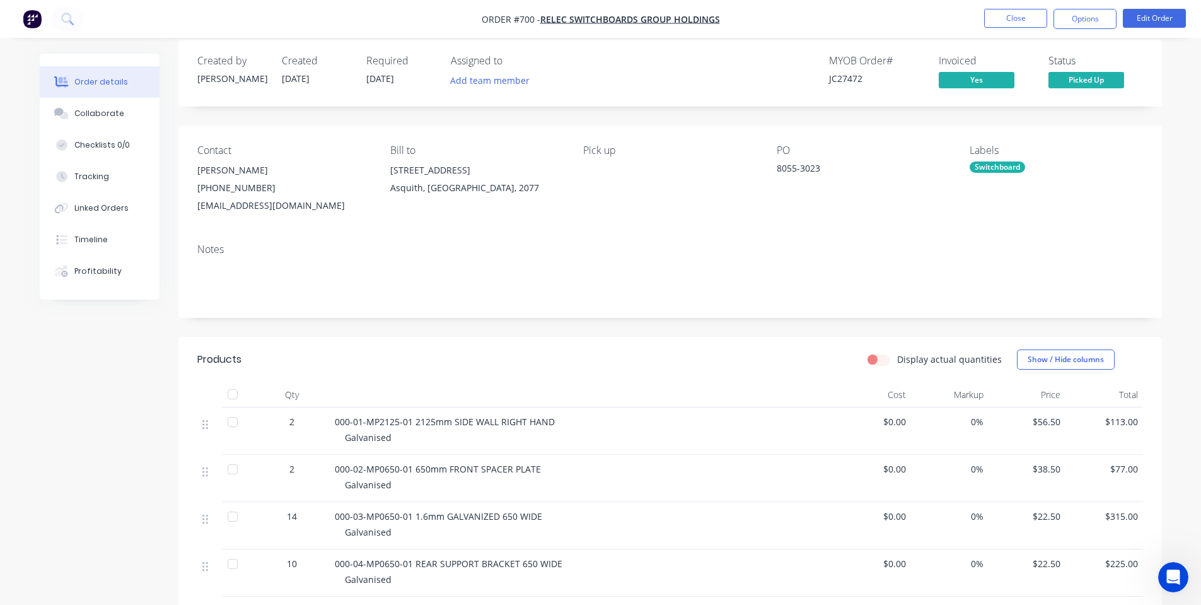
scroll to position [0, 0]
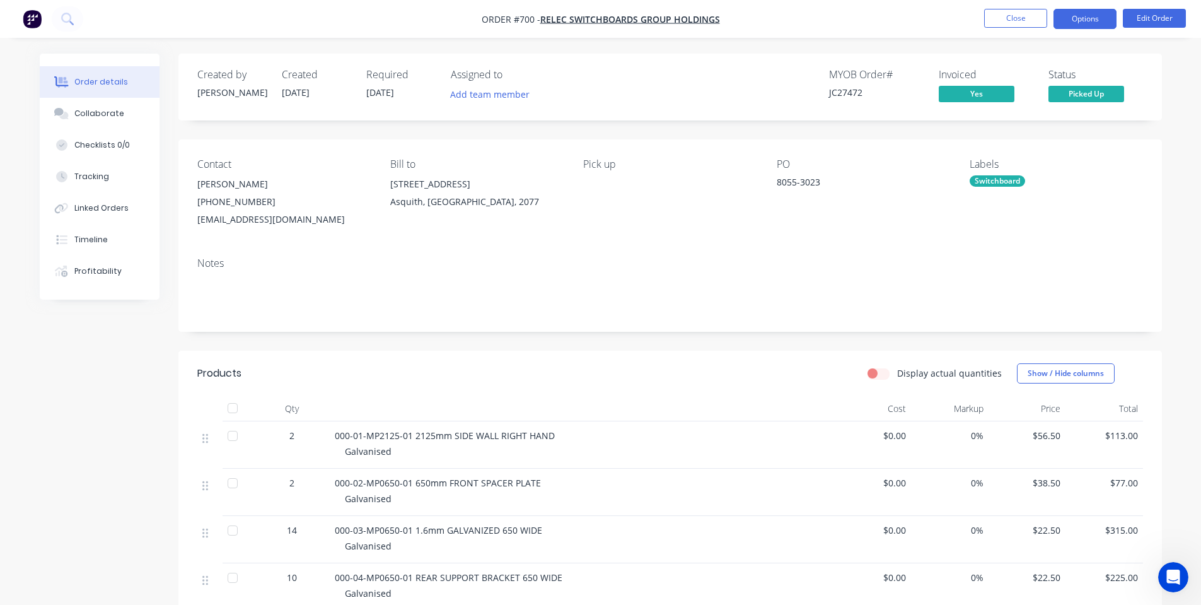
click at [1064, 16] on button "Options" at bounding box center [1085, 19] width 63 height 20
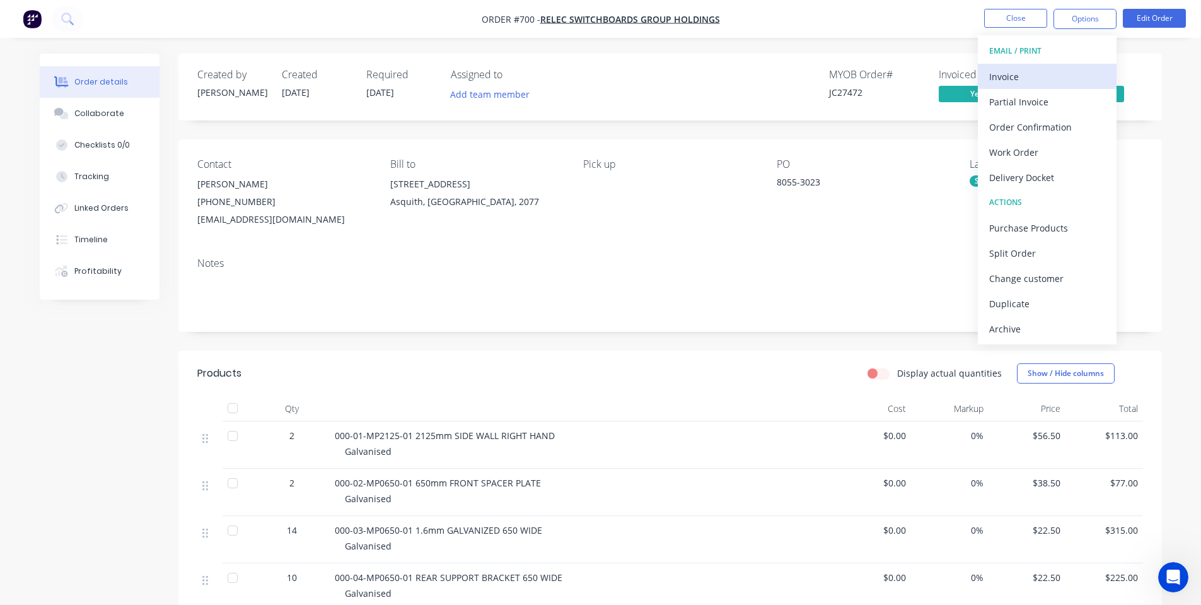
click at [1032, 70] on div "Invoice" at bounding box center [1047, 76] width 116 height 18
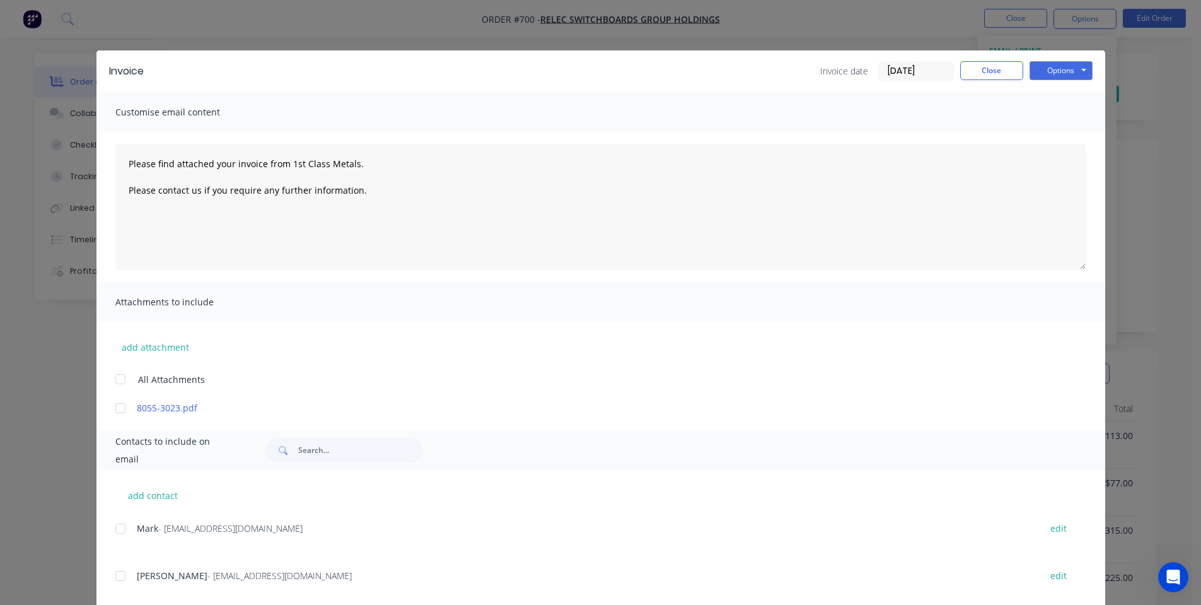
click at [112, 532] on div at bounding box center [120, 528] width 25 height 25
click at [1078, 70] on button "Options" at bounding box center [1061, 70] width 63 height 19
click at [1058, 134] on button "Email" at bounding box center [1070, 134] width 81 height 21
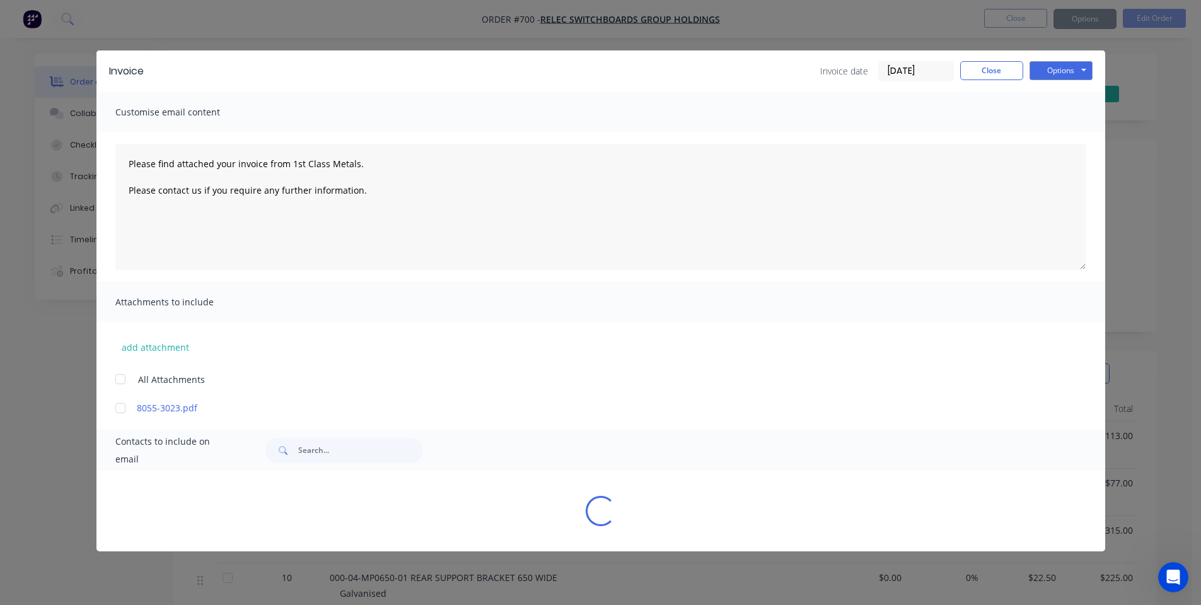
type textarea "Please find attached your invoice from 1st Class Metals. Please contact us if y…"
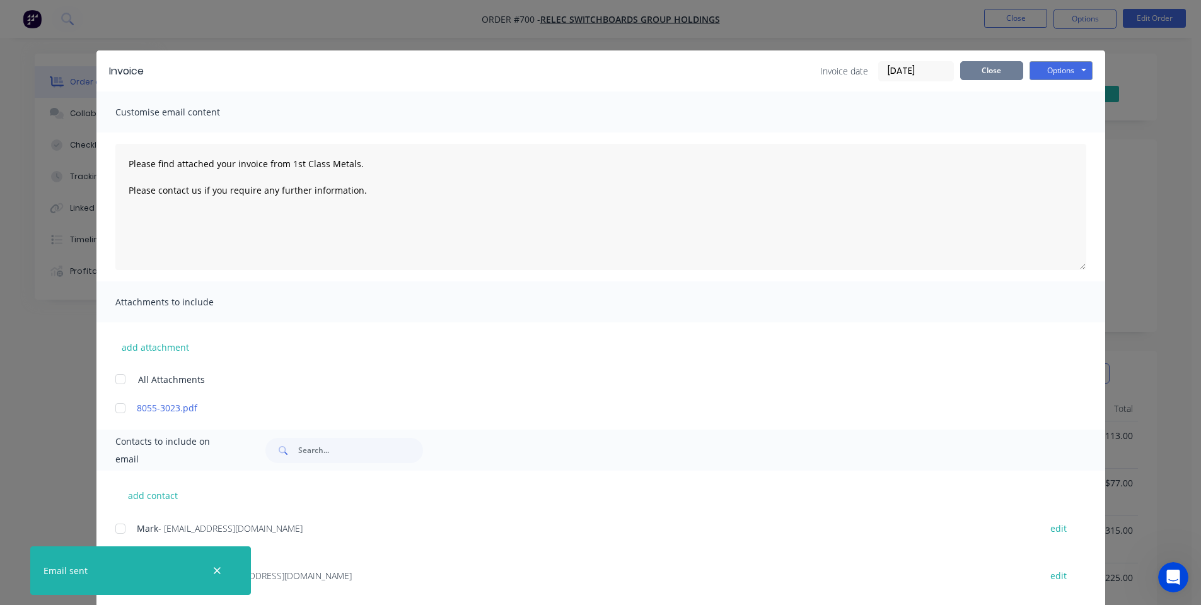
click at [998, 73] on button "Close" at bounding box center [991, 70] width 63 height 19
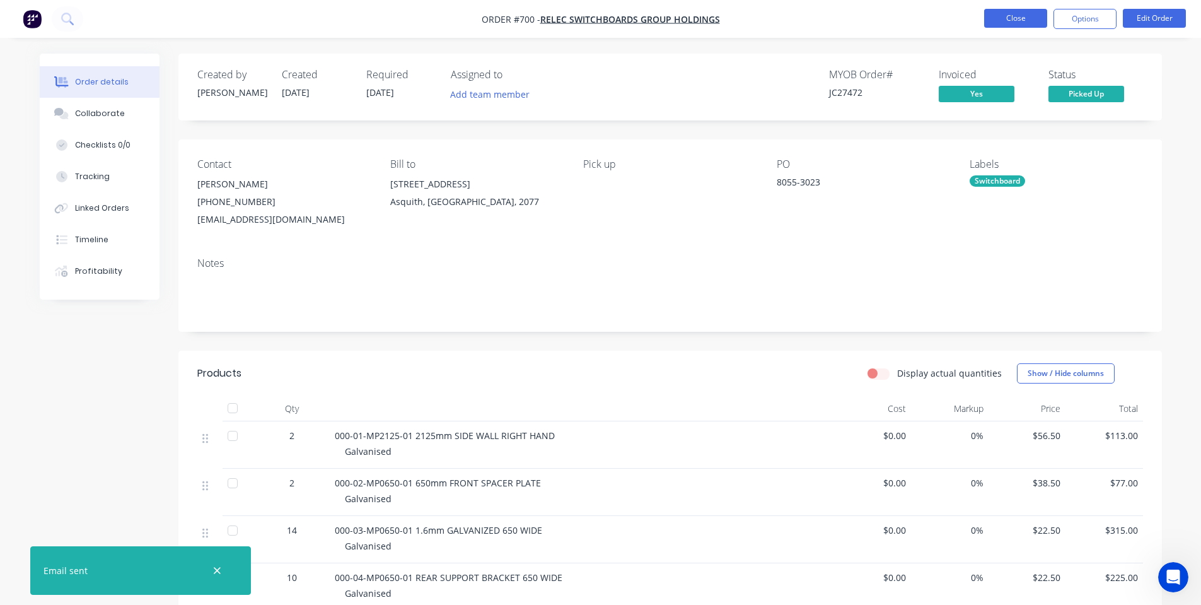
click at [1015, 22] on button "Close" at bounding box center [1015, 18] width 63 height 19
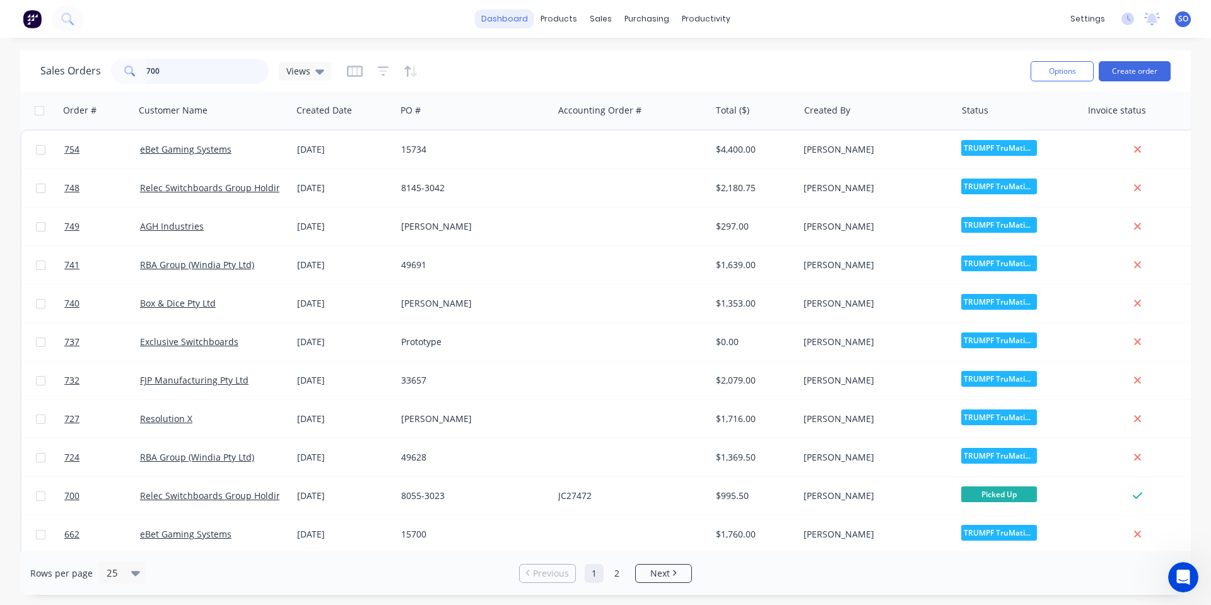
drag, startPoint x: 220, startPoint y: 71, endPoint x: 501, endPoint y: 18, distance: 285.6
click at [0, 64] on div "Sales Orders 700 Views Options Create order Order # Customer Name Created Date …" at bounding box center [605, 322] width 1211 height 544
type input "0"
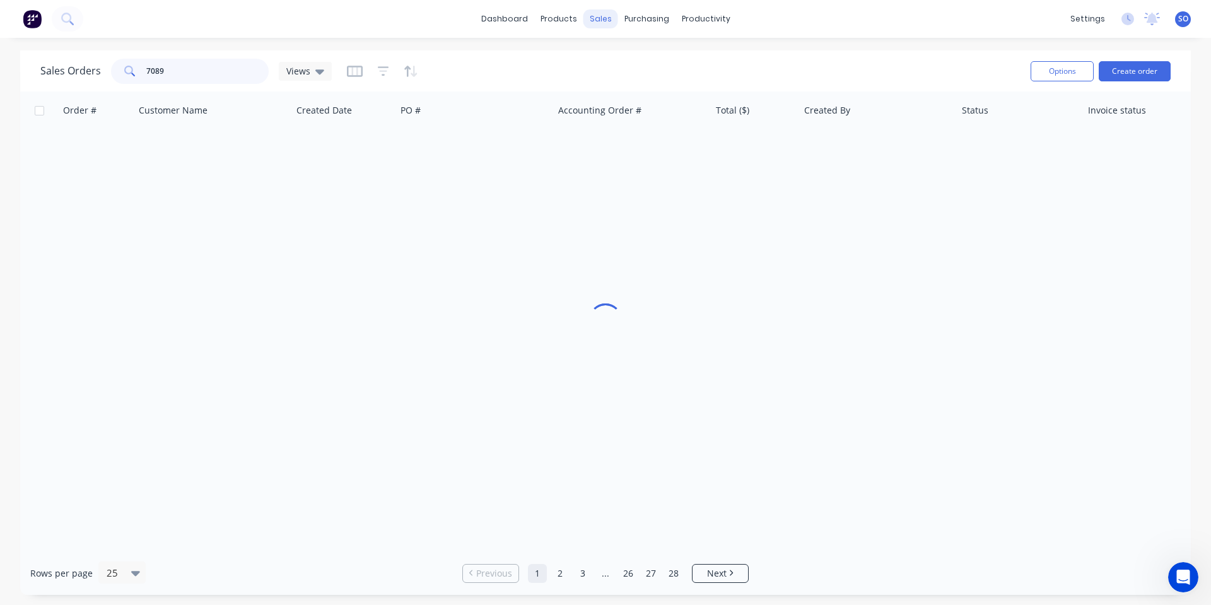
type input "708"
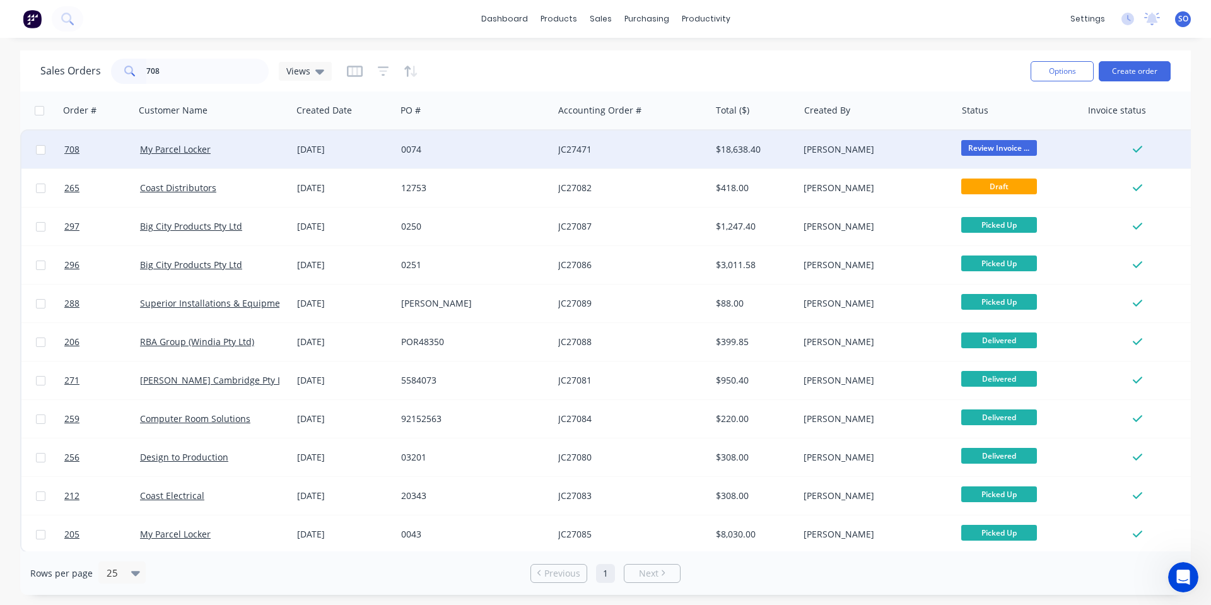
click at [265, 148] on div "My Parcel Locker" at bounding box center [210, 149] width 140 height 13
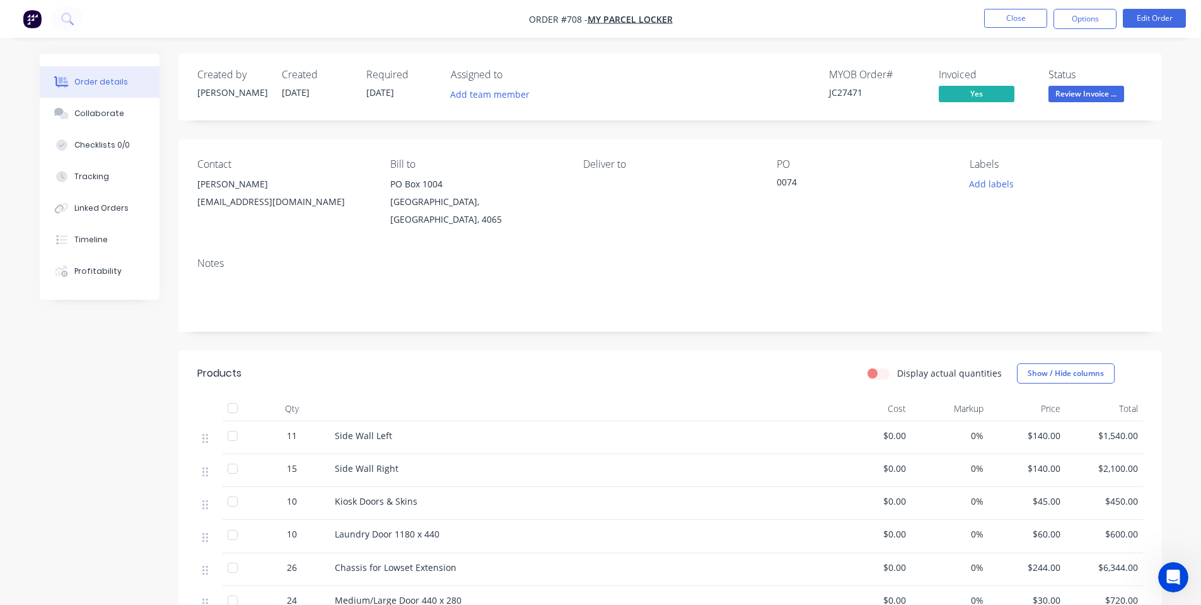
drag, startPoint x: 1075, startPoint y: 95, endPoint x: 1071, endPoint y: 107, distance: 13.2
click at [1076, 95] on span "Review Invoice ..." at bounding box center [1087, 94] width 76 height 16
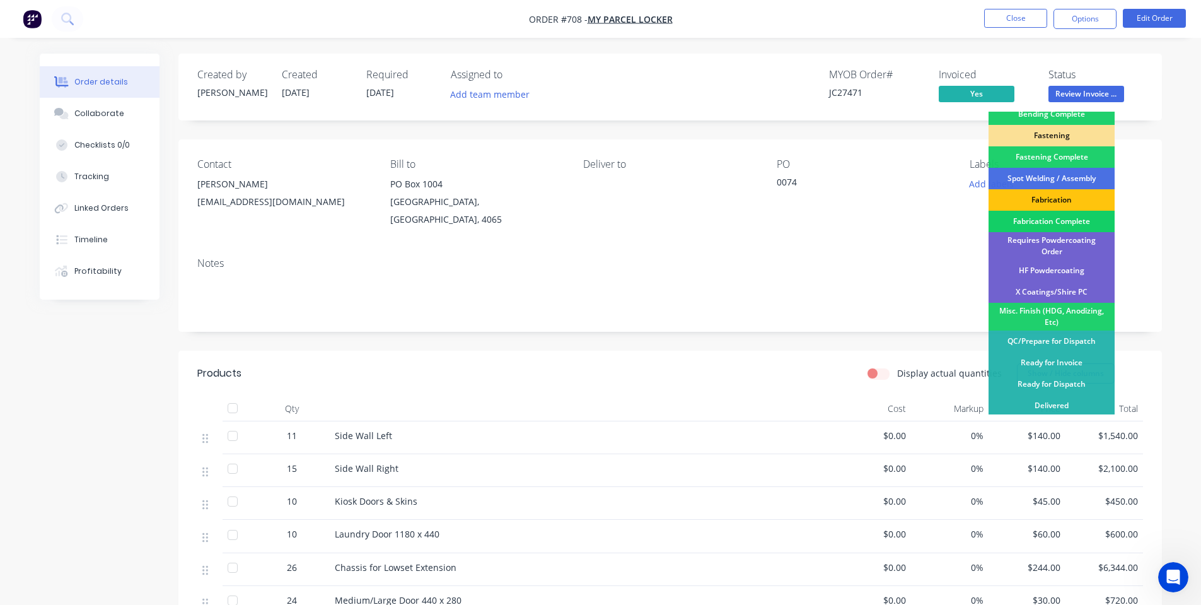
scroll to position [353, 0]
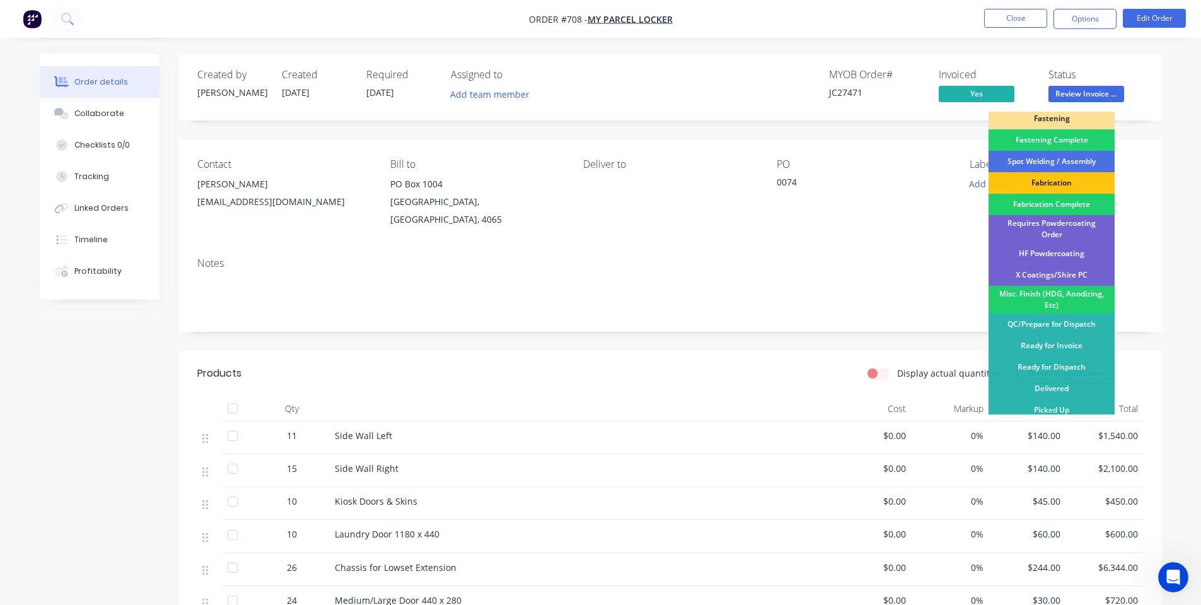
drag, startPoint x: 1044, startPoint y: 385, endPoint x: 962, endPoint y: 378, distance: 81.6
click at [1042, 384] on div "Delivered" at bounding box center [1052, 388] width 126 height 21
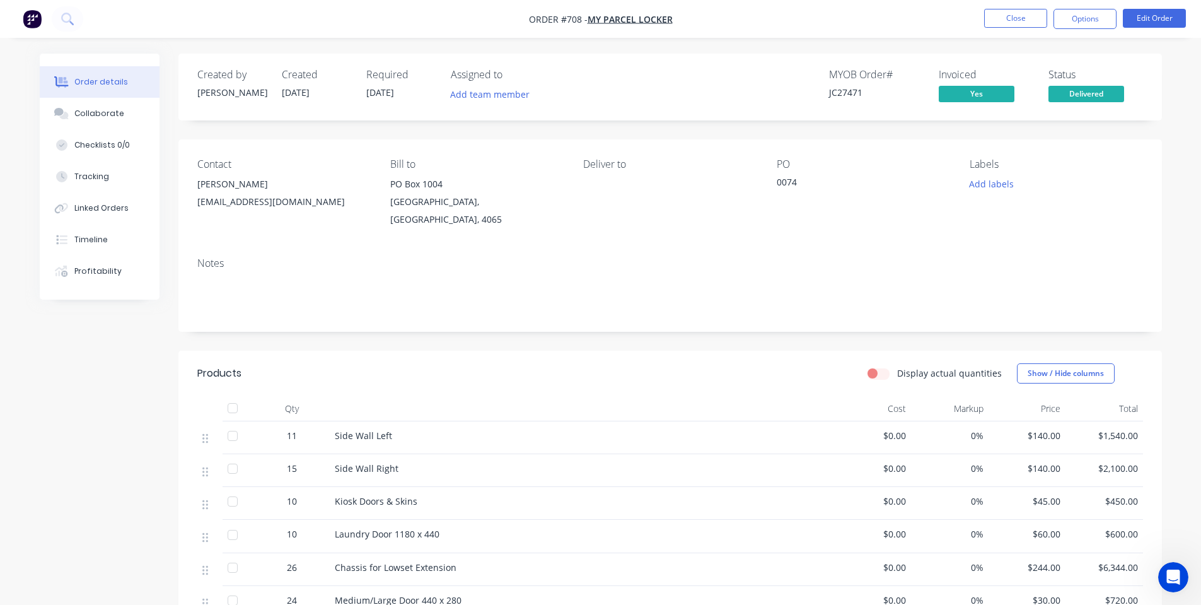
click at [1111, 88] on span "Delivered" at bounding box center [1087, 94] width 76 height 16
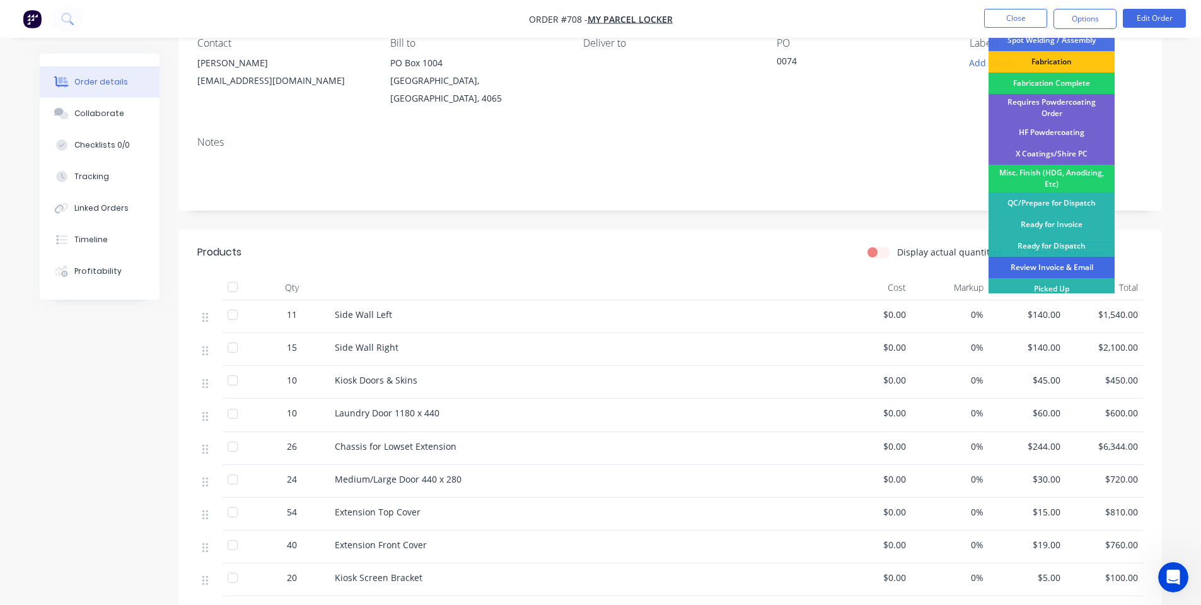
scroll to position [168, 0]
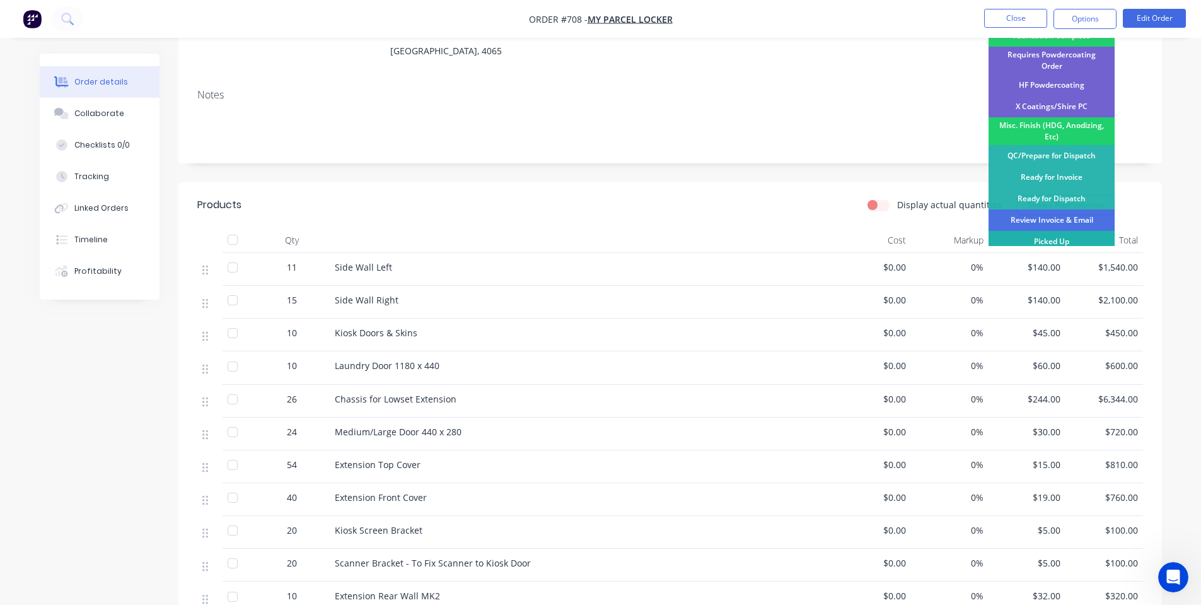
click at [1057, 238] on div "Picked Up" at bounding box center [1052, 241] width 126 height 21
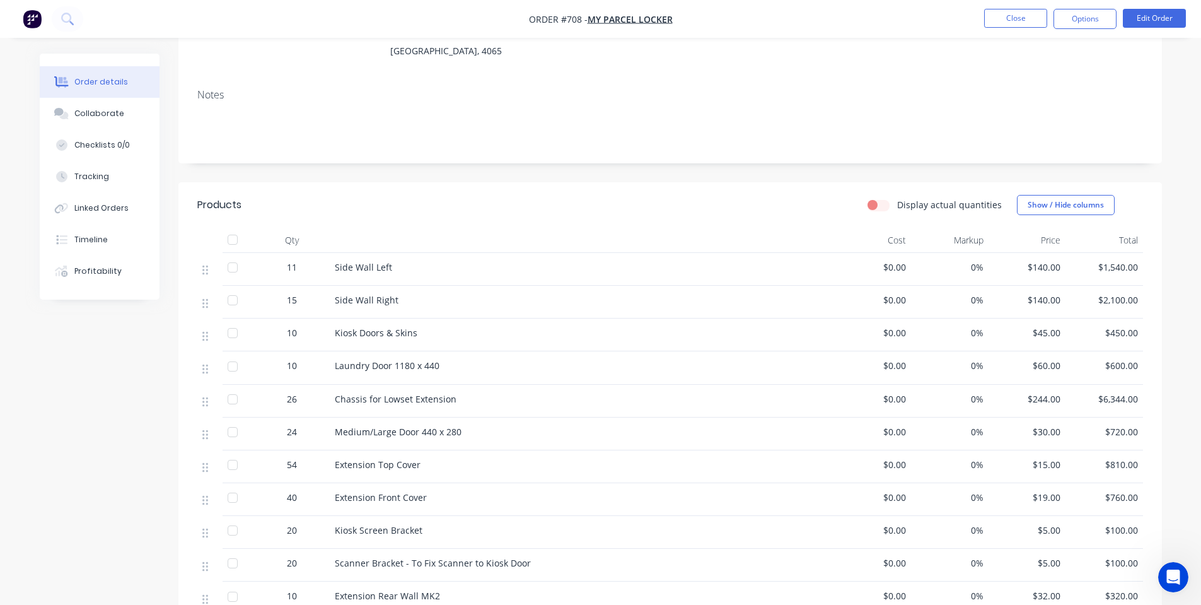
click at [1033, 261] on div "$140.00" at bounding box center [1028, 269] width 78 height 33
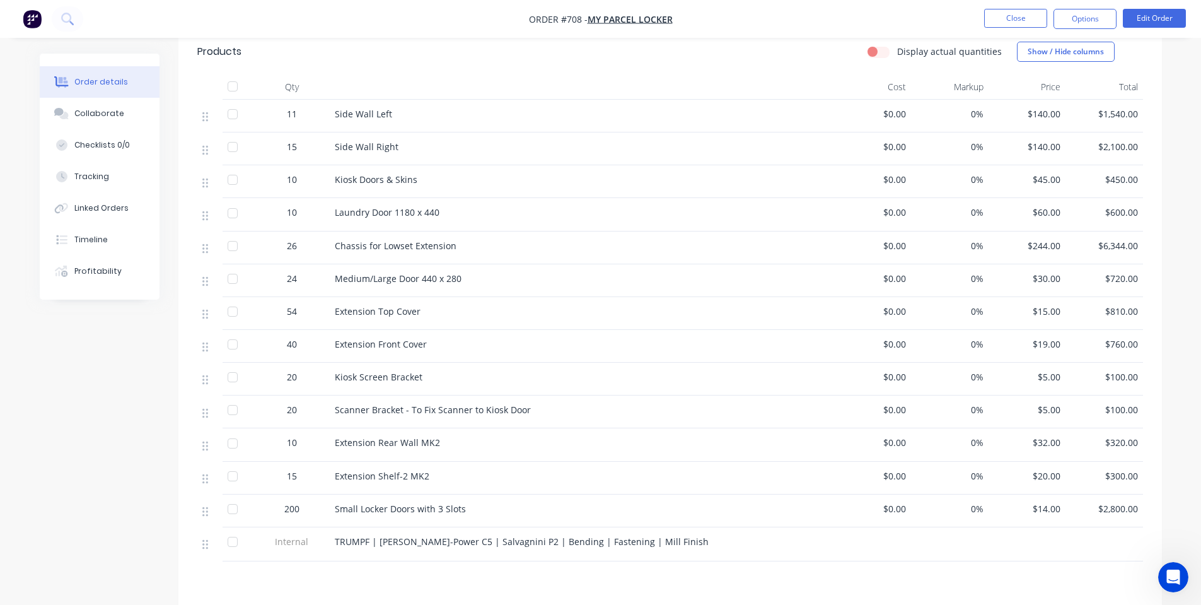
scroll to position [154, 0]
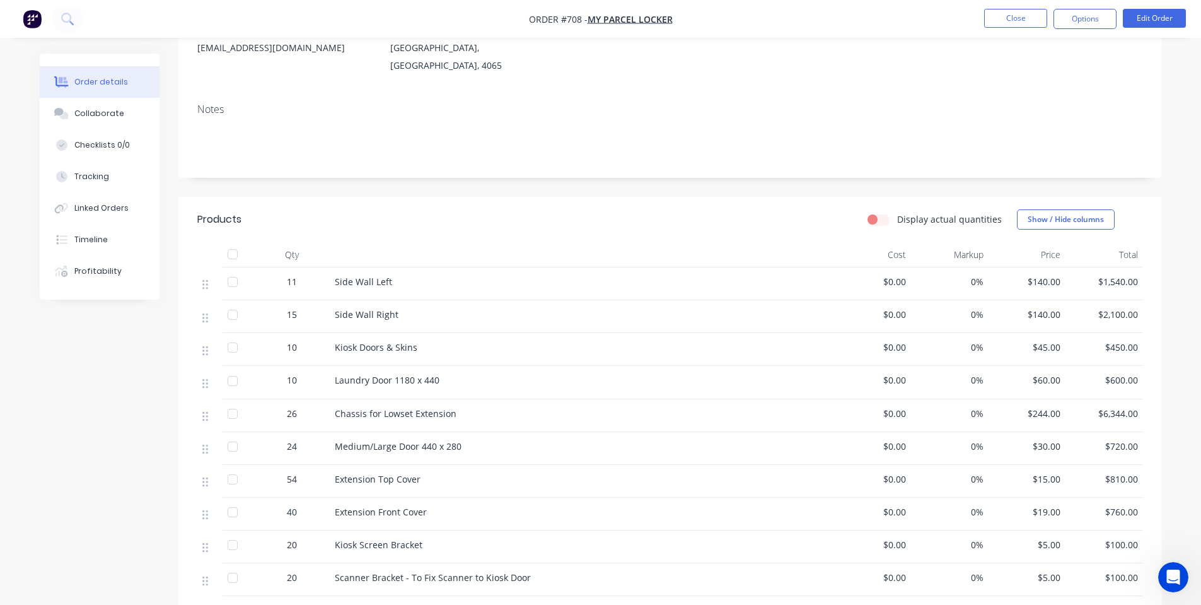
click at [831, 103] on div "Notes" at bounding box center [670, 109] width 946 height 12
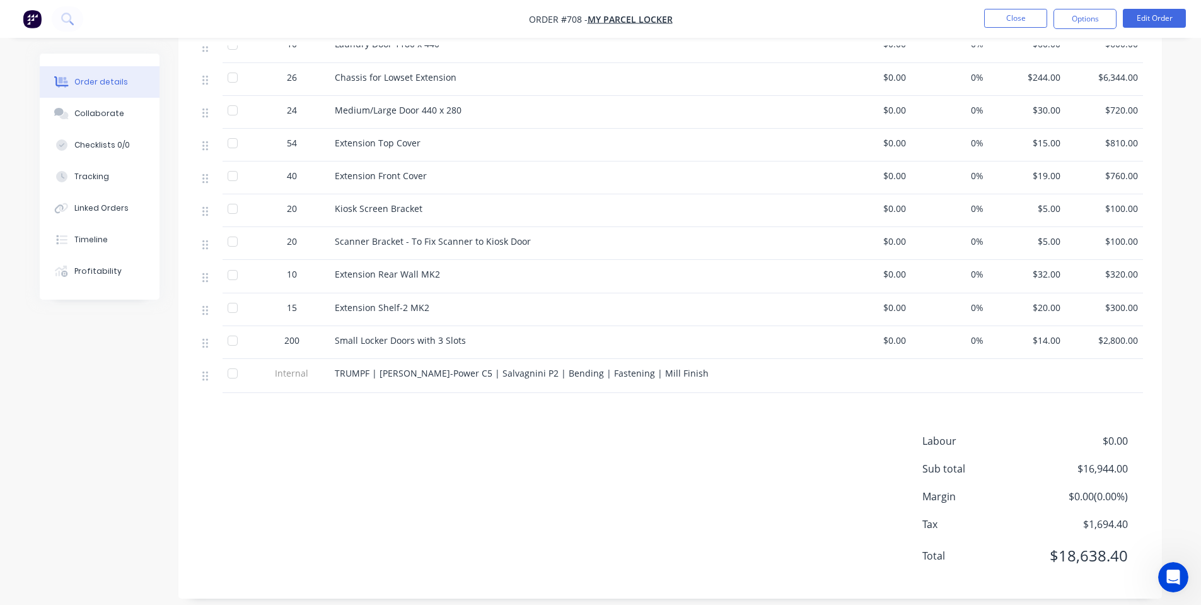
scroll to position [0, 0]
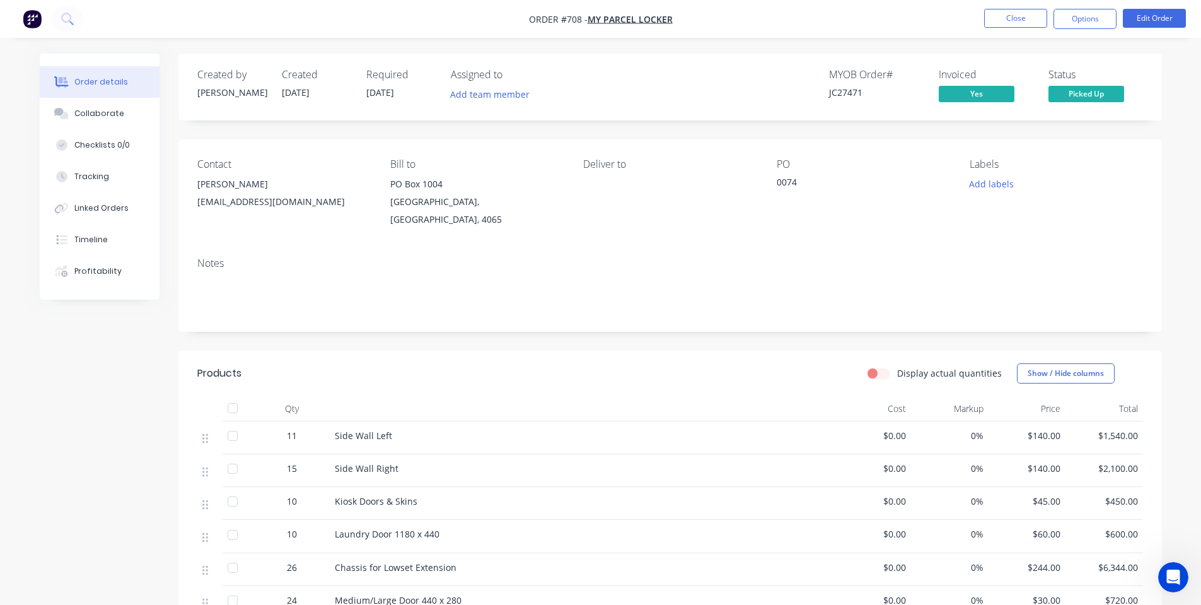
click at [805, 216] on div "Contact [PERSON_NAME] [EMAIL_ADDRESS][DOMAIN_NAME] [PERSON_NAME] to [STREET_ADD…" at bounding box center [670, 193] width 984 height 108
drag, startPoint x: 1093, startPoint y: 23, endPoint x: 1095, endPoint y: 30, distance: 6.4
click at [1093, 23] on button "Options" at bounding box center [1085, 19] width 63 height 20
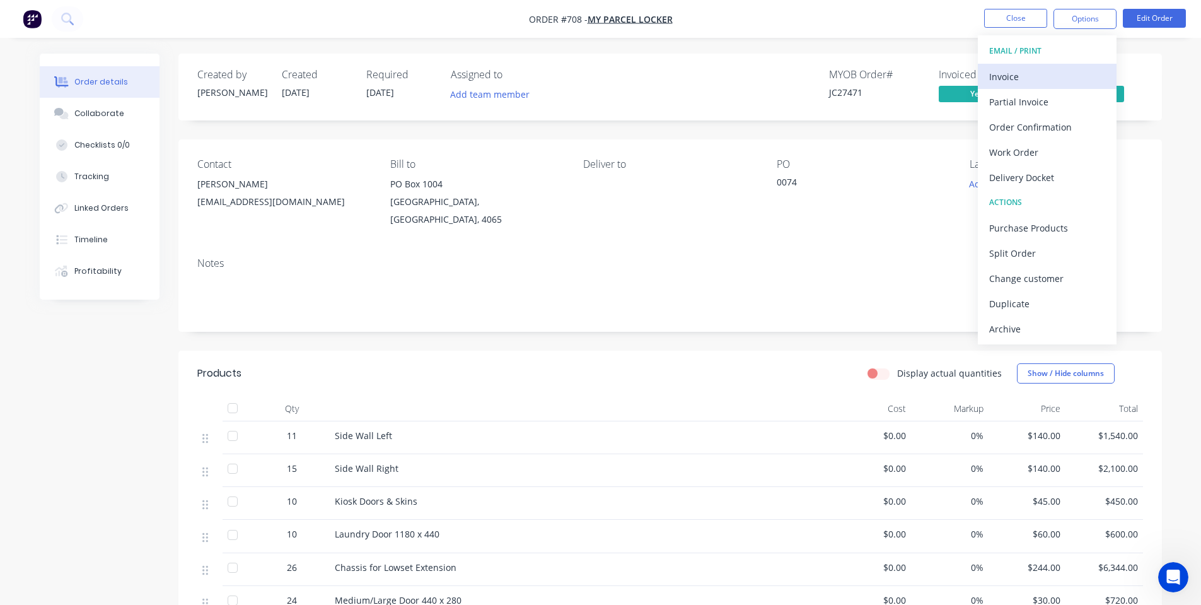
click at [1025, 79] on div "Invoice" at bounding box center [1047, 76] width 116 height 18
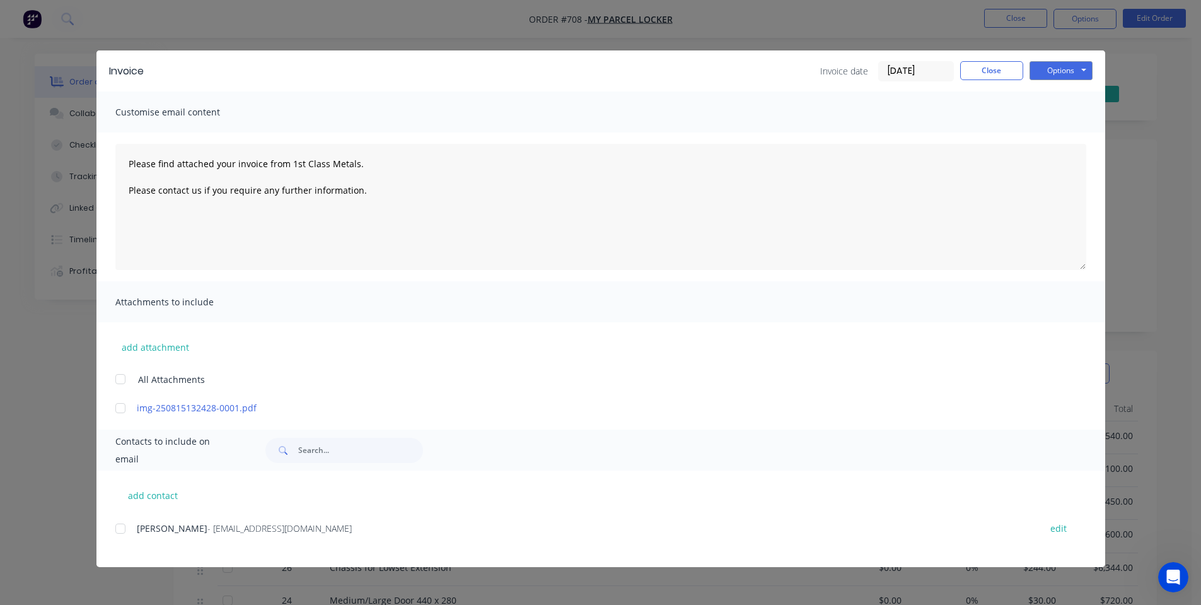
click at [122, 527] on div at bounding box center [120, 528] width 25 height 25
click at [1078, 71] on button "Options" at bounding box center [1061, 70] width 63 height 19
click at [1054, 128] on button "Email" at bounding box center [1070, 134] width 81 height 21
type textarea "Please find attached your invoice from 1st Class Metals. Please contact us if y…"
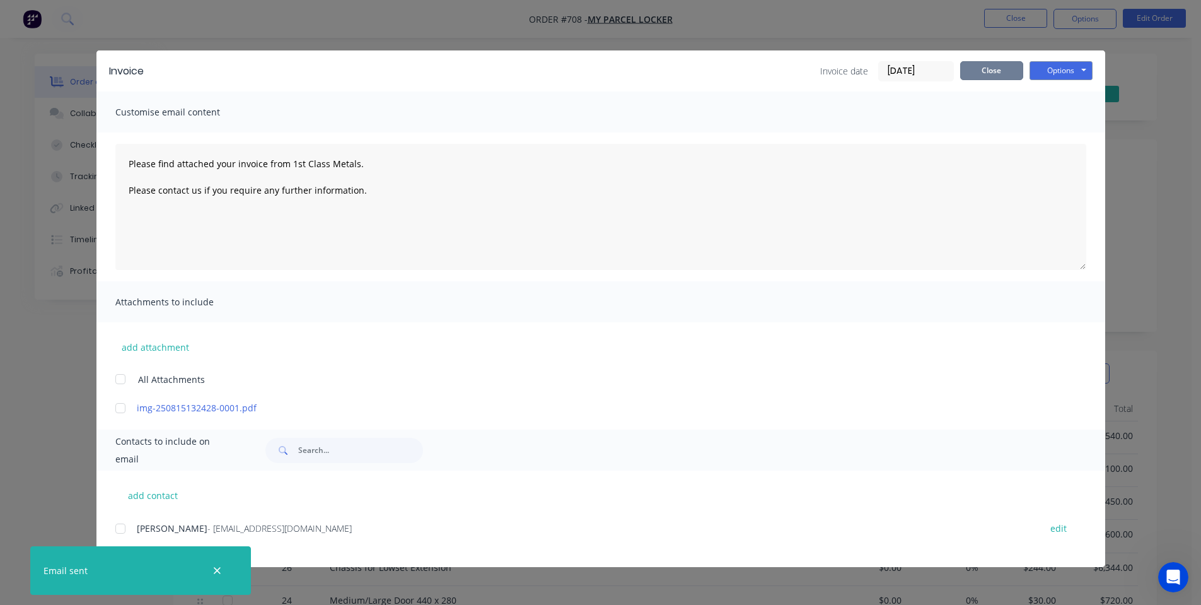
click at [1006, 74] on button "Close" at bounding box center [991, 70] width 63 height 19
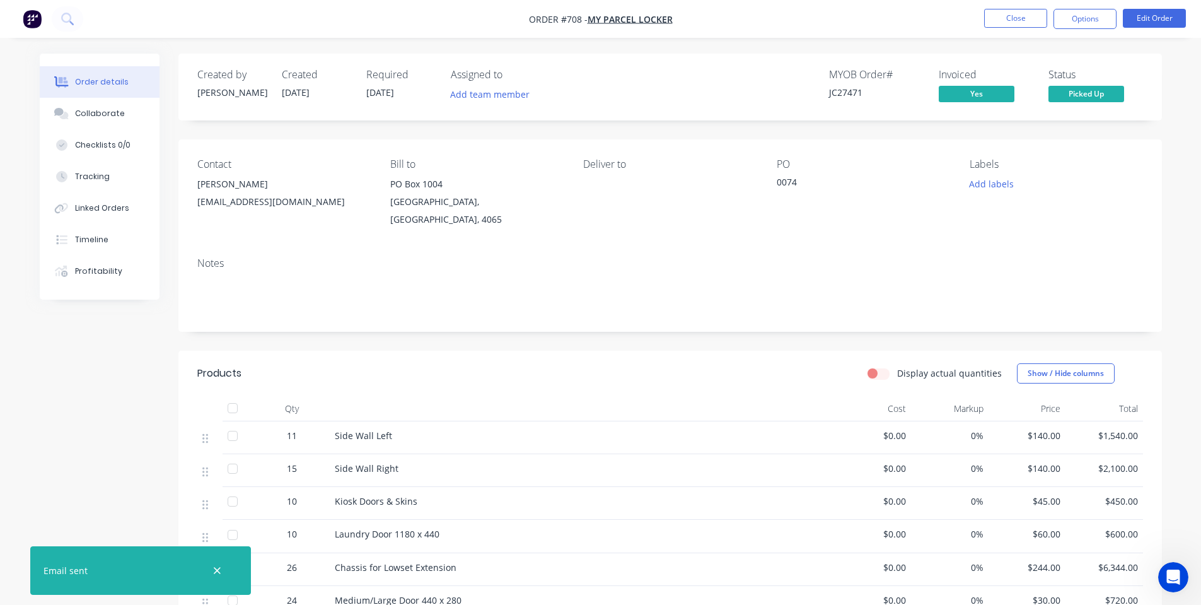
click at [1006, 29] on nav "Order #708 - My Parcel Locker Close Options Edit Order" at bounding box center [600, 19] width 1201 height 38
click at [1008, 23] on button "Close" at bounding box center [1015, 18] width 63 height 19
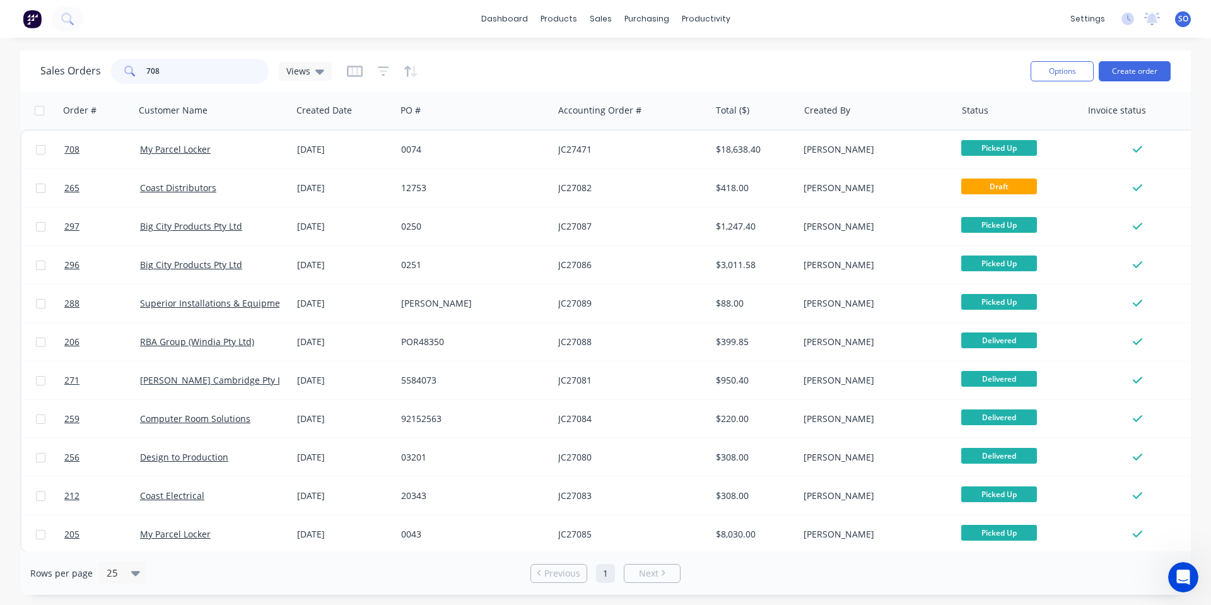
drag, startPoint x: 247, startPoint y: 74, endPoint x: 21, endPoint y: 69, distance: 225.8
click at [0, 66] on div "Sales Orders 708 Views Options Create order Order # Customer Name Created Date …" at bounding box center [605, 322] width 1211 height 544
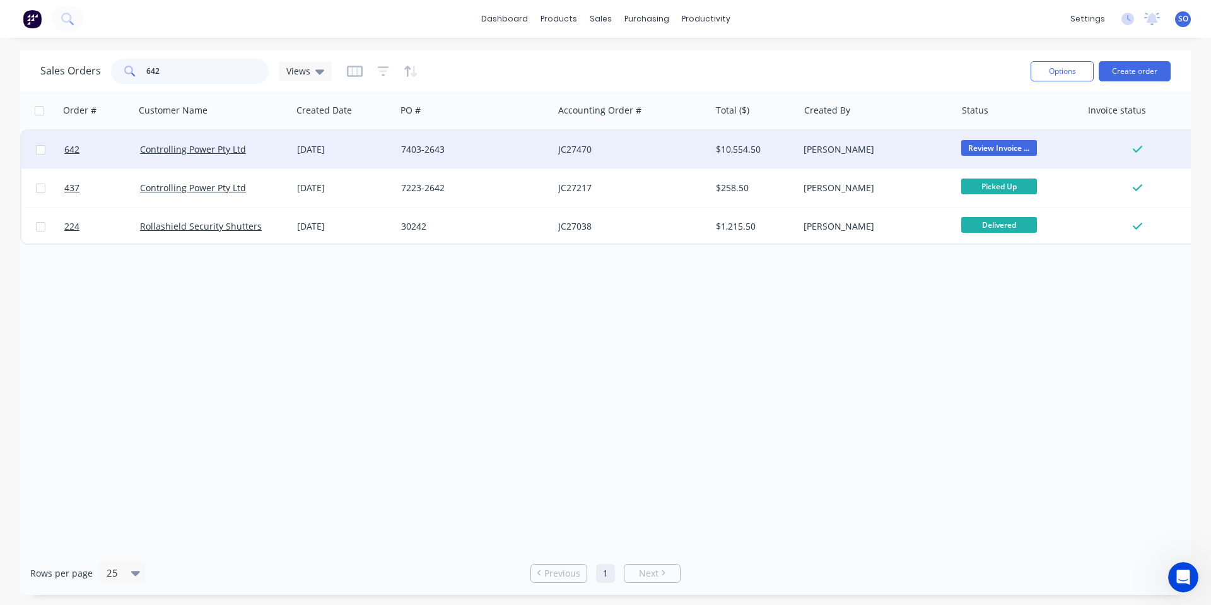
type input "642"
click at [651, 155] on div "JC27470" at bounding box center [628, 149] width 140 height 13
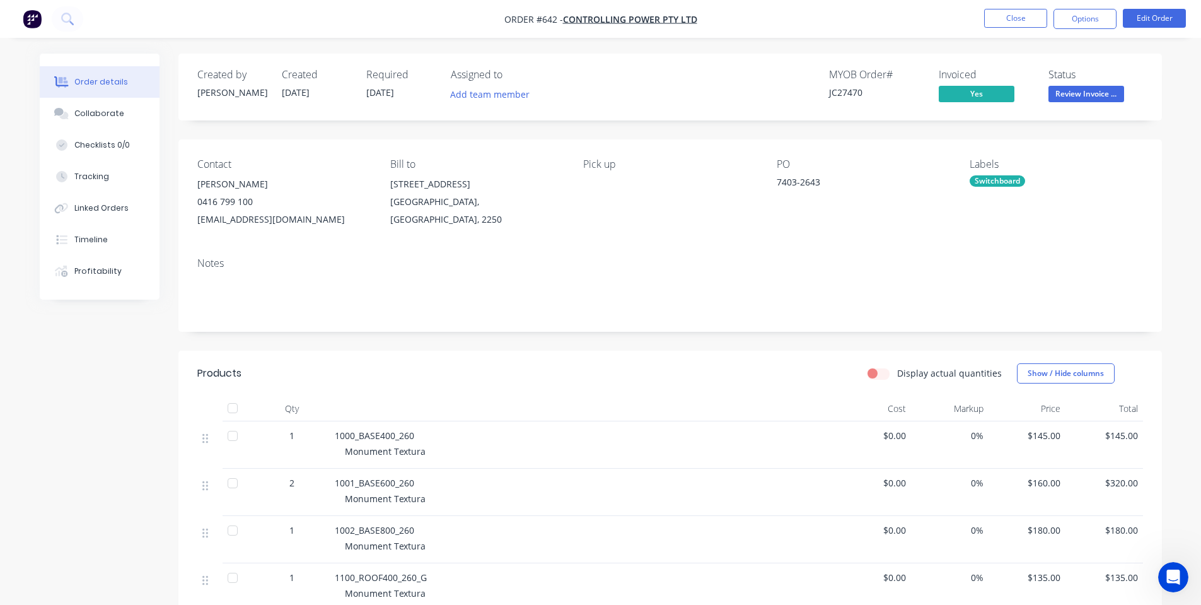
click at [1087, 93] on span "Review Invoice ..." at bounding box center [1087, 94] width 76 height 16
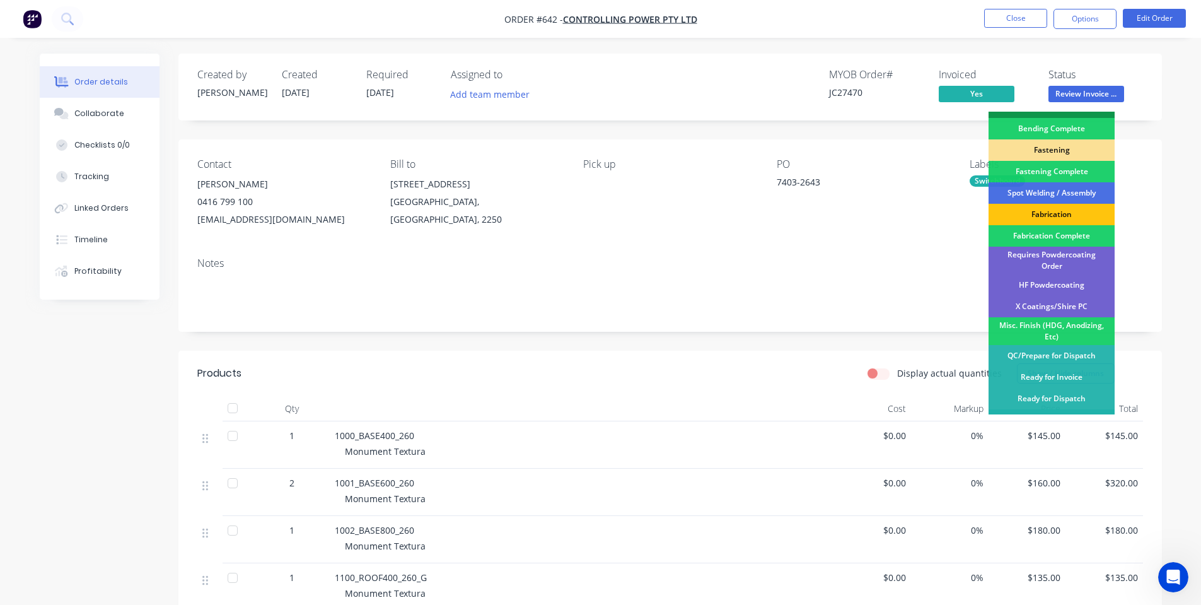
scroll to position [353, 0]
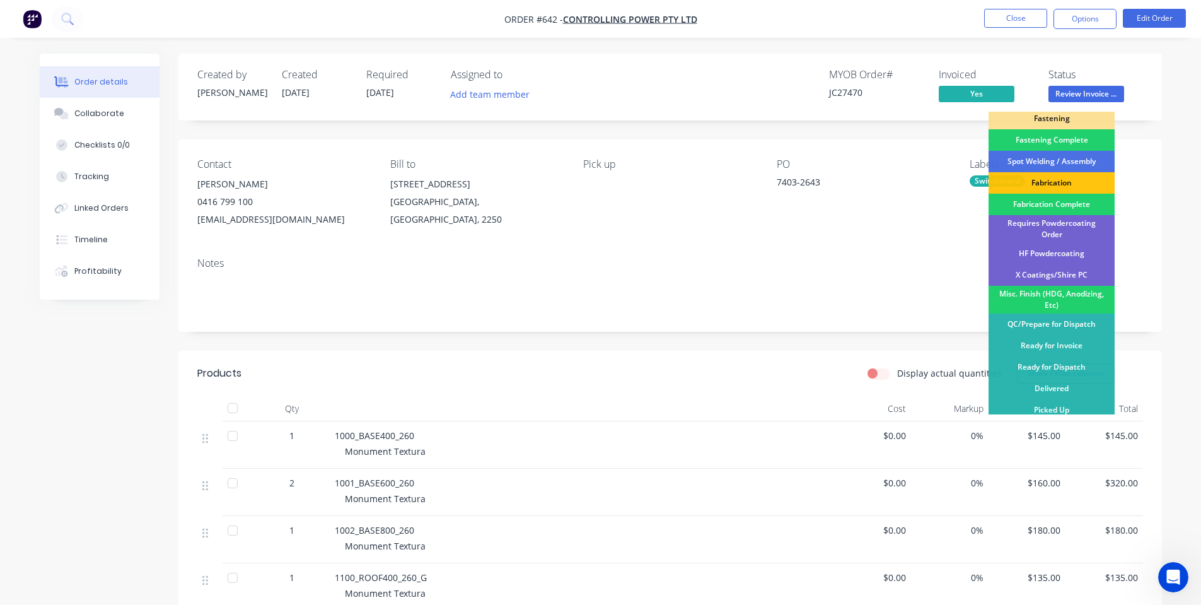
click at [1053, 410] on div "Picked Up" at bounding box center [1052, 409] width 126 height 21
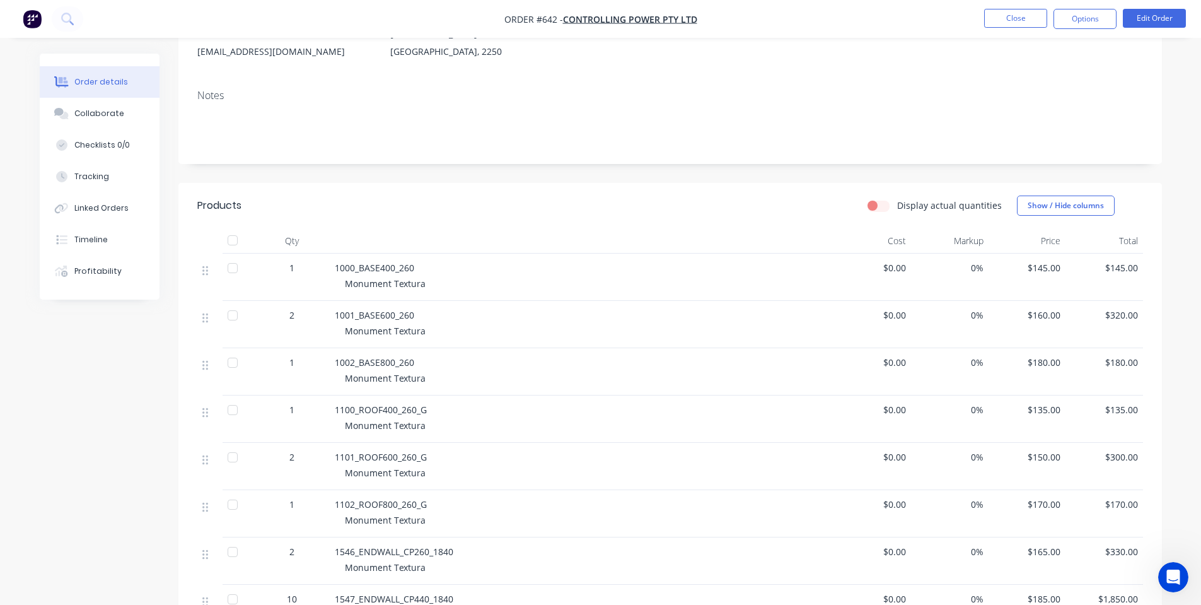
scroll to position [0, 0]
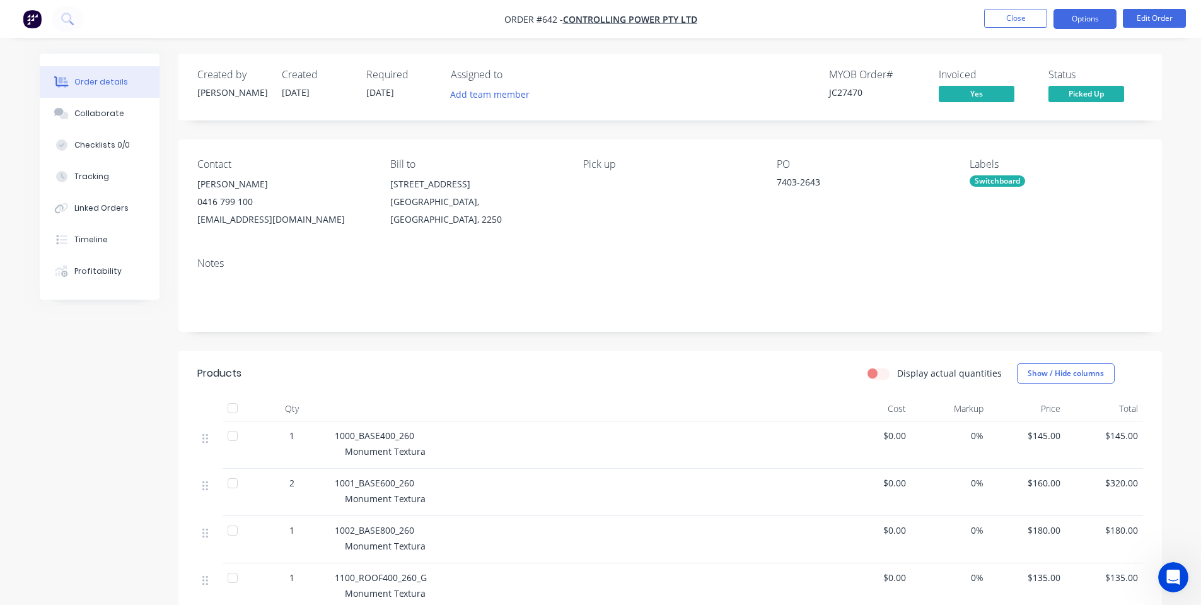
click at [1097, 21] on button "Options" at bounding box center [1085, 19] width 63 height 20
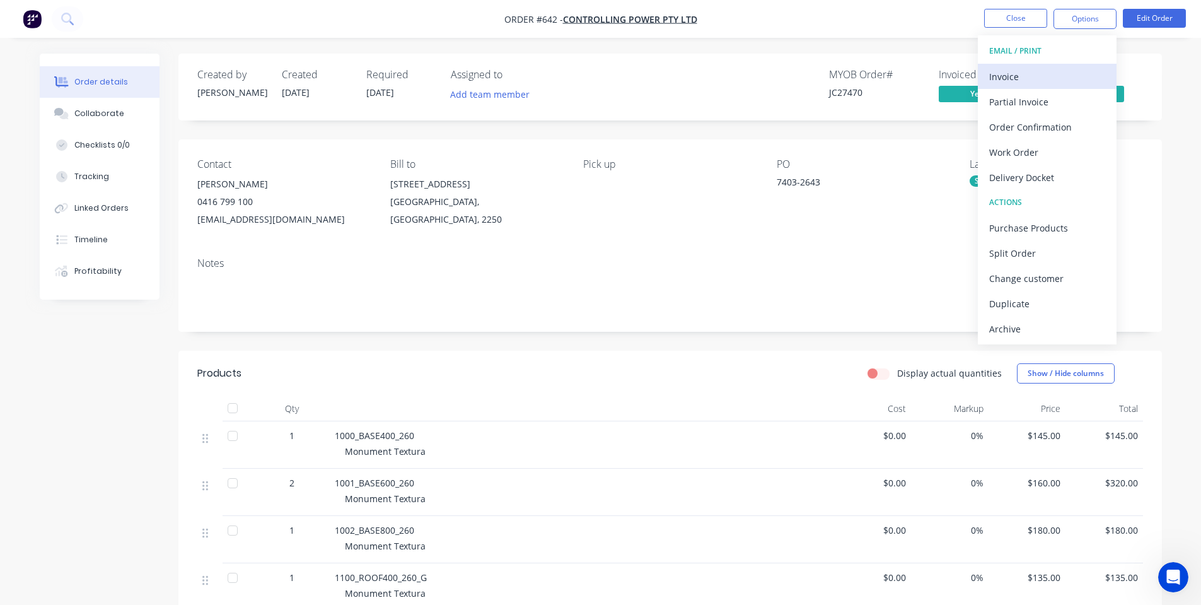
click at [1088, 68] on div "Invoice" at bounding box center [1047, 76] width 116 height 18
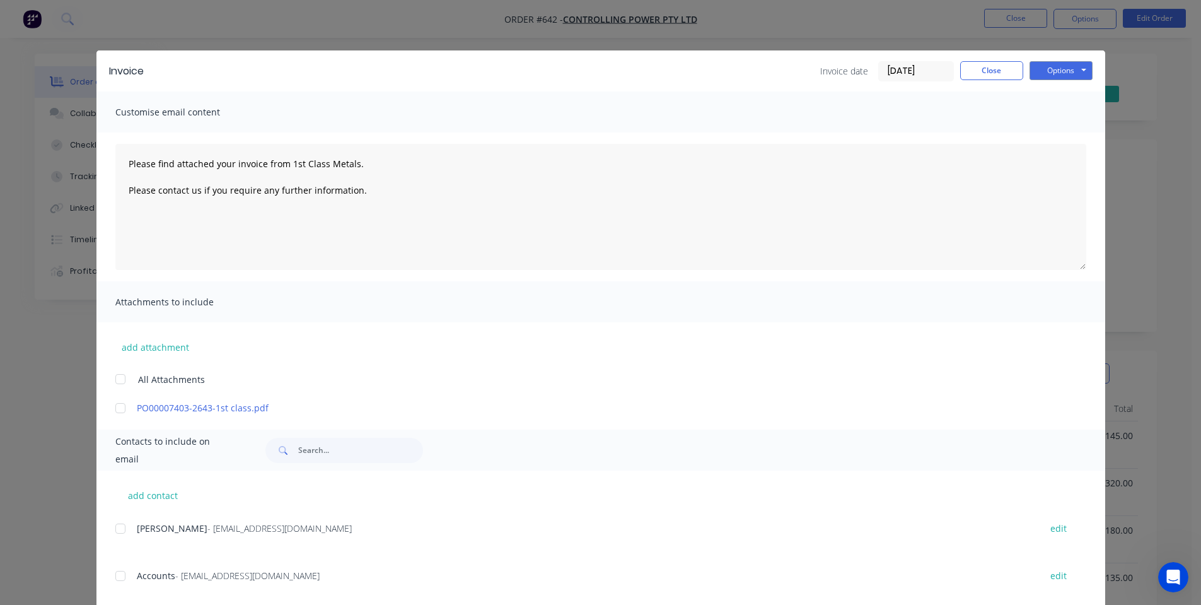
click at [110, 526] on div "add contact [PERSON_NAME] - [EMAIL_ADDRESS][DOMAIN_NAME] edit Accounts - [EMAIL…" at bounding box center [600, 542] width 1009 height 144
drag, startPoint x: 112, startPoint y: 580, endPoint x: 124, endPoint y: 567, distance: 17.4
click at [114, 580] on div at bounding box center [120, 575] width 25 height 25
click at [1039, 69] on button "Options" at bounding box center [1061, 70] width 63 height 19
click at [1058, 132] on button "Email" at bounding box center [1070, 134] width 81 height 21
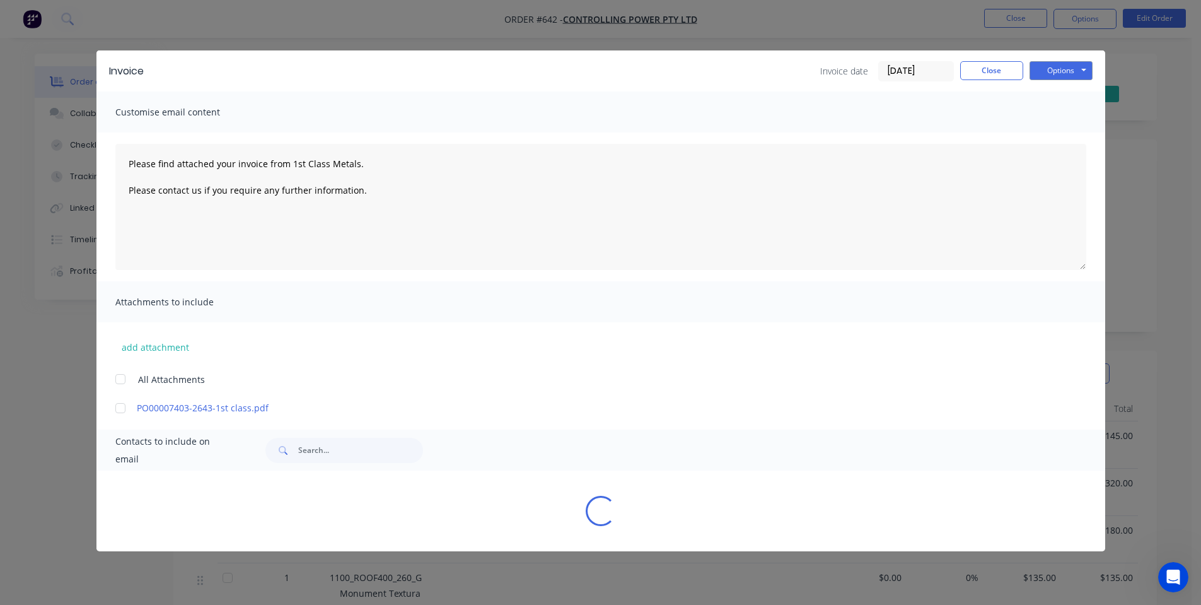
type textarea "Please find attached your invoice from 1st Class Metals. Please contact us if y…"
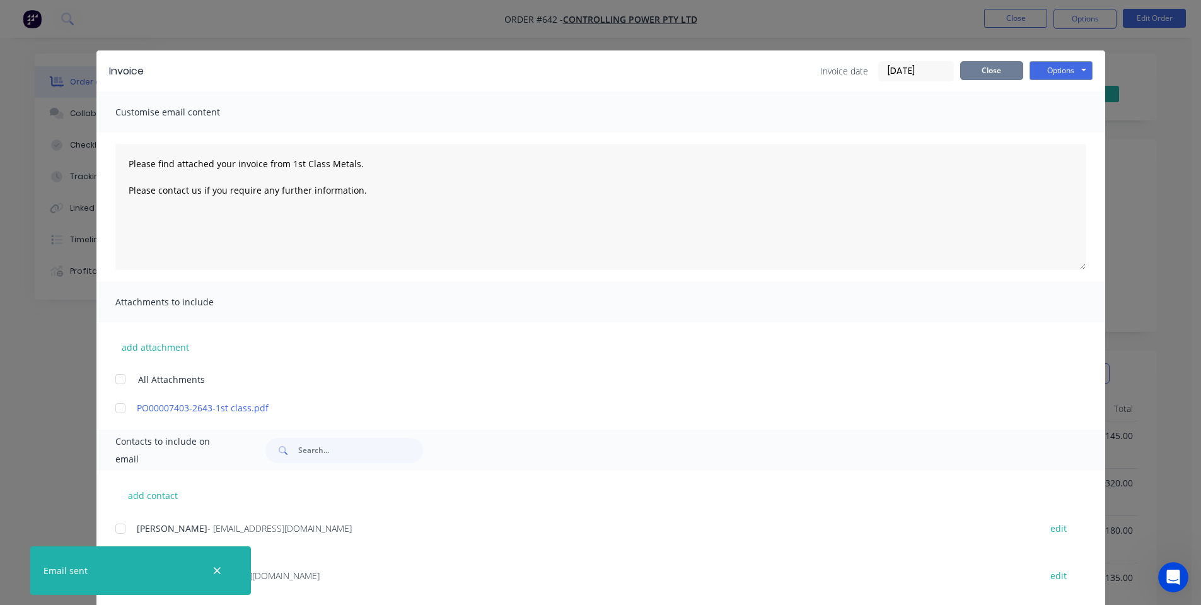
click at [1005, 74] on button "Close" at bounding box center [991, 70] width 63 height 19
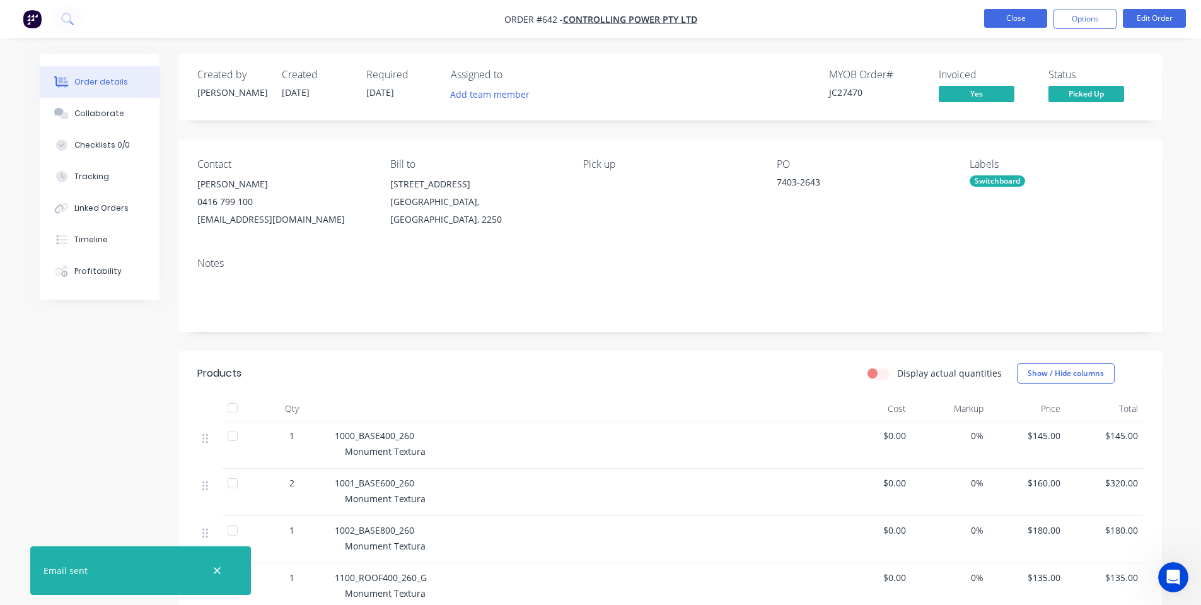
click at [993, 14] on button "Close" at bounding box center [1015, 18] width 63 height 19
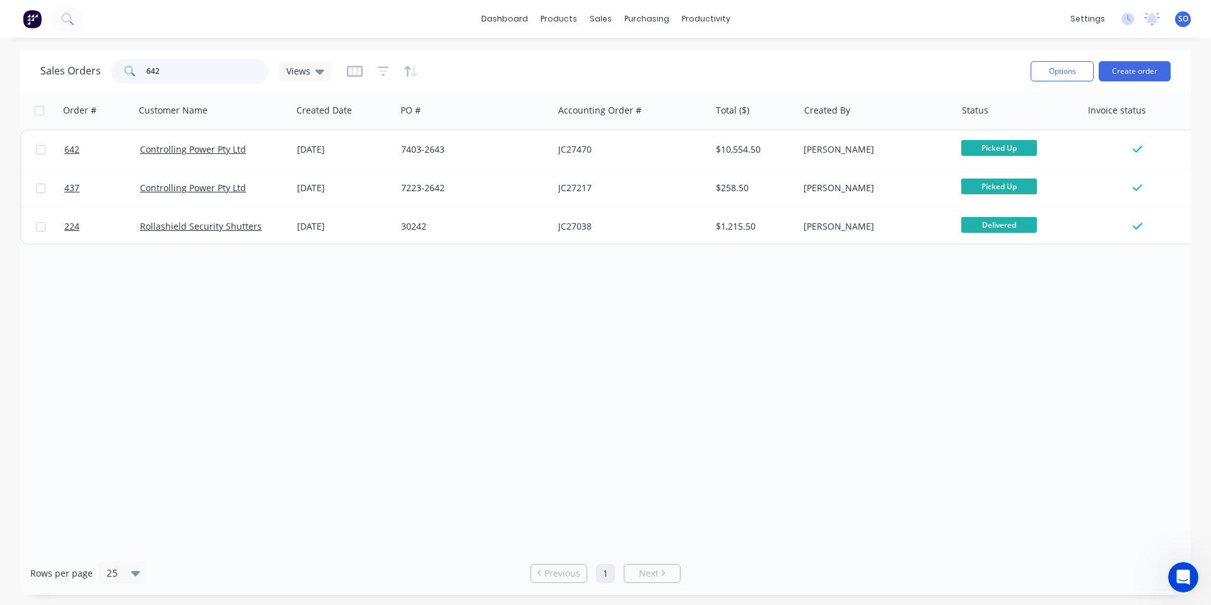
drag, startPoint x: 177, startPoint y: 75, endPoint x: 37, endPoint y: 76, distance: 140.6
click at [37, 76] on div "Sales Orders 642 Views Options Create order" at bounding box center [605, 70] width 1170 height 41
type input "706"
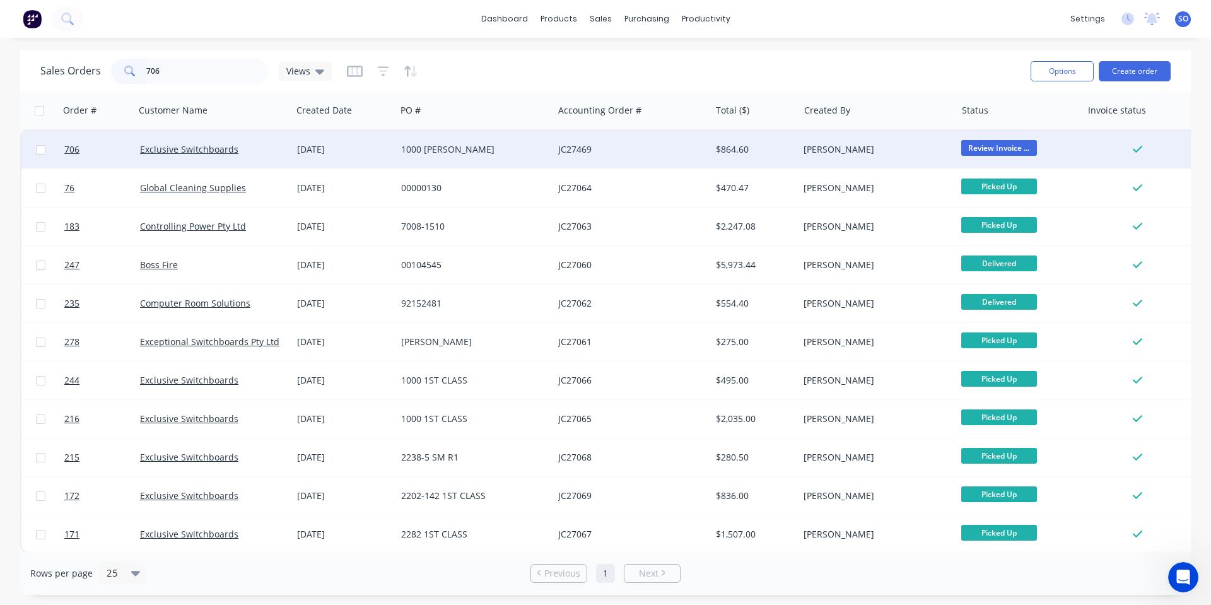
click at [657, 139] on div "JC27469" at bounding box center [631, 150] width 157 height 38
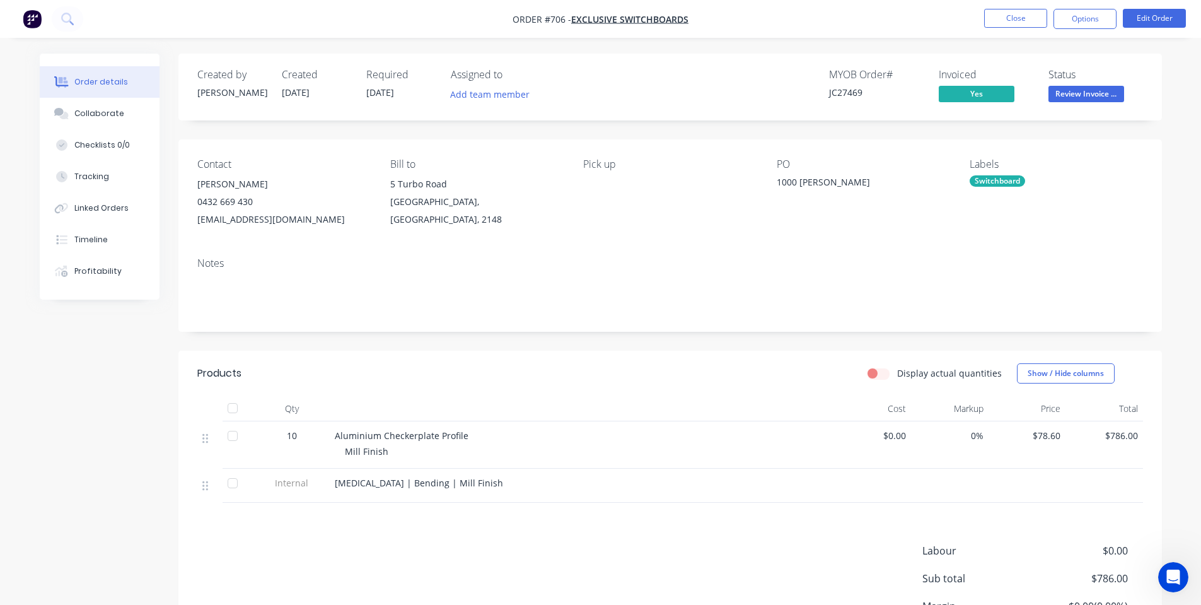
click at [1099, 93] on span "Review Invoice ..." at bounding box center [1087, 94] width 76 height 16
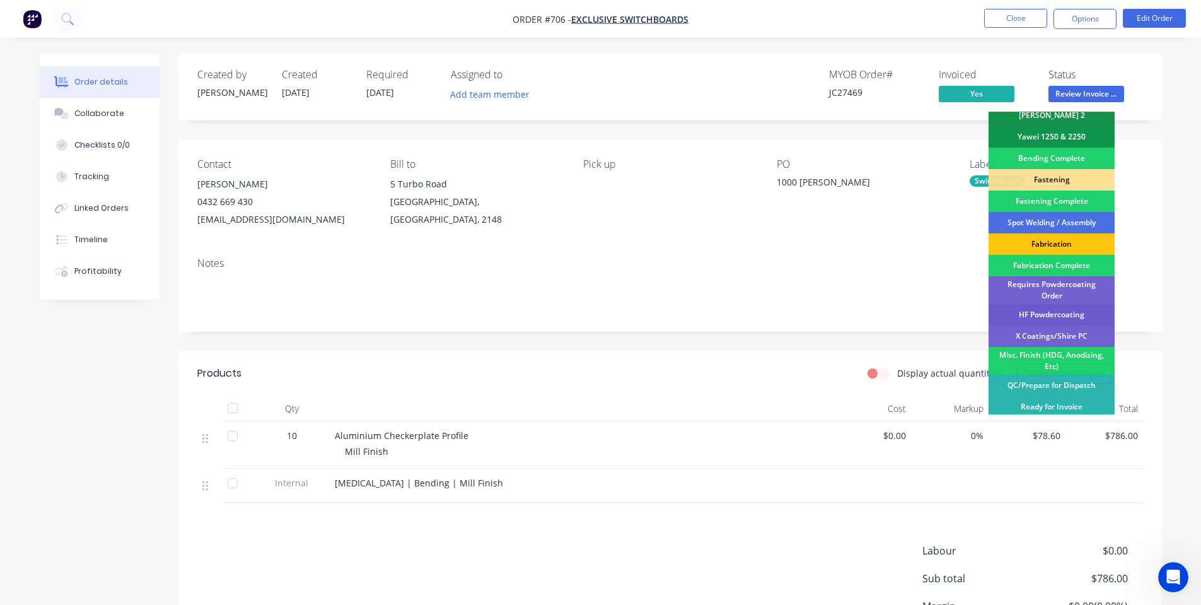
scroll to position [353, 0]
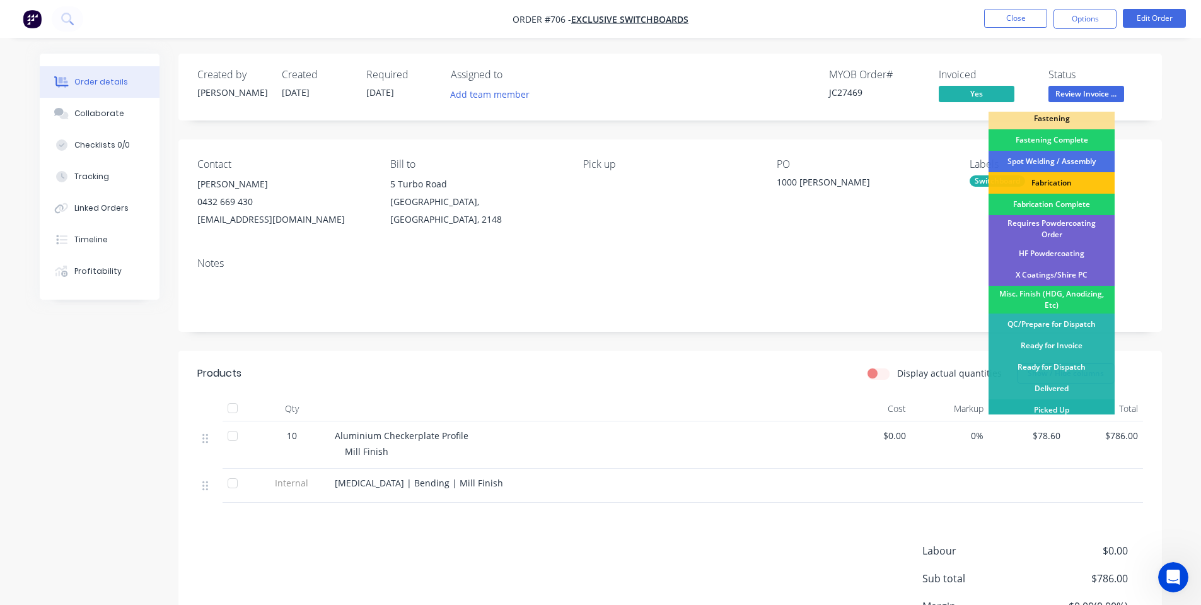
click at [1064, 401] on div "Picked Up" at bounding box center [1052, 409] width 126 height 21
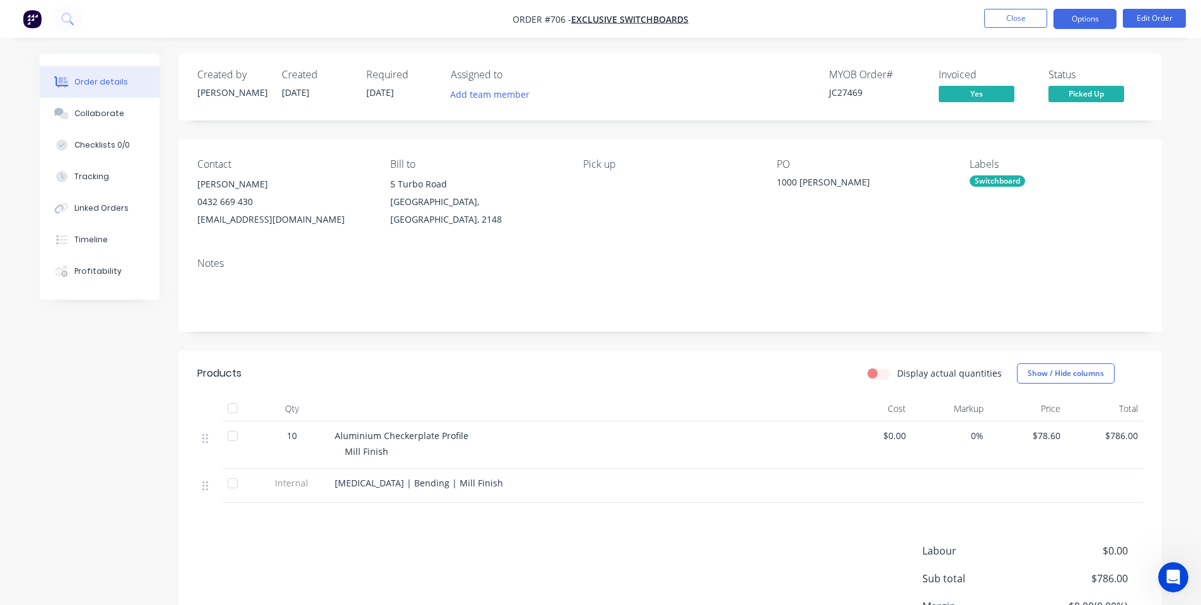
click at [1088, 16] on button "Options" at bounding box center [1085, 19] width 63 height 20
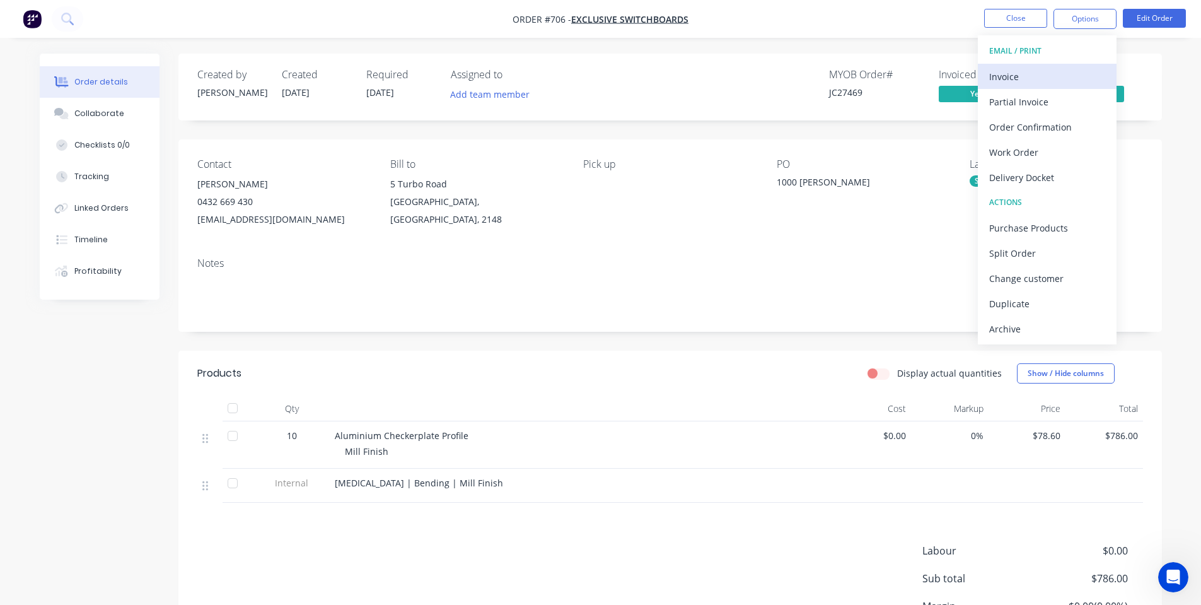
click at [1054, 81] on div "Invoice" at bounding box center [1047, 76] width 116 height 18
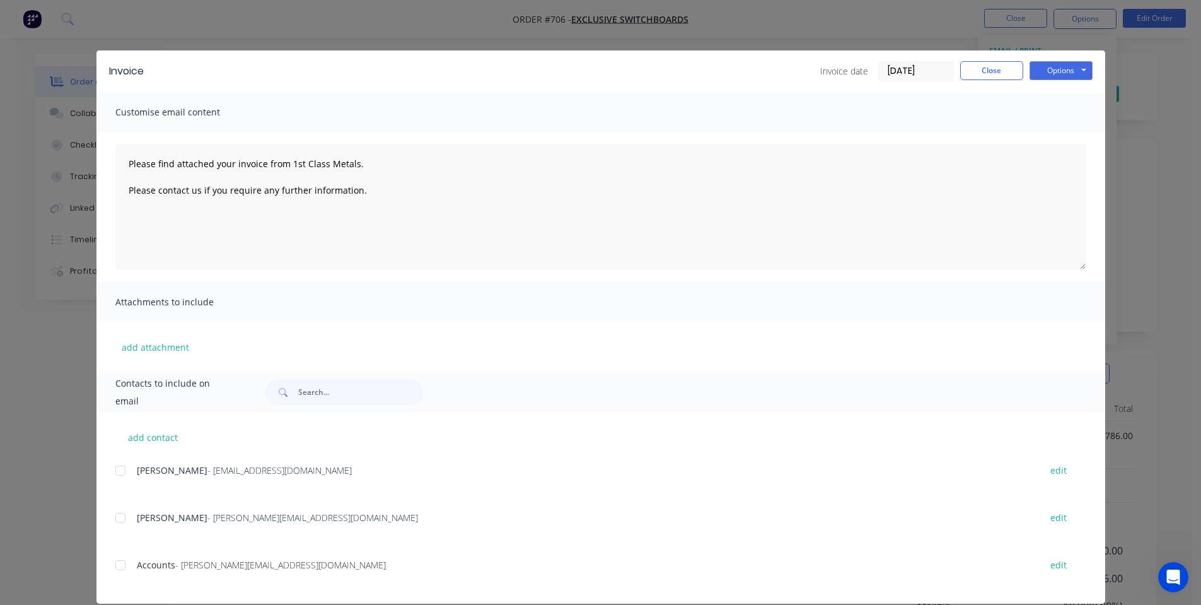
click at [105, 565] on div "add contact [PERSON_NAME] - [EMAIL_ADDRESS][DOMAIN_NAME] edit [PERSON_NAME] - […" at bounding box center [600, 507] width 1009 height 191
click at [116, 565] on div at bounding box center [120, 564] width 25 height 25
drag, startPoint x: 1091, startPoint y: 67, endPoint x: 1083, endPoint y: 72, distance: 8.8
click at [1090, 67] on div "Invoice Invoice date [DATE] Close Options Preview Print Email" at bounding box center [600, 70] width 1009 height 41
click at [1079, 70] on button "Options" at bounding box center [1061, 70] width 63 height 19
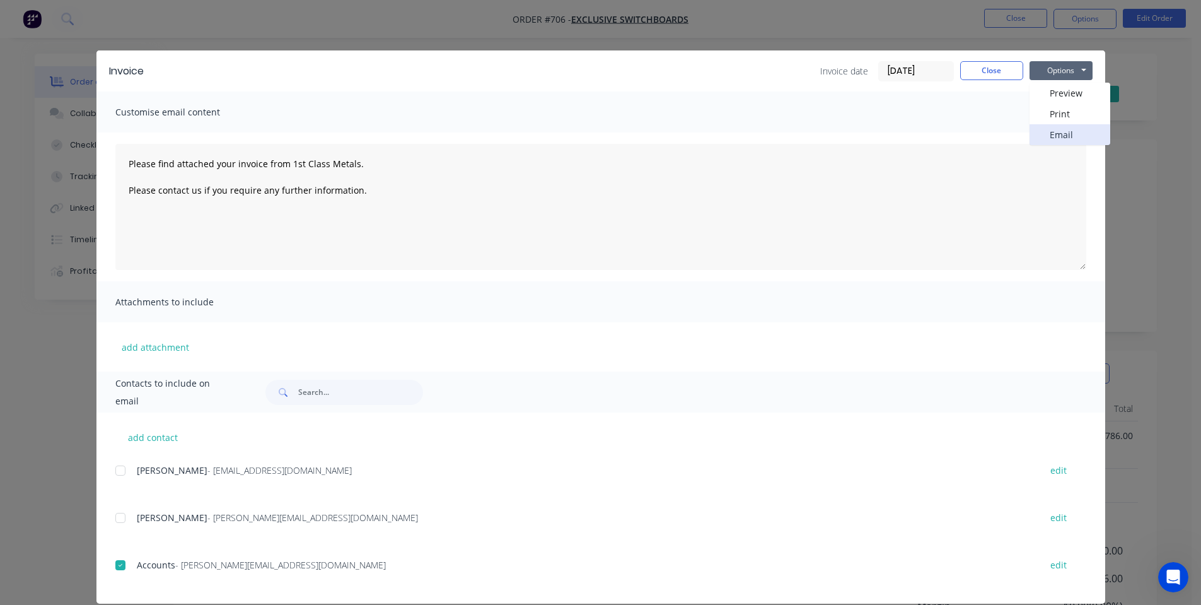
click at [1049, 139] on button "Email" at bounding box center [1070, 134] width 81 height 21
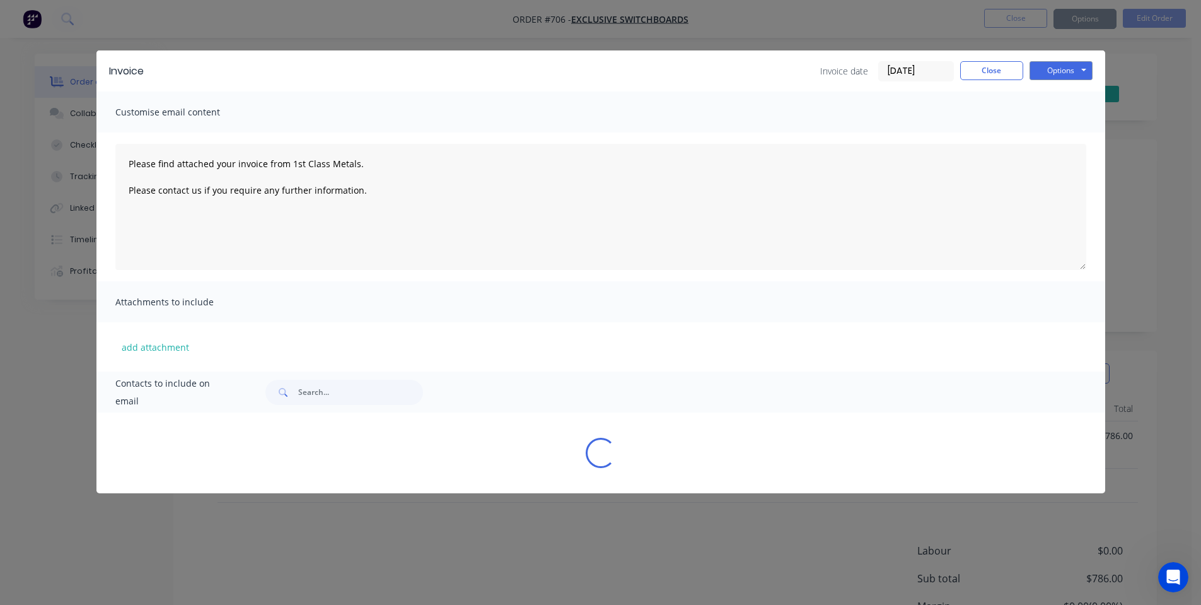
type textarea "Please find attached your invoice from 1st Class Metals. Please contact us if y…"
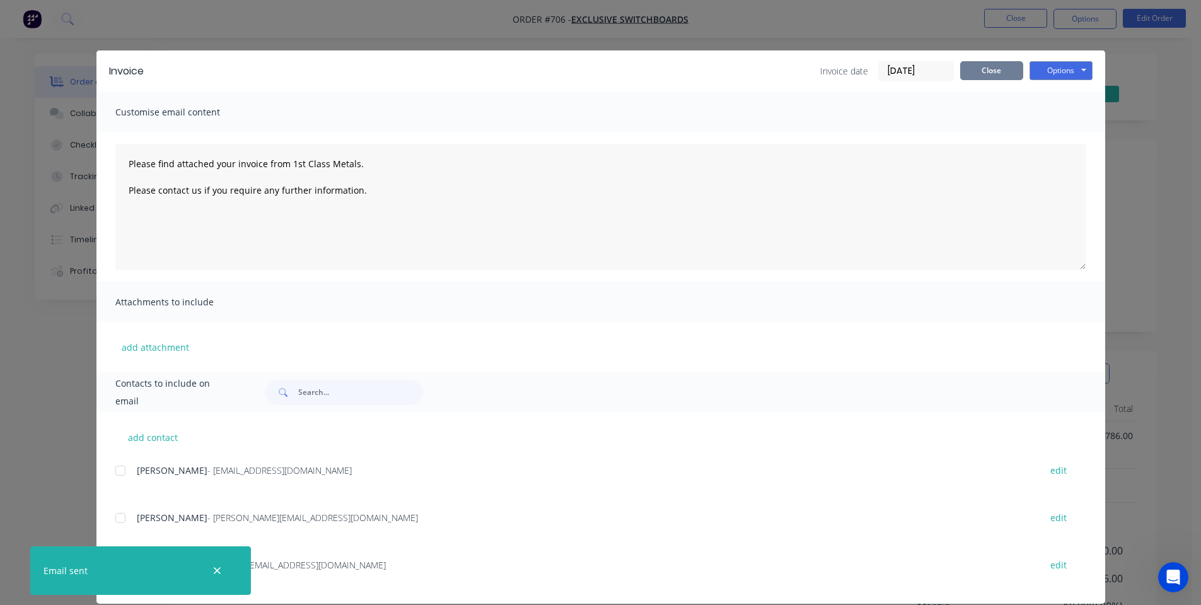
click at [1000, 62] on button "Close" at bounding box center [991, 70] width 63 height 19
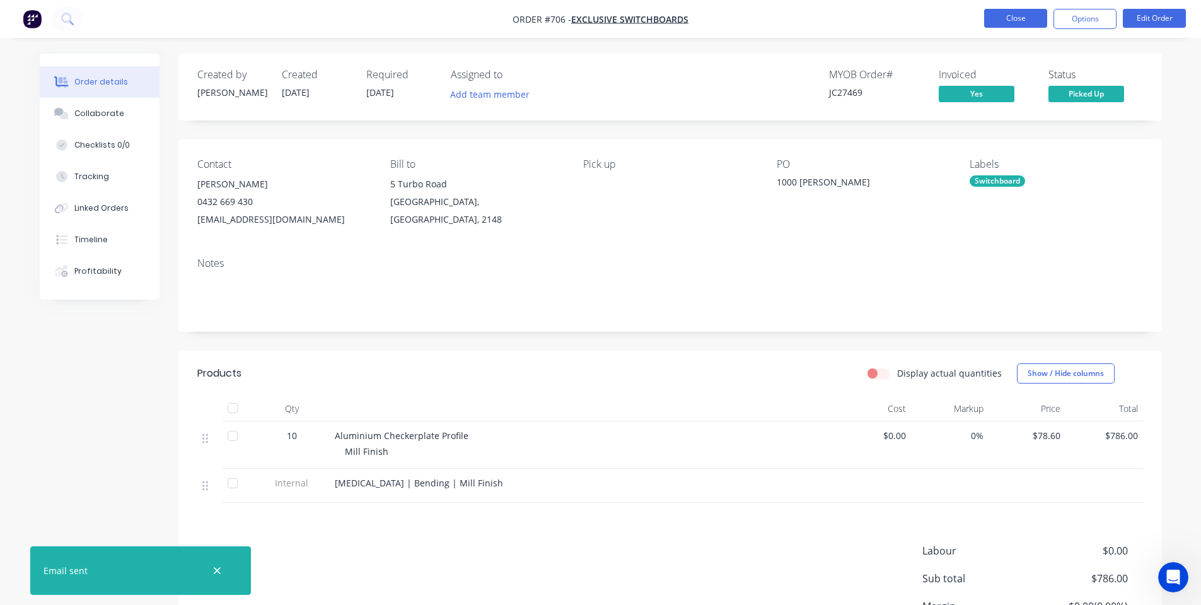
click at [1034, 21] on button "Close" at bounding box center [1015, 18] width 63 height 19
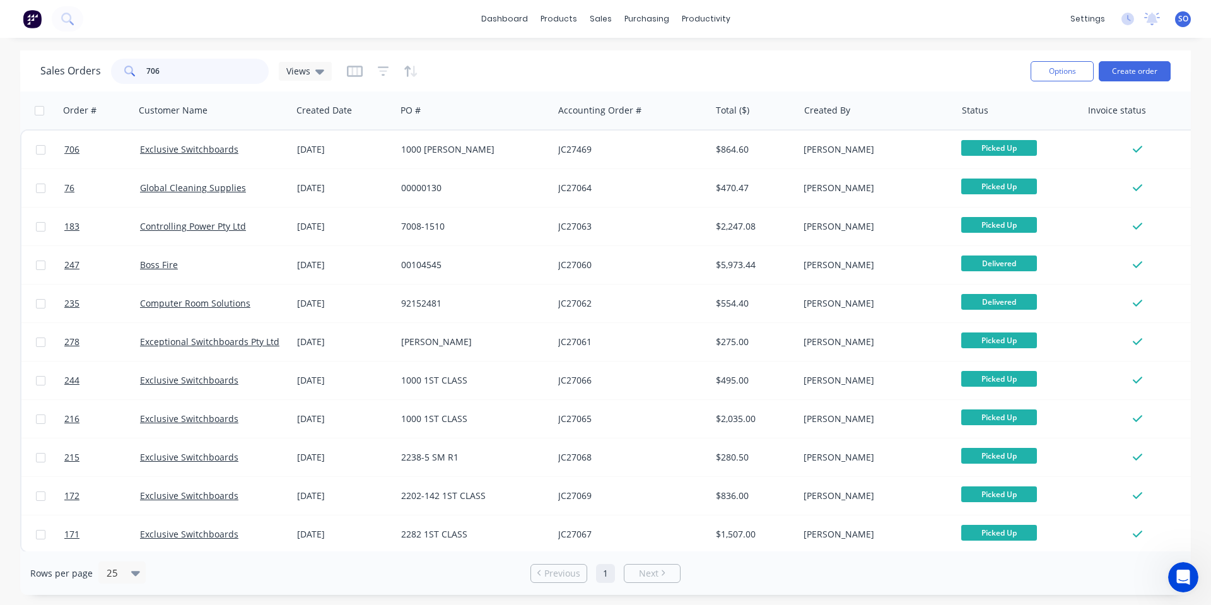
drag, startPoint x: 159, startPoint y: 74, endPoint x: 556, endPoint y: 91, distance: 397.0
click at [0, 120] on div "Sales Orders 706 Views Options Create order Order # Customer Name Created Date …" at bounding box center [605, 322] width 1211 height 544
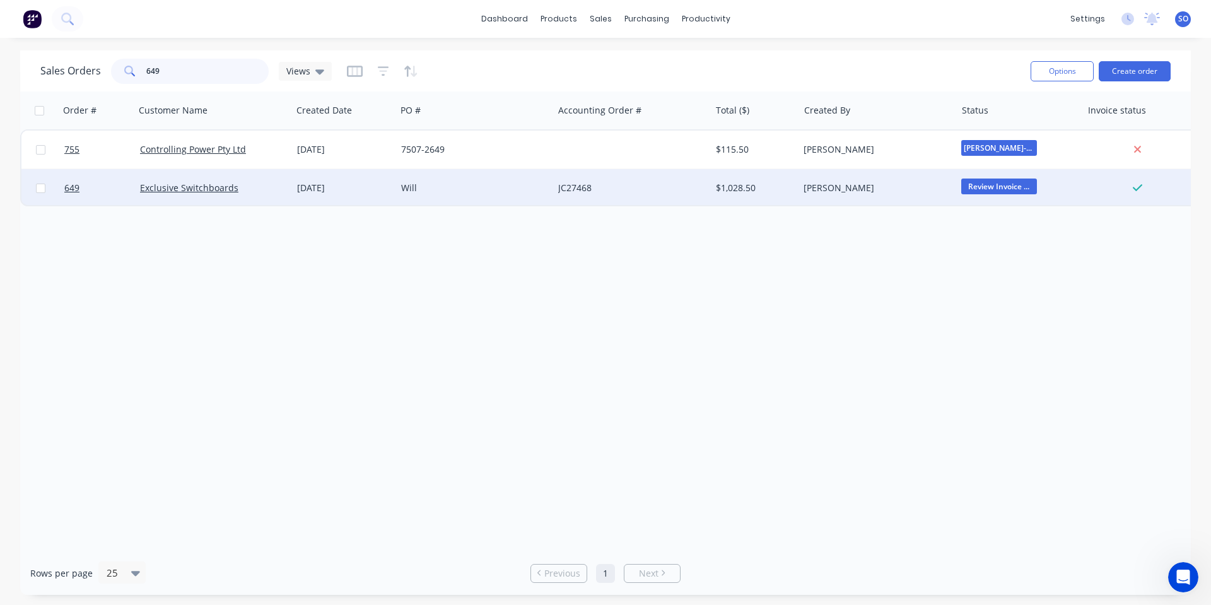
type input "649"
click at [762, 189] on div "$1,028.50" at bounding box center [753, 188] width 74 height 13
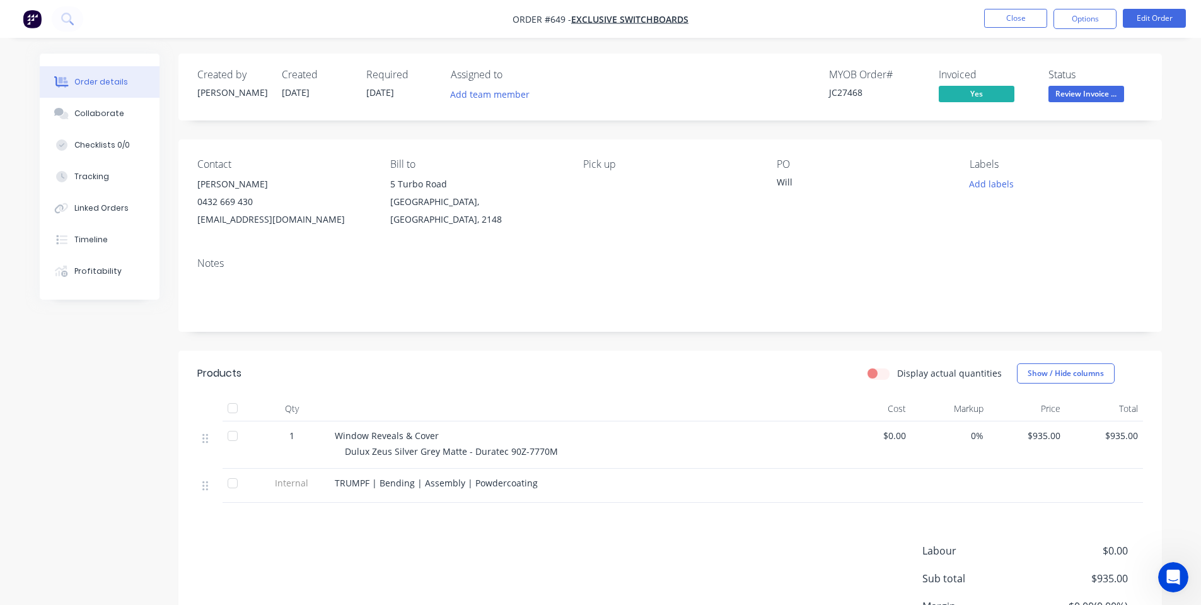
click at [1076, 90] on span "Review Invoice ..." at bounding box center [1087, 94] width 76 height 16
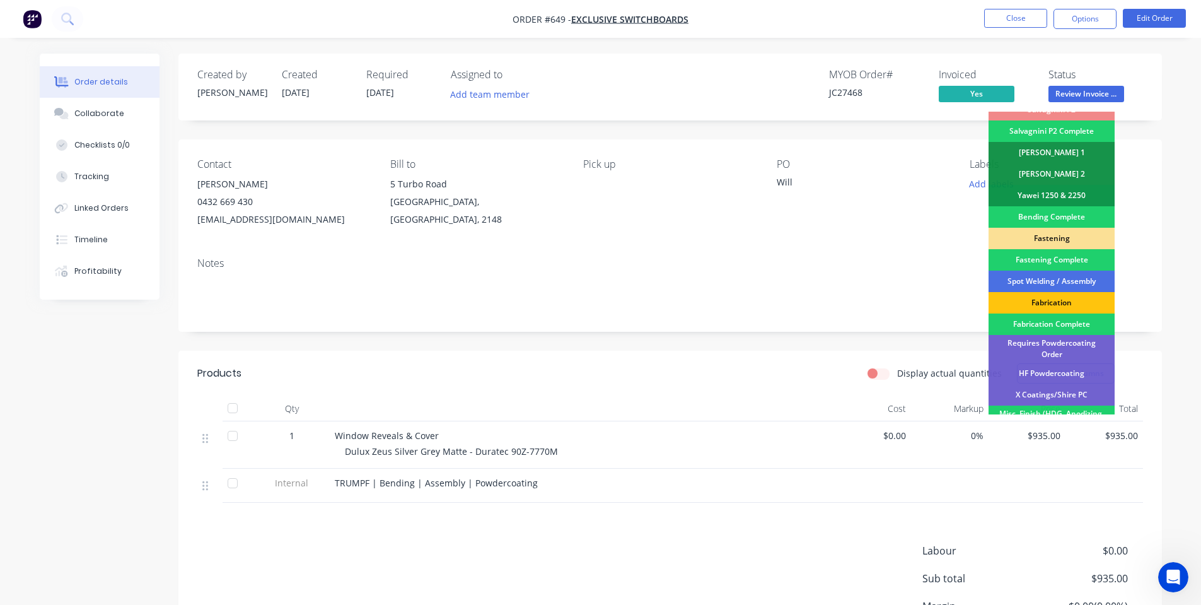
scroll to position [353, 0]
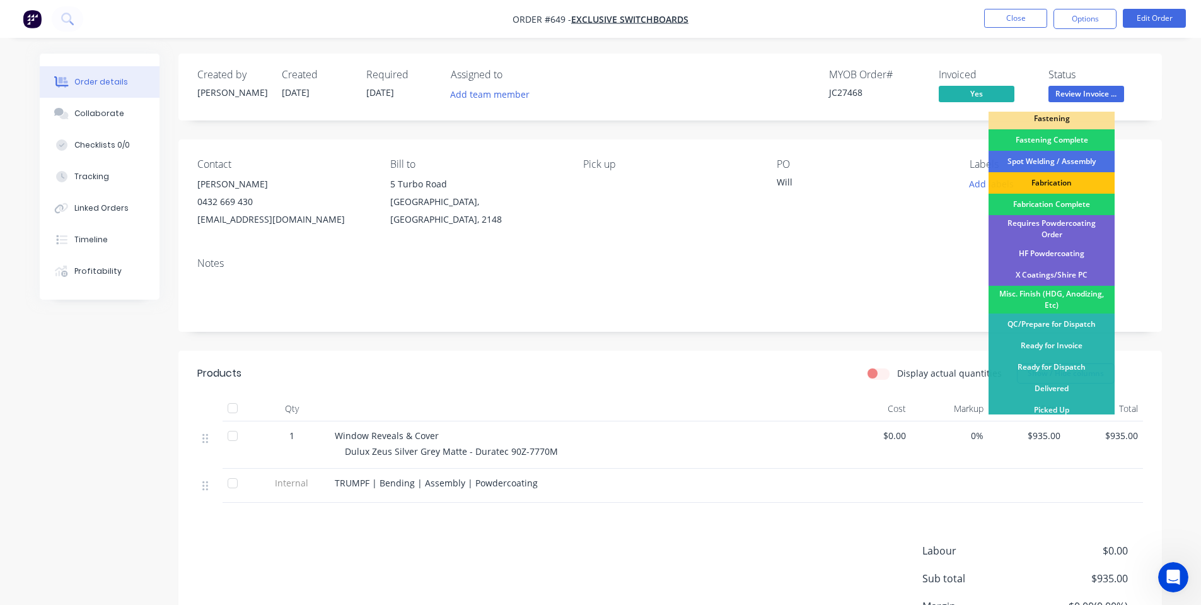
click at [1056, 407] on div "Picked Up" at bounding box center [1052, 409] width 126 height 21
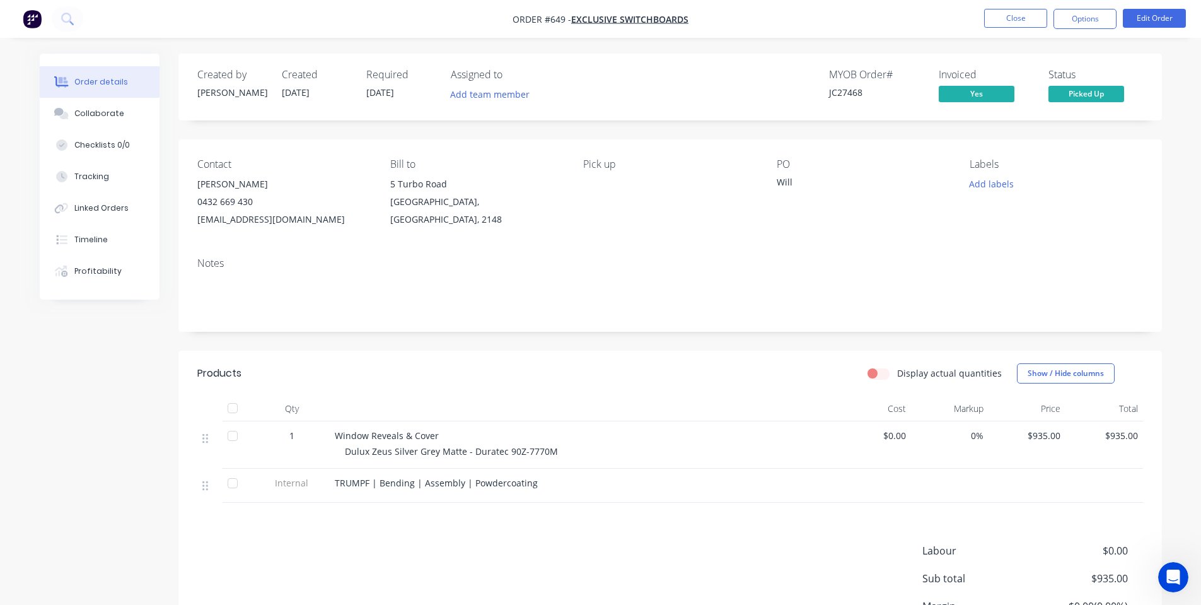
click at [1066, 8] on nav "Order #649 - Exclusive Switchboards Close Options Edit Order" at bounding box center [600, 19] width 1201 height 38
click at [1075, 19] on button "Options" at bounding box center [1085, 19] width 63 height 20
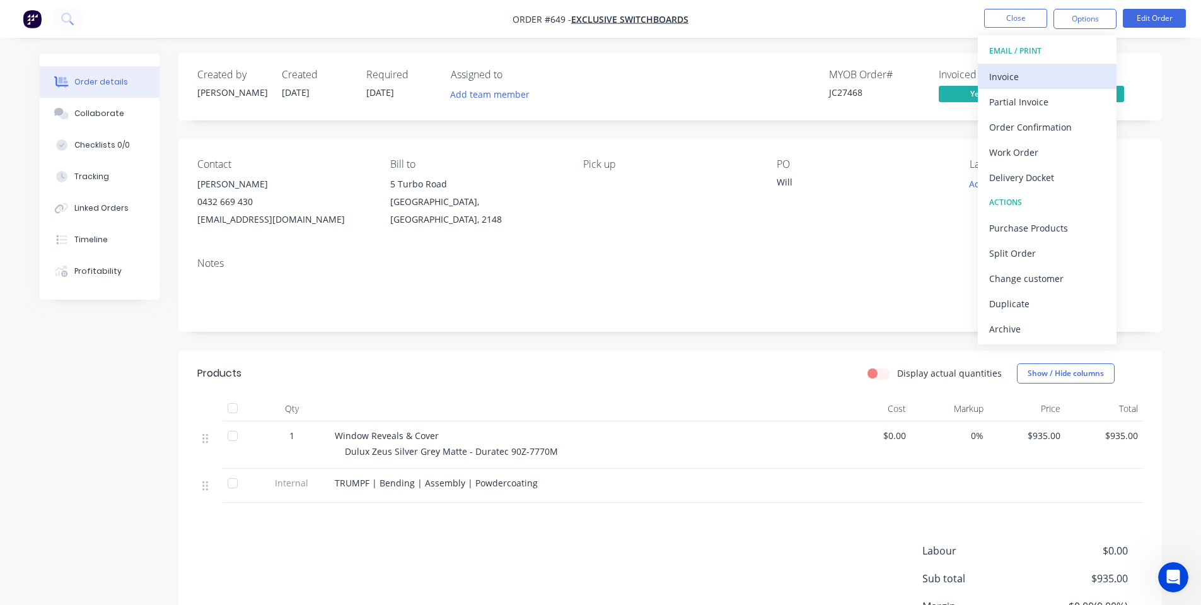
click at [1021, 72] on div "Invoice" at bounding box center [1047, 76] width 116 height 18
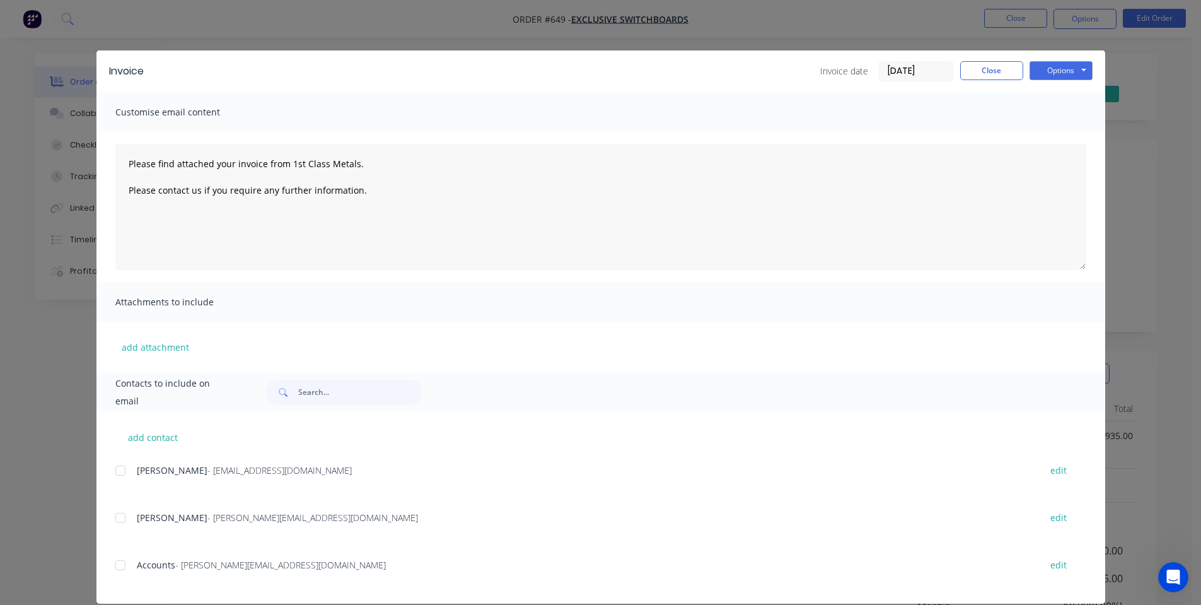
drag, startPoint x: 114, startPoint y: 561, endPoint x: 136, endPoint y: 553, distance: 22.7
click at [115, 561] on div at bounding box center [120, 564] width 25 height 25
drag, startPoint x: 1066, startPoint y: 65, endPoint x: 1054, endPoint y: 80, distance: 19.7
click at [1065, 66] on button "Options" at bounding box center [1061, 70] width 63 height 19
click at [1042, 137] on button "Email" at bounding box center [1070, 134] width 81 height 21
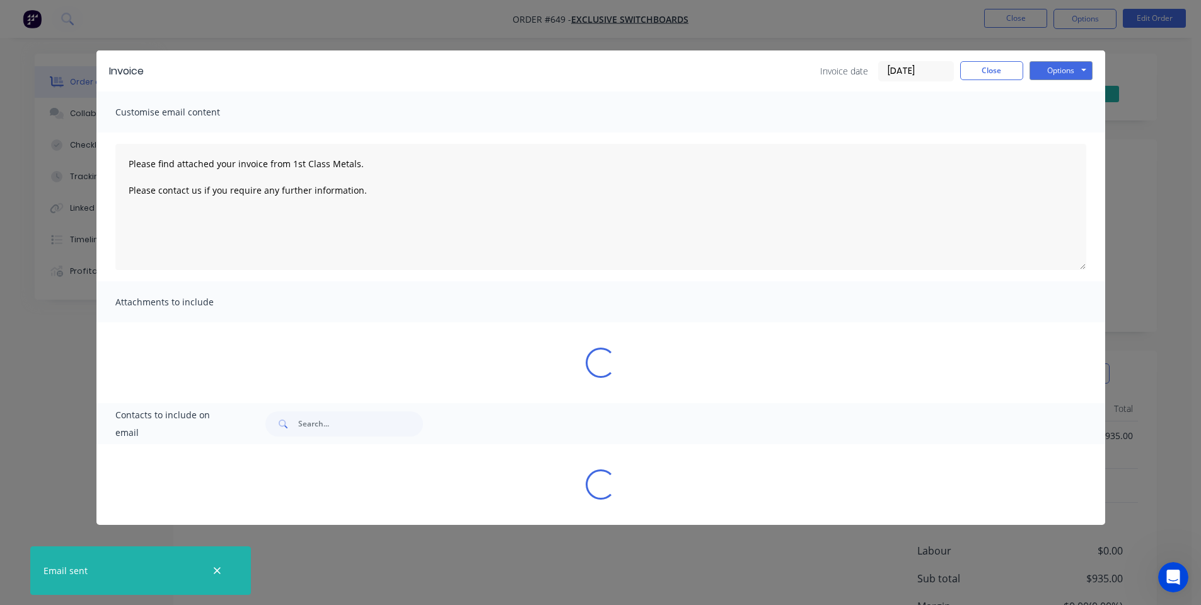
type textarea "Please find attached your invoice from 1st Class Metals. Please contact us if y…"
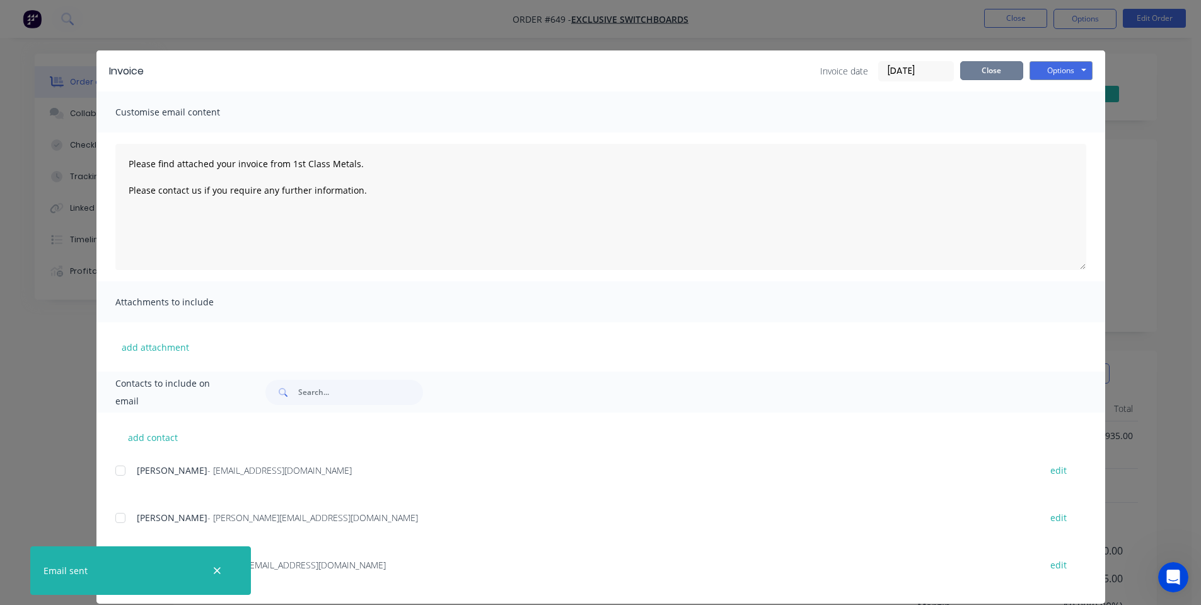
click at [984, 68] on button "Close" at bounding box center [991, 70] width 63 height 19
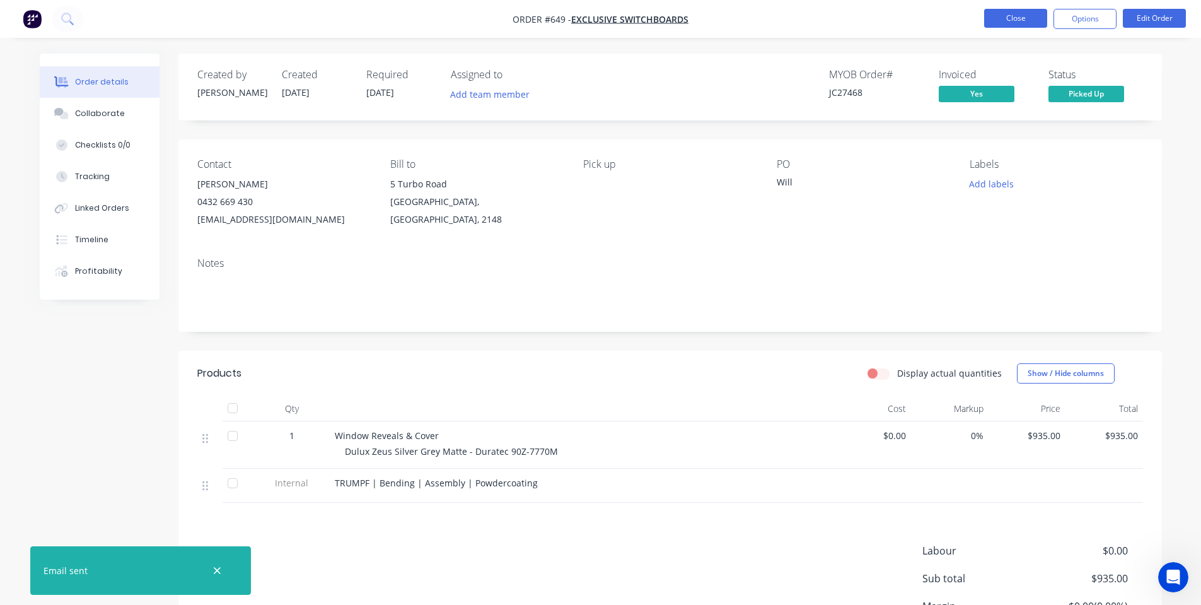
click at [994, 15] on button "Close" at bounding box center [1015, 18] width 63 height 19
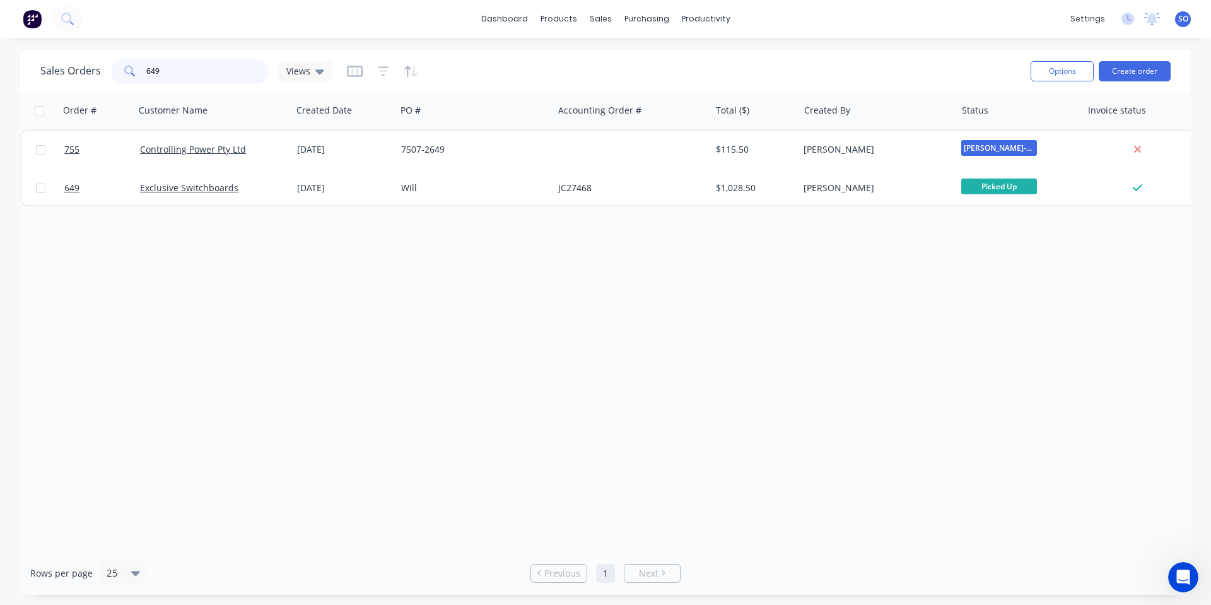
drag, startPoint x: 185, startPoint y: 72, endPoint x: 28, endPoint y: 62, distance: 158.0
click at [28, 62] on div "Sales Orders 649 Views Options Create order" at bounding box center [605, 70] width 1170 height 41
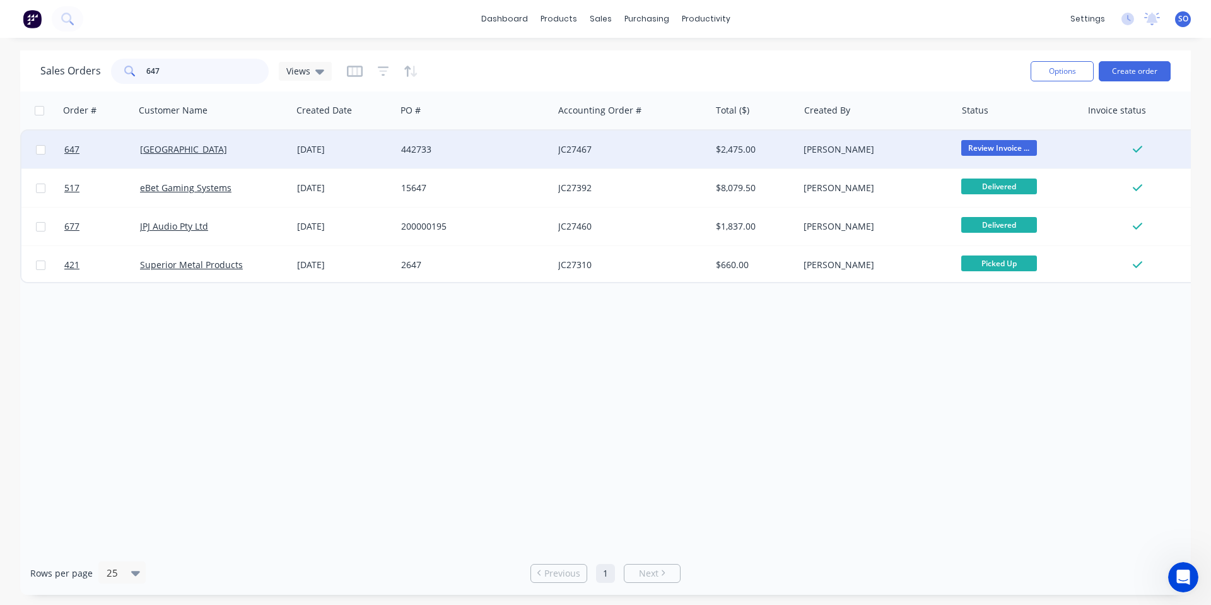
type input "647"
click at [508, 139] on div "442733" at bounding box center [474, 150] width 157 height 38
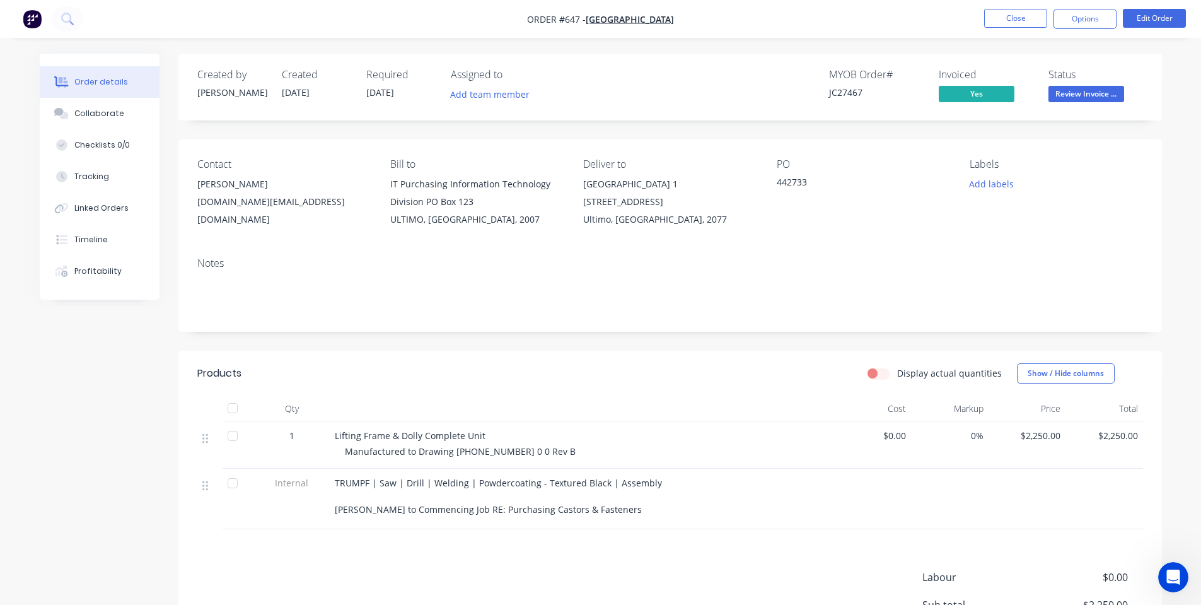
click at [1064, 95] on span "Review Invoice ..." at bounding box center [1087, 94] width 76 height 16
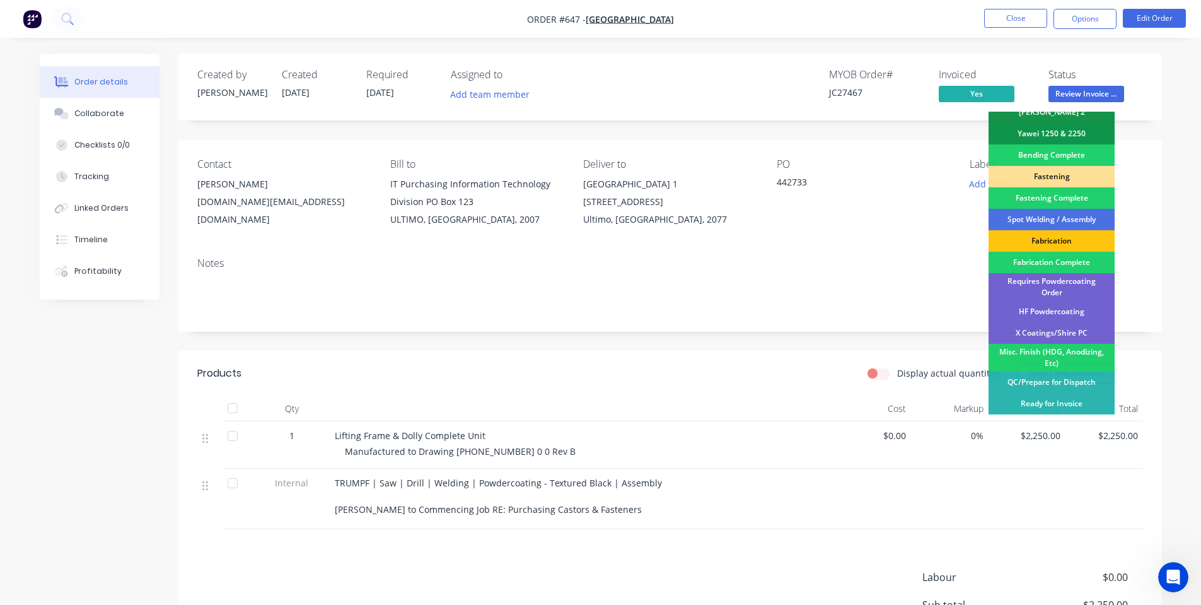
scroll to position [353, 0]
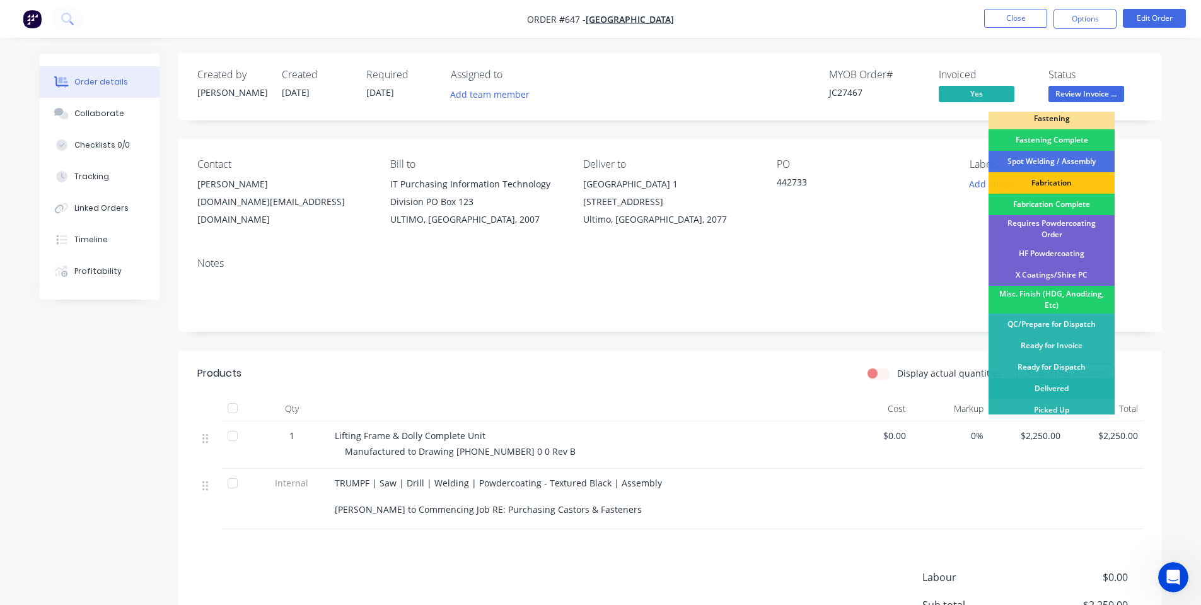
click at [1058, 378] on div "Delivered" at bounding box center [1052, 388] width 126 height 21
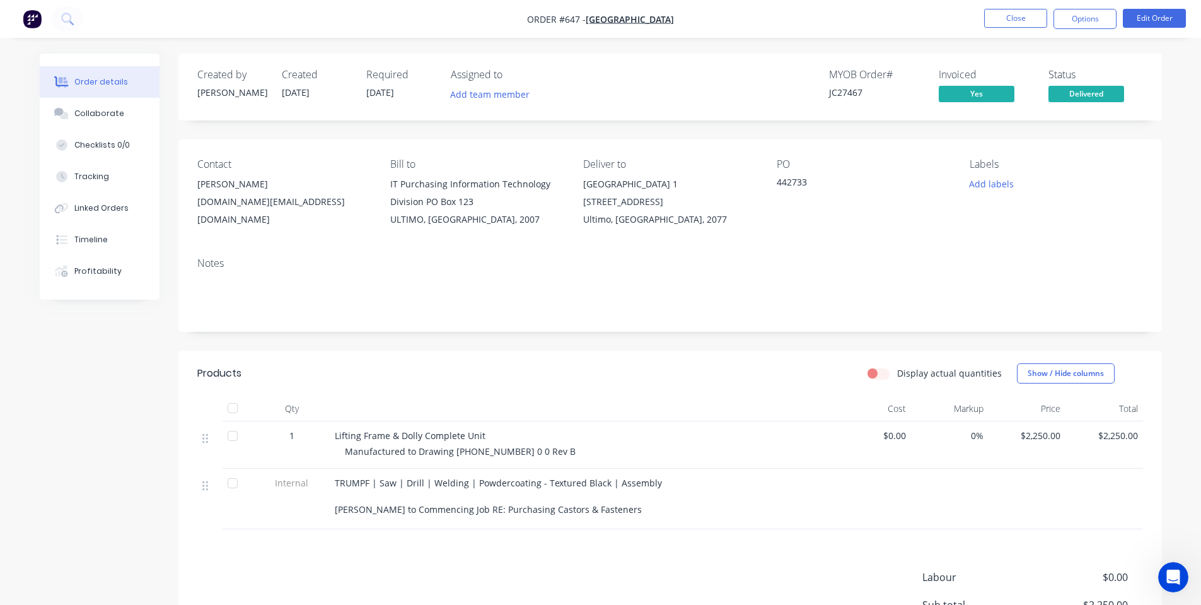
click at [1076, 16] on button "Options" at bounding box center [1085, 19] width 63 height 20
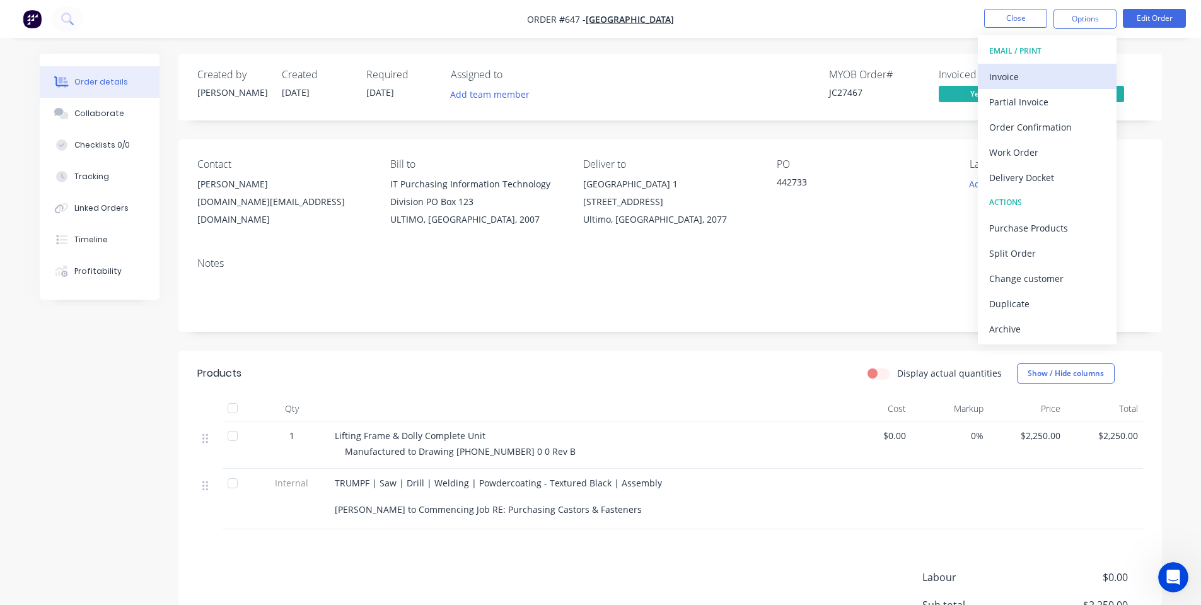
click at [1047, 73] on div "Invoice" at bounding box center [1047, 76] width 116 height 18
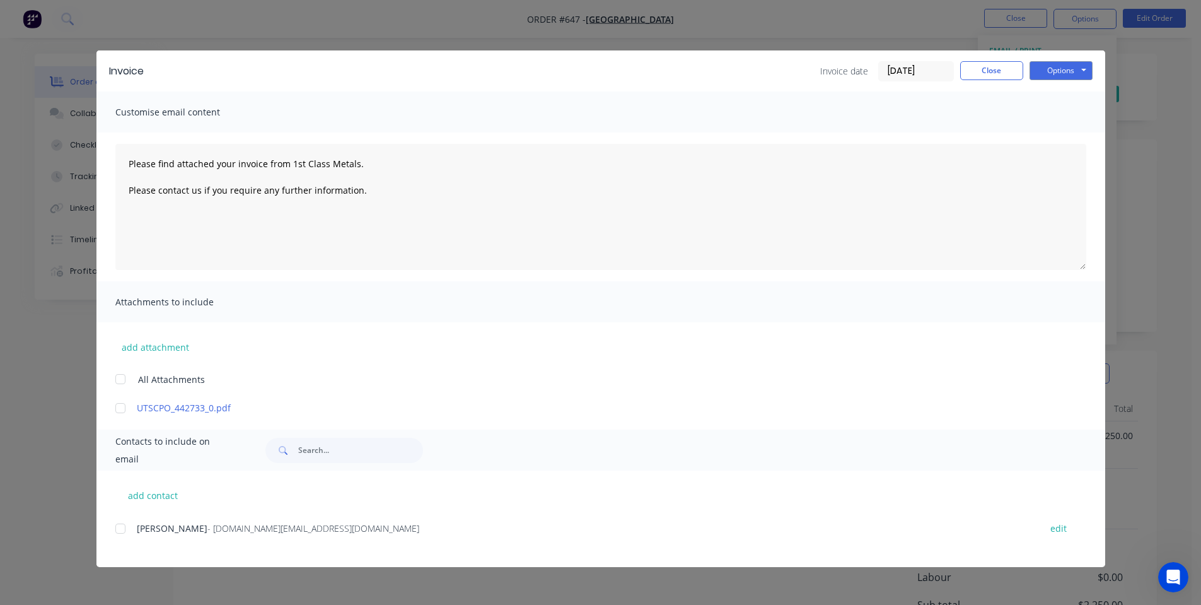
click at [120, 532] on div at bounding box center [120, 528] width 25 height 25
click at [1074, 74] on button "Options" at bounding box center [1061, 70] width 63 height 19
click at [1069, 141] on button "Email" at bounding box center [1070, 134] width 81 height 21
type textarea "Please find attached your invoice from 1st Class Metals. Please contact us if y…"
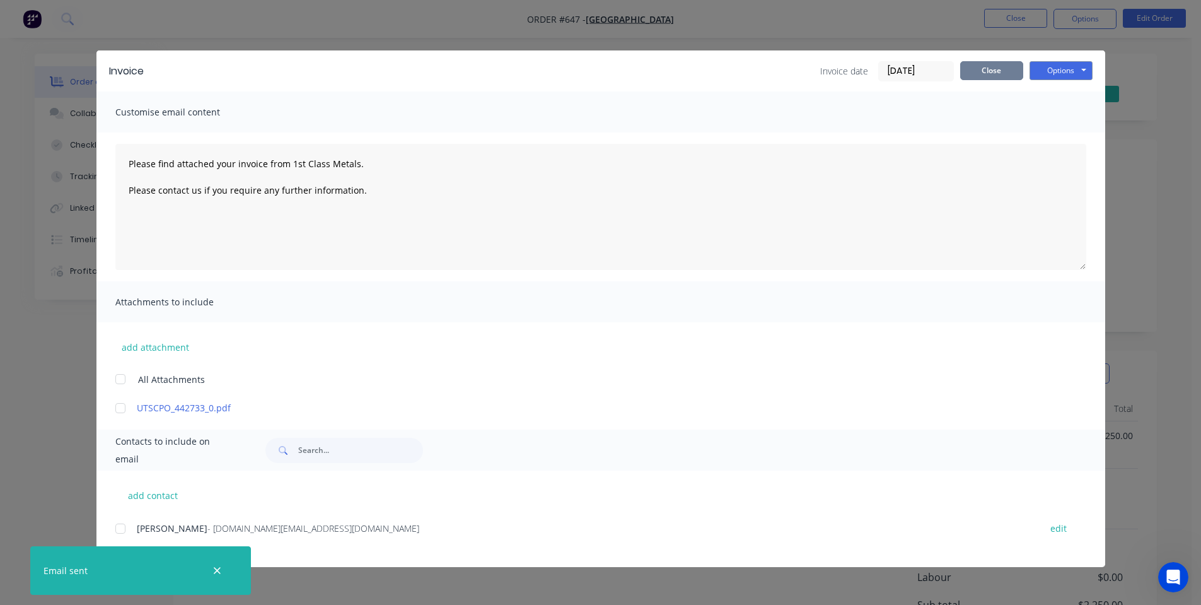
click at [995, 73] on button "Close" at bounding box center [991, 70] width 63 height 19
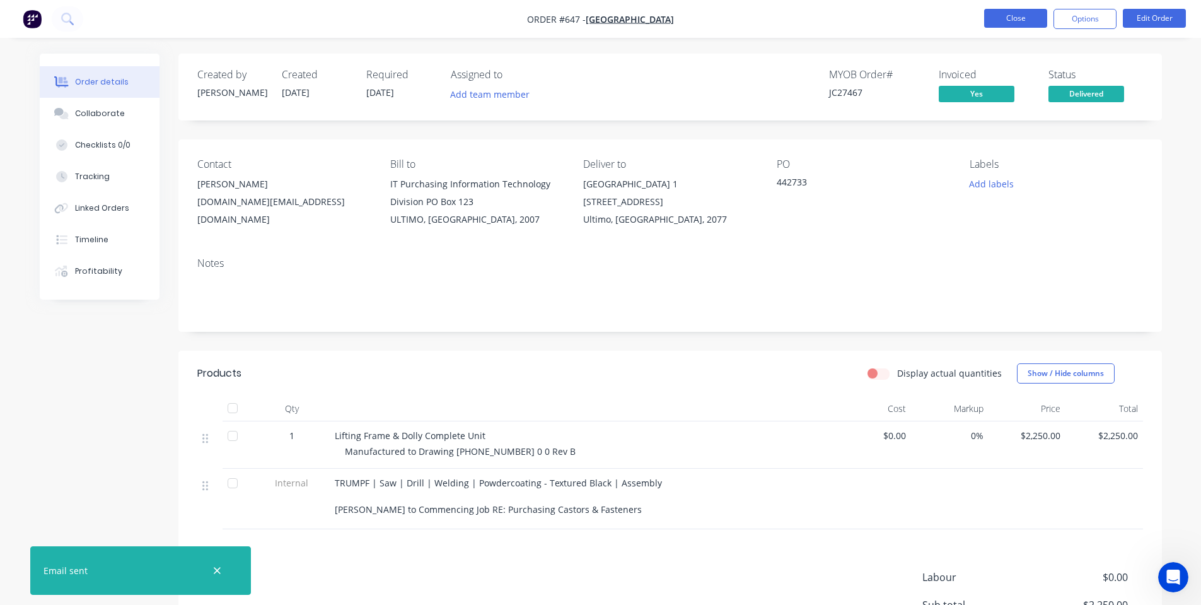
click at [1015, 20] on button "Close" at bounding box center [1015, 18] width 63 height 19
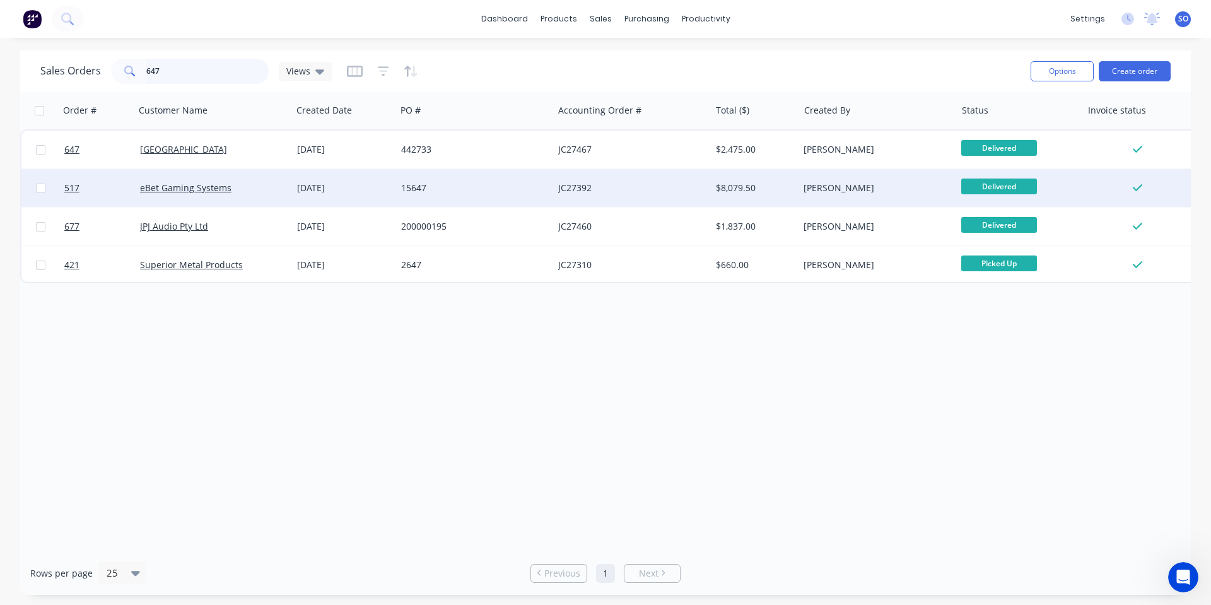
drag, startPoint x: 184, startPoint y: 66, endPoint x: 840, endPoint y: 177, distance: 665.1
click at [33, 105] on div "Sales Orders 647 Views Options Create order Order # Customer Name Created Date …" at bounding box center [605, 322] width 1170 height 544
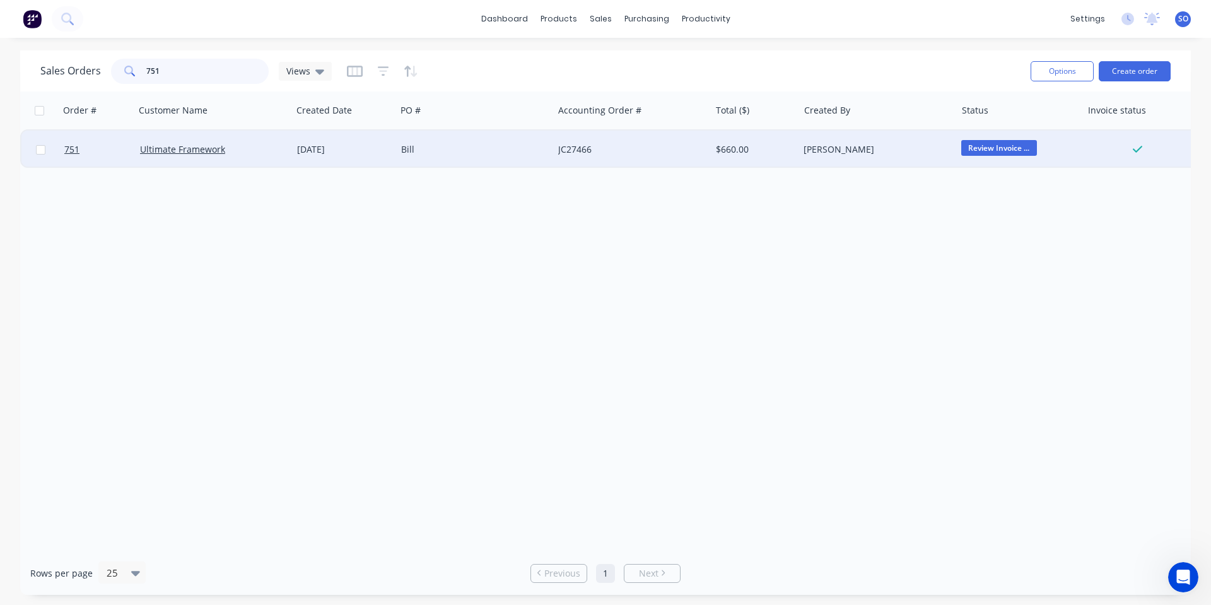
type input "751"
click at [914, 160] on div "[PERSON_NAME]" at bounding box center [876, 150] width 157 height 38
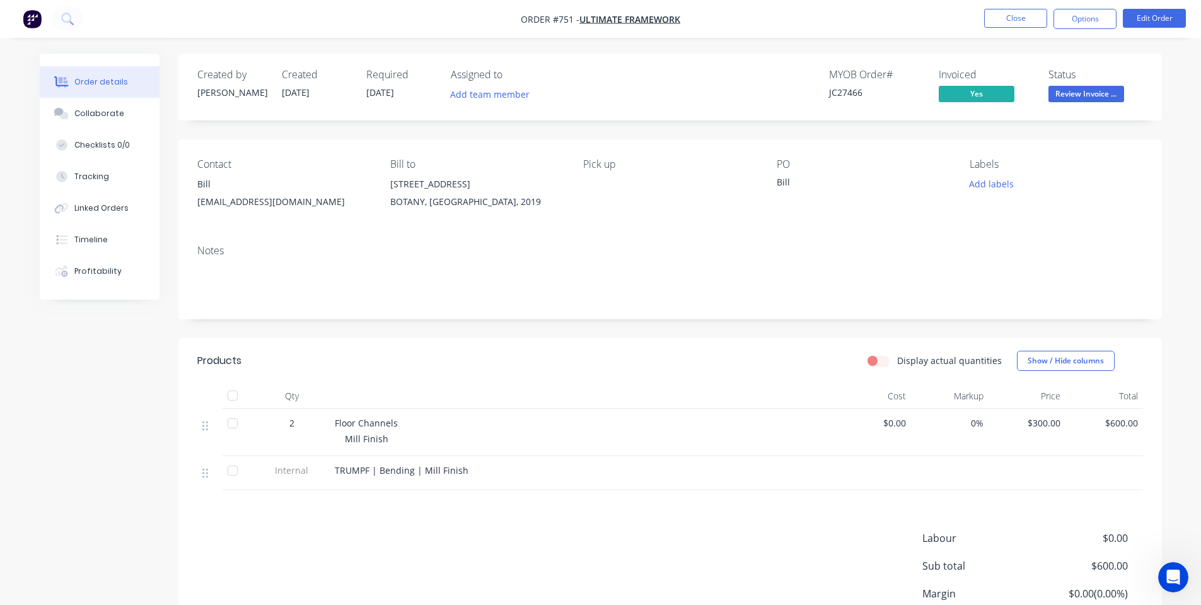
click at [1089, 91] on span "Review Invoice ..." at bounding box center [1087, 94] width 76 height 16
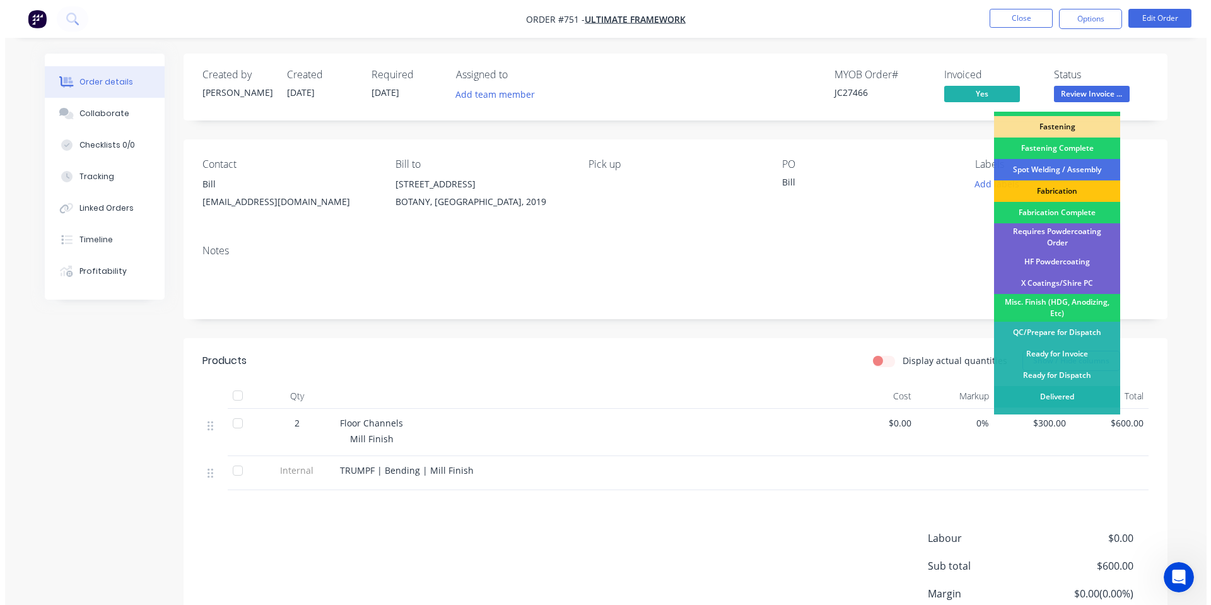
scroll to position [353, 0]
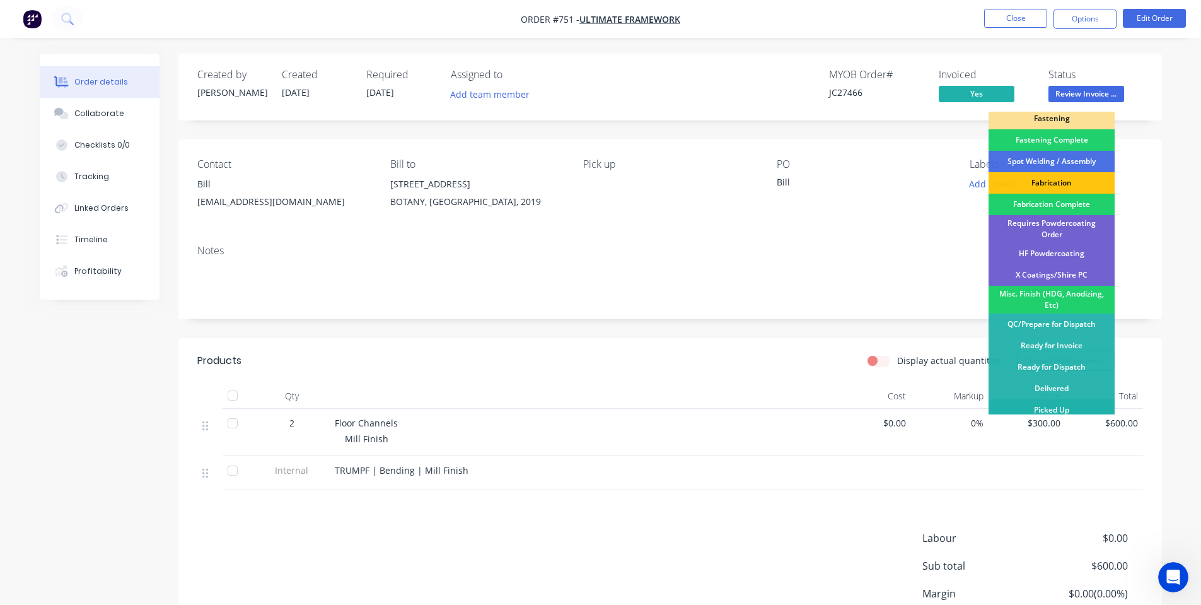
click at [1056, 400] on div "Picked Up" at bounding box center [1052, 409] width 126 height 21
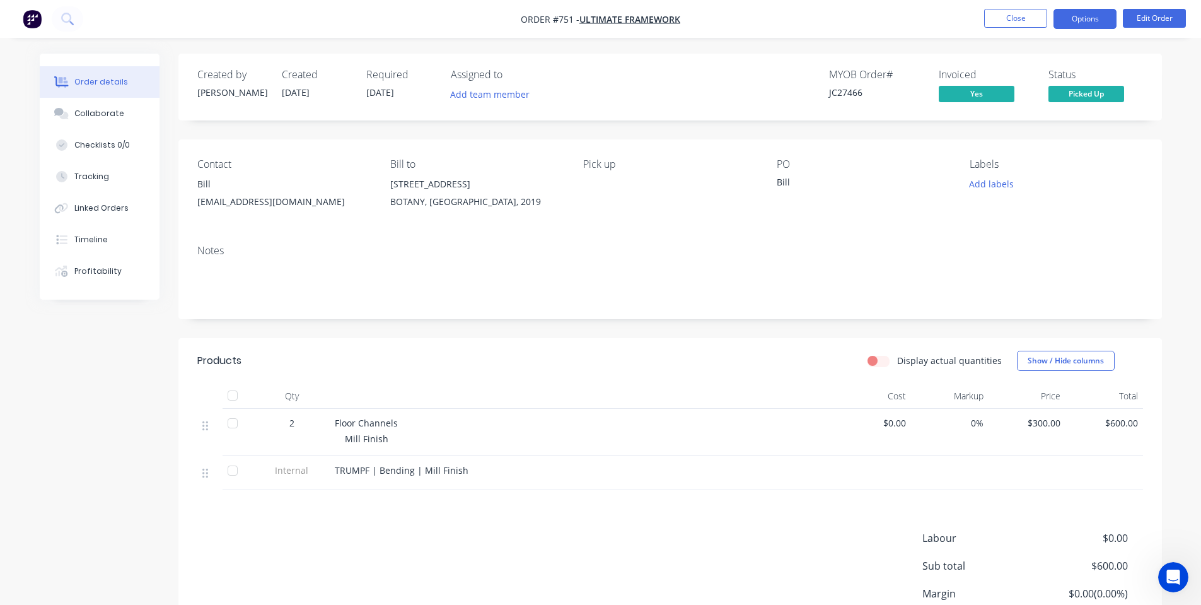
click at [1091, 17] on button "Options" at bounding box center [1085, 19] width 63 height 20
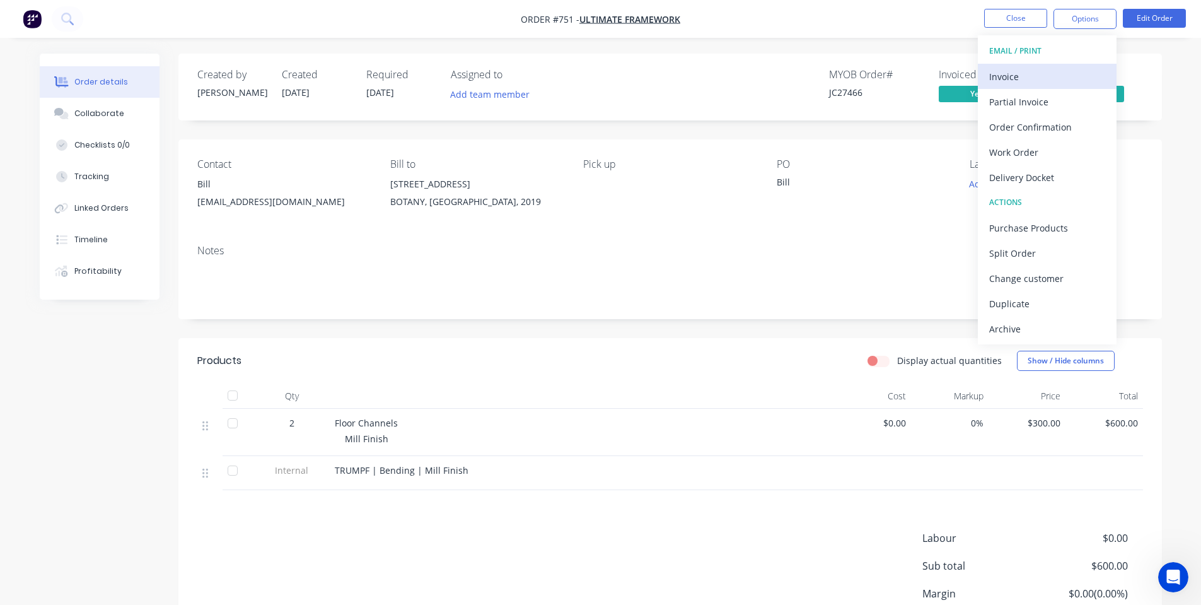
click at [1014, 73] on div "Invoice" at bounding box center [1047, 76] width 116 height 18
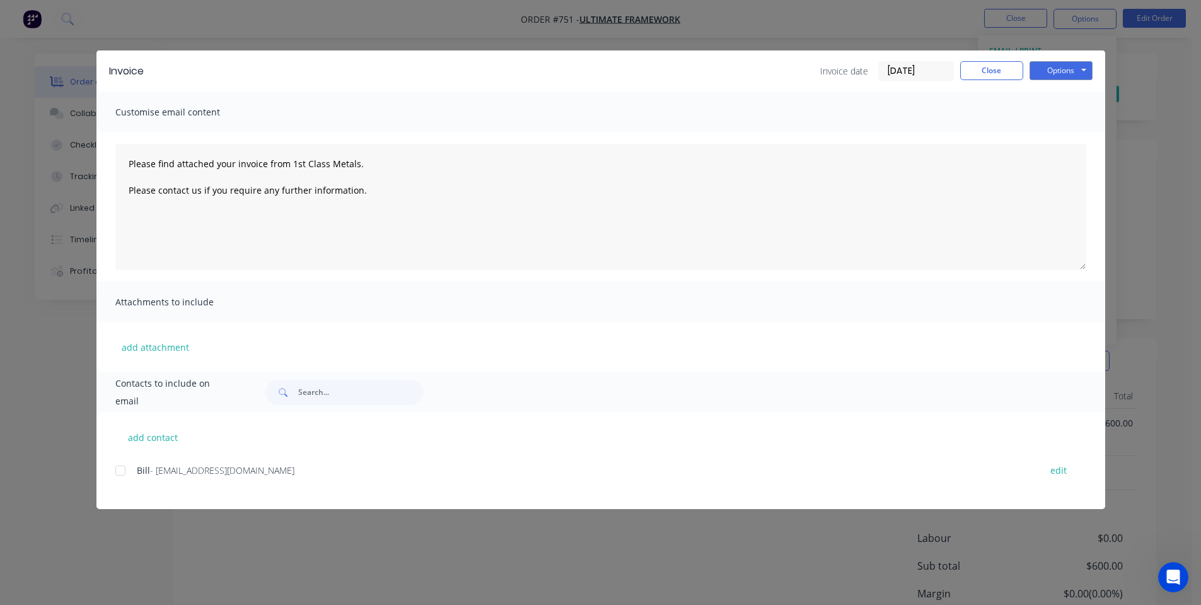
click at [124, 469] on div at bounding box center [120, 470] width 25 height 25
click at [1046, 68] on button "Options" at bounding box center [1061, 70] width 63 height 19
click at [1056, 136] on button "Email" at bounding box center [1070, 134] width 81 height 21
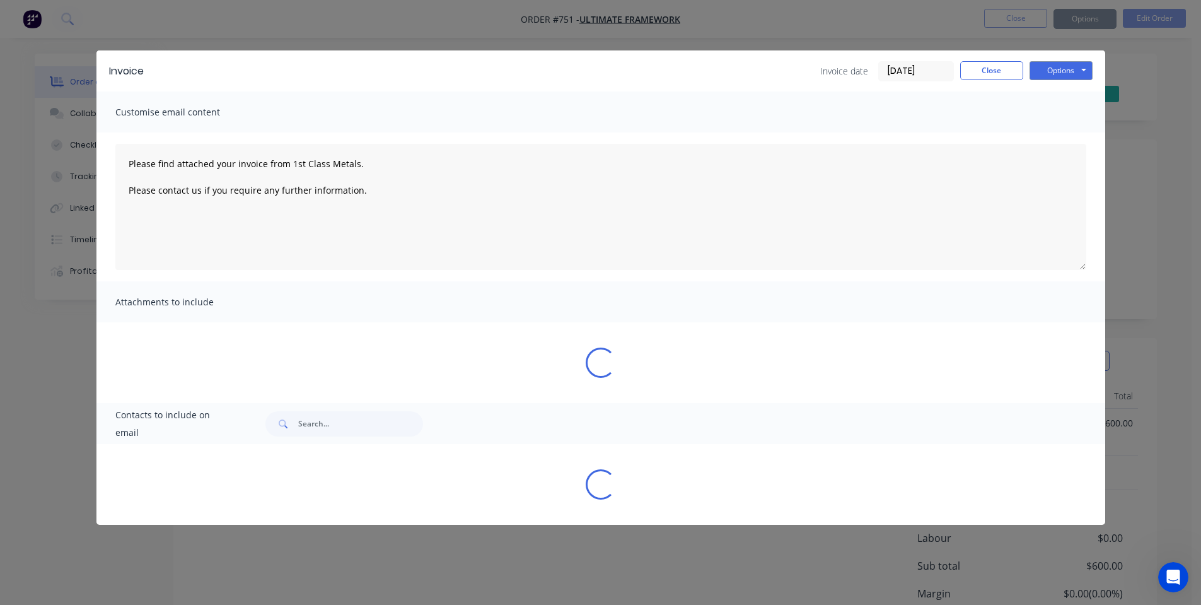
type textarea "Please find attached your invoice from 1st Class Metals. Please contact us if y…"
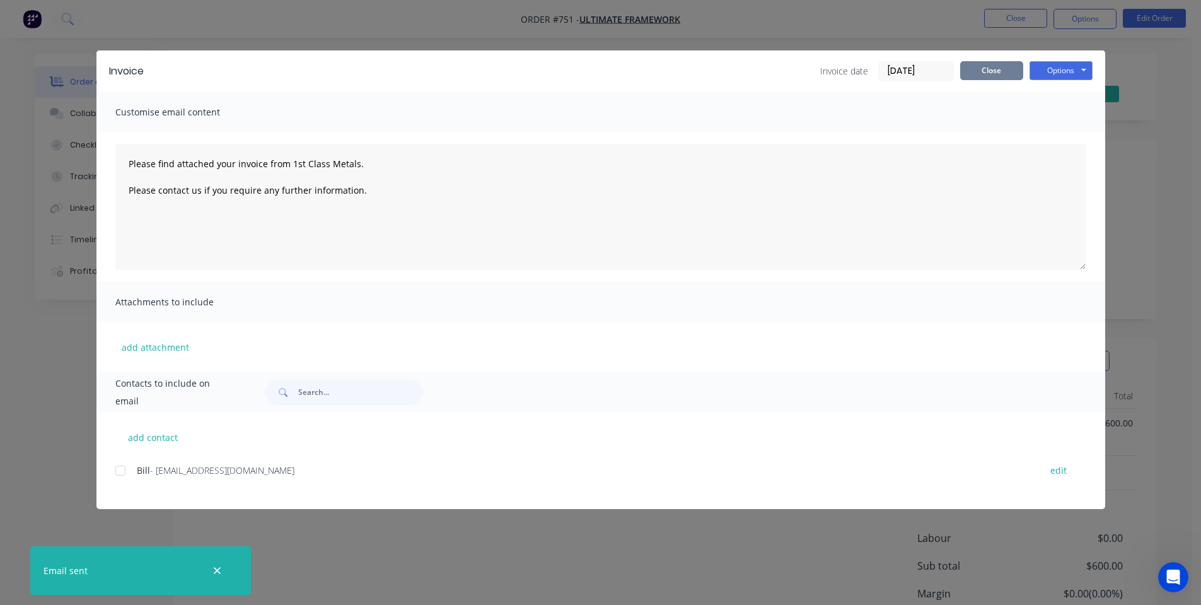
click at [1010, 69] on button "Close" at bounding box center [991, 70] width 63 height 19
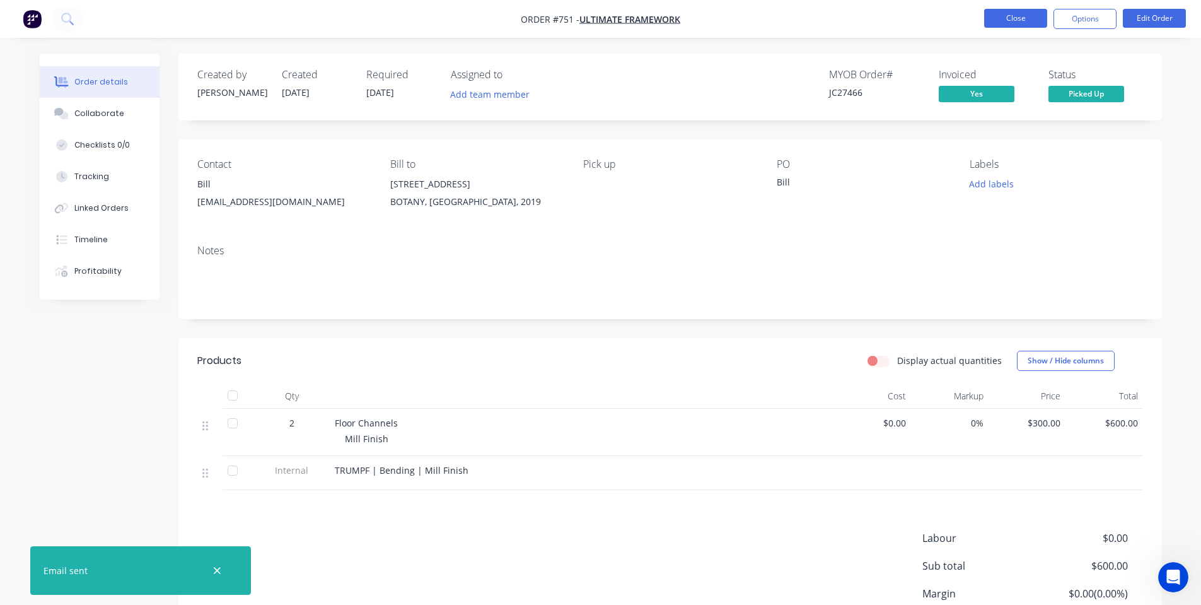
click at [1029, 18] on button "Close" at bounding box center [1015, 18] width 63 height 19
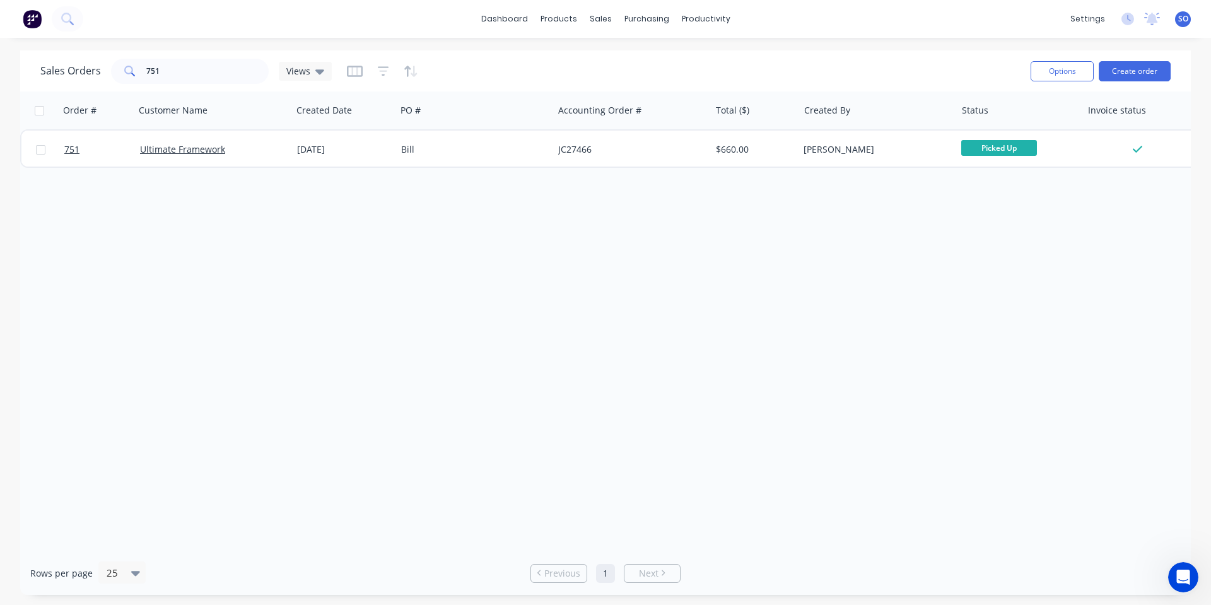
click at [1017, 40] on div "dashboard products sales purchasing productivity dashboard products Product Cat…" at bounding box center [605, 302] width 1211 height 605
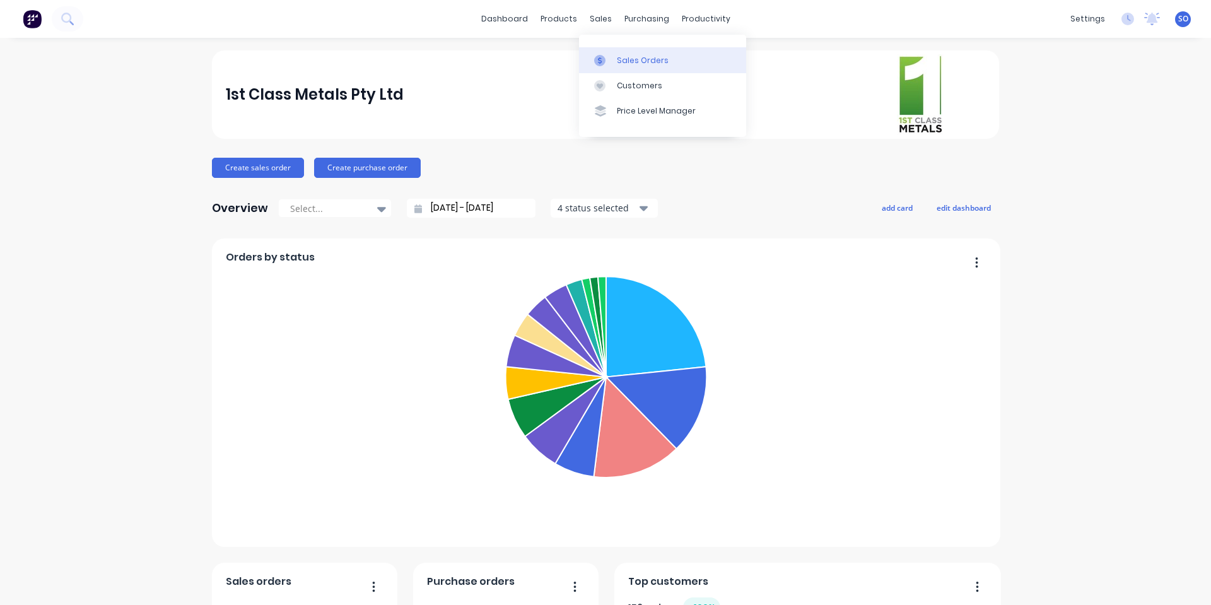
click at [595, 64] on icon at bounding box center [599, 60] width 11 height 11
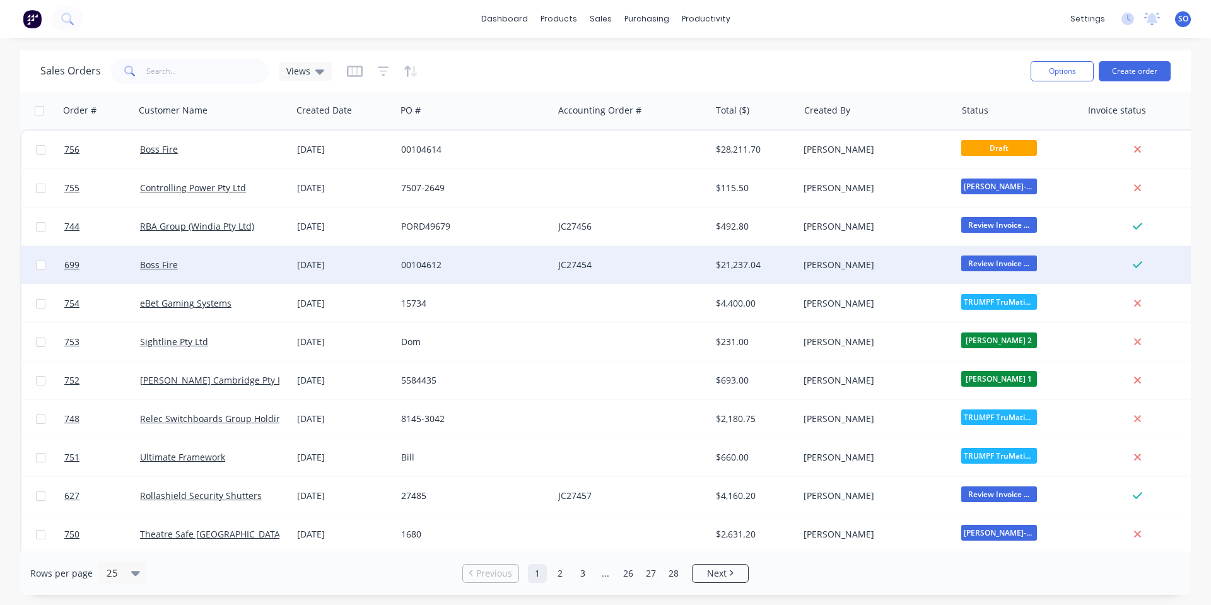
click at [238, 257] on div "Boss Fire" at bounding box center [213, 265] width 157 height 38
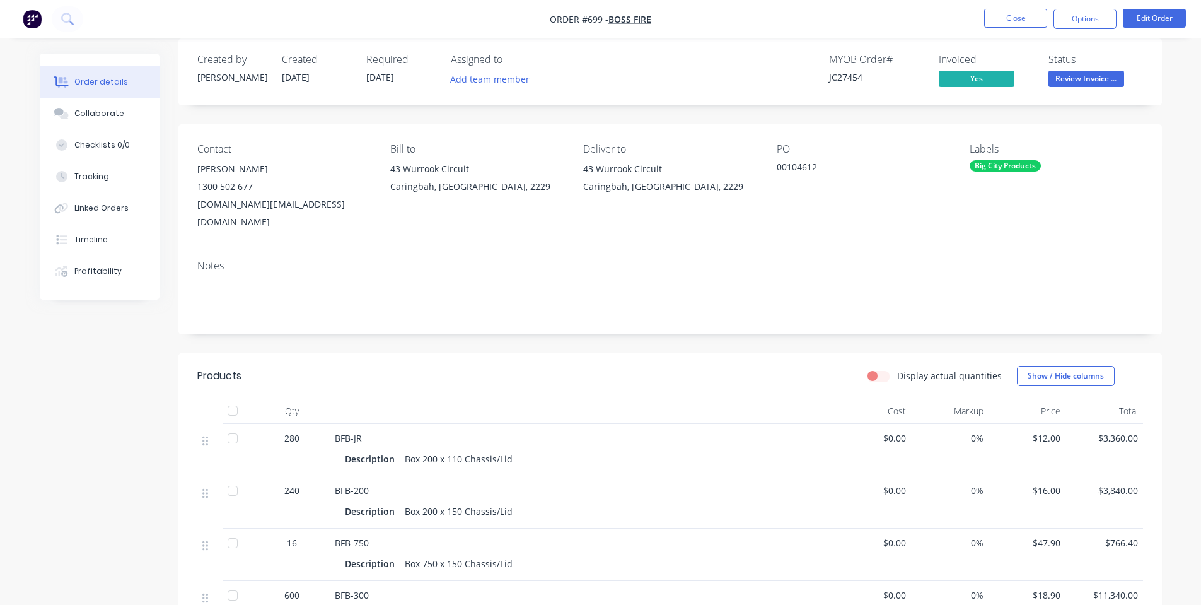
scroll to position [168, 0]
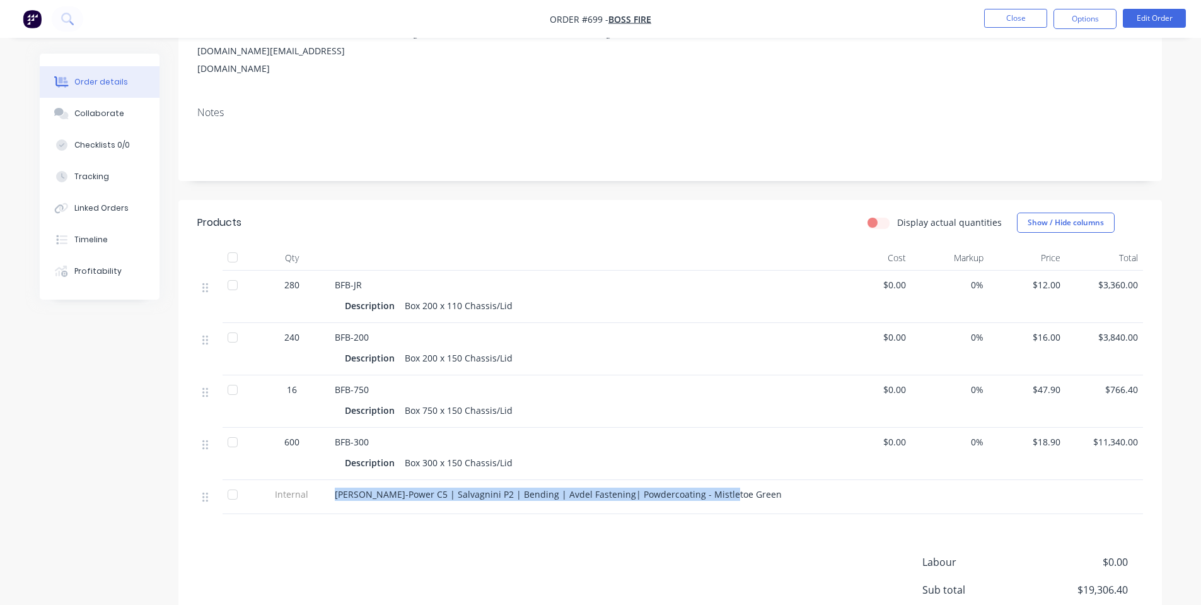
drag, startPoint x: 723, startPoint y: 478, endPoint x: 347, endPoint y: 459, distance: 377.0
click at [332, 480] on div "[PERSON_NAME]-Power C5 | Salvagnini P2 | Bending | Avdel Fastening| Powdercoati…" at bounding box center [582, 497] width 504 height 34
copy span "[PERSON_NAME]-Power C5 | Salvagnini P2 | Bending | Avdel Fastening| Powdercoati…"
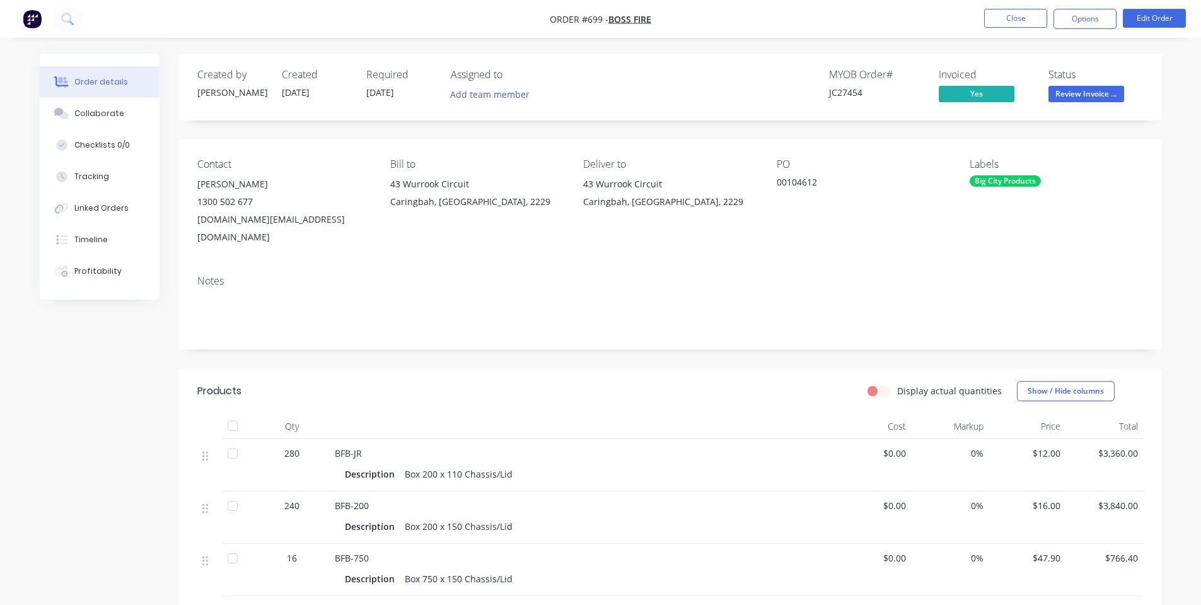
scroll to position [168, 0]
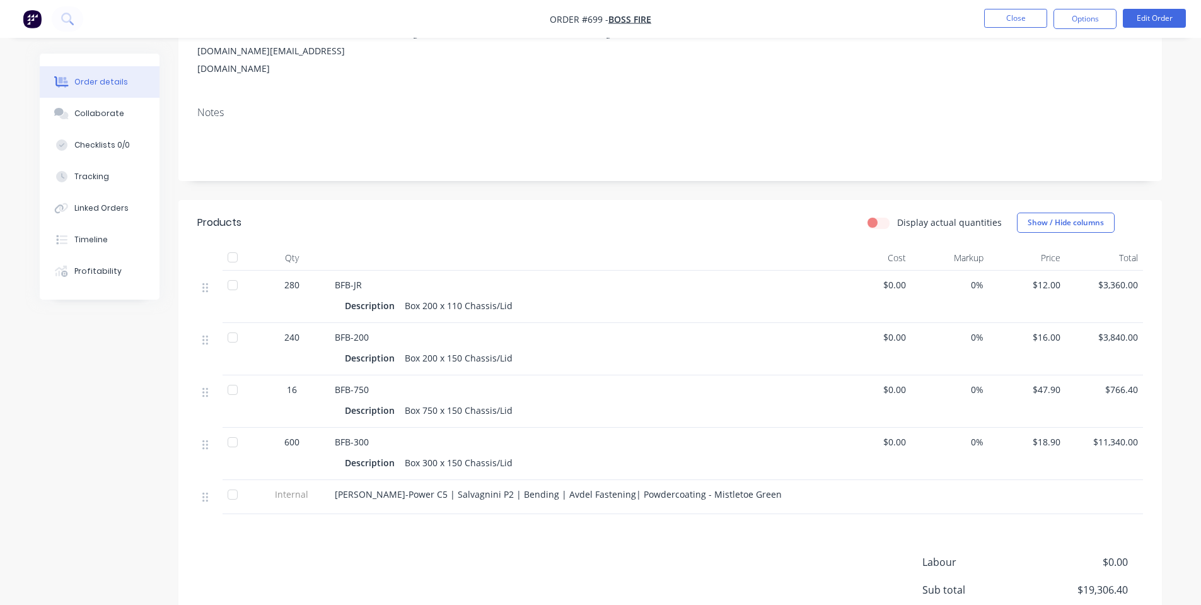
click at [477, 76] on div "Contact Lara Sale 1300 502 677 lara.sale@bossfire.com.au Bill to 43 Wurrook Cir…" at bounding box center [670, 33] width 984 height 125
